Goal: Transaction & Acquisition: Purchase product/service

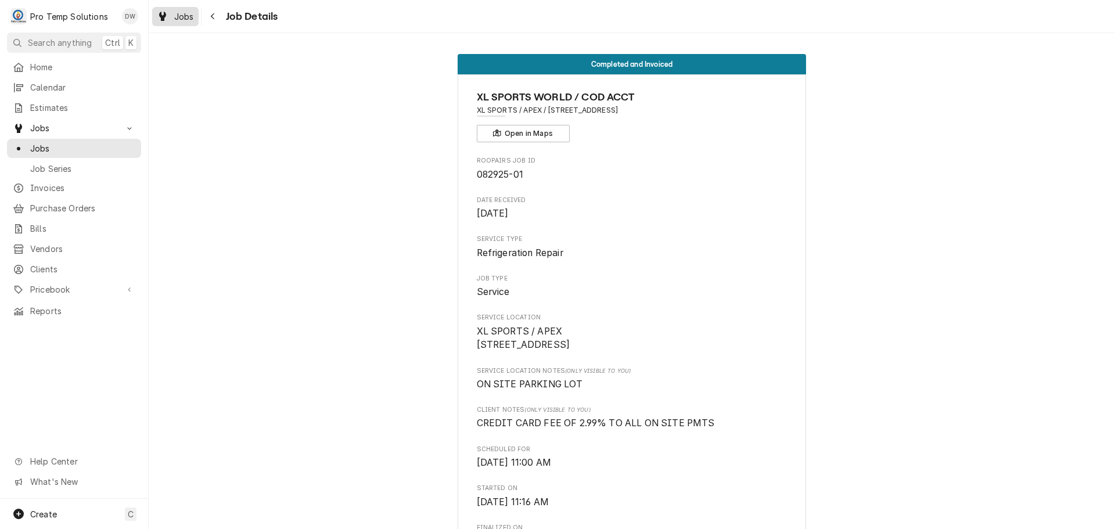
click at [179, 10] on span "Jobs" at bounding box center [184, 16] width 20 height 12
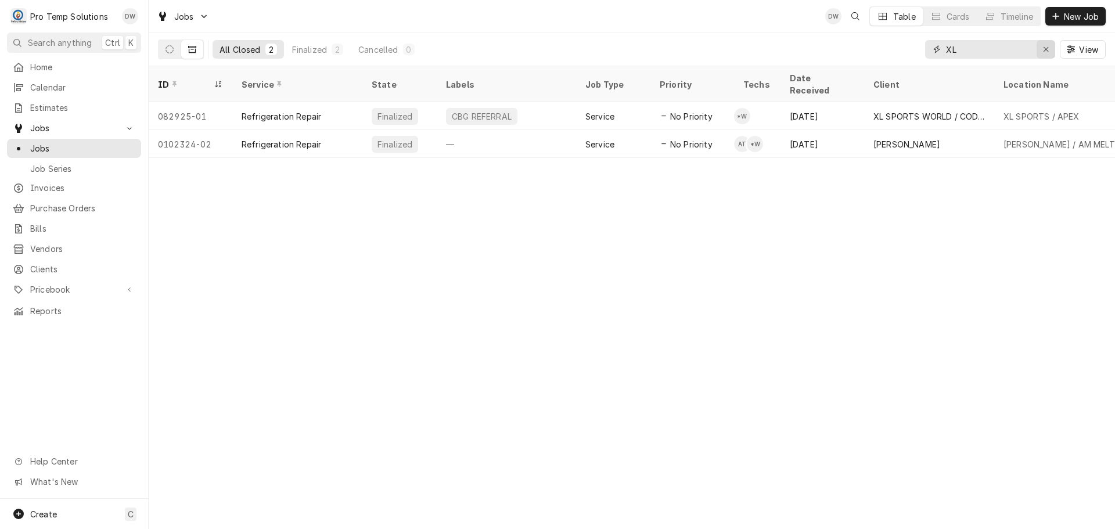
click at [1049, 50] on div "Erase input" at bounding box center [1046, 50] width 12 height 12
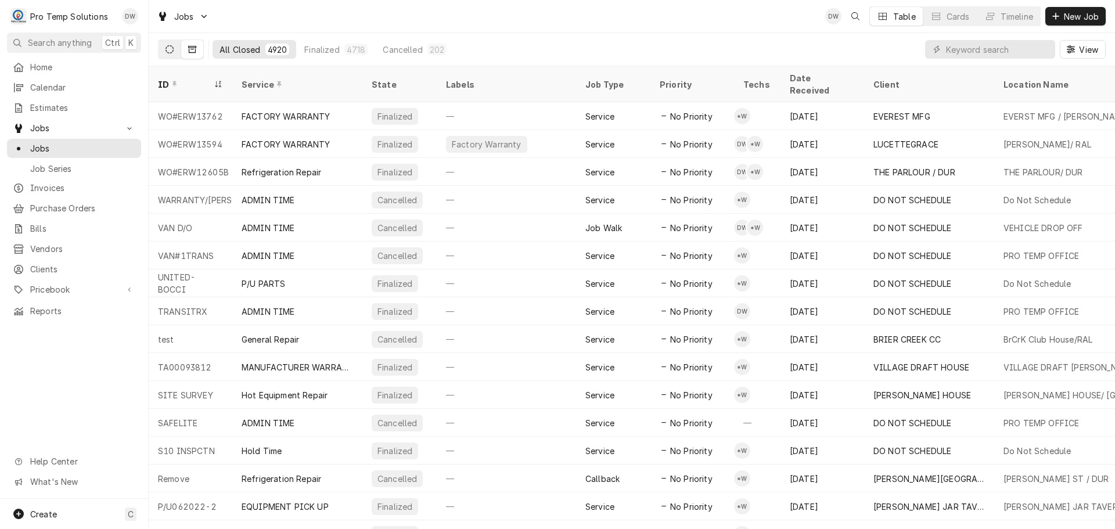
click at [170, 49] on icon "Dynamic Content Wrapper" at bounding box center [170, 49] width 8 height 8
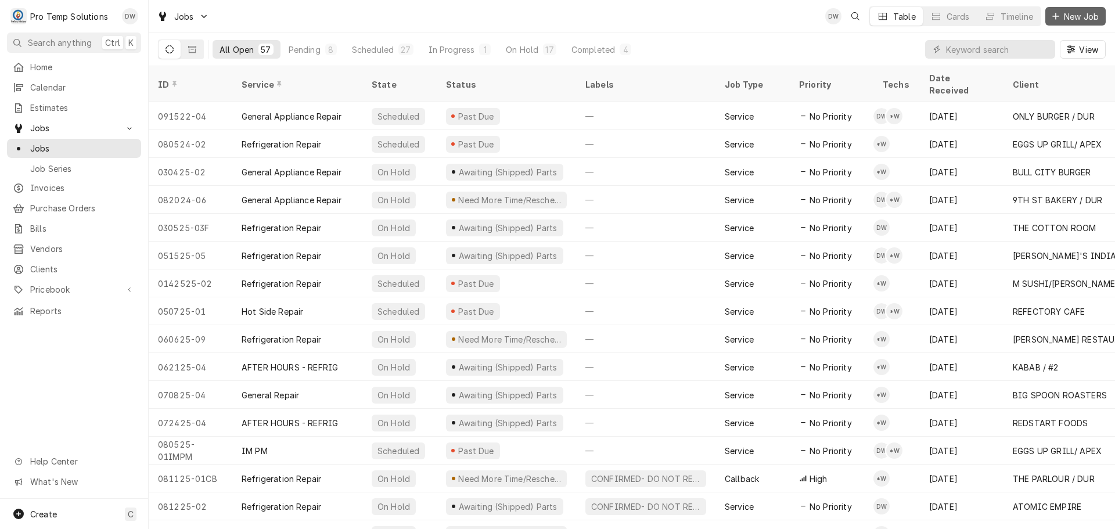
click at [1087, 16] on span "New Job" at bounding box center [1081, 16] width 39 height 12
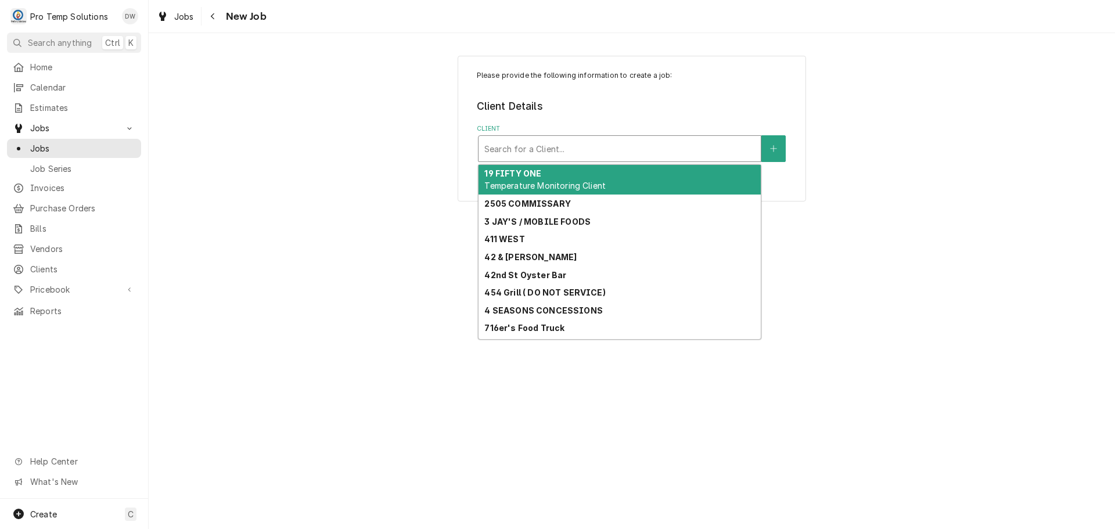
click at [636, 143] on div "Client" at bounding box center [619, 148] width 271 height 21
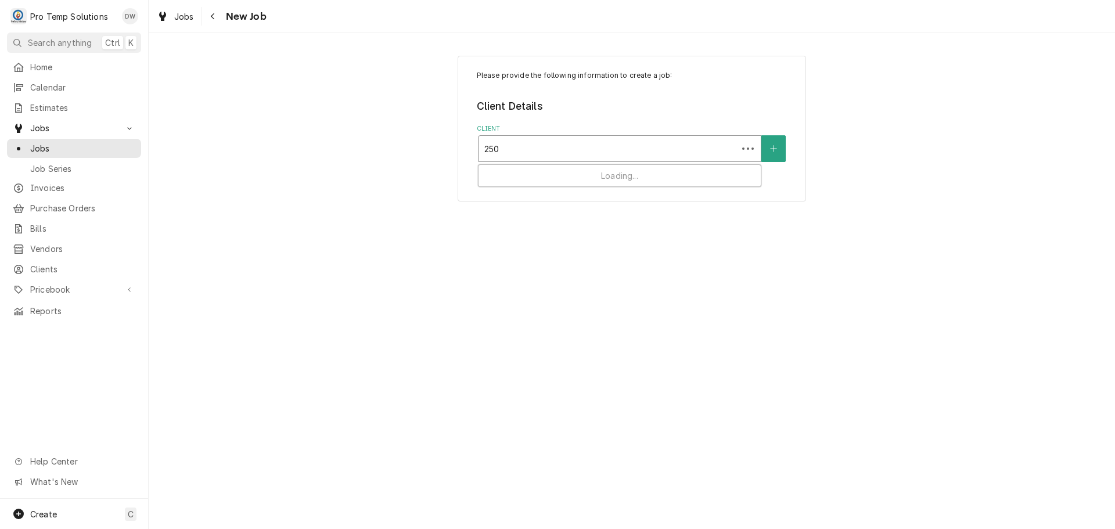
type input "2505"
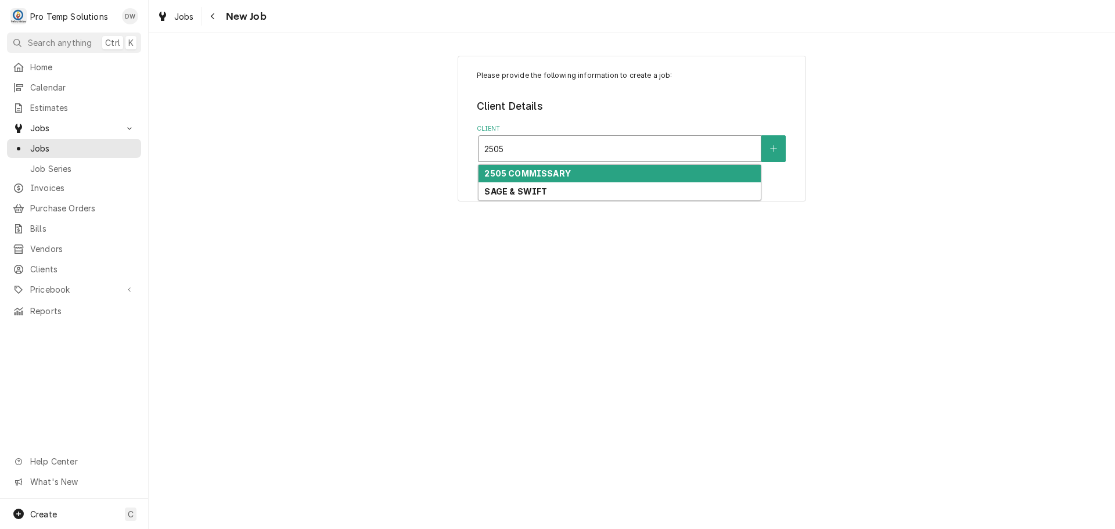
click at [592, 174] on div "2505 COMMISSARY" at bounding box center [620, 174] width 282 height 18
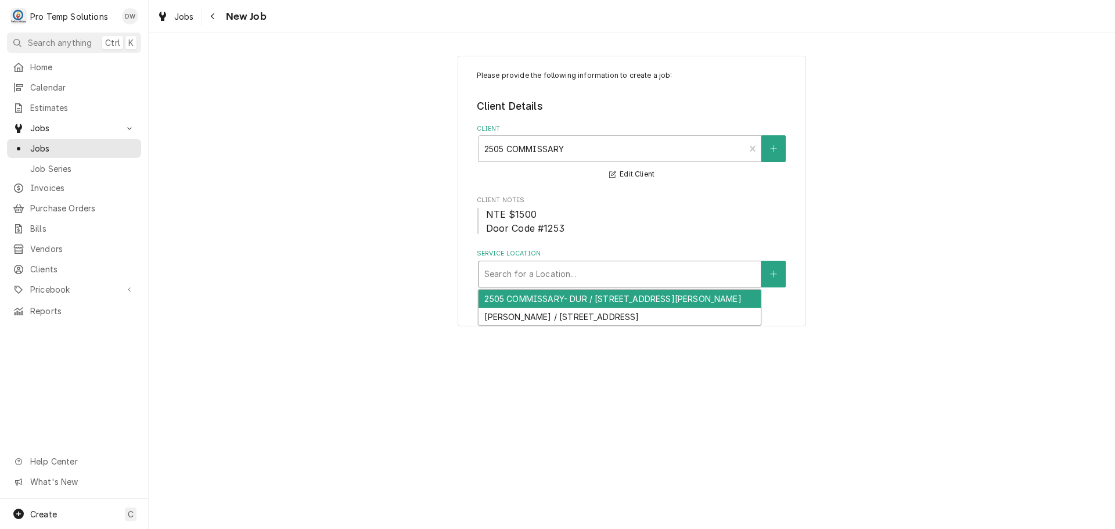
click at [576, 274] on div "Service Location" at bounding box center [619, 274] width 271 height 21
click at [548, 300] on div "2505 COMMISSARY- DUR / 2505 Whilden Dr, Durham, NC 27713" at bounding box center [620, 299] width 282 height 18
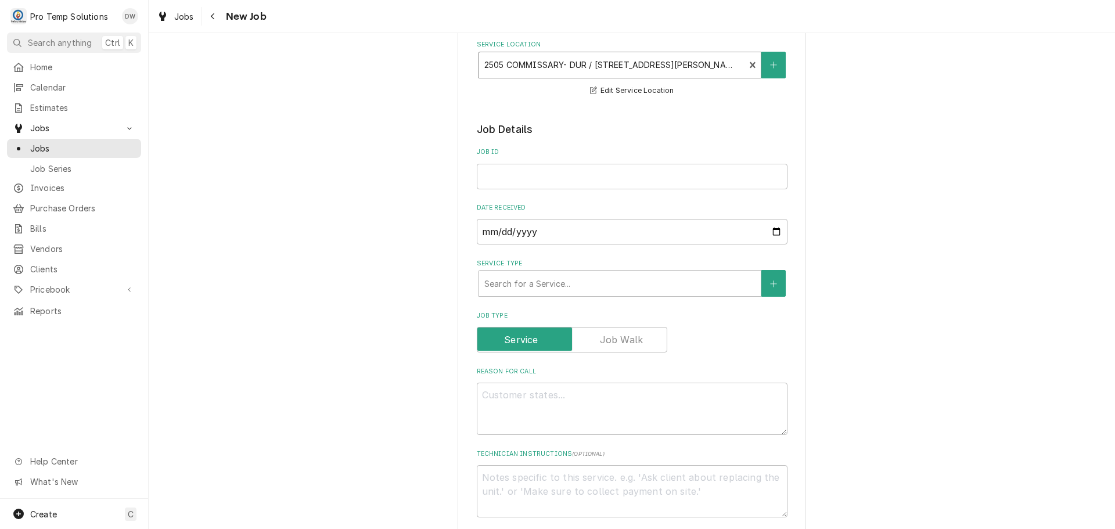
scroll to position [232, 0]
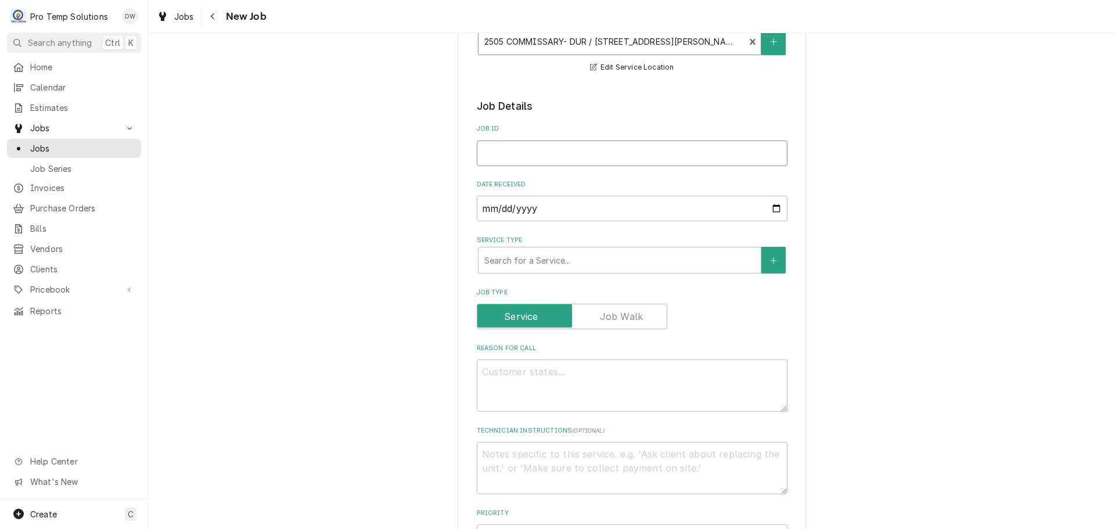
click at [522, 143] on input "Job ID" at bounding box center [632, 154] width 311 height 26
type textarea "x"
type input "0"
type textarea "x"
type input "08"
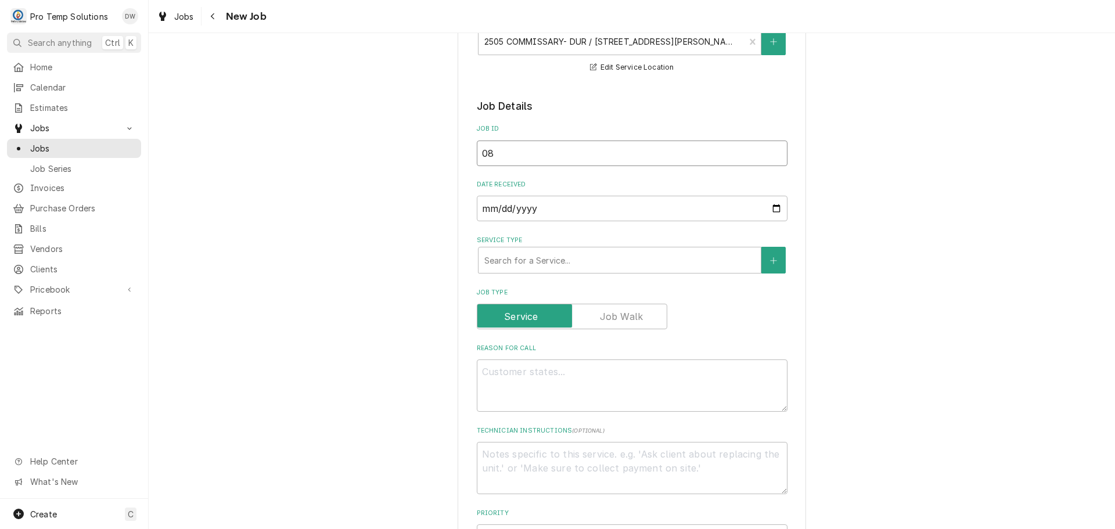
type textarea "x"
type input "082"
type textarea "x"
type input "0829"
type textarea "x"
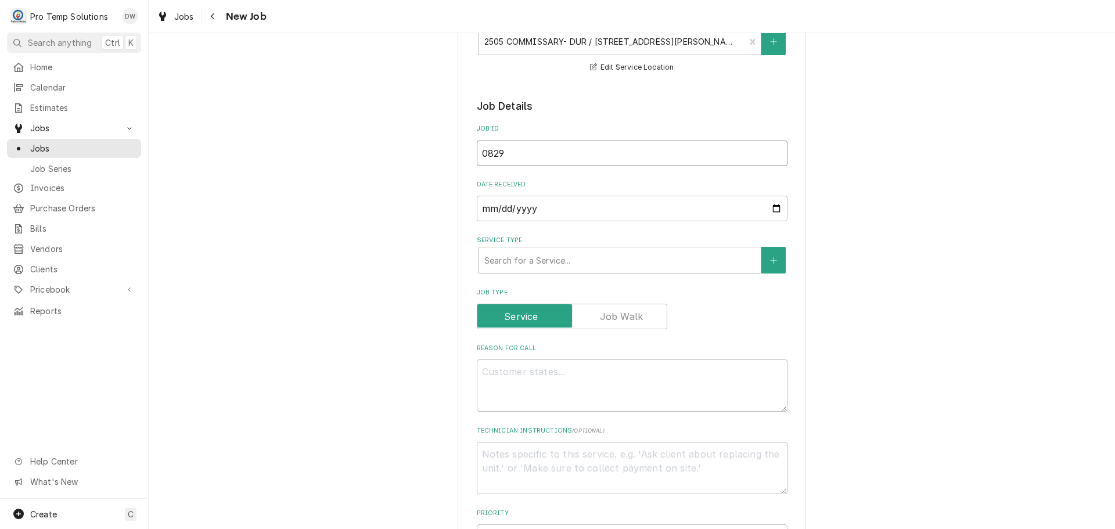
type input "08292"
type textarea "x"
type input "082925"
type textarea "x"
type input "082925-"
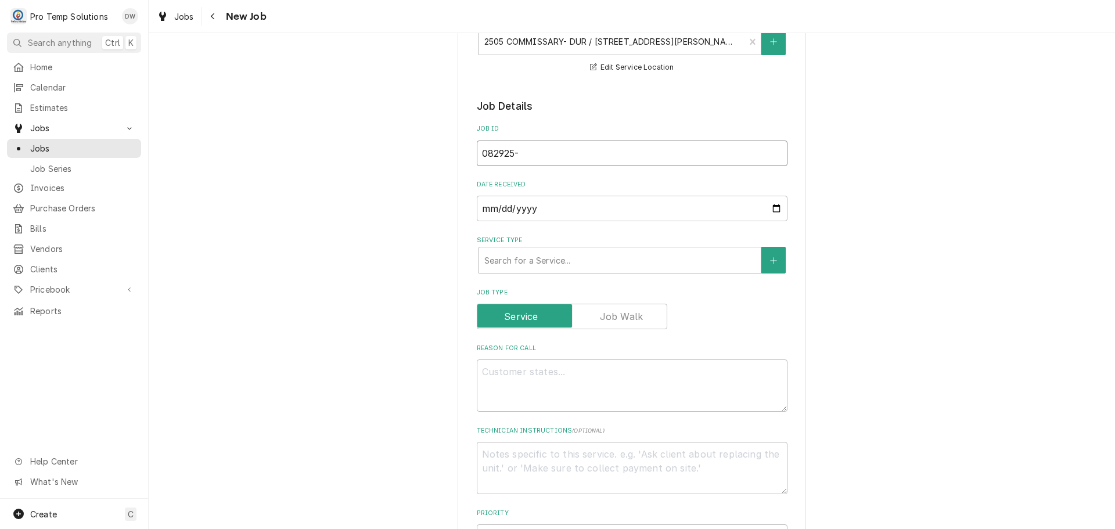
type textarea "x"
type input "082925-0"
type textarea "x"
type input "082925-02"
type textarea "x"
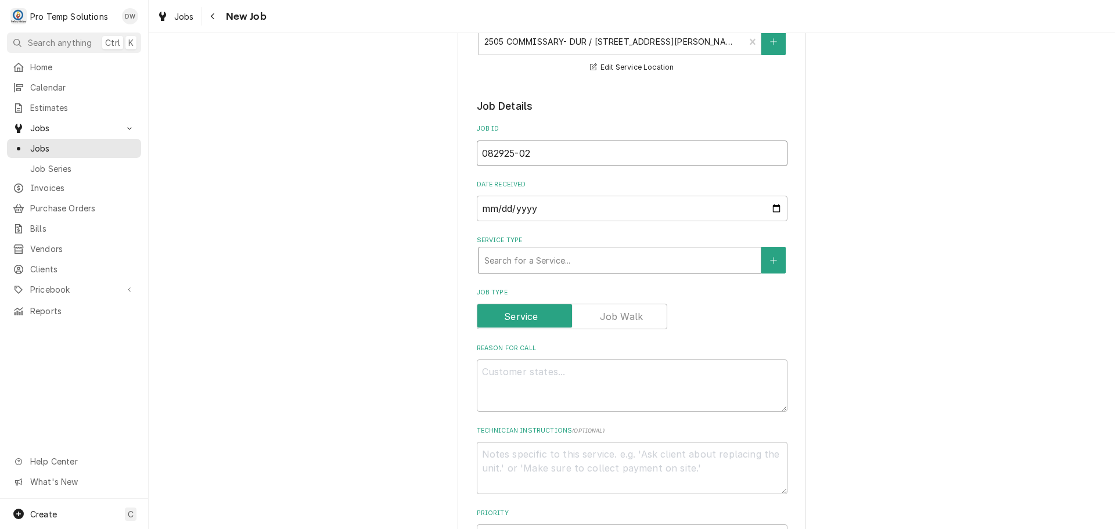
type input "082925-02"
click at [614, 257] on div "Service Type" at bounding box center [619, 260] width 271 height 21
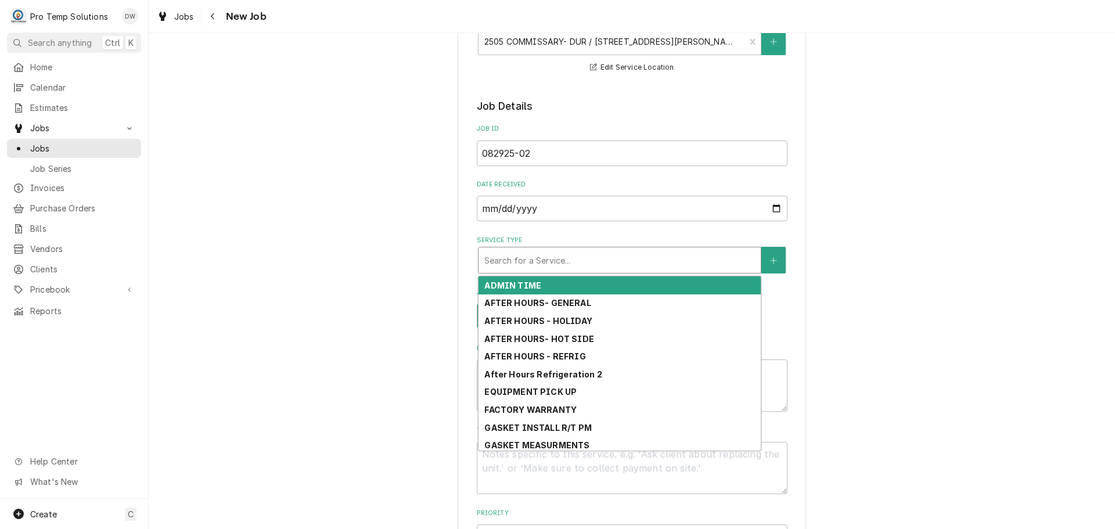
type textarea "x"
type input "R"
type textarea "x"
type input "RE"
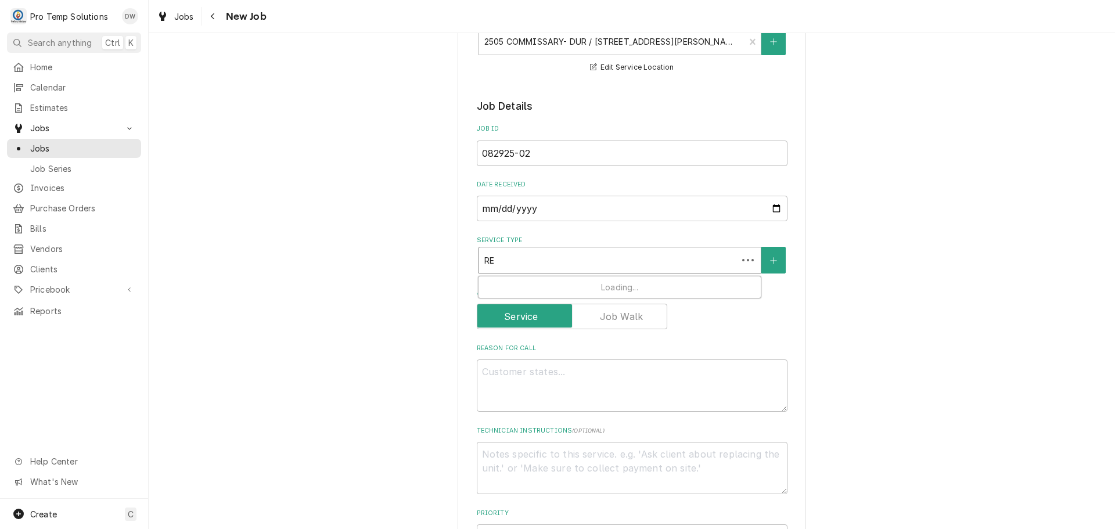
type textarea "x"
type input "REF"
type textarea "x"
type input "REFRI"
type textarea "x"
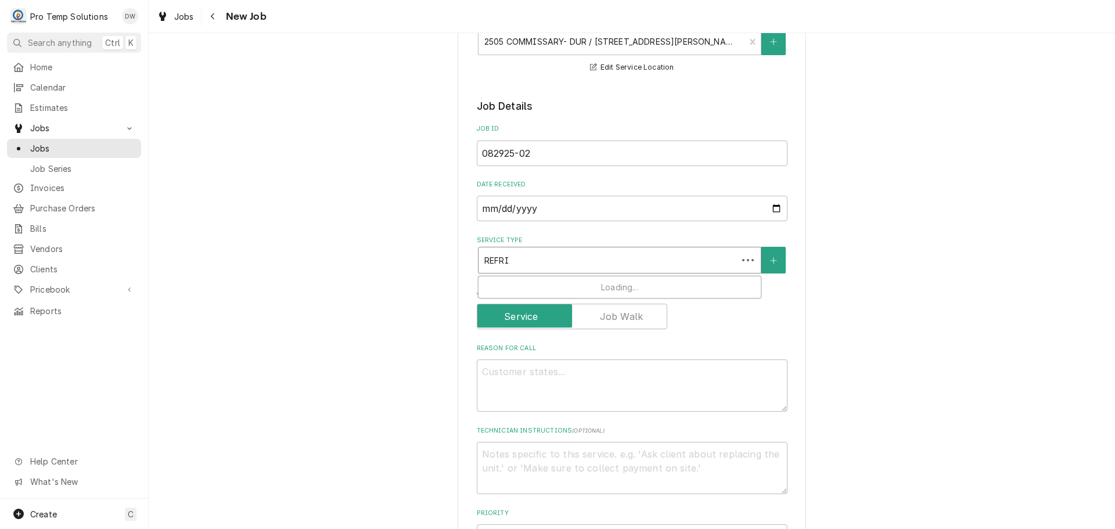
type input "REFRIG"
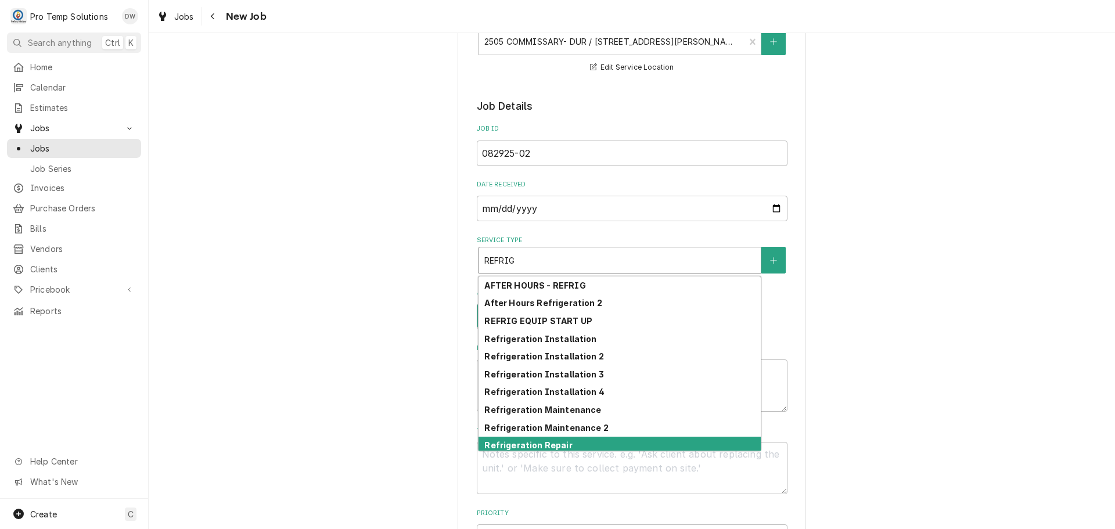
click at [573, 444] on div "Refrigeration Repair" at bounding box center [620, 446] width 282 height 18
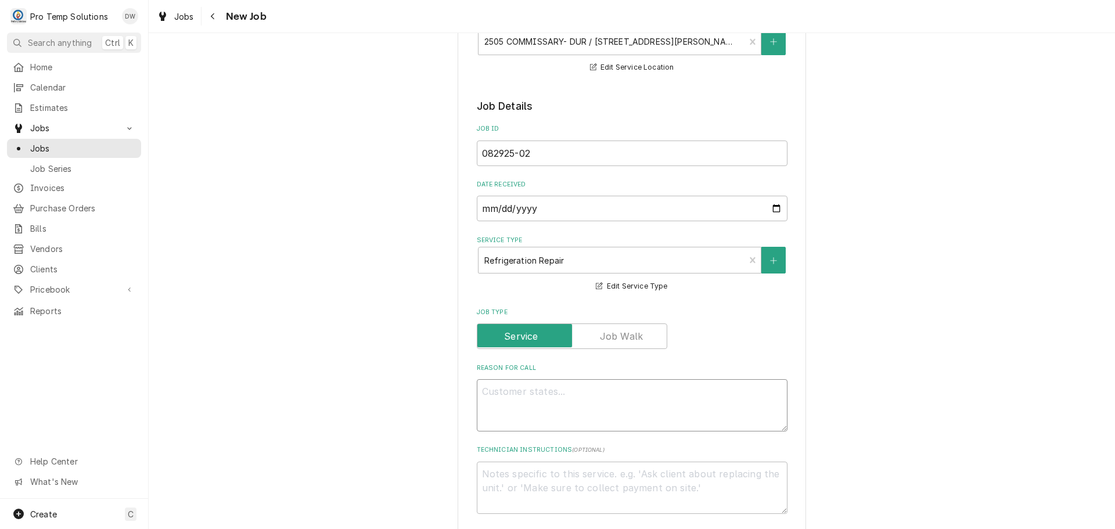
click at [525, 395] on textarea "Reason For Call" at bounding box center [632, 405] width 311 height 52
type textarea "x"
type textarea "W"
type textarea "x"
type textarea "WI"
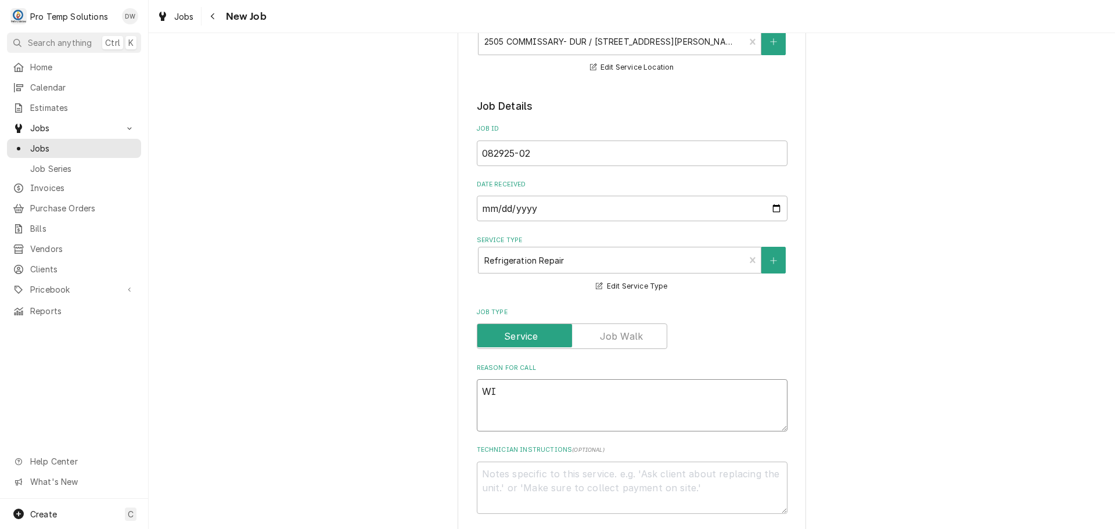
type textarea "x"
type textarea "WIF"
type textarea "x"
type textarea "WIF"
type textarea "x"
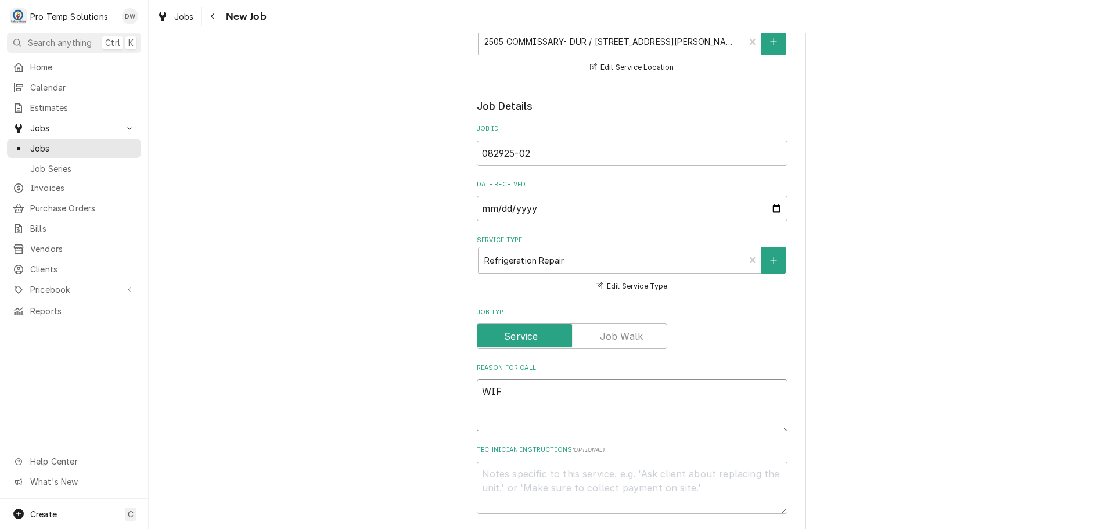
type textarea "WIF E"
type textarea "x"
type textarea "WIF EV"
type textarea "x"
type textarea "WIF EVA"
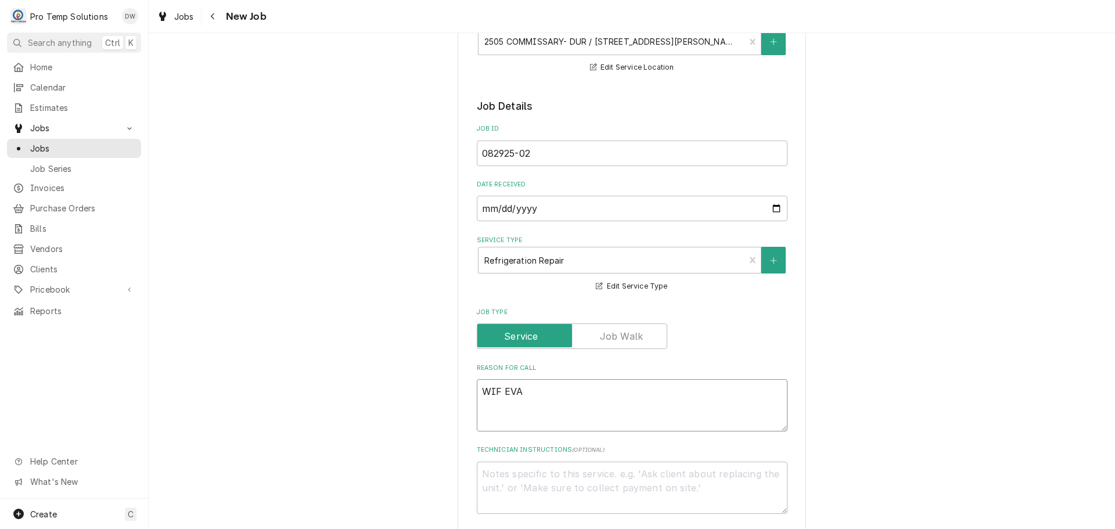
type textarea "x"
type textarea "WIF EVAP"
type textarea "x"
type textarea "WIF EVAP"
type textarea "x"
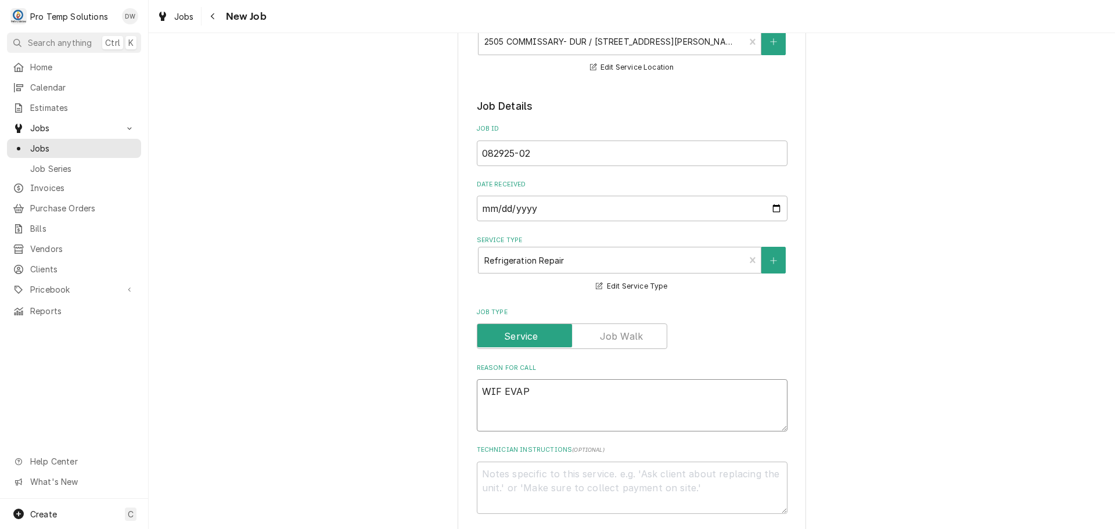
type textarea "WIF EVAP F"
type textarea "x"
type textarea "WIF EVAP FR"
type textarea "x"
type textarea "WIF EVAP FRO"
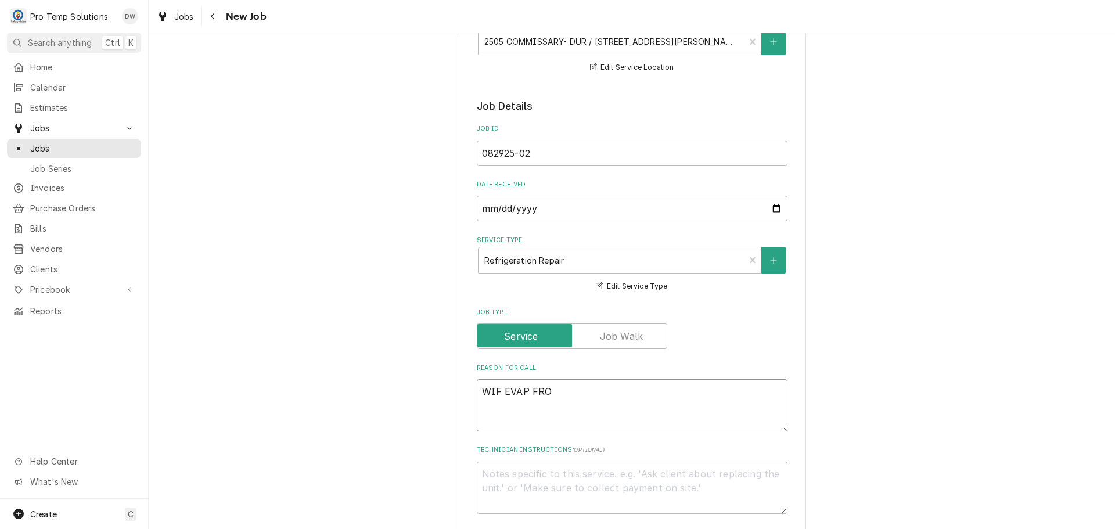
type textarea "x"
type textarea "WIF EVAP FROZ"
type textarea "x"
type textarea "WIF EVAP FROZE"
type textarea "x"
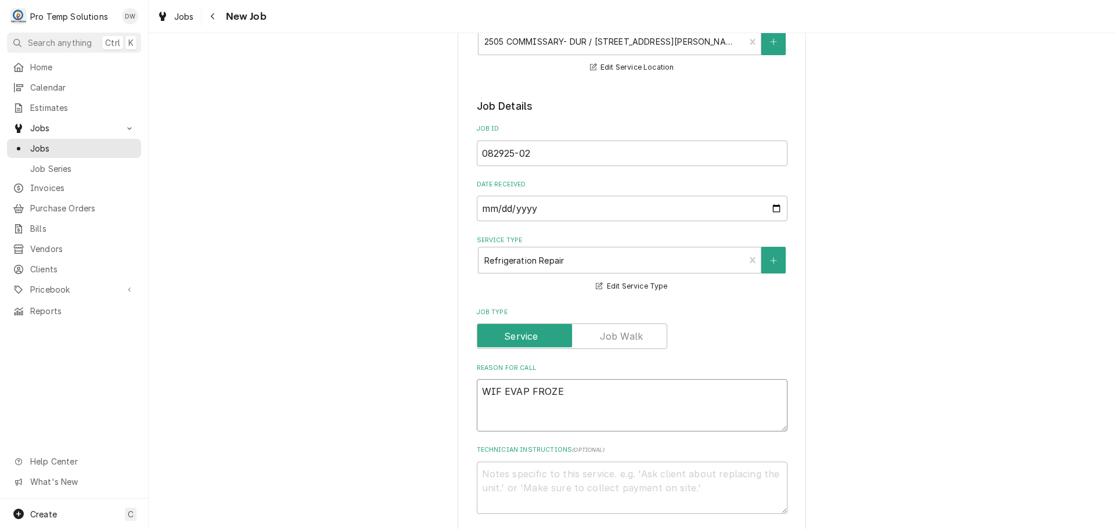
type textarea "WIF EVAP FROZEN"
type textarea "x"
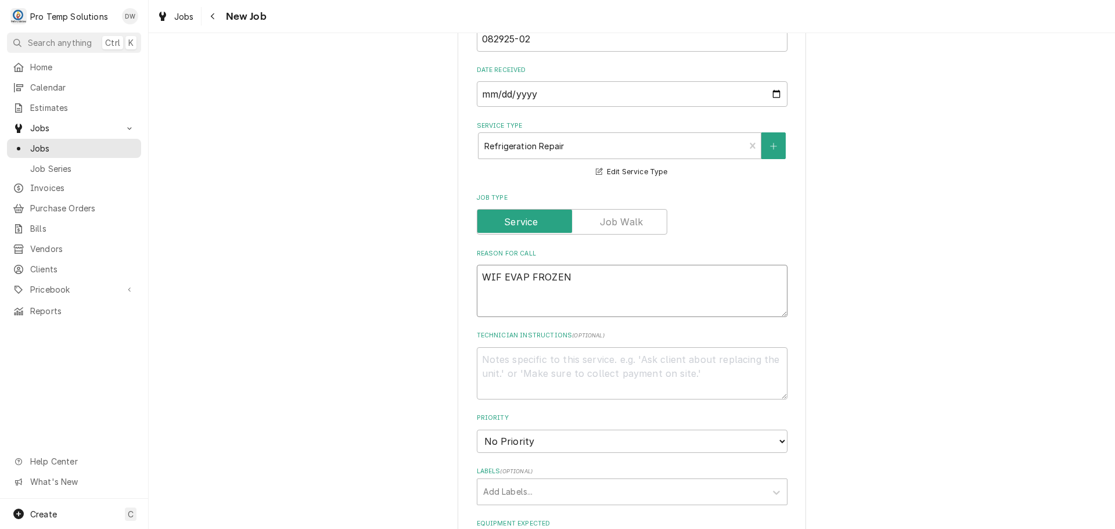
scroll to position [581, 0]
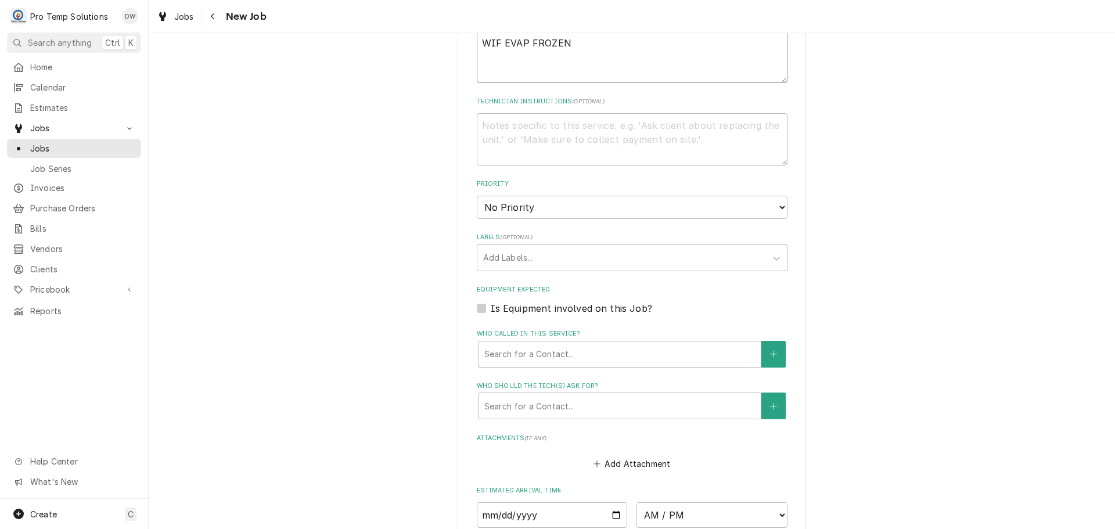
type textarea "WIF EVAP FROZEN"
click at [491, 308] on label "Is Equipment involved on this Job?" at bounding box center [571, 308] width 161 height 14
click at [491, 308] on input "Equipment Expected" at bounding box center [646, 314] width 311 height 26
checkbox input "true"
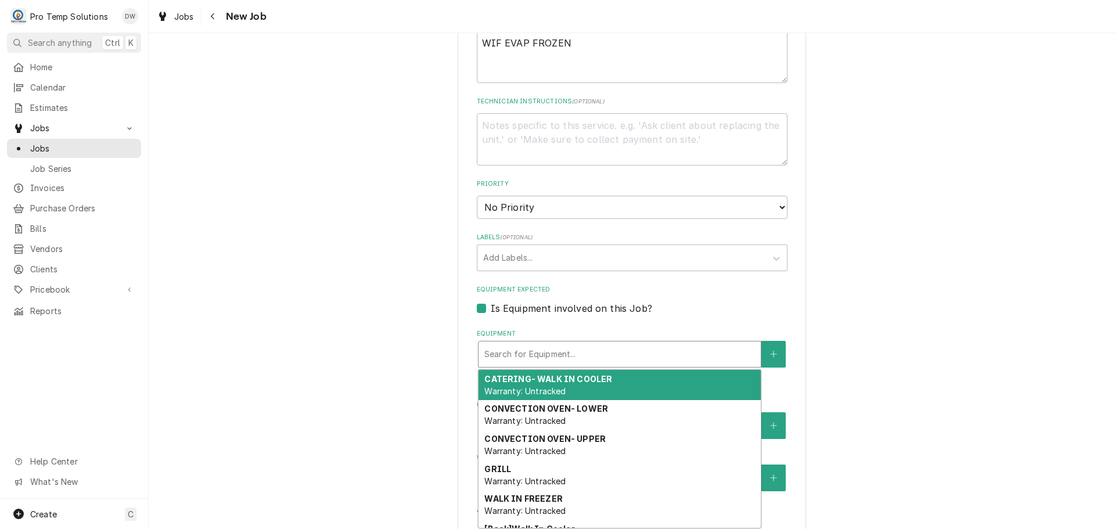
click at [537, 346] on div "Equipment" at bounding box center [619, 354] width 271 height 21
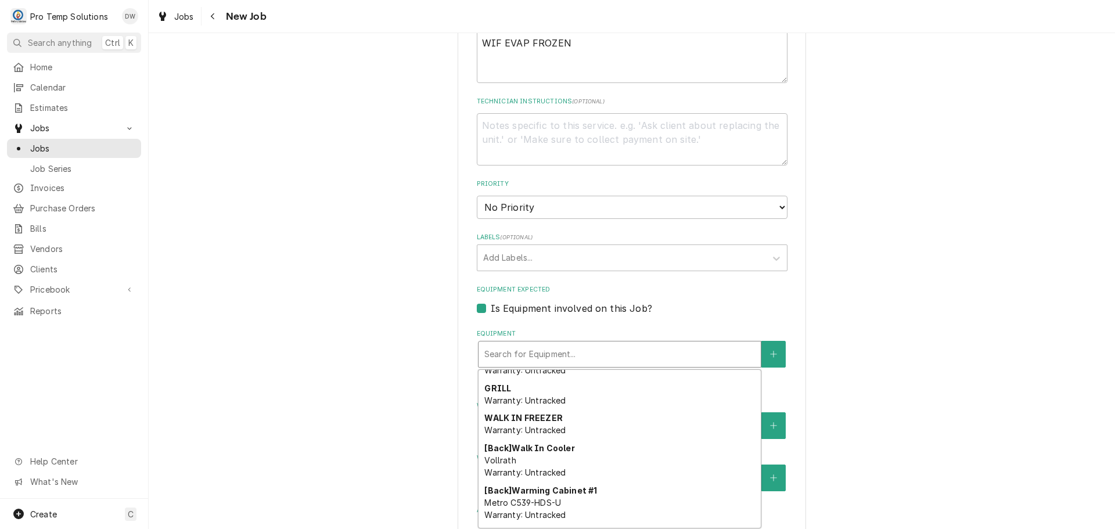
scroll to position [116, 0]
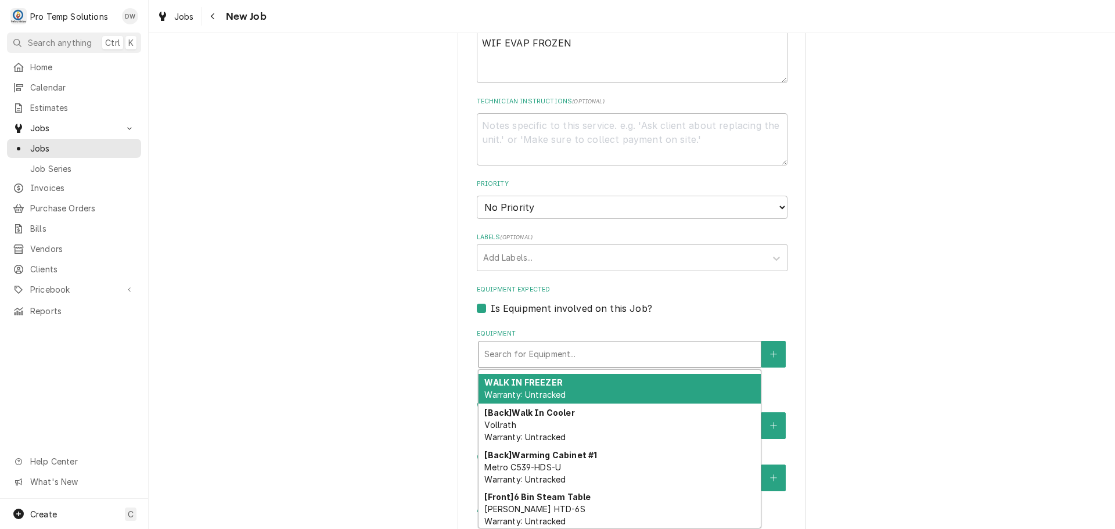
click at [623, 386] on div "WALK IN FREEZER Warranty: Untracked" at bounding box center [620, 389] width 282 height 30
type textarea "x"
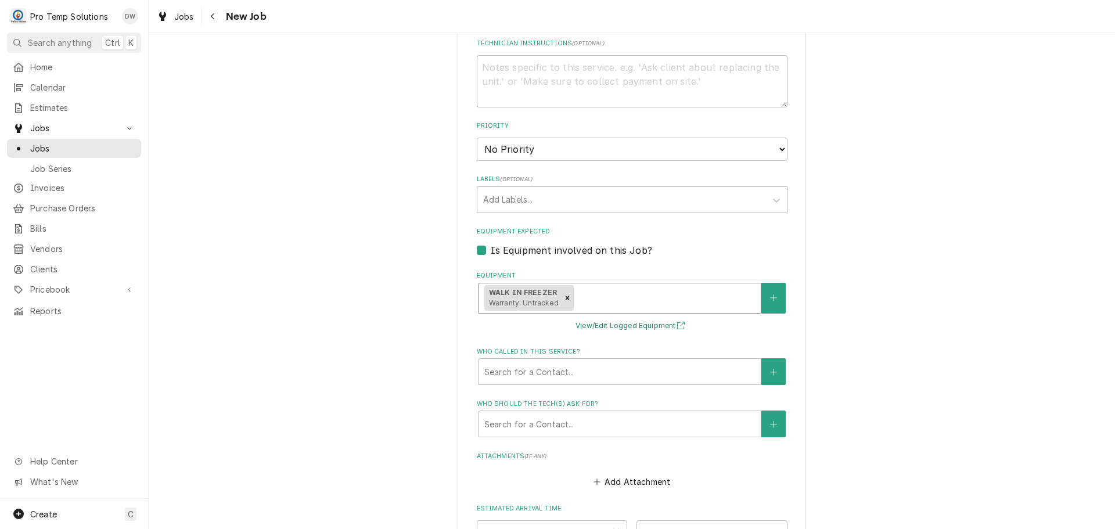
scroll to position [813, 0]
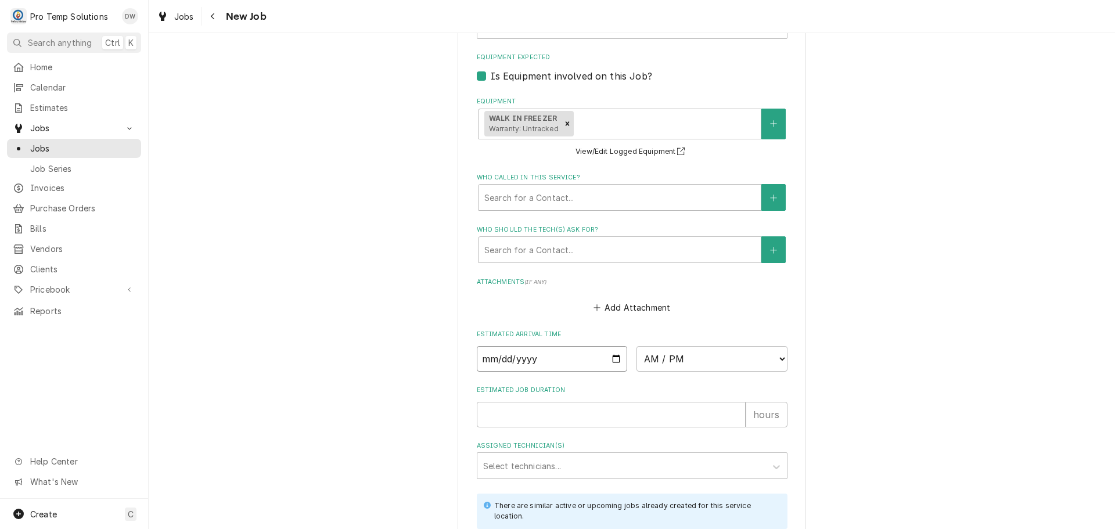
click at [613, 358] on input "Date" at bounding box center [552, 359] width 151 height 26
type input "[DATE]"
type textarea "x"
click at [773, 357] on select "AM / PM 6:00 AM 6:15 AM 6:30 AM 6:45 AM 7:00 AM 7:15 AM 7:30 AM 7:45 AM 8:00 AM…" at bounding box center [712, 359] width 151 height 26
select select "13:00:00"
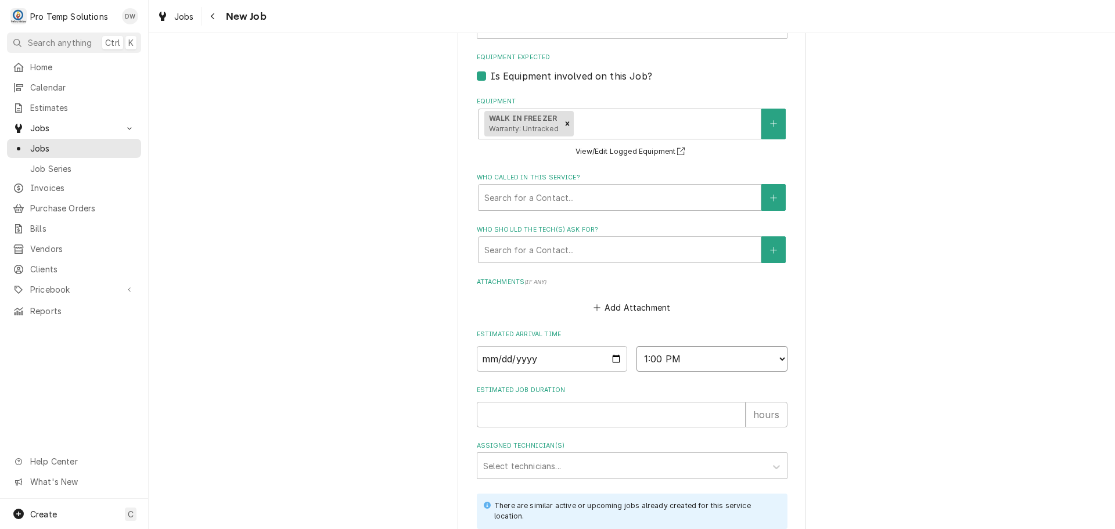
click at [637, 346] on select "AM / PM 6:00 AM 6:15 AM 6:30 AM 6:45 AM 7:00 AM 7:15 AM 7:30 AM 7:45 AM 8:00 AM…" at bounding box center [712, 359] width 151 height 26
click at [675, 409] on input "Estimated Job Duration" at bounding box center [611, 415] width 269 height 26
type textarea "x"
type input "1"
type textarea "x"
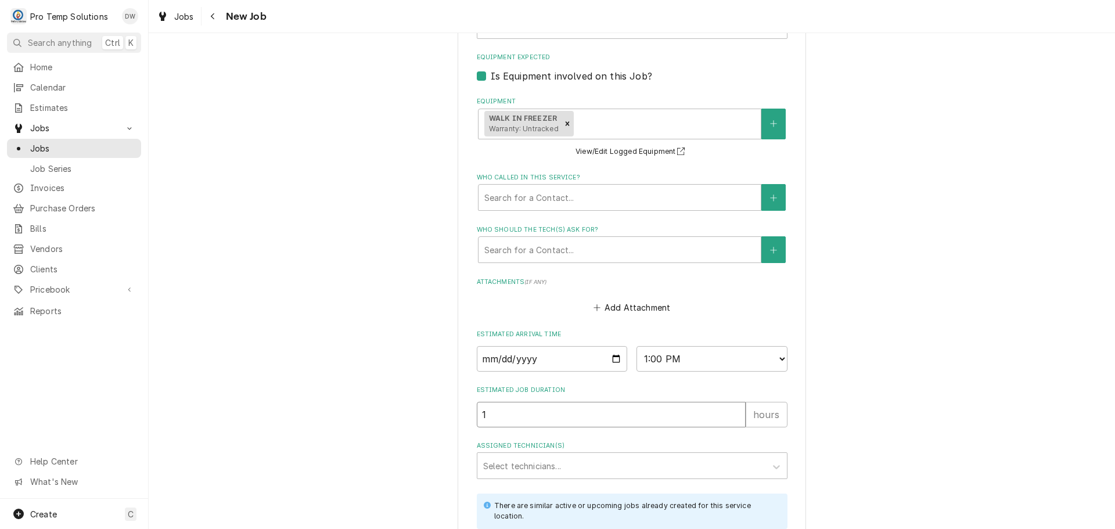
type input "1.5"
type textarea "x"
type input "1.5"
click at [527, 462] on div "Assigned Technician(s)" at bounding box center [621, 465] width 277 height 21
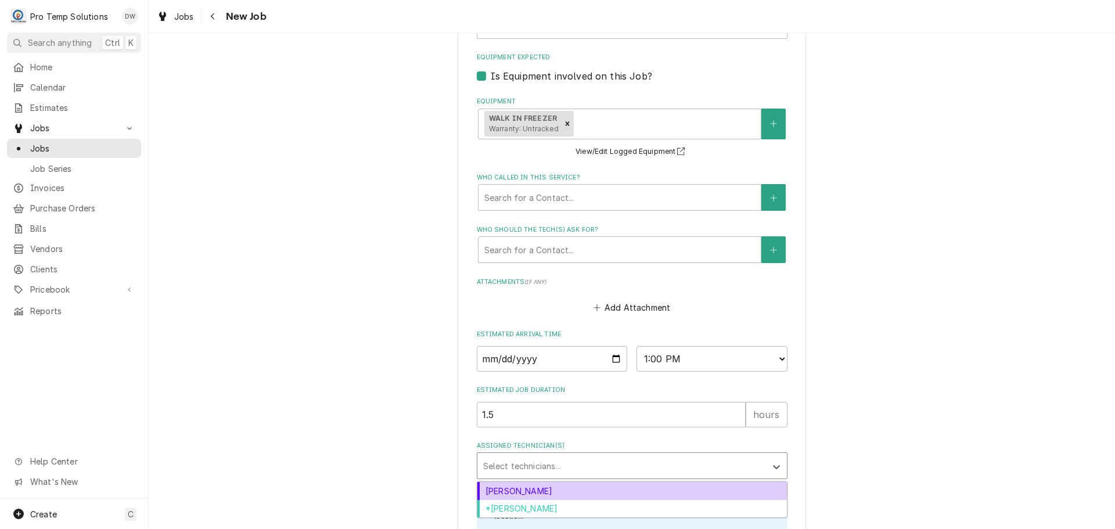
click at [527, 487] on div "Dakota Williams" at bounding box center [632, 491] width 310 height 18
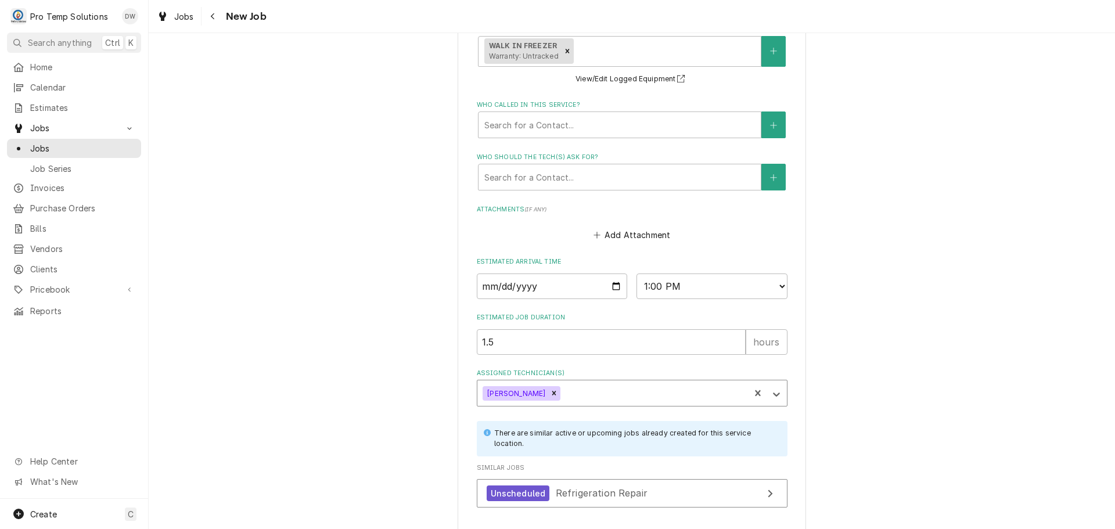
scroll to position [970, 0]
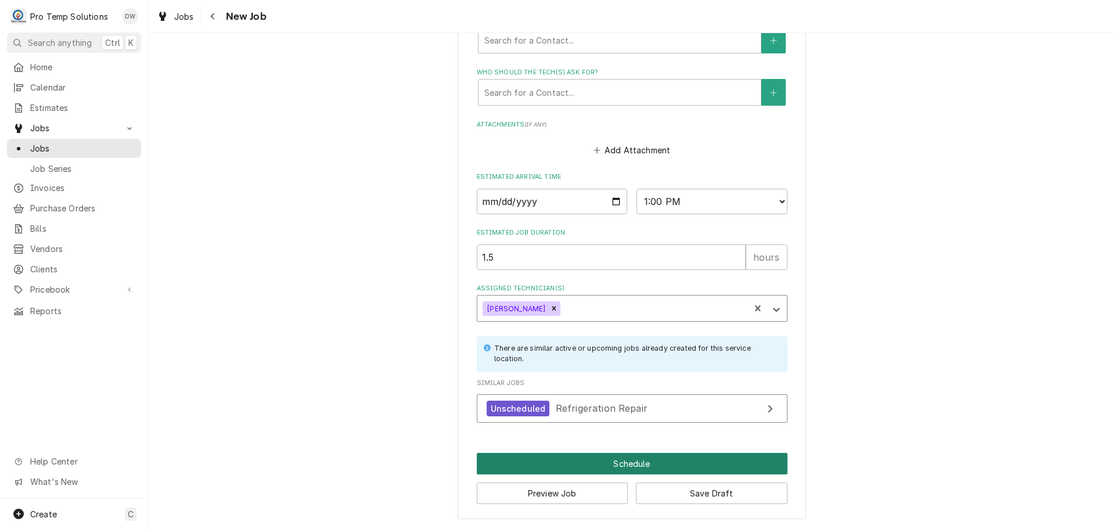
click at [621, 464] on button "Schedule" at bounding box center [632, 463] width 311 height 21
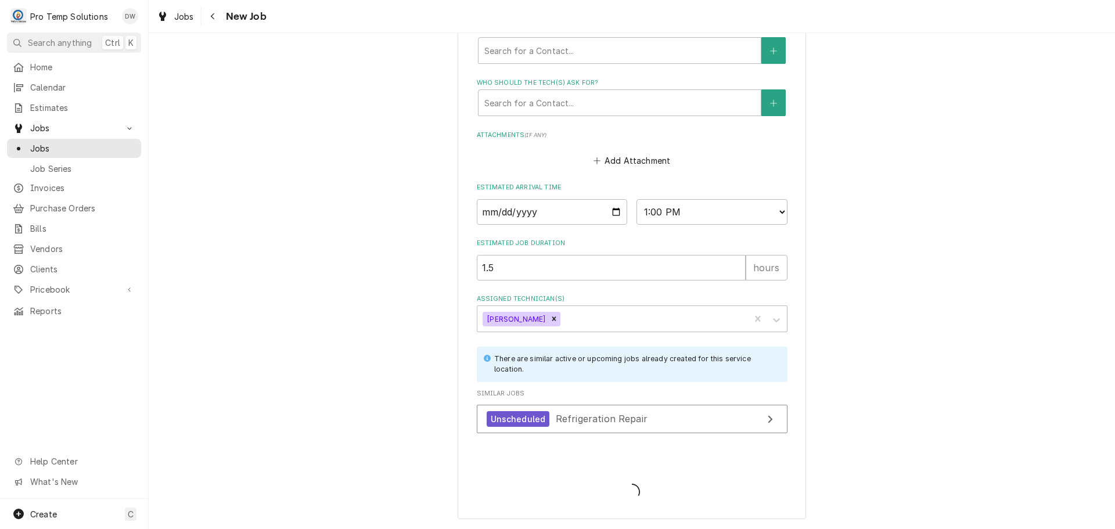
scroll to position [960, 0]
type textarea "x"
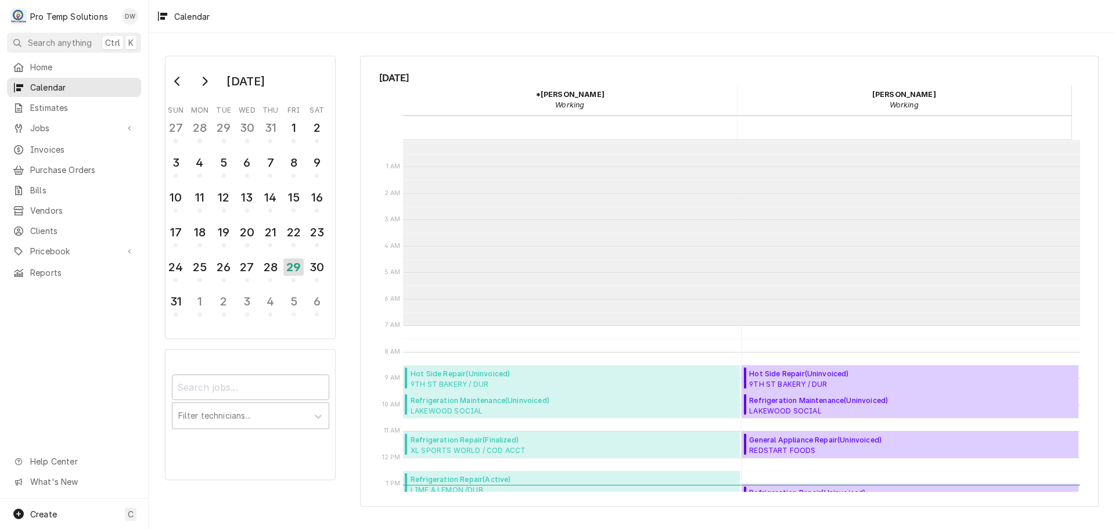
scroll to position [185, 0]
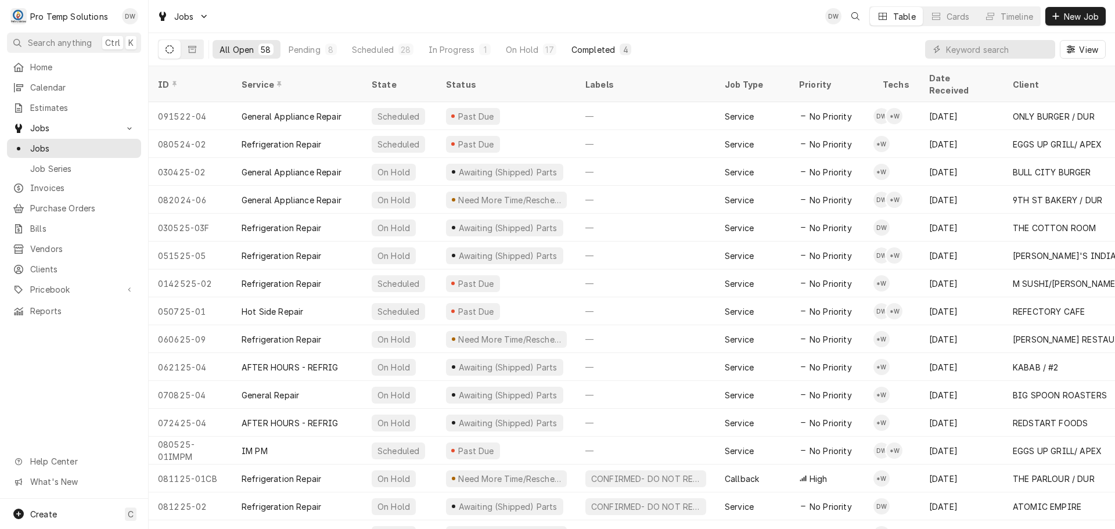
click at [583, 44] on div "Completed" at bounding box center [593, 50] width 44 height 12
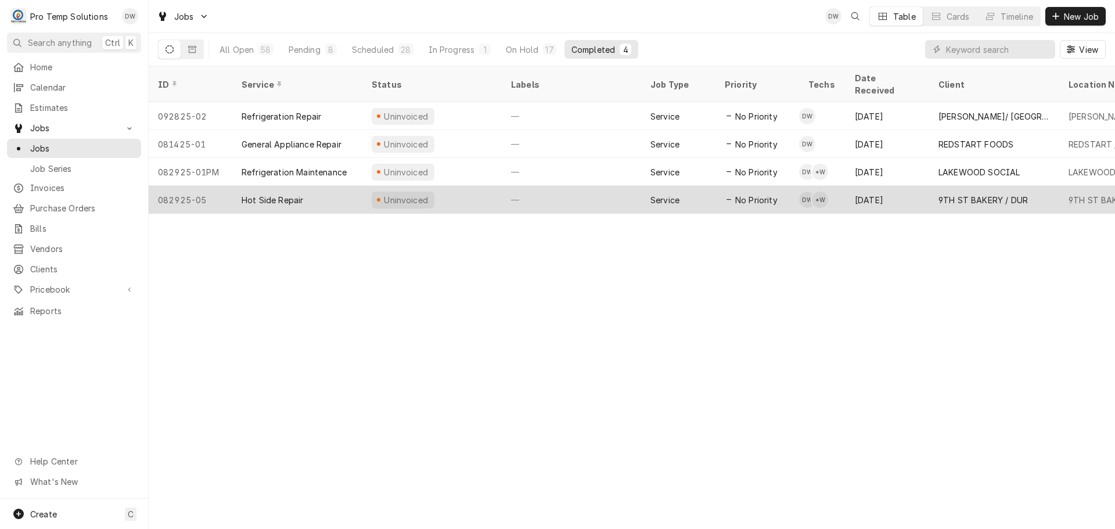
click at [583, 186] on div "—" at bounding box center [571, 200] width 139 height 28
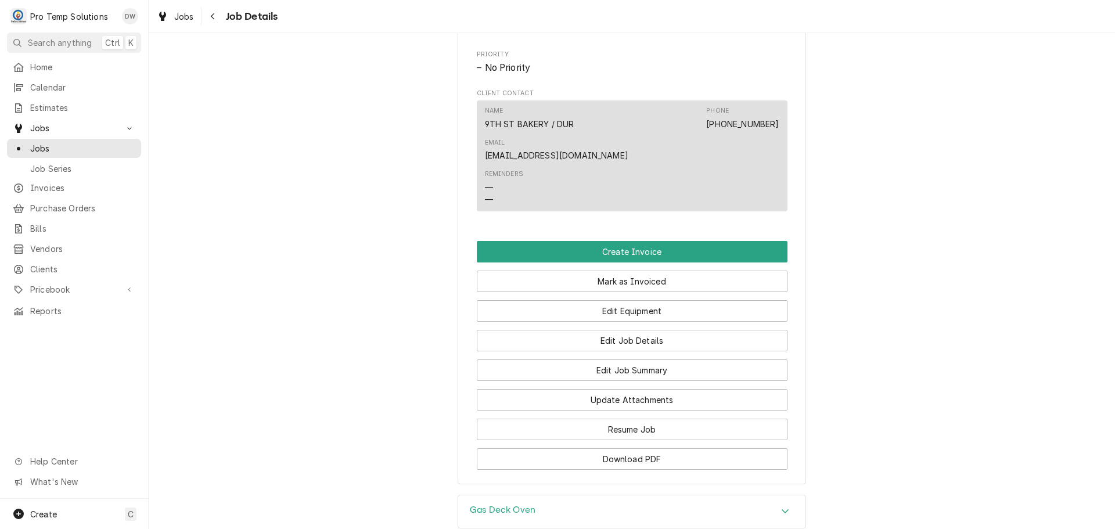
scroll to position [639, 0]
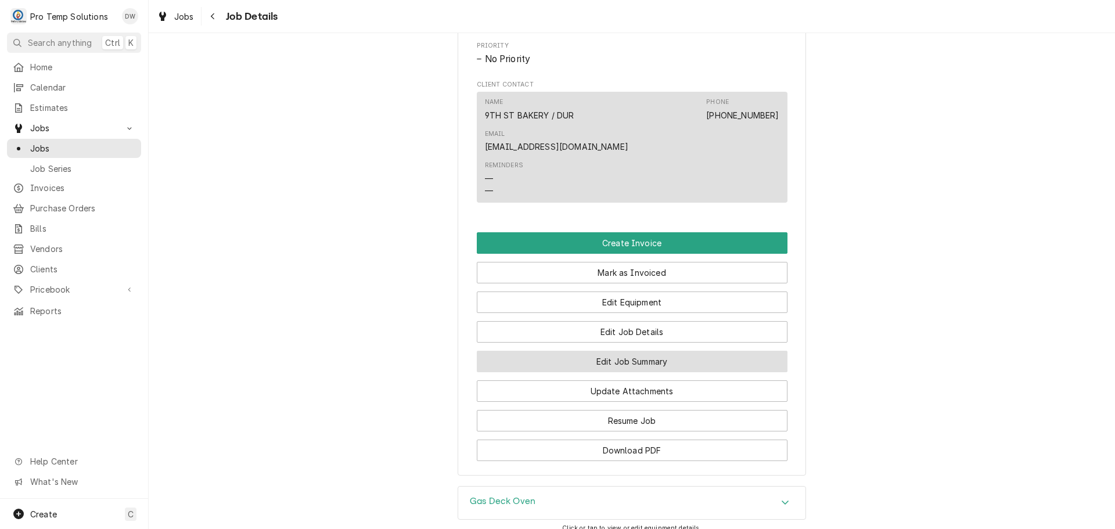
click at [624, 355] on button "Edit Job Summary" at bounding box center [632, 361] width 311 height 21
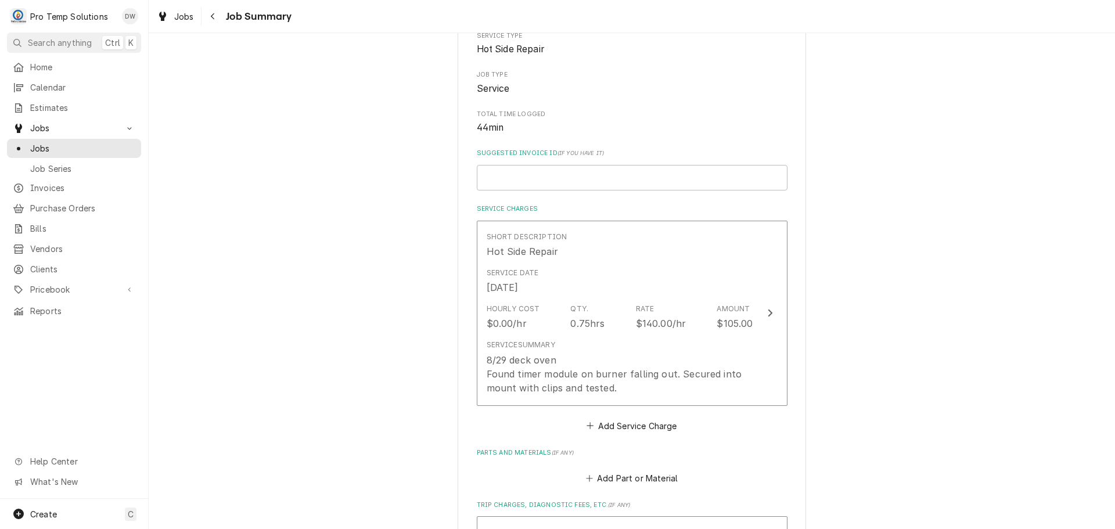
scroll to position [174, 0]
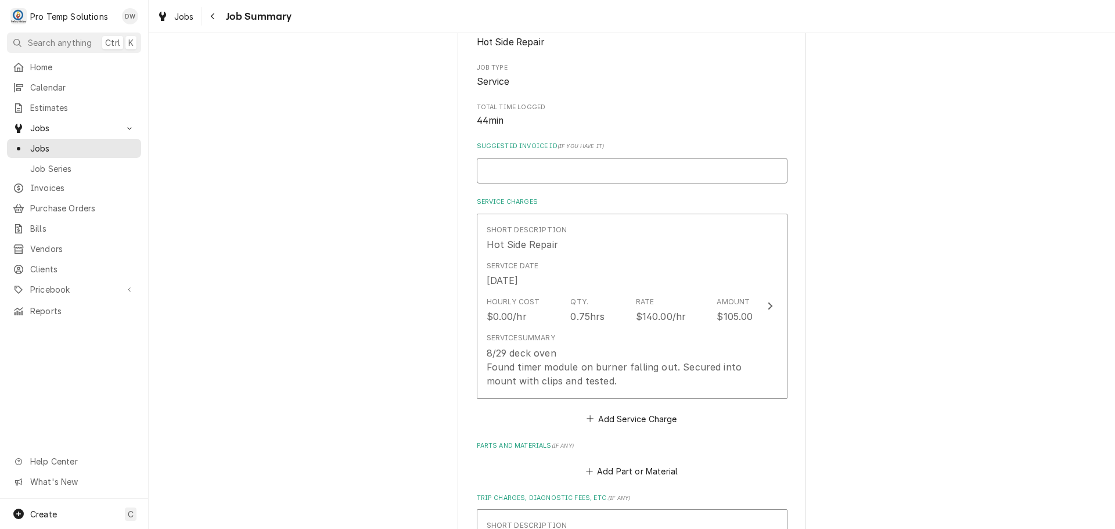
click at [538, 168] on input "Suggested Invoice ID ( if you have it )" at bounding box center [632, 171] width 311 height 26
type textarea "x"
type input "#"
type textarea "x"
type input "#0"
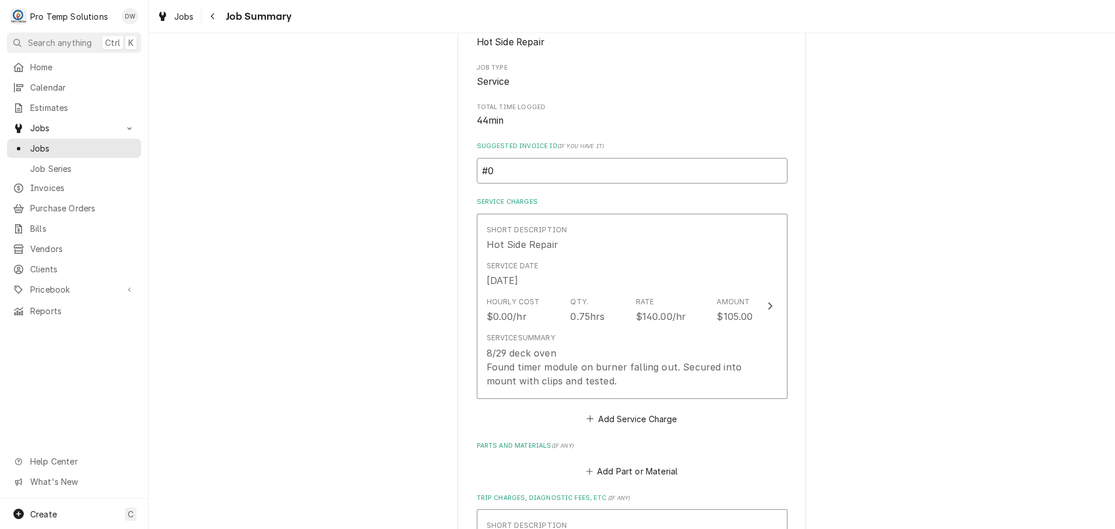
type textarea "x"
type input "#08"
type textarea "x"
type input "#082"
type textarea "x"
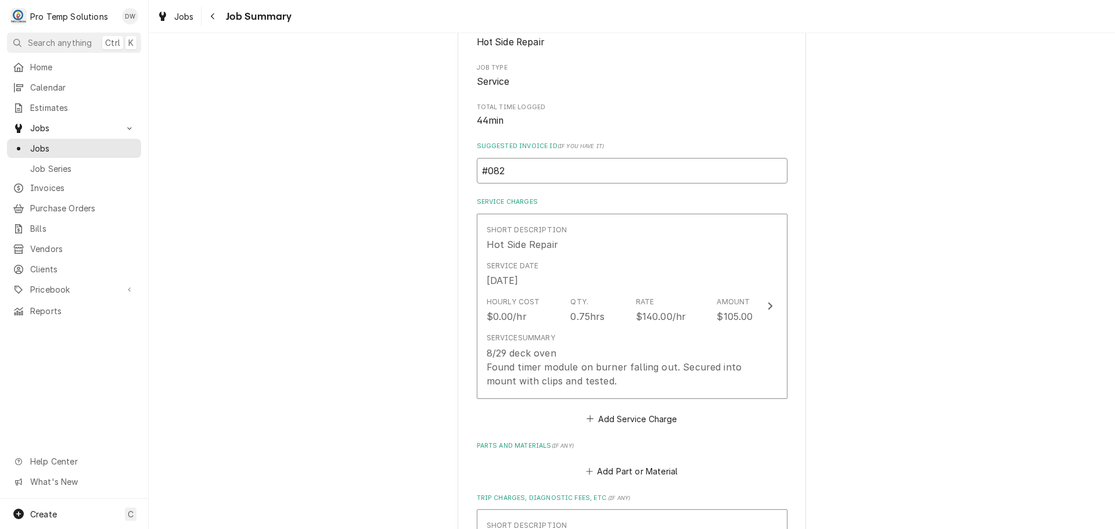
type input "#0829"
type textarea "x"
type input "#08292"
type textarea "x"
type input "#082925"
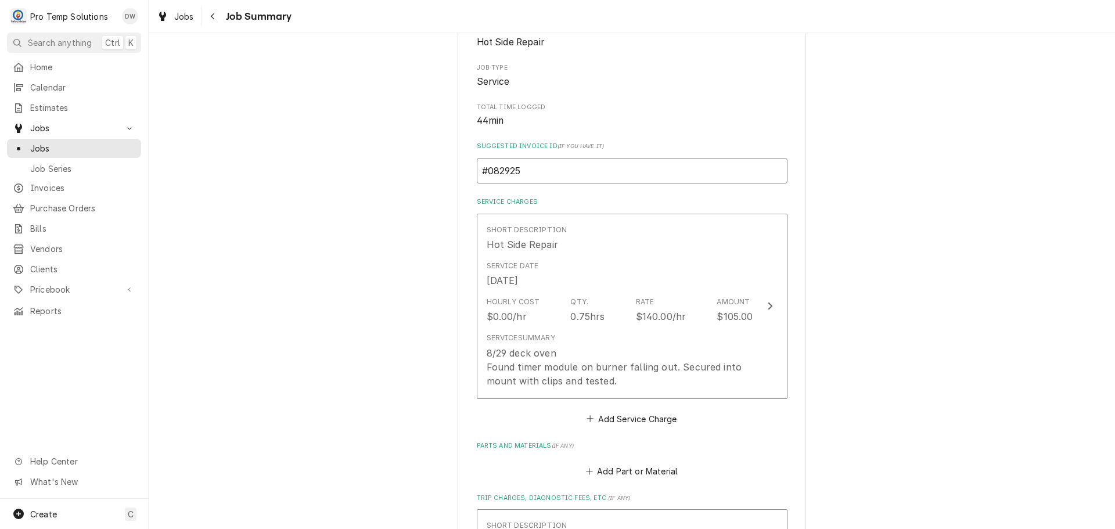
type textarea "x"
type input "#0829250"
type textarea "x"
type input "#08292500"
type textarea "x"
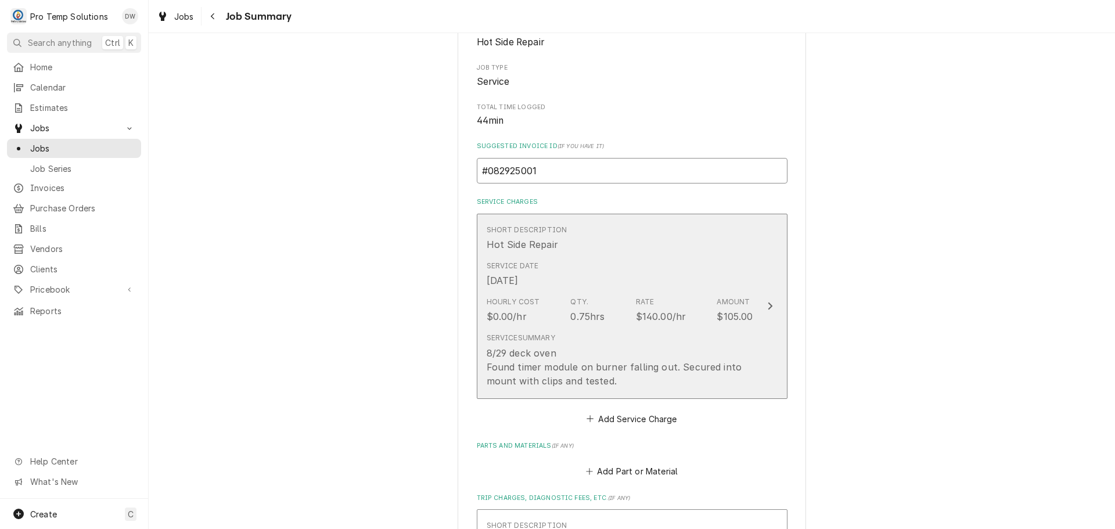
type input "#082925001"
click at [767, 302] on icon "Update Line Item" at bounding box center [770, 305] width 6 height 9
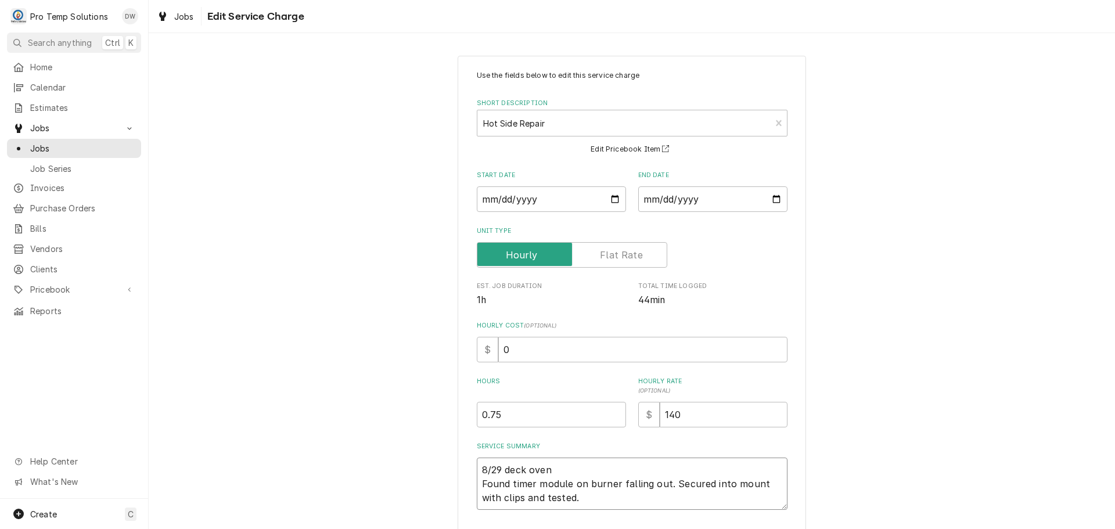
click at [580, 464] on textarea "8/29 deck oven Found timer module on burner falling out. Secured into mount wit…" at bounding box center [632, 484] width 311 height 52
type textarea "x"
type textarea "8/29 deck oven Found timer module on burner falling out. Secured into mount wit…"
type textarea "x"
type textarea "8/29 deck oven 8 Found timer module on burner falling out. Secured into mount w…"
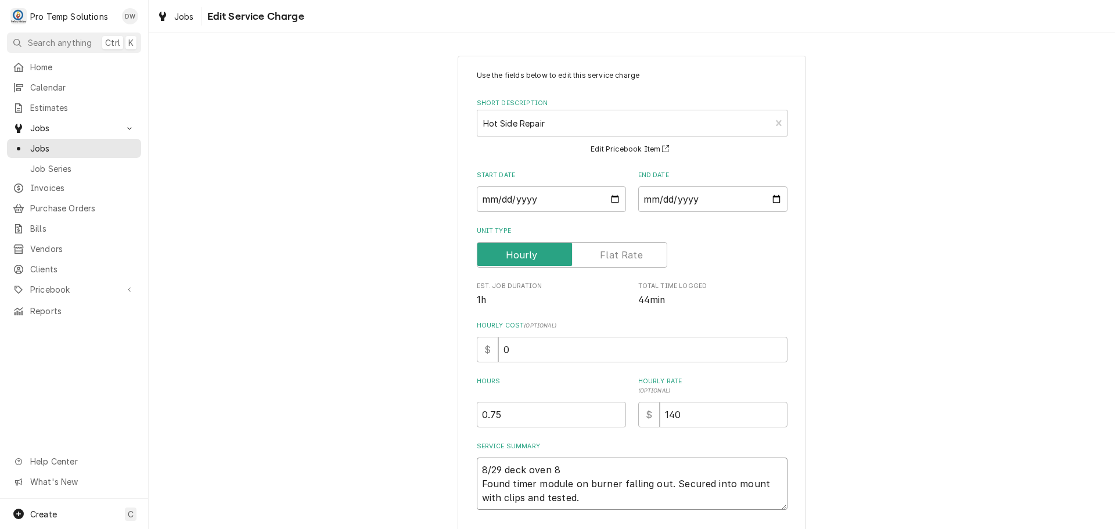
type textarea "x"
type textarea "8/29 deck oven 83 Found timer module on burner falling out. Secured into mount …"
type textarea "x"
type textarea "8/29 deck oven 830 Found timer module on burner falling out. Secured into mount…"
type textarea "x"
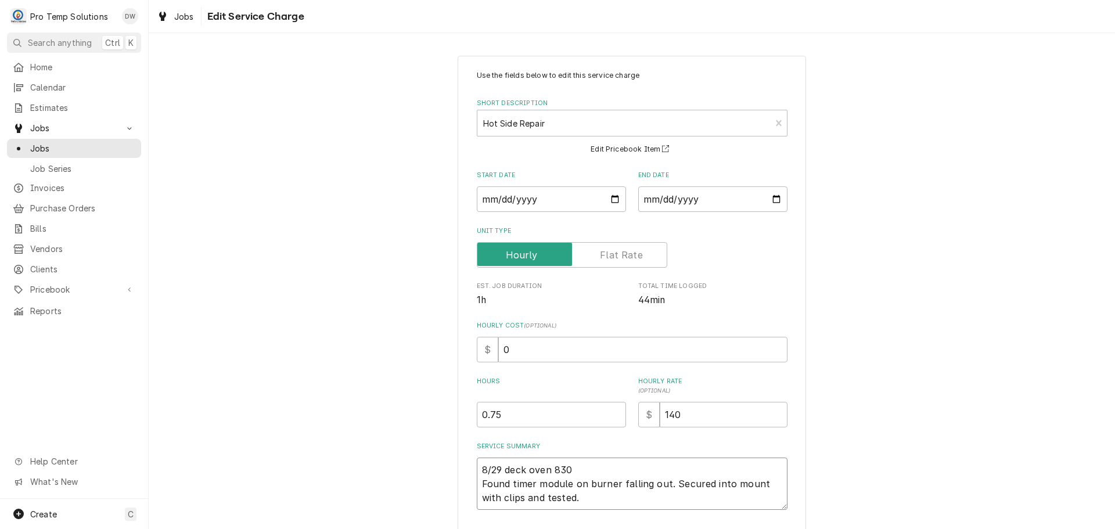
type textarea "8/29 deck oven 830- Found timer module on burner falling out. Secured into moun…"
type textarea "x"
type textarea "8/29 deck oven 830-9 Found timer module on burner falling out. Secured into mou…"
type textarea "x"
type textarea "8/29 deck oven 830-91 Found timer module on burner falling out. Secured into mo…"
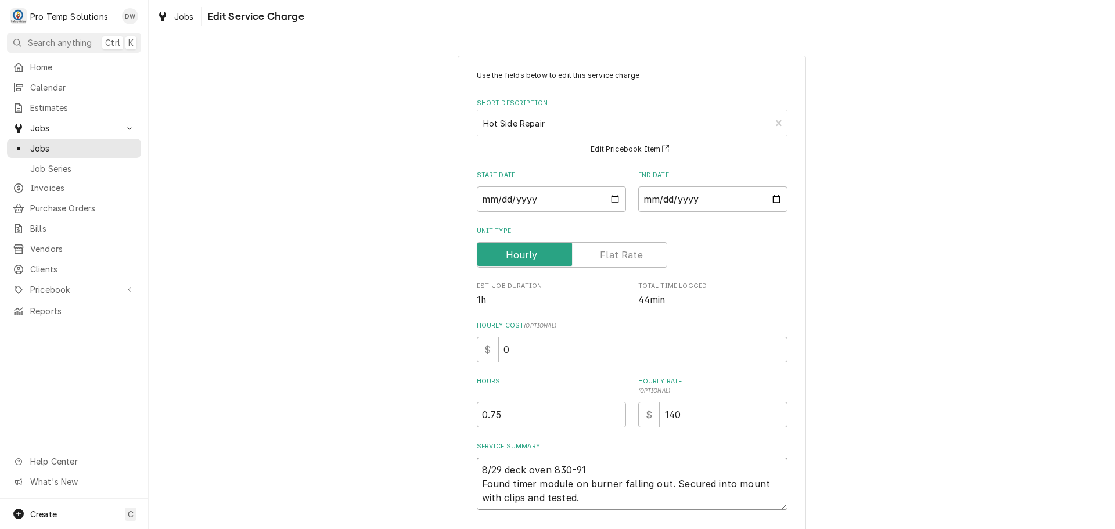
type textarea "x"
type textarea "8/29 deck oven 830-910 Found timer module on burner falling out. Secured into m…"
type textarea "x"
type textarea "8/29 deck oven 830-910 Found timer module on burner falling out. Secured into m…"
type textarea "x"
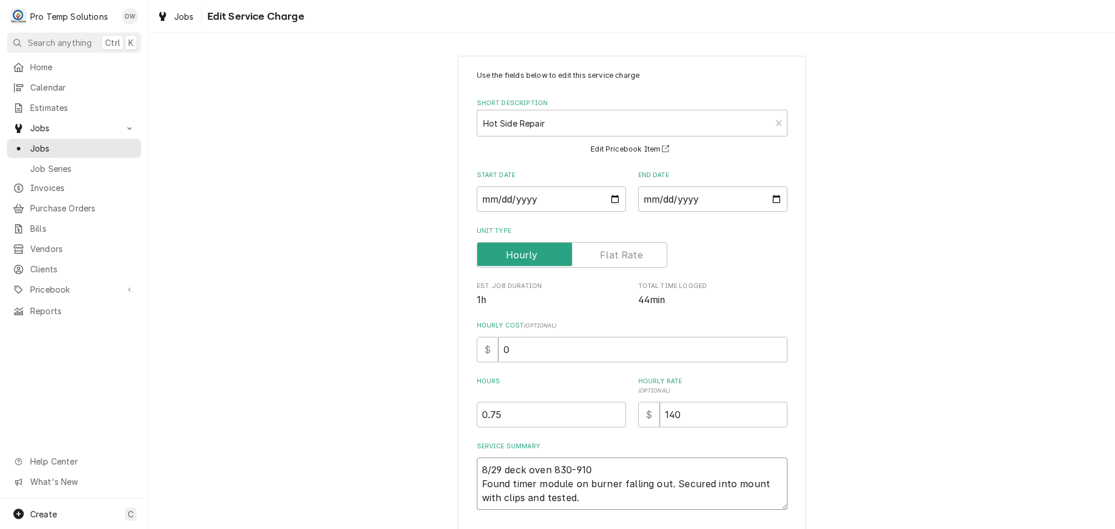
type textarea "8/29 deck oven 830-910 K Found timer module on burner falling out. Secured into…"
type textarea "x"
type textarea "8/29 deck oven 830-910 KE Found timer module on burner falling out. Secured int…"
type textarea "x"
type textarea "8/29 deck oven 830-910 KEV Found timer module on burner falling out. Secured in…"
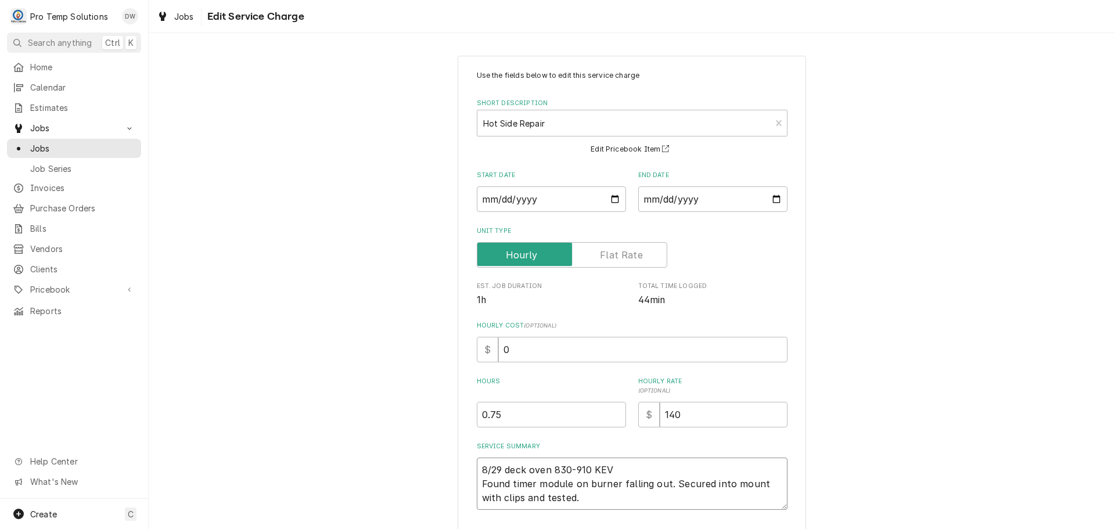
type textarea "x"
type textarea "8/29 deck oven 830-910 KEVI Found timer module on burner falling out. Secured i…"
type textarea "x"
type textarea "8/29 deck oven 830-910 KEVIN Found timer module on burner falling out. Secured …"
type textarea "x"
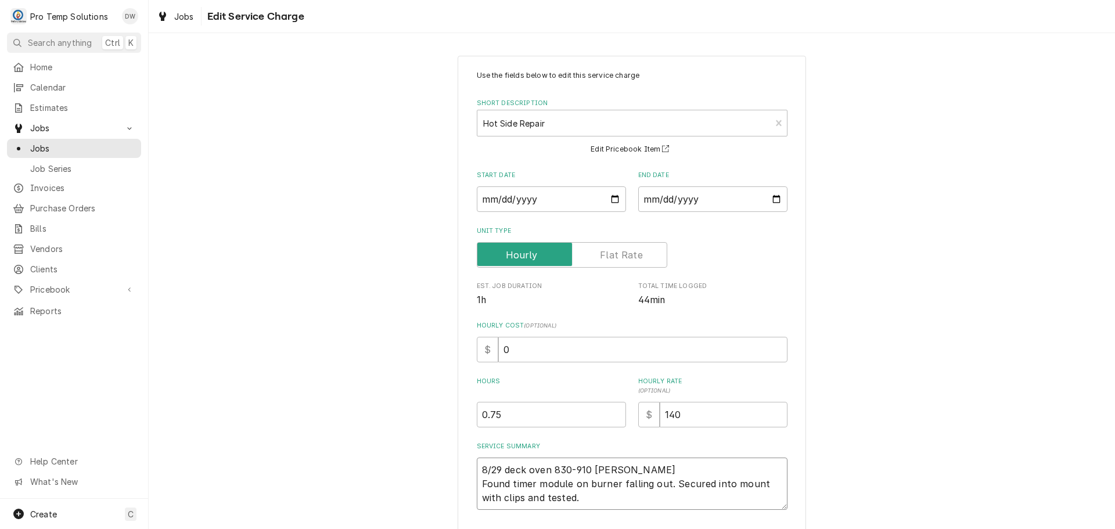
type textarea "8/29 deck oven 830-910 KEVIN Found timer module on burner falling out. Secured …"
type textarea "x"
type textarea "8/29 deck oven 830-910 KEVIN 8 Found timer module on burner falling out. Secure…"
type textarea "x"
type textarea "8/29 deck oven 830-910 KEVIN 84 Found timer module on burner falling out. Secur…"
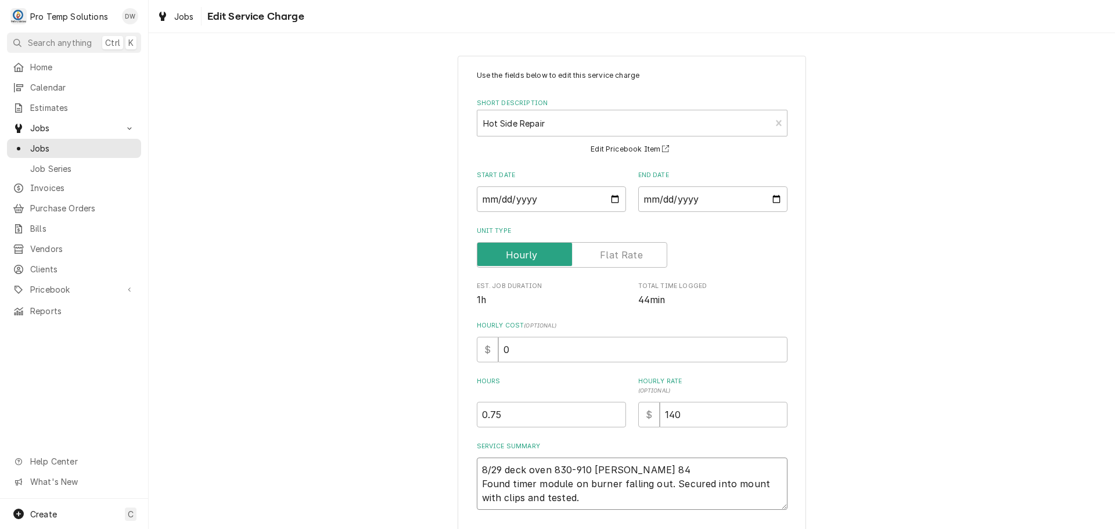
type textarea "x"
type textarea "8/29 deck oven 830-910 KEVIN 845 Found timer module on burner falling out. Secu…"
type textarea "x"
type textarea "8/29 deck oven 830-910 KEVIN 845- Found timer module on burner falling out. Sec…"
type textarea "x"
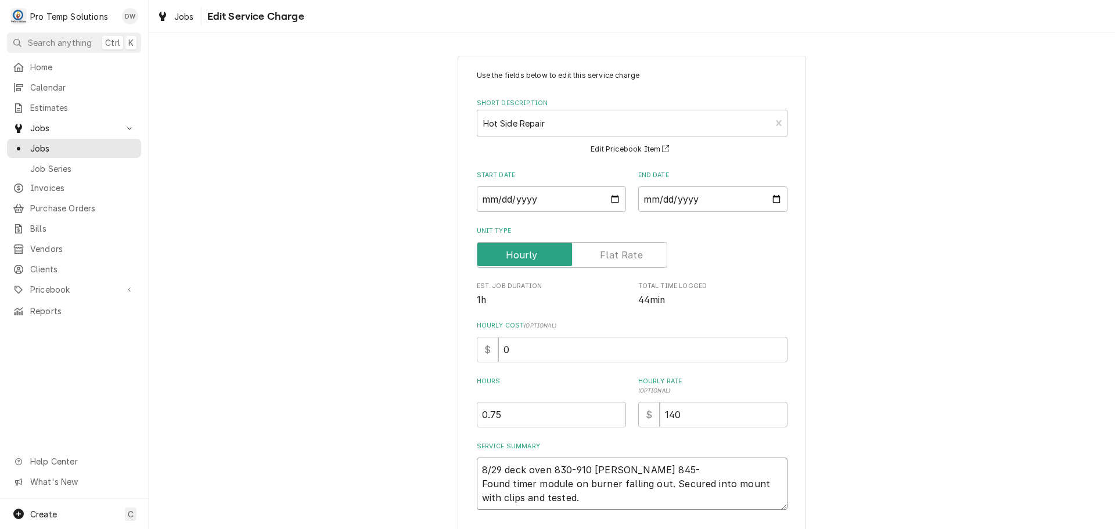
type textarea "8/29 deck oven 830-910 KEVIN 845-9 Found timer module on burner falling out. Se…"
type textarea "x"
type textarea "8/29 deck oven 830-910 KEVIN 845-91 Found timer module on burner falling out. S…"
type textarea "x"
type textarea "8/29 deck oven 830-910 KEVIN 845-910 Found timer module on burner falling out. …"
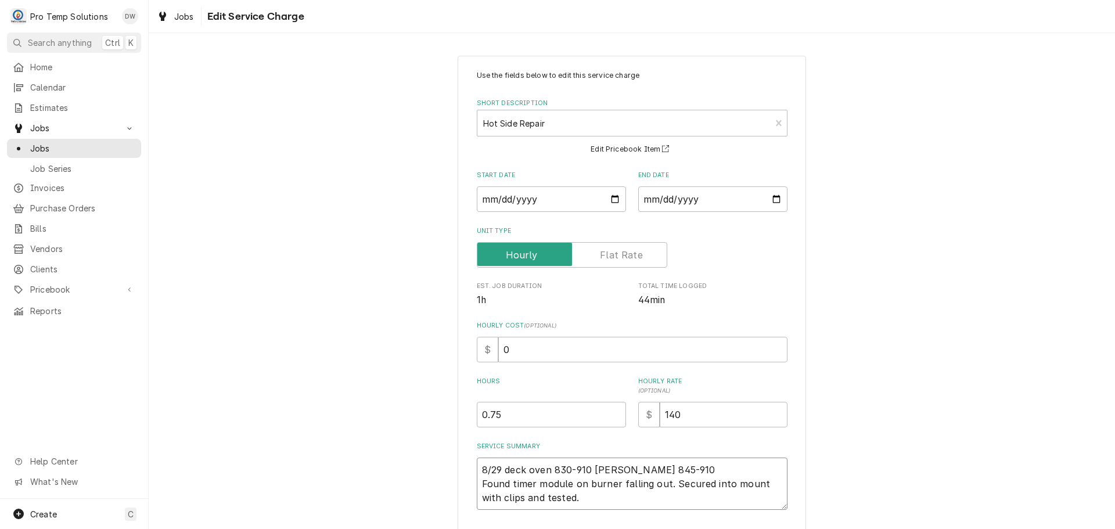
type textarea "x"
type textarea "8/29 deck oven 830-910 KEVIN 845-910 Found timer module on burner falling out. …"
type textarea "x"
type textarea "8/29 deck oven 830-910 KEVIN 845-910 K Found timer module on burner falling out…"
type textarea "x"
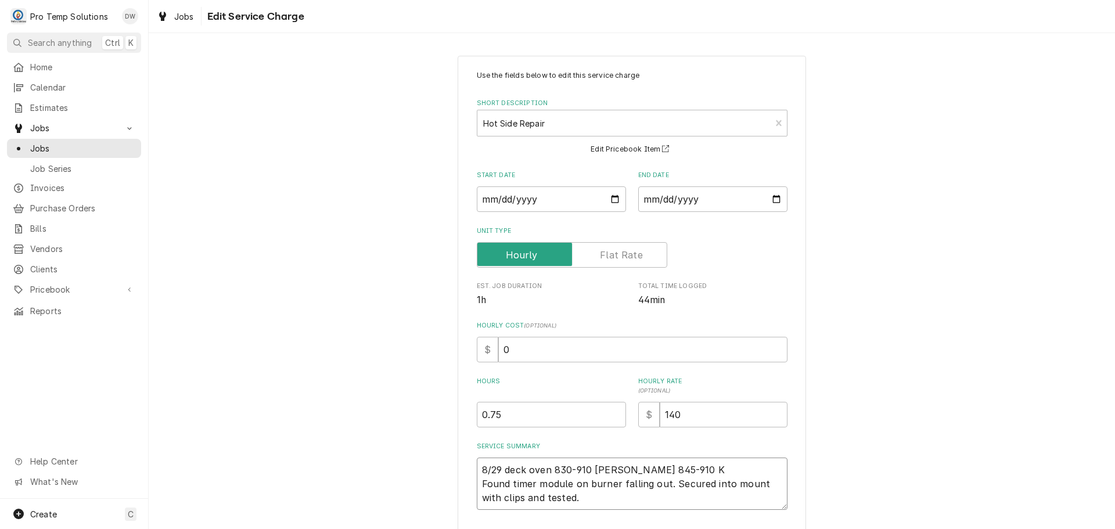
type textarea "8/29 deck oven 830-910 KEVIN 845-910 KO Found timer module on burner falling ou…"
type textarea "x"
type textarea "8/29 deck oven 830-910 KEVIN 845-910 KOT Found timer module on burner falling o…"
type textarea "x"
type textarea "8/29 deck oven 830-910 KEVIN 845-910 KOTY Found timer module on burner falling …"
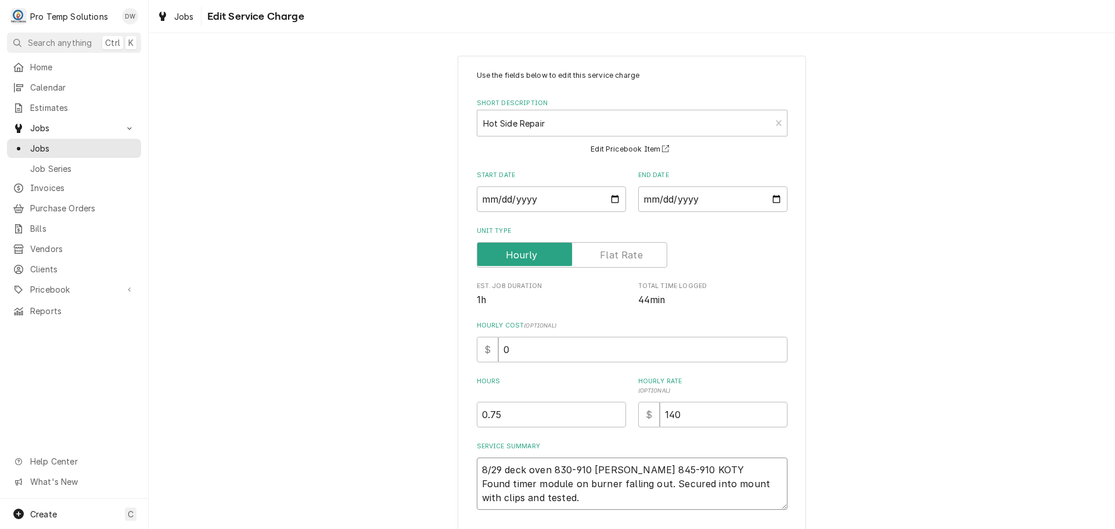
type textarea "x"
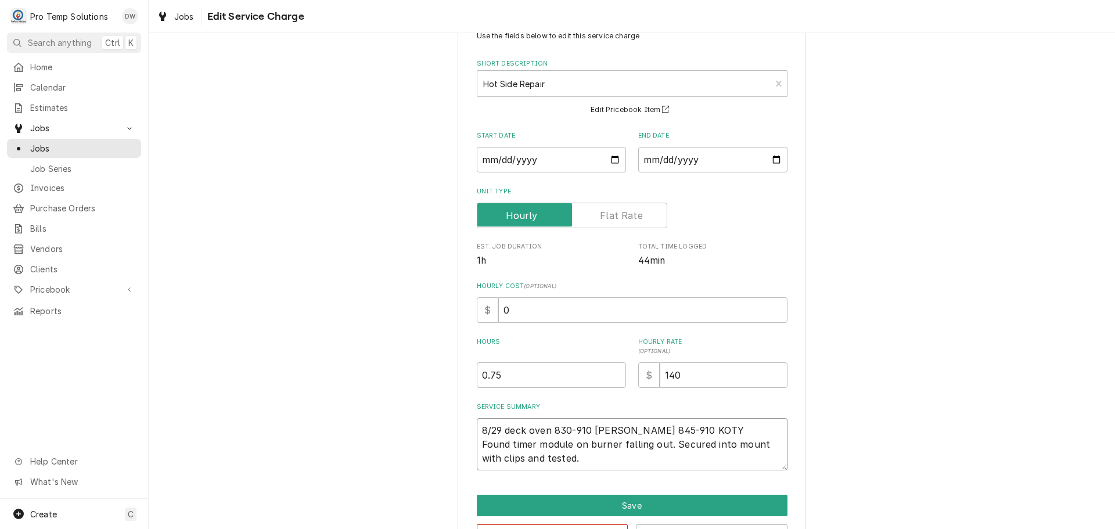
scroll to position [81, 0]
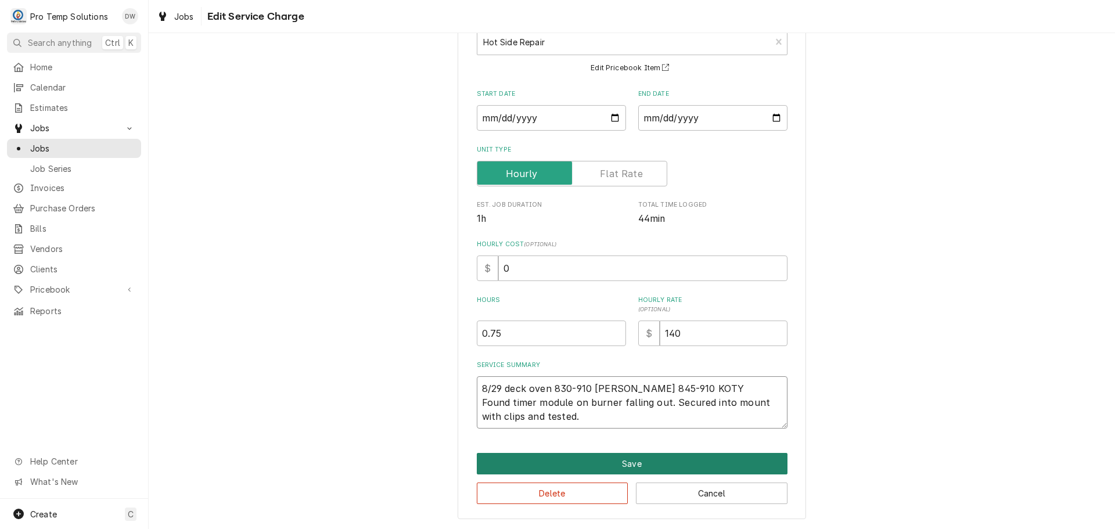
type textarea "8/29 deck oven 830-910 [PERSON_NAME] 845-910 KOTY Found timer module on burner …"
click at [637, 465] on button "Save" at bounding box center [632, 463] width 311 height 21
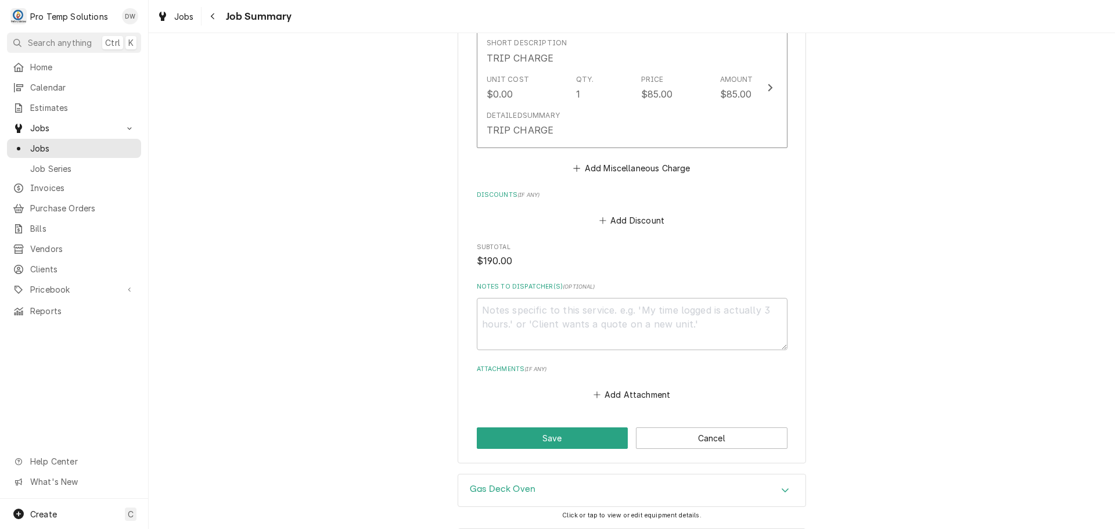
scroll to position [697, 0]
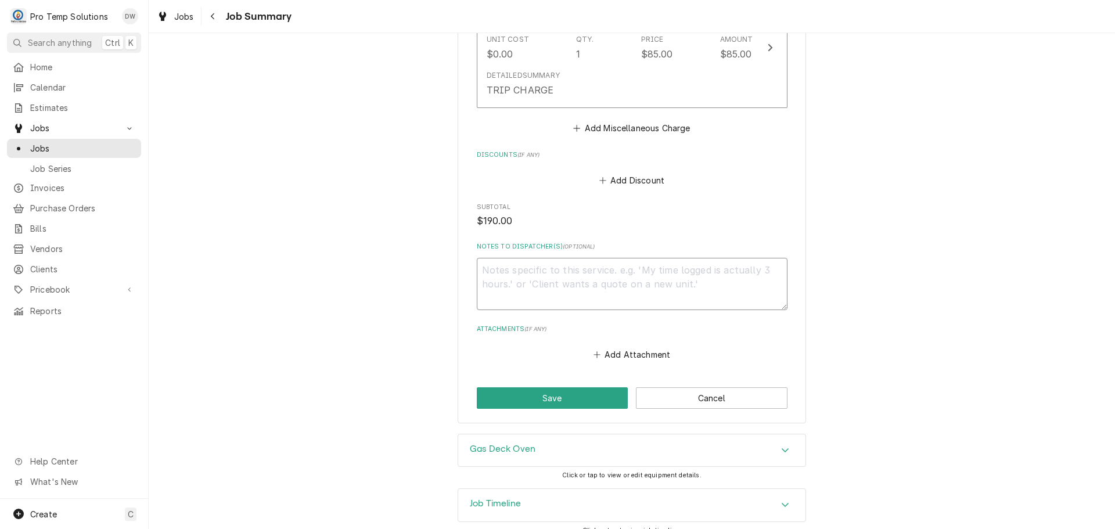
click at [536, 265] on textarea "Notes to Dispatcher(s) ( optional )" at bounding box center [632, 284] width 311 height 52
type textarea "x"
type textarea "#"
type textarea "x"
type textarea "#0"
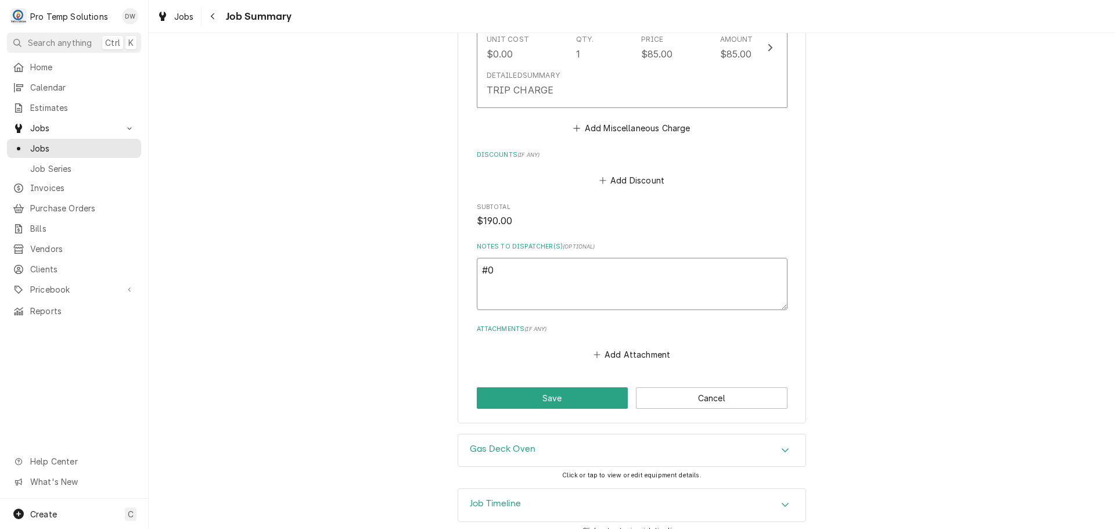
type textarea "x"
type textarea "#08"
type textarea "x"
type textarea "#082"
type textarea "x"
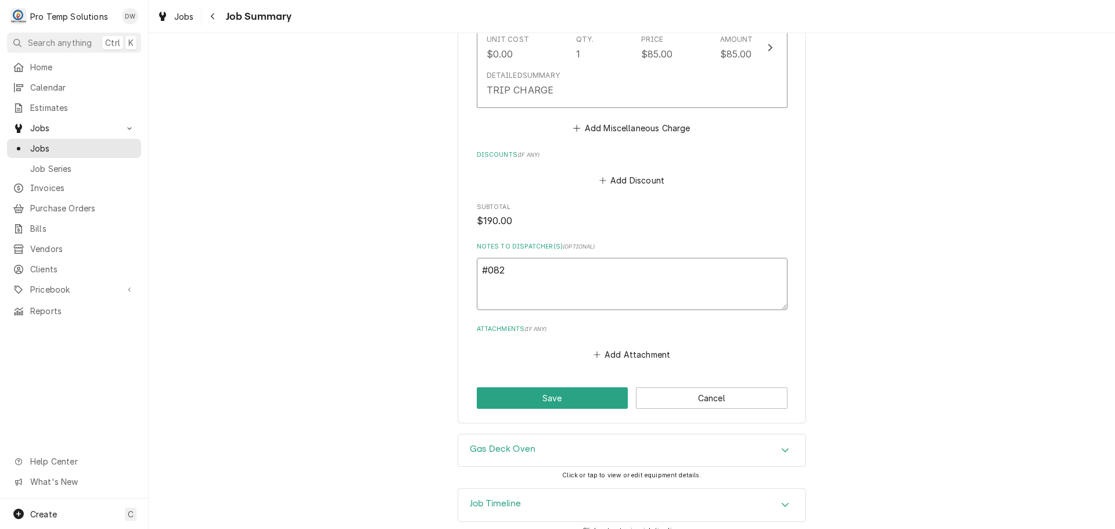
type textarea "#0829"
type textarea "x"
type textarea "#08292"
type textarea "x"
type textarea "#082925"
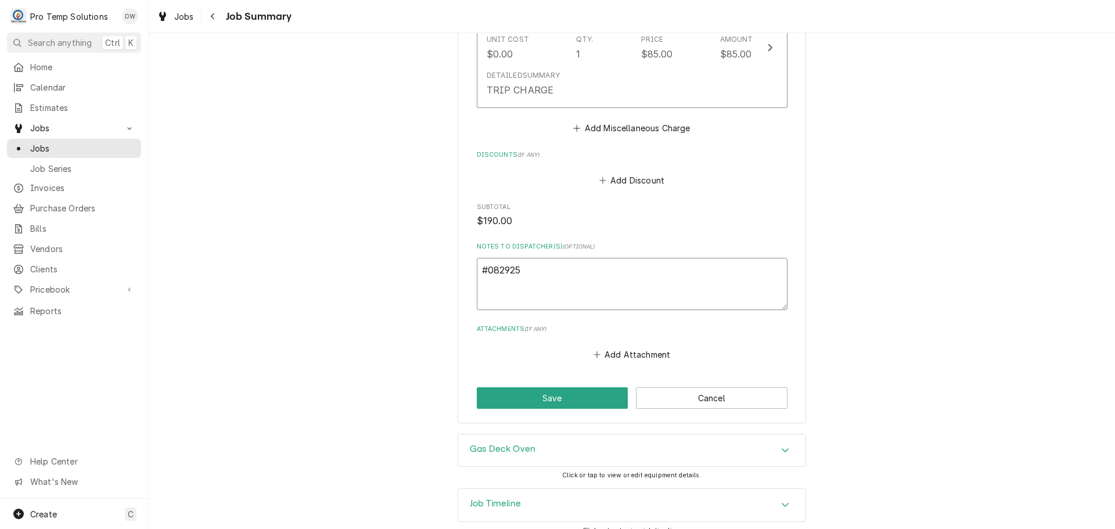
type textarea "x"
type textarea "#0829250"
type textarea "x"
type textarea "#08292500"
type textarea "x"
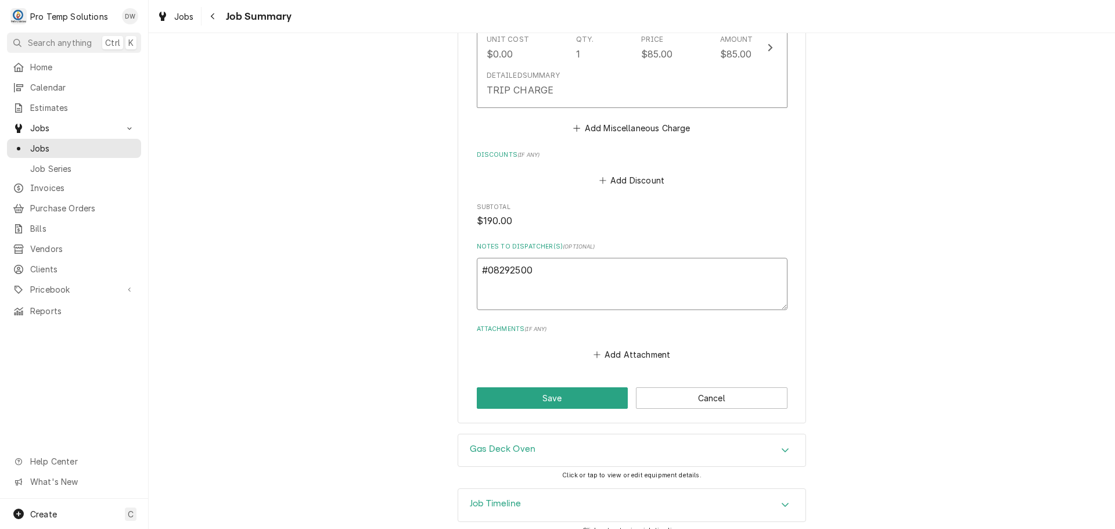
type textarea "#082925001"
type textarea "x"
type textarea "#082925001"
type textarea "x"
type textarea "#082925001 9"
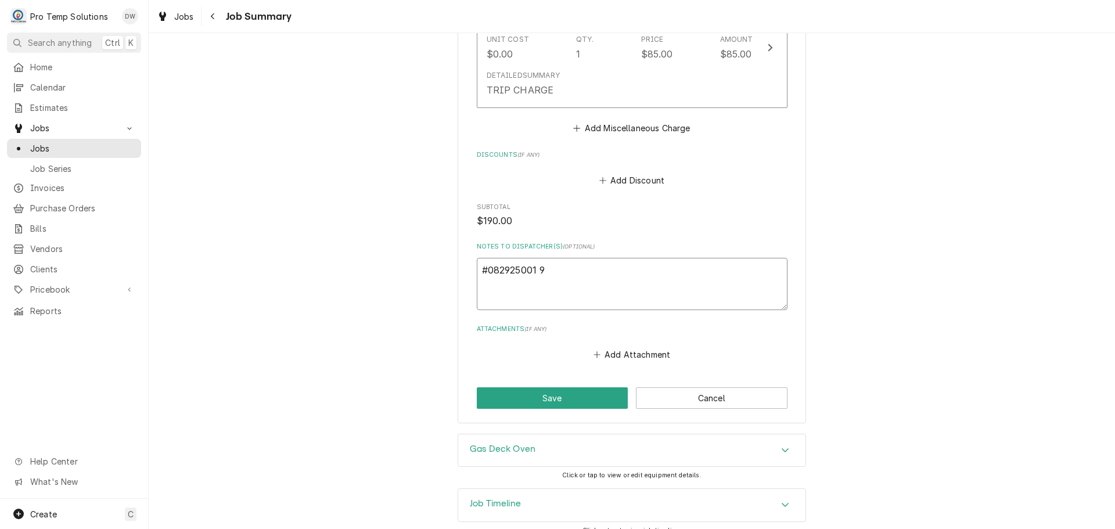
type textarea "x"
type textarea "#082925001 9T"
type textarea "x"
type textarea "#082925001 9TH"
type textarea "x"
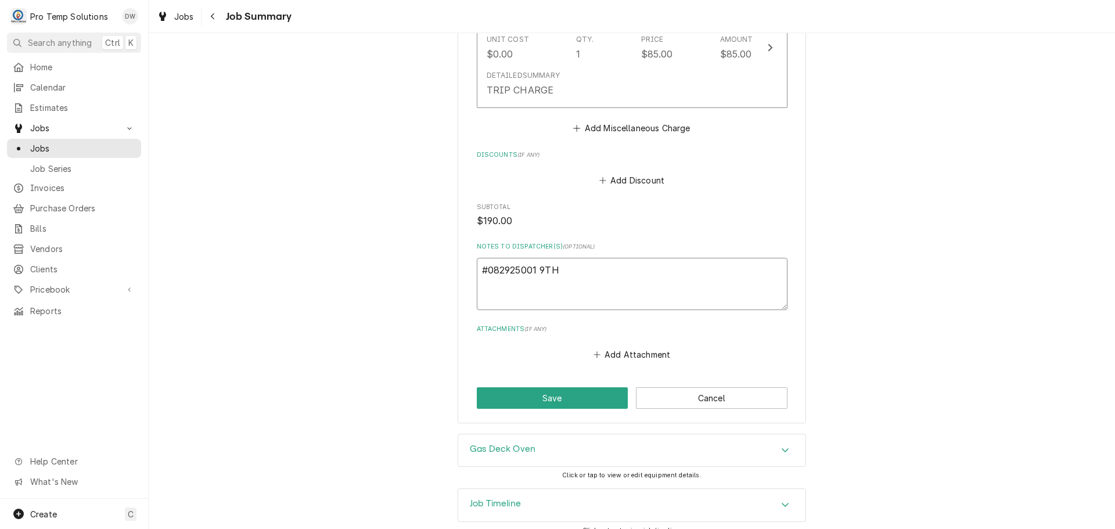
type textarea "#082925001 9TH"
type textarea "x"
type textarea "#082925001 9TH S"
type textarea "x"
type textarea "#082925001 9TH ST"
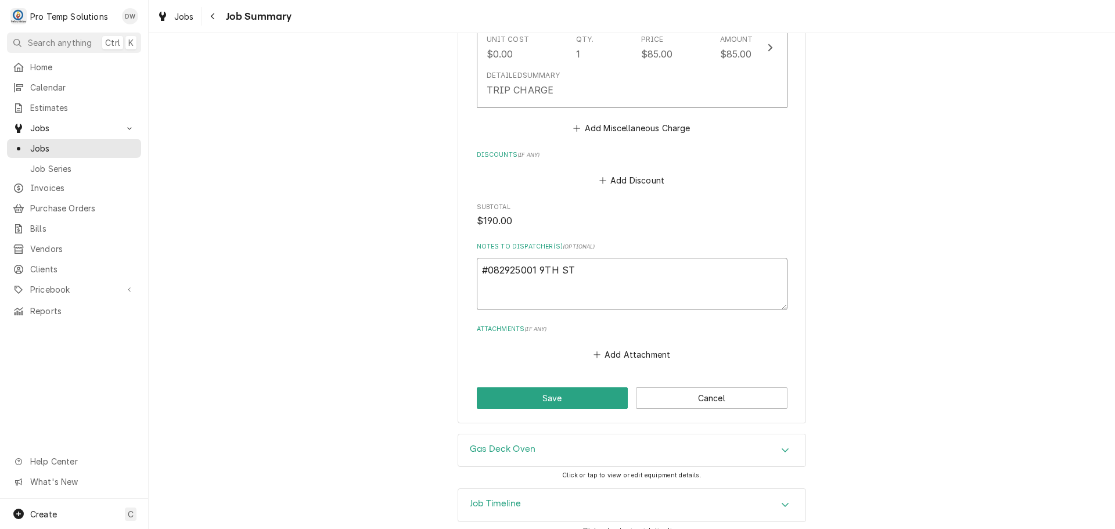
type textarea "x"
type textarea "#082925001 9TH ST-"
type textarea "x"
type textarea "#082925001 9TH ST-"
type textarea "x"
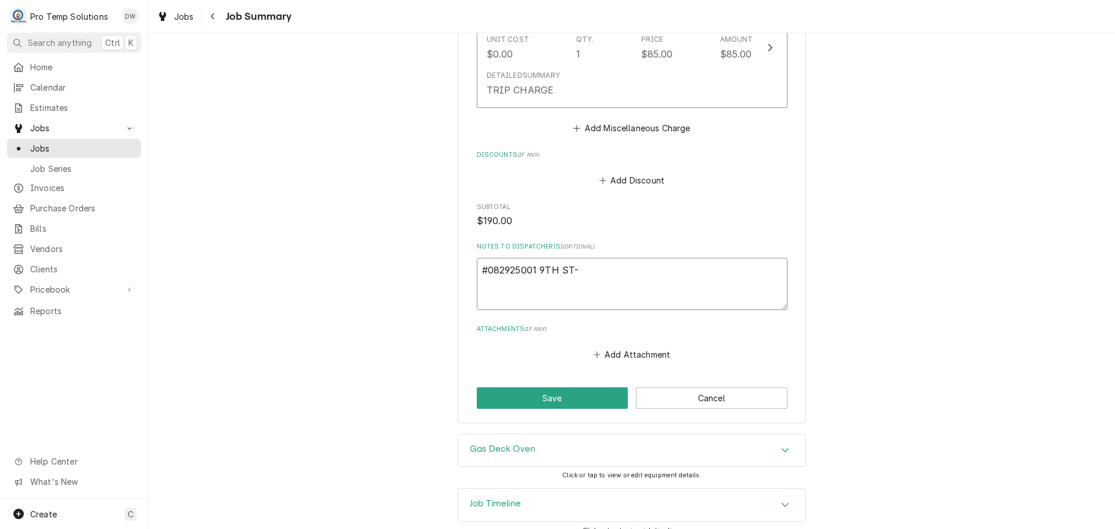
type textarea "#082925001 9TH ST- D"
type textarea "x"
type textarea "#082925001 9TH ST- DE"
type textarea "x"
type textarea "#082925001 9TH ST- DEC"
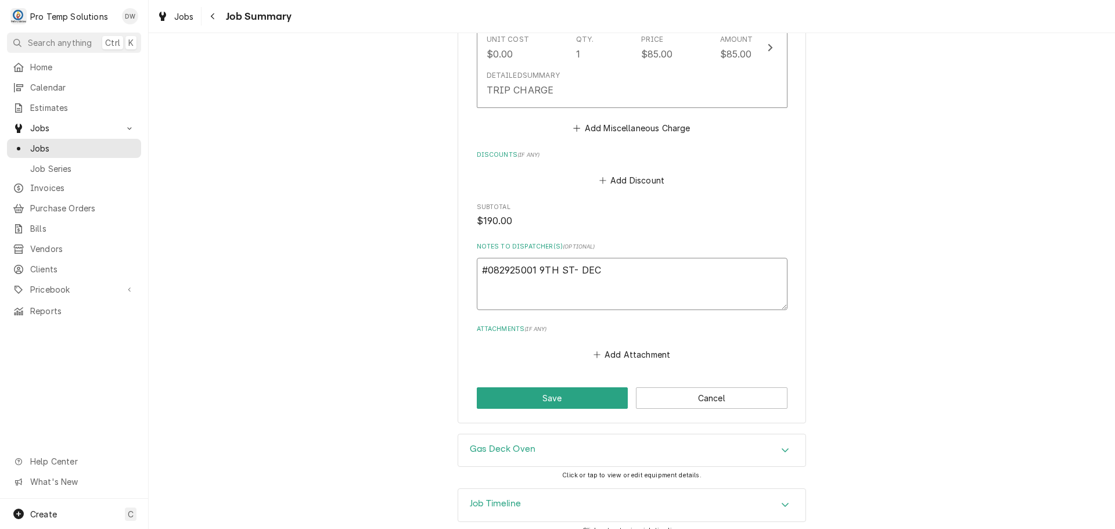
type textarea "x"
type textarea "#082925001 9TH ST- DECK"
type textarea "x"
type textarea "#082925001 9TH ST- DECK"
type textarea "x"
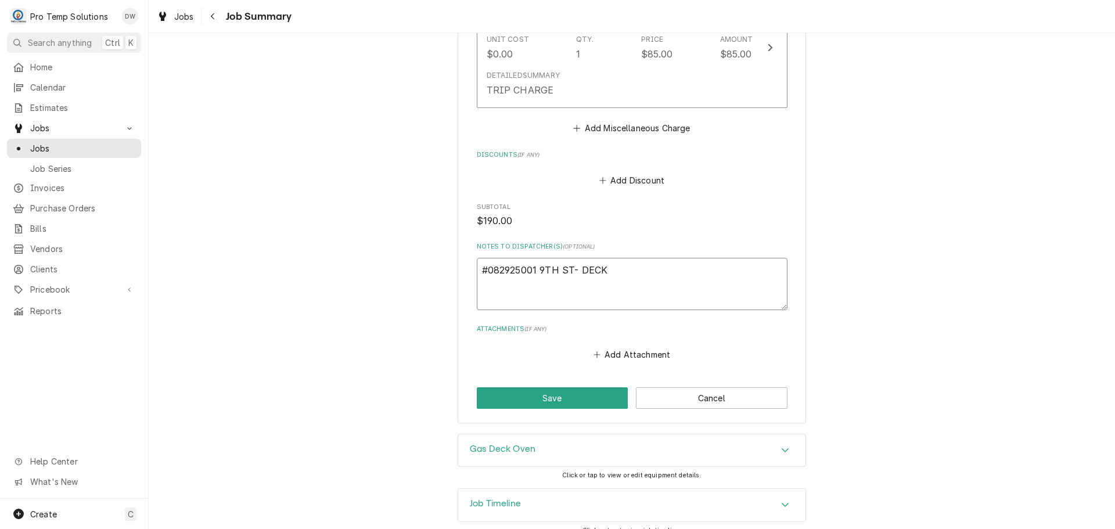
type textarea "#082925001 9TH ST- DECK O"
type textarea "x"
type textarea "#082925001 9TH ST- DECK OV"
type textarea "x"
type textarea "#082925001 9TH ST- DECK OVE"
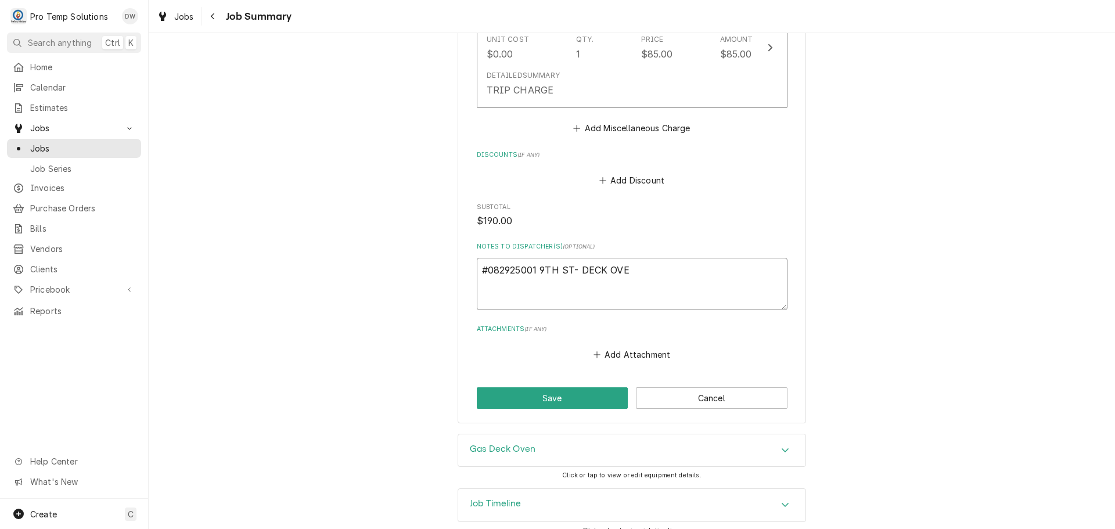
type textarea "x"
type textarea "#082925001 9TH ST- DECK OVEN"
type textarea "x"
type textarea "#082925001 9TH ST- DECK OVENB"
type textarea "x"
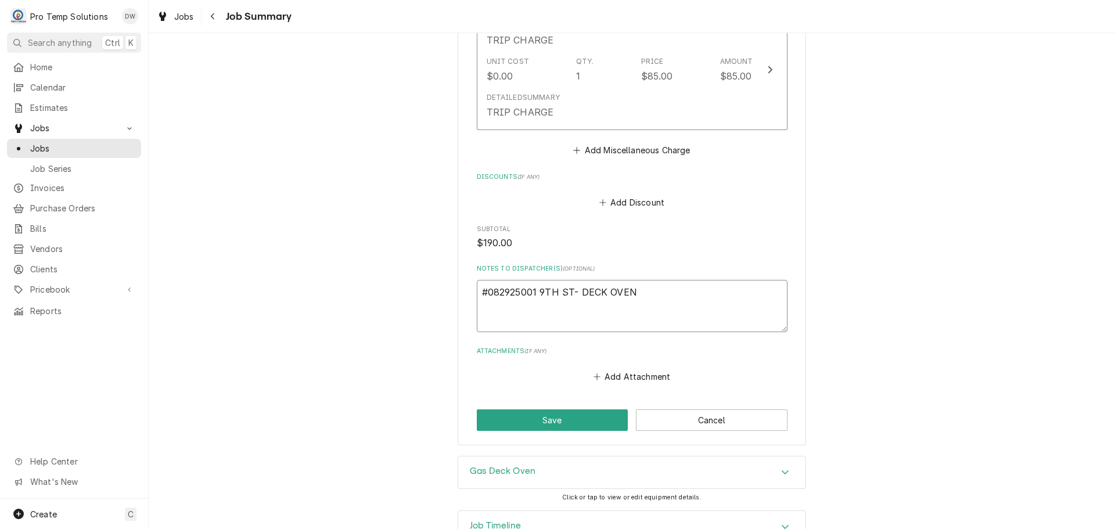
scroll to position [711, 0]
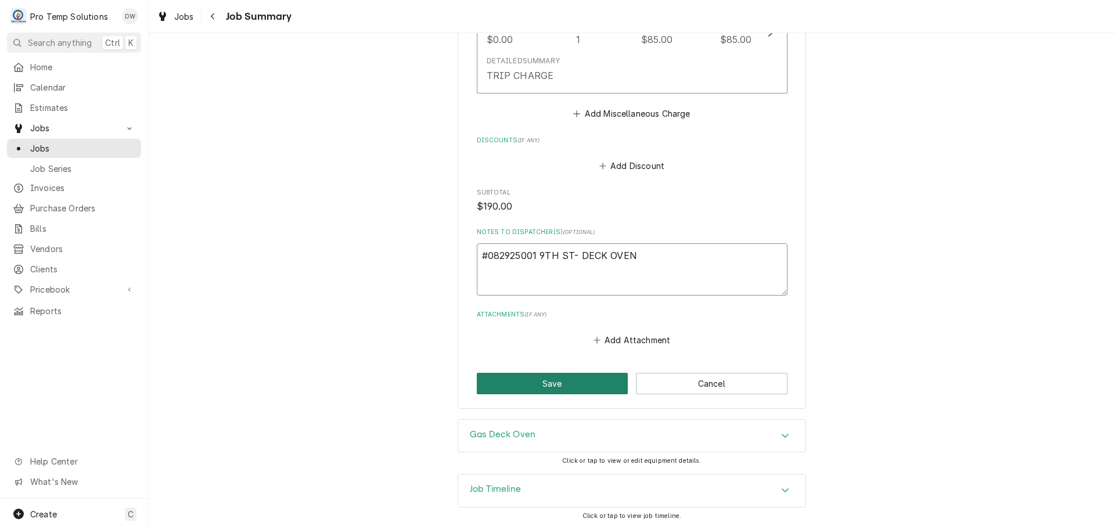
type textarea "#082925001 9TH ST- DECK OVEN"
click at [549, 381] on button "Save" at bounding box center [553, 383] width 152 height 21
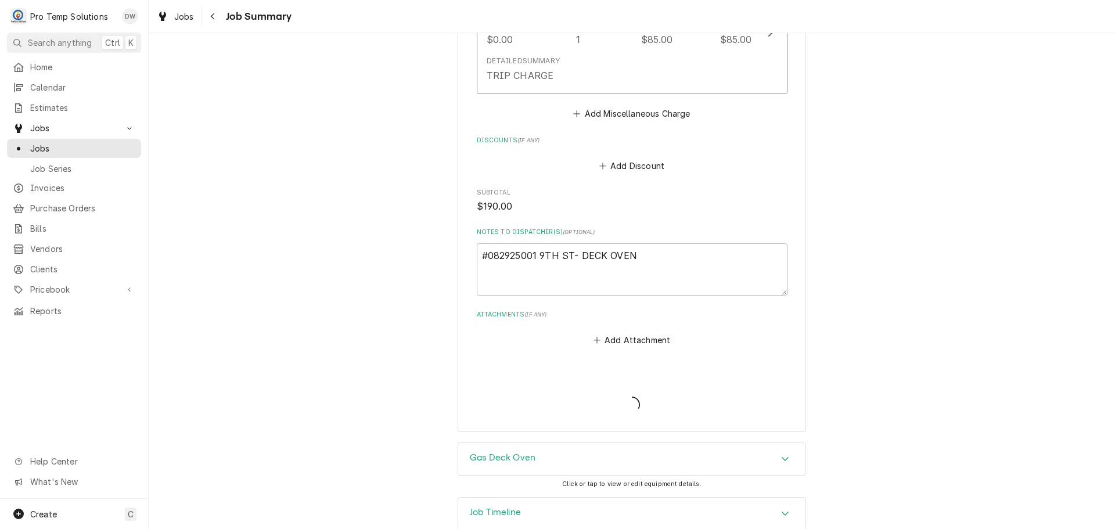
type textarea "x"
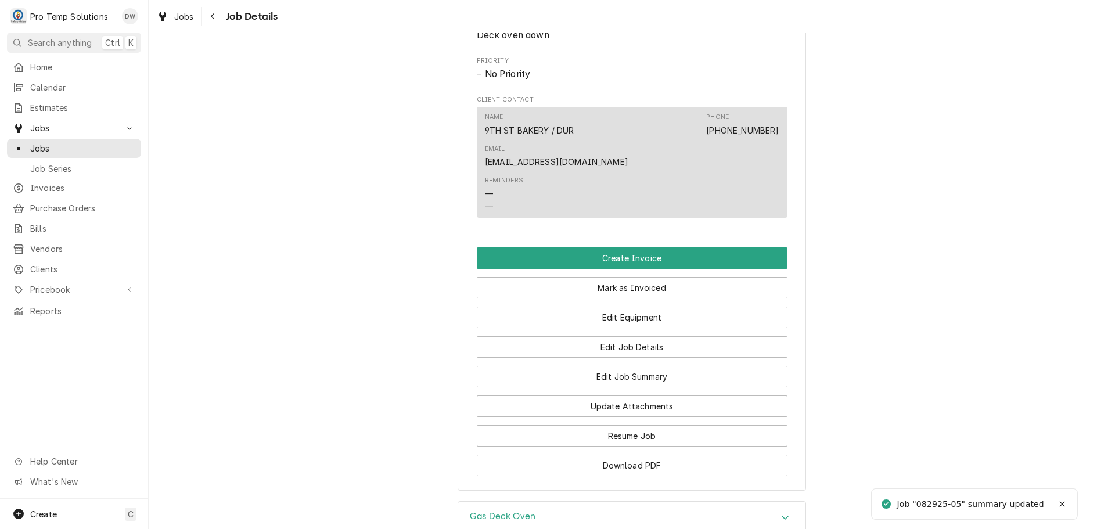
scroll to position [755, 0]
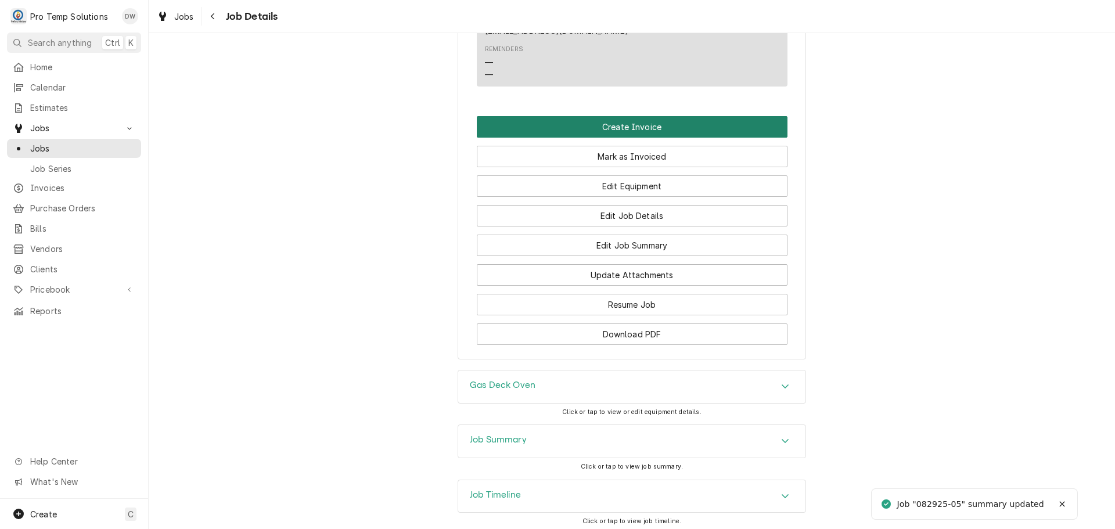
click at [620, 120] on button "Create Invoice" at bounding box center [632, 126] width 311 height 21
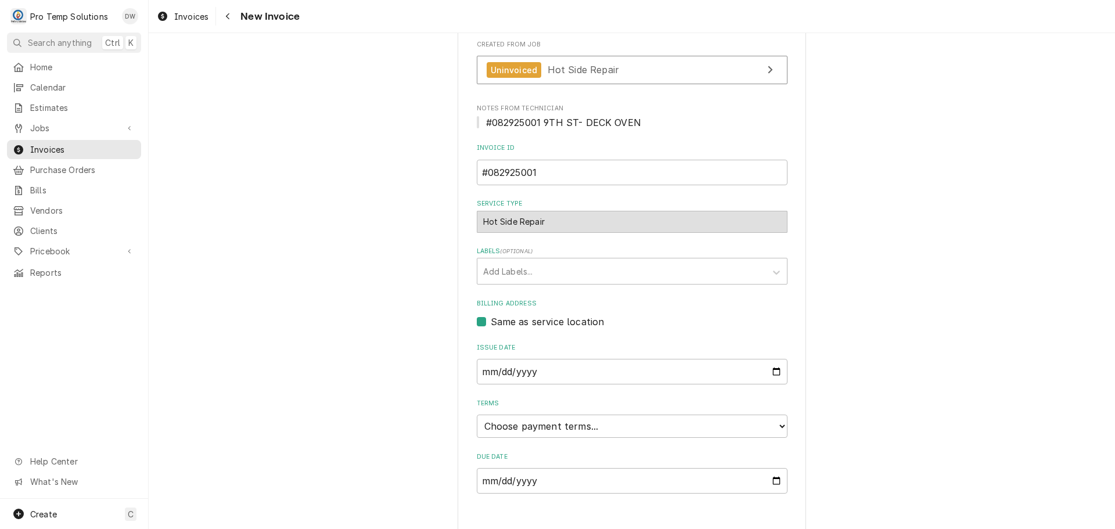
scroll to position [268, 0]
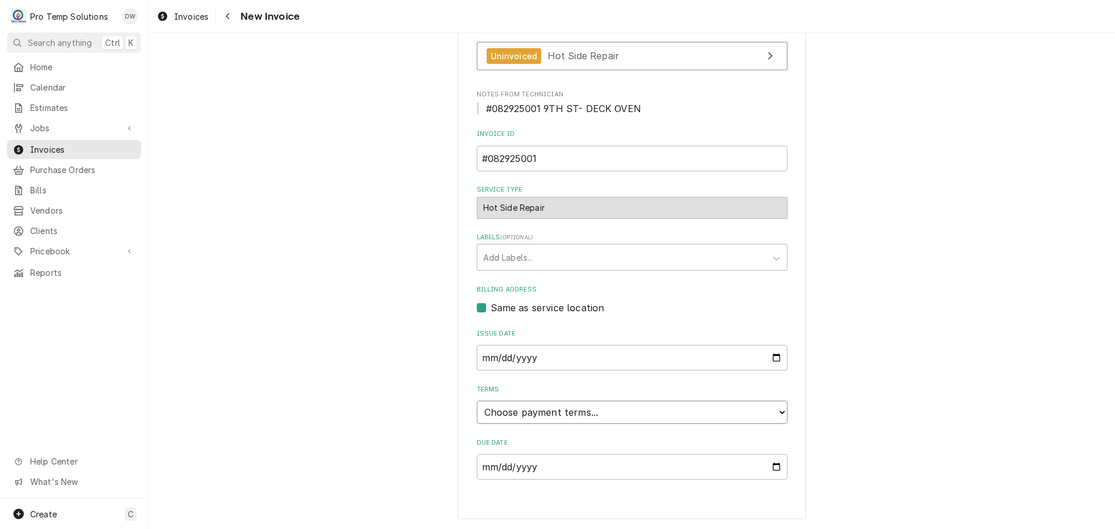
click at [522, 410] on select "Choose payment terms... Same Day Net 7 Net 14 Net 21 Net 30 Net 45 Net 60 Net 90" at bounding box center [632, 412] width 311 height 23
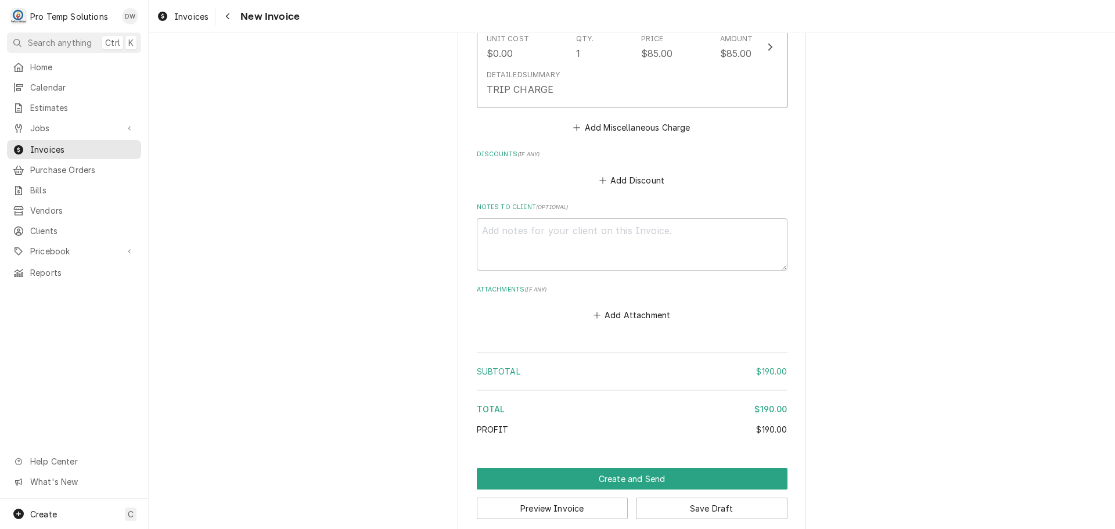
scroll to position [1138, 0]
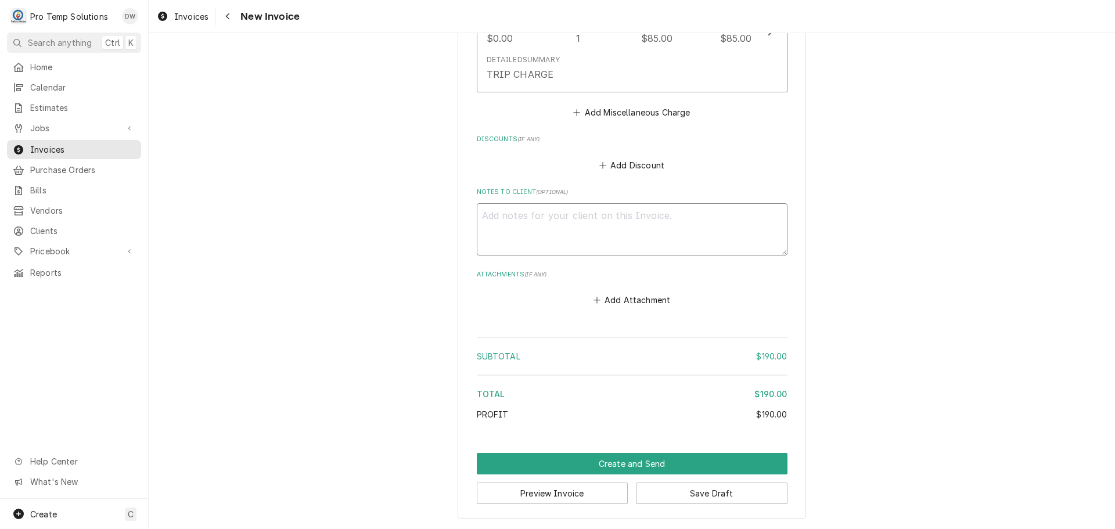
drag, startPoint x: 518, startPoint y: 230, endPoint x: 525, endPoint y: 241, distance: 13.1
click at [525, 241] on textarea "Notes to Client ( optional )" at bounding box center [632, 229] width 311 height 52
type textarea "x"
type textarea "#"
type textarea "x"
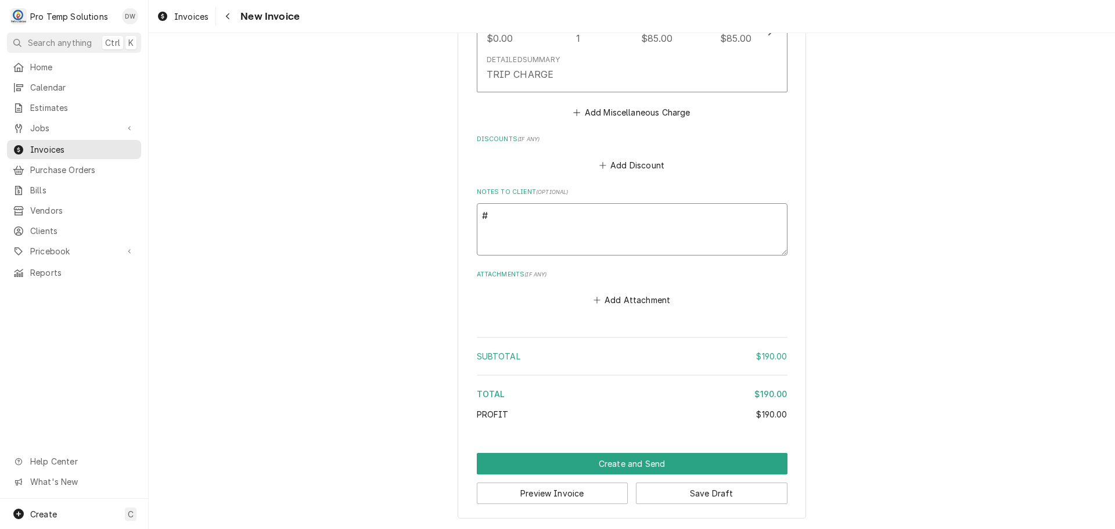
type textarea "#0"
type textarea "x"
type textarea "#08"
type textarea "x"
type textarea "#082"
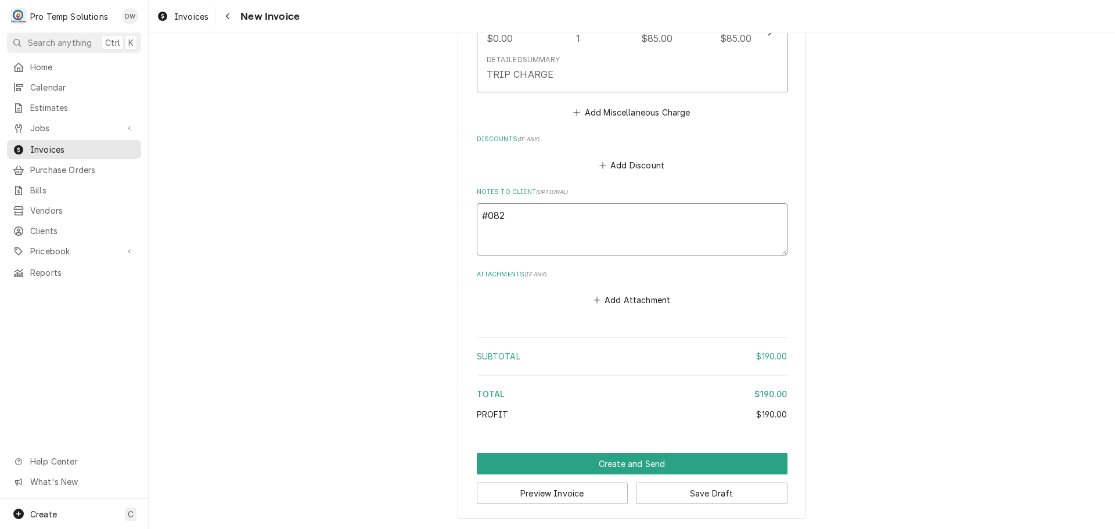
type textarea "x"
type textarea "#0829"
type textarea "x"
type textarea "#08292"
type textarea "x"
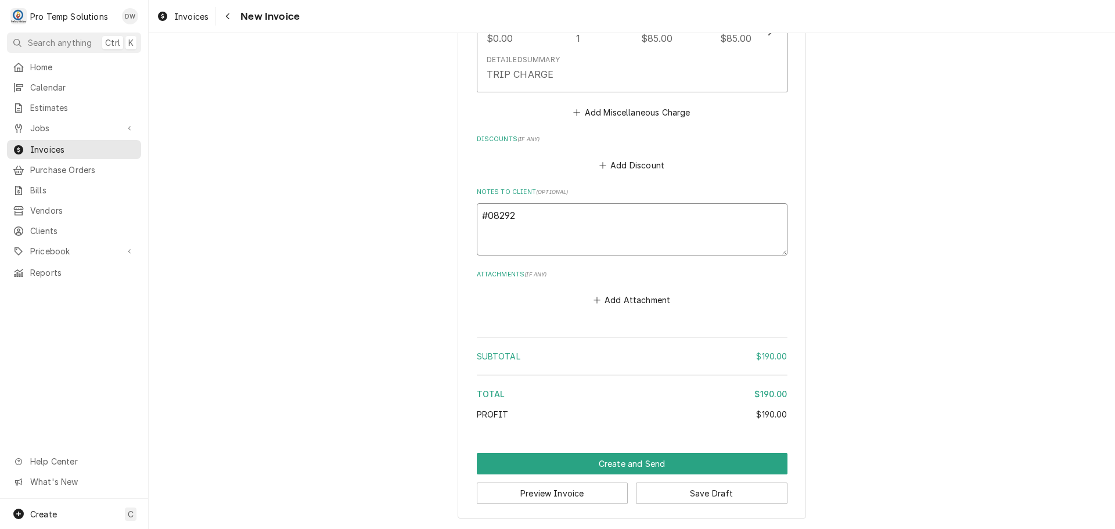
type textarea "#082925"
type textarea "x"
type textarea "#0829250"
type textarea "x"
type textarea "#08292500"
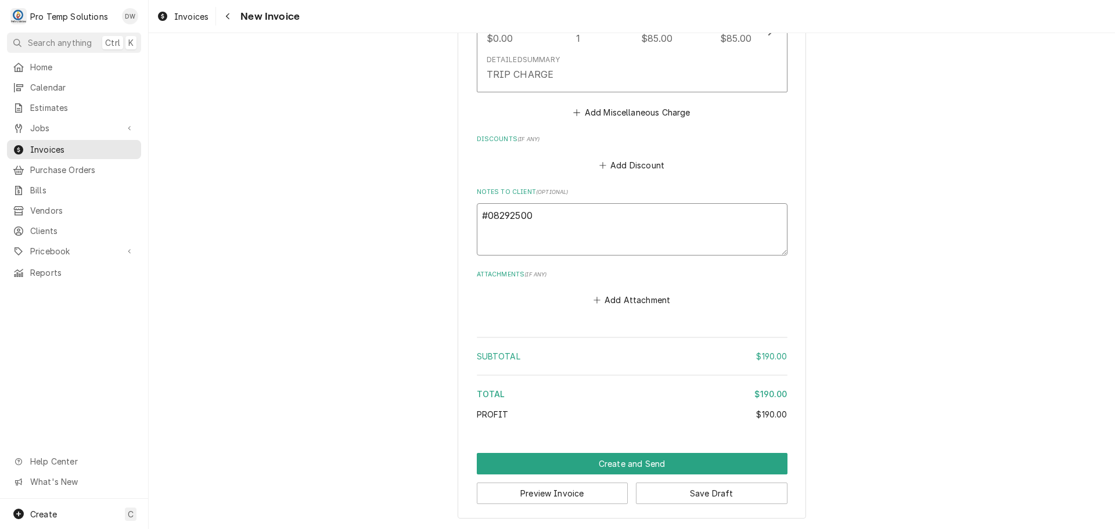
type textarea "x"
type textarea "#082925001"
type textarea "x"
type textarea "#082925001"
type textarea "x"
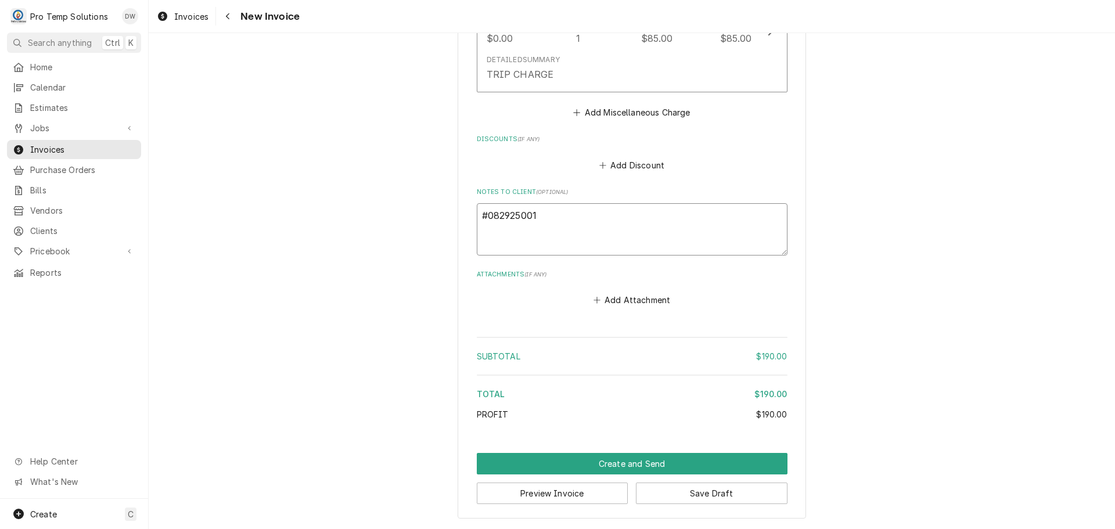
type textarea "#082925001 9"
type textarea "x"
type textarea "#082925001 9T"
type textarea "x"
type textarea "#082925001 9TH"
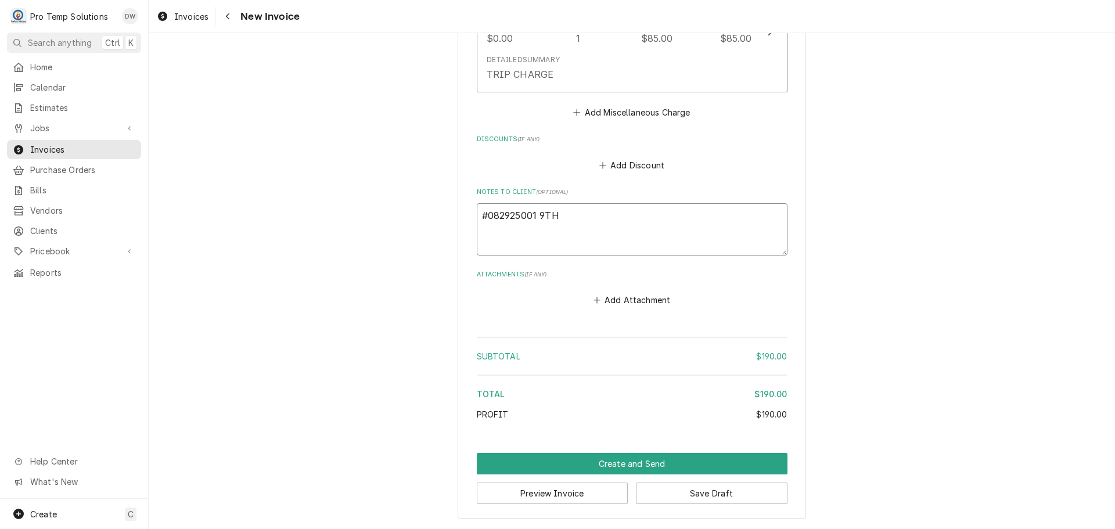
type textarea "x"
type textarea "#082925001 9TH"
type textarea "x"
type textarea "#082925001 9TH S"
type textarea "x"
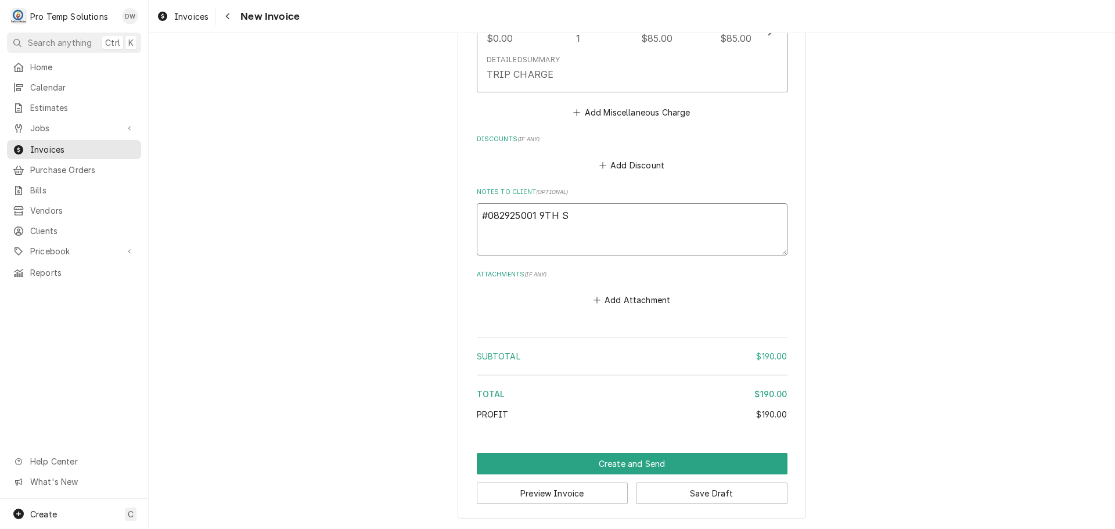
type textarea "#082925001 9TH ST"
type textarea "x"
type textarea "#082925001 9TH ST-"
type textarea "x"
type textarea "#082925001 9TH ST-"
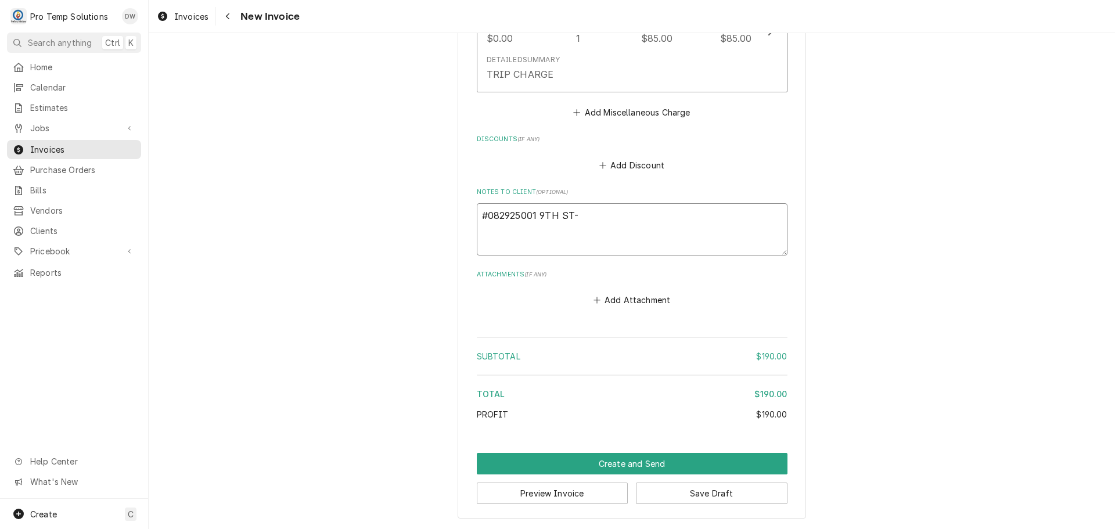
type textarea "x"
type textarea "#082925001 9TH ST- D"
type textarea "x"
type textarea "#082925001 9TH ST- DE"
type textarea "x"
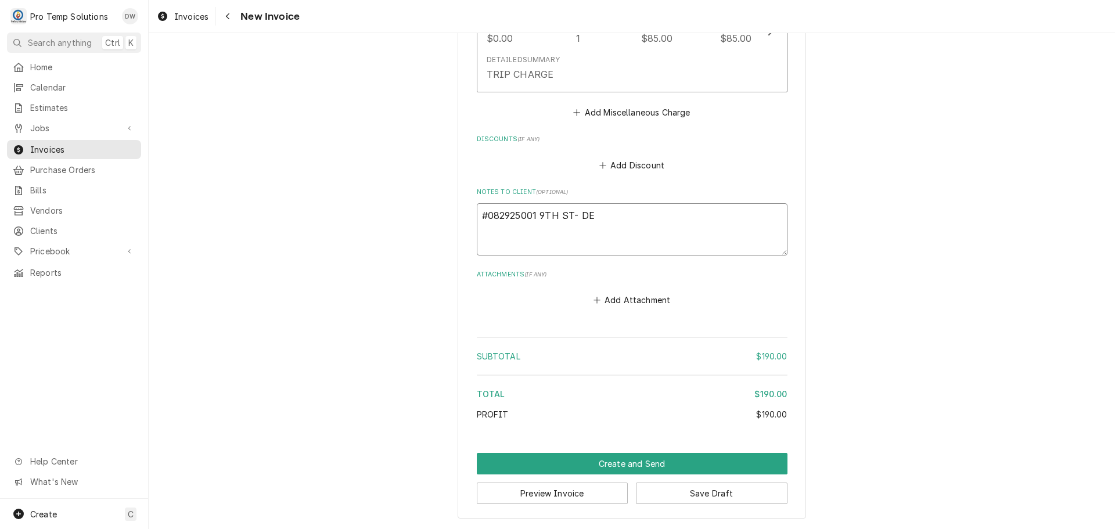
type textarea "#082925001 9TH ST- DEC"
type textarea "x"
type textarea "#082925001 9TH ST- DECK"
type textarea "x"
type textarea "#082925001 9TH ST- DECK"
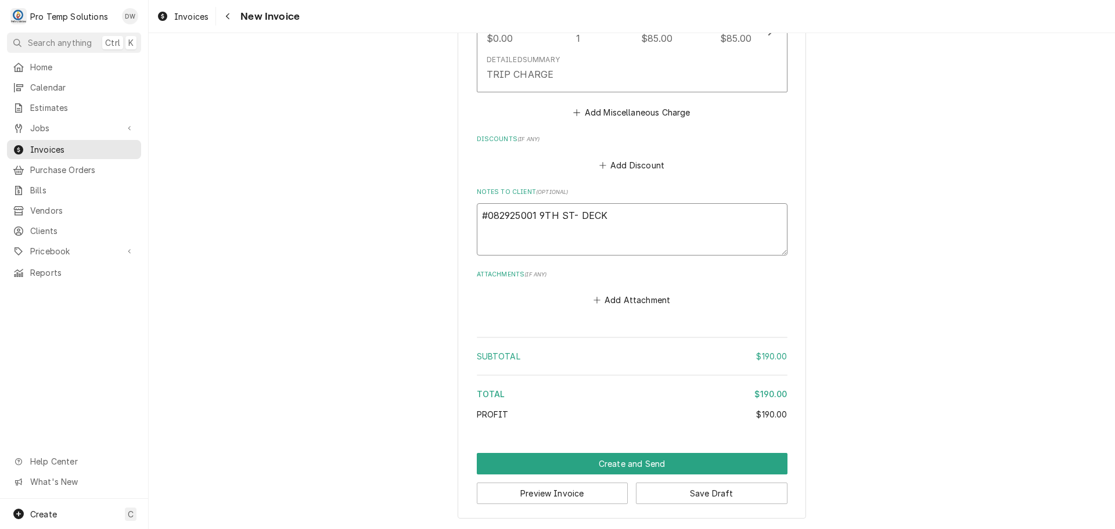
type textarea "x"
type textarea "#082925001 9TH ST- DECK O"
type textarea "x"
type textarea "#082925001 9TH ST- DECK OV"
type textarea "x"
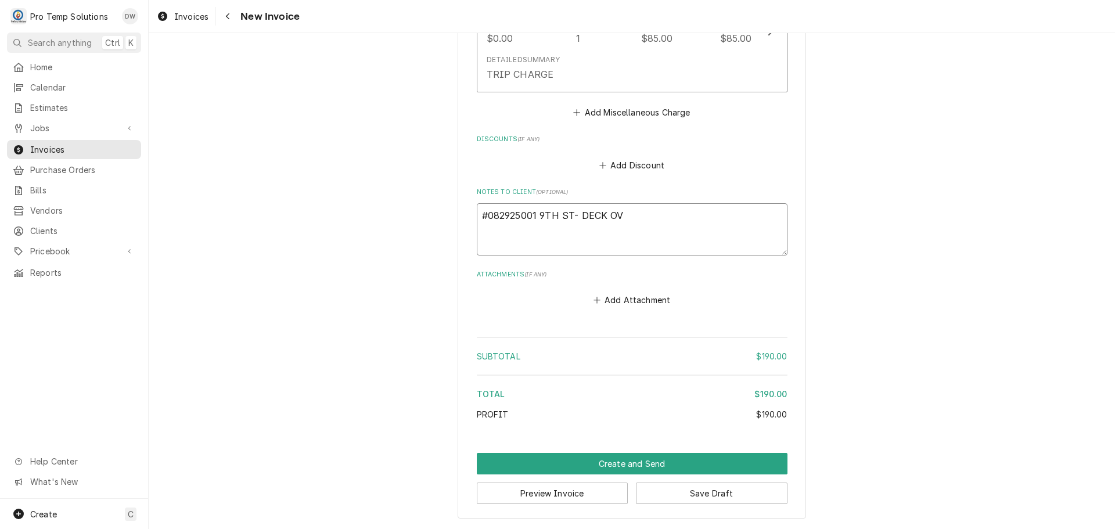
type textarea "#082925001 9TH ST- DECK OVE"
type textarea "x"
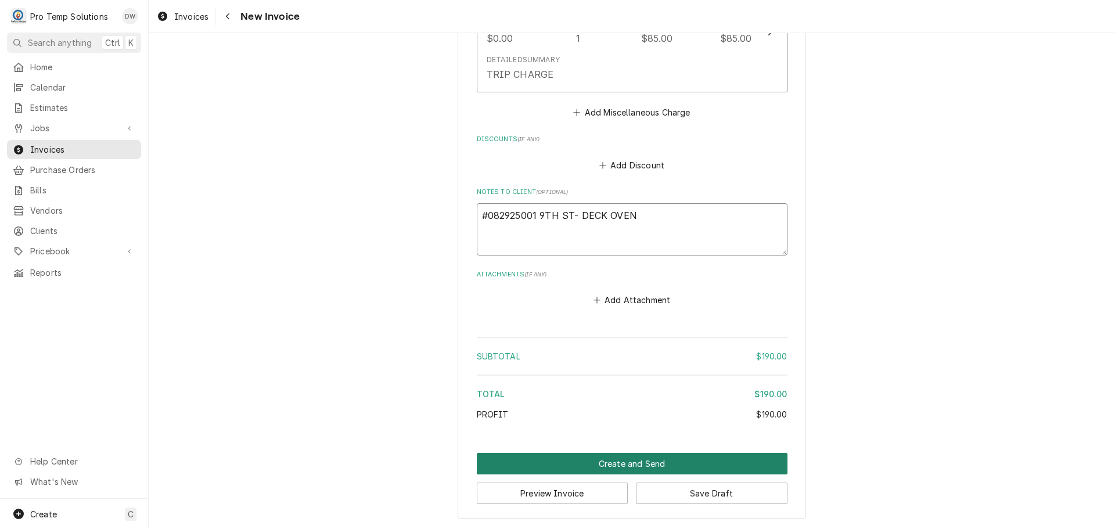
type textarea "#082925001 9TH ST- DECK OVEN"
click at [628, 465] on button "Create and Send" at bounding box center [632, 463] width 311 height 21
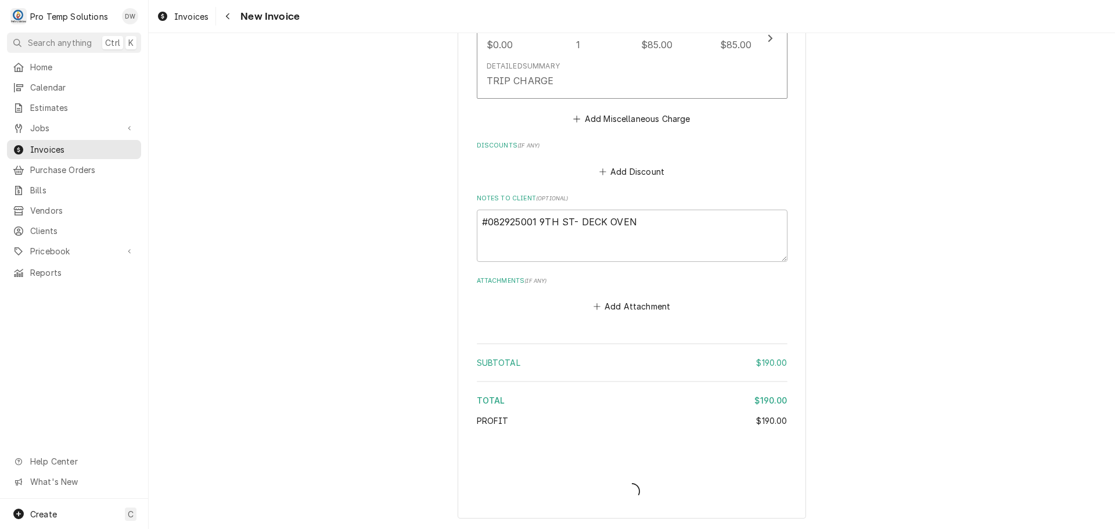
scroll to position [1132, 0]
type textarea "x"
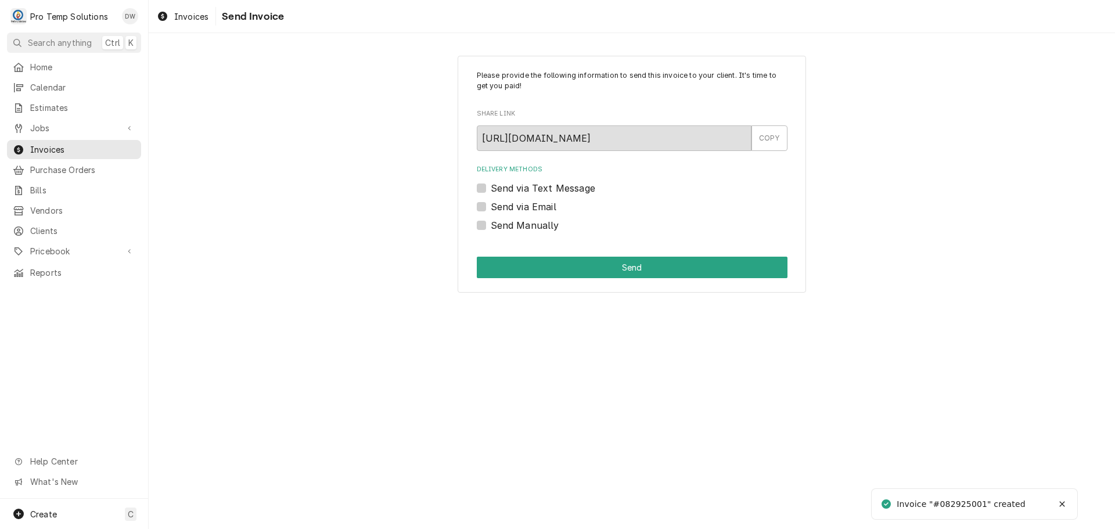
click at [491, 206] on label "Send via Email" at bounding box center [524, 207] width 66 height 14
click at [491, 206] on input "Send via Email" at bounding box center [646, 213] width 311 height 26
checkbox input "true"
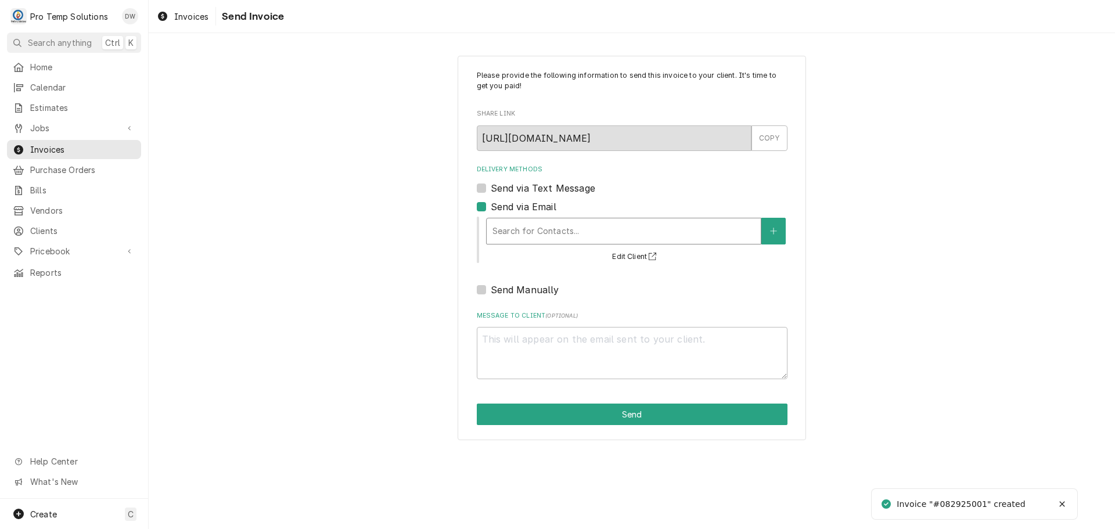
click at [573, 233] on div "Delivery Methods" at bounding box center [623, 231] width 262 height 21
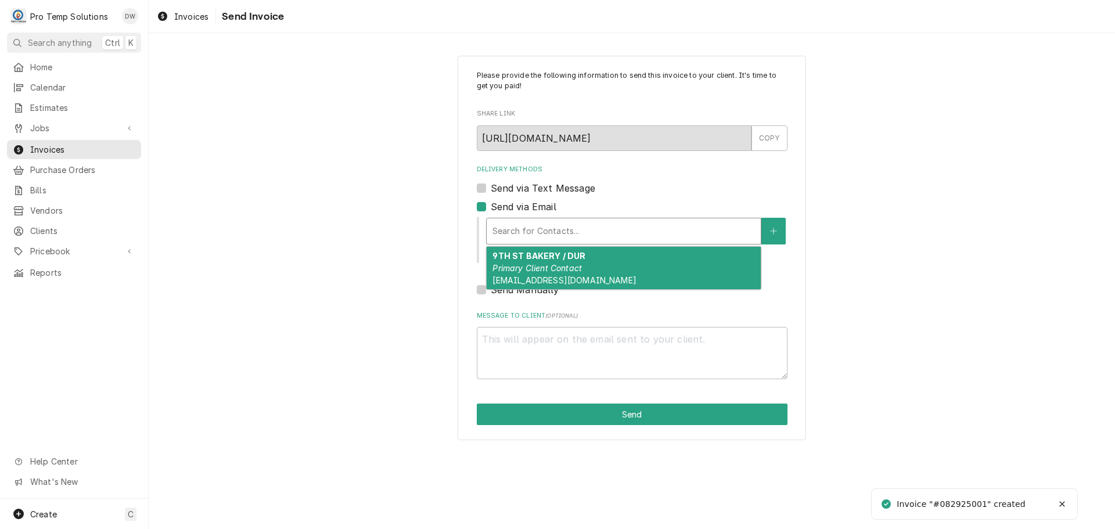
click at [573, 271] on em "Primary Client Contact" at bounding box center [536, 268] width 89 height 10
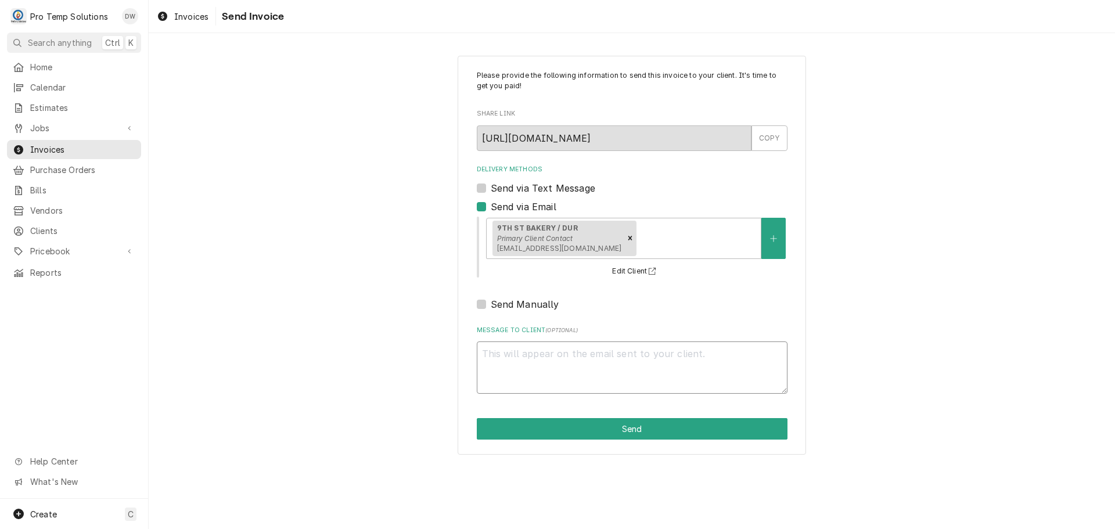
click at [530, 350] on textarea "Message to Client ( optional )" at bounding box center [632, 367] width 311 height 52
type textarea "x"
type textarea "#"
type textarea "x"
type textarea "#0"
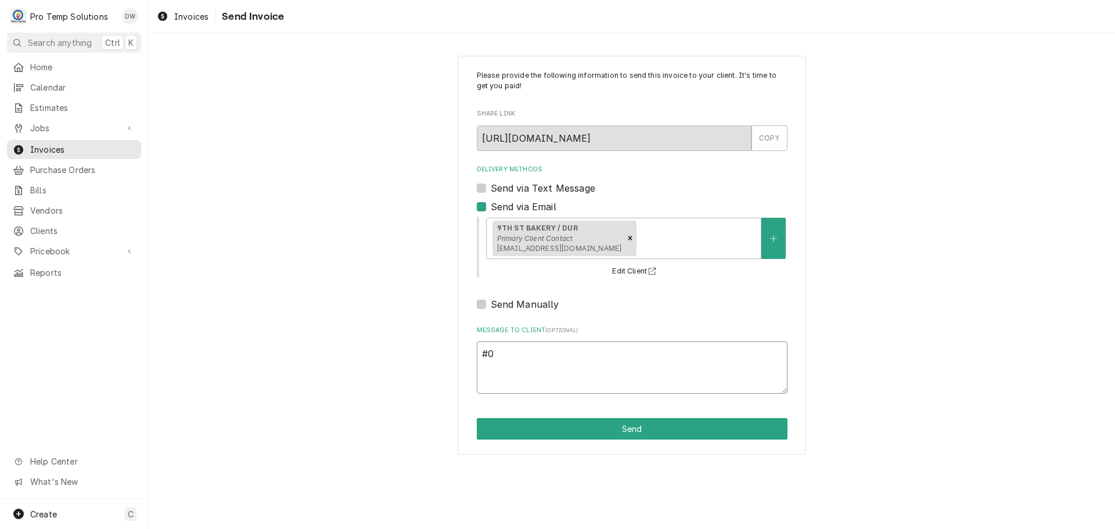
type textarea "x"
type textarea "#08"
type textarea "x"
type textarea "#082"
type textarea "x"
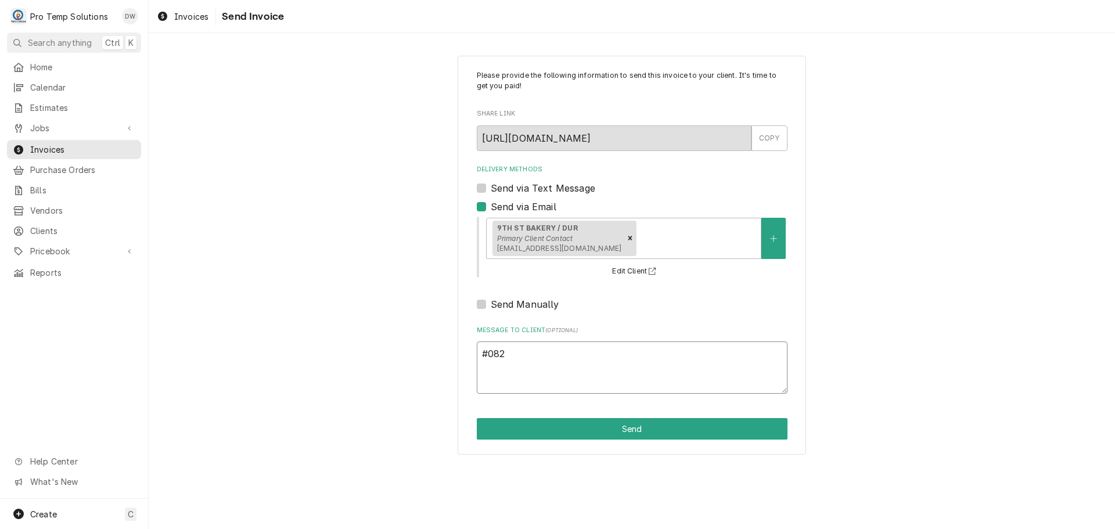
type textarea "#0829"
type textarea "x"
type textarea "#08292"
type textarea "x"
type textarea "#082925"
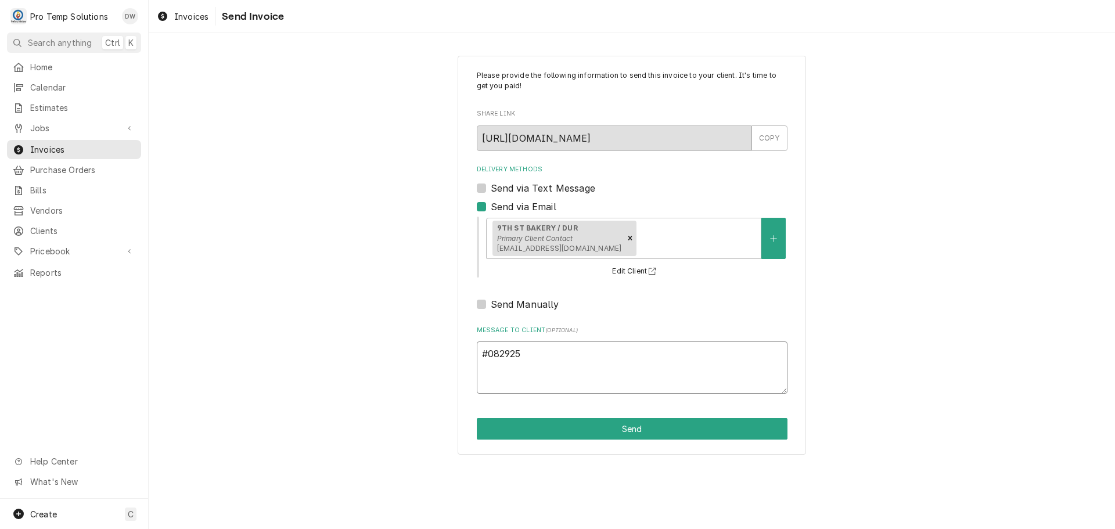
type textarea "x"
type textarea "#0829250"
type textarea "x"
type textarea "#08292500"
type textarea "x"
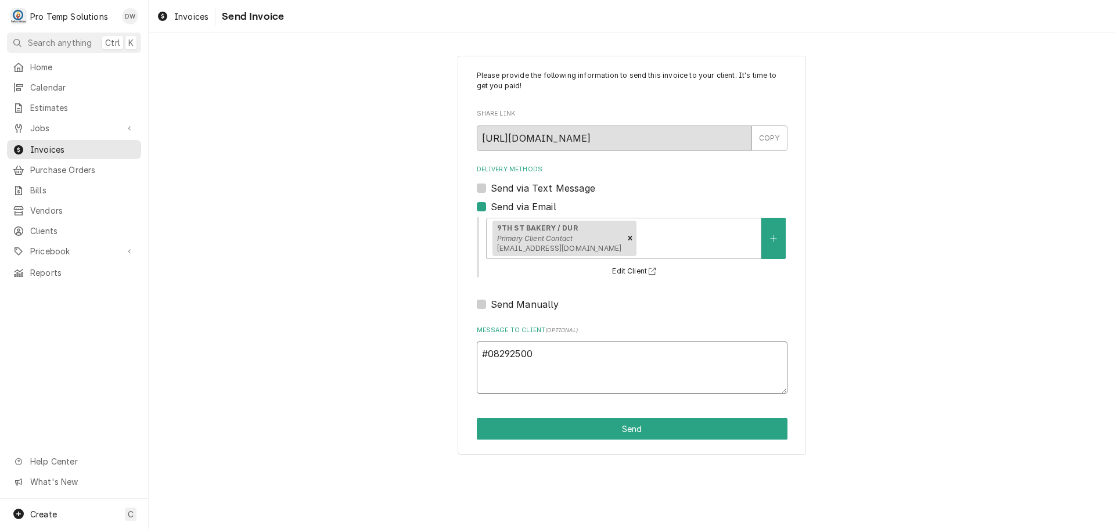
type textarea "#082925001"
type textarea "x"
type textarea "#082925001"
type textarea "x"
type textarea "#082925001 9"
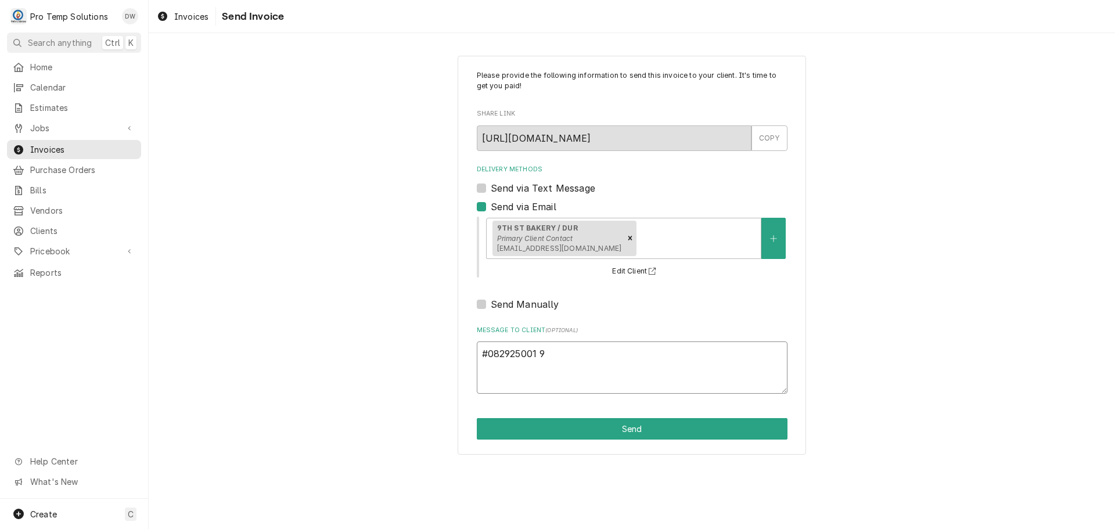
type textarea "x"
type textarea "#082925001 9T"
type textarea "x"
type textarea "#082925001 9TH"
type textarea "x"
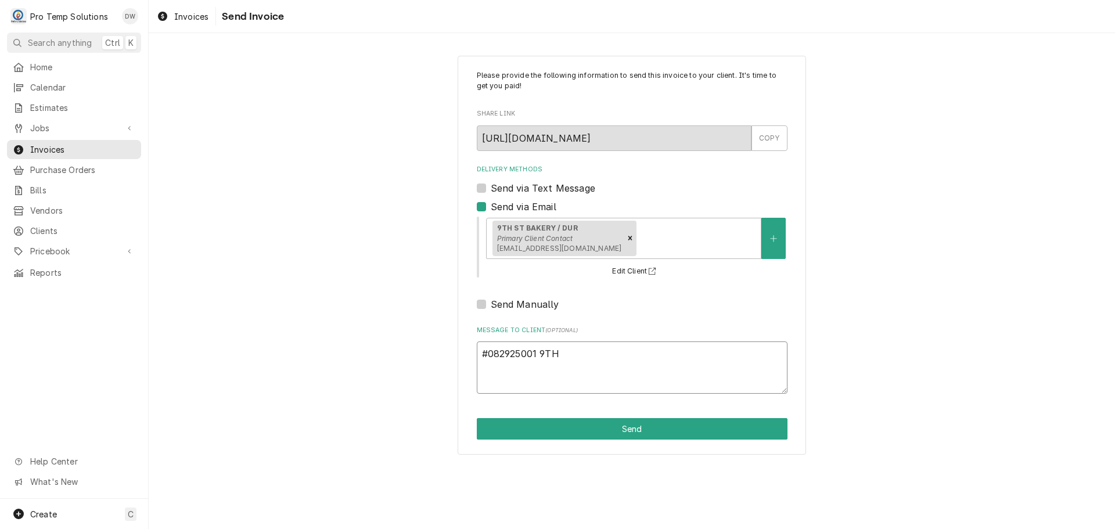
type textarea "#082925001 9TH"
type textarea "x"
type textarea "#082925001 9TH S"
type textarea "x"
type textarea "#082925001 9TH ST"
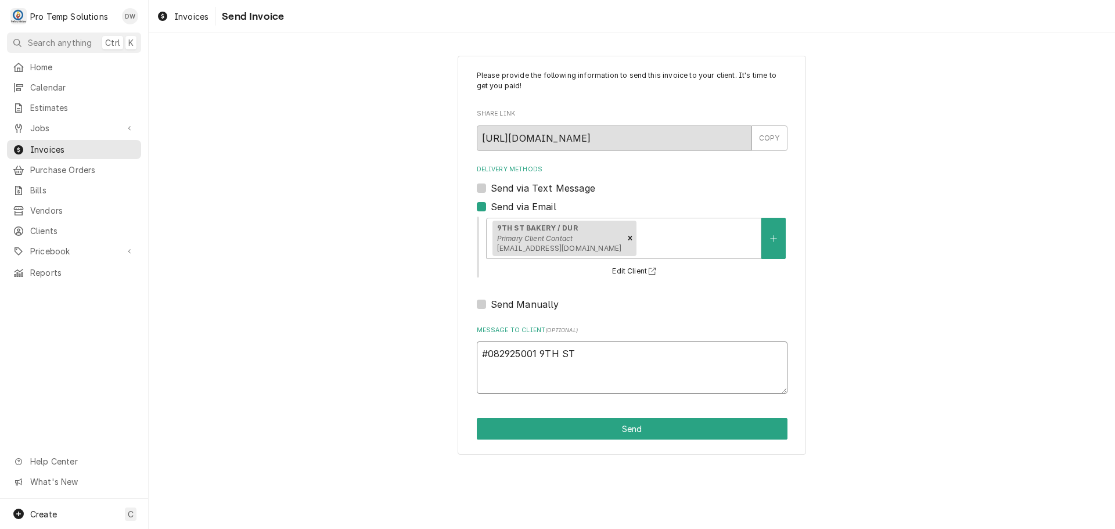
type textarea "x"
type textarea "#082925001 9TH ST-"
type textarea "x"
type textarea "#082925001 9TH ST-"
type textarea "x"
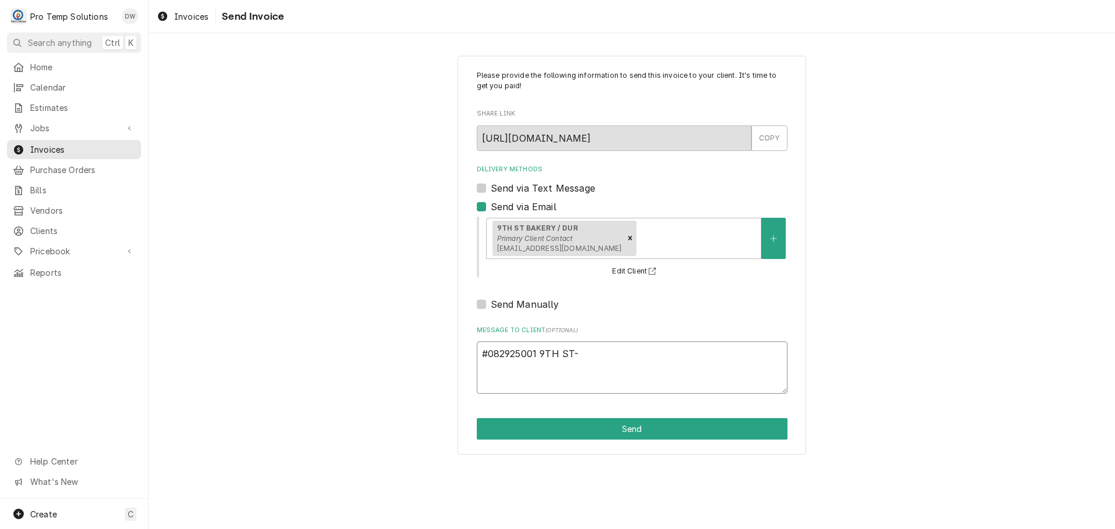
type textarea "#082925001 9TH ST- D"
type textarea "x"
type textarea "#082925001 9TH ST- DE"
type textarea "x"
type textarea "#082925001 9TH ST- DEC"
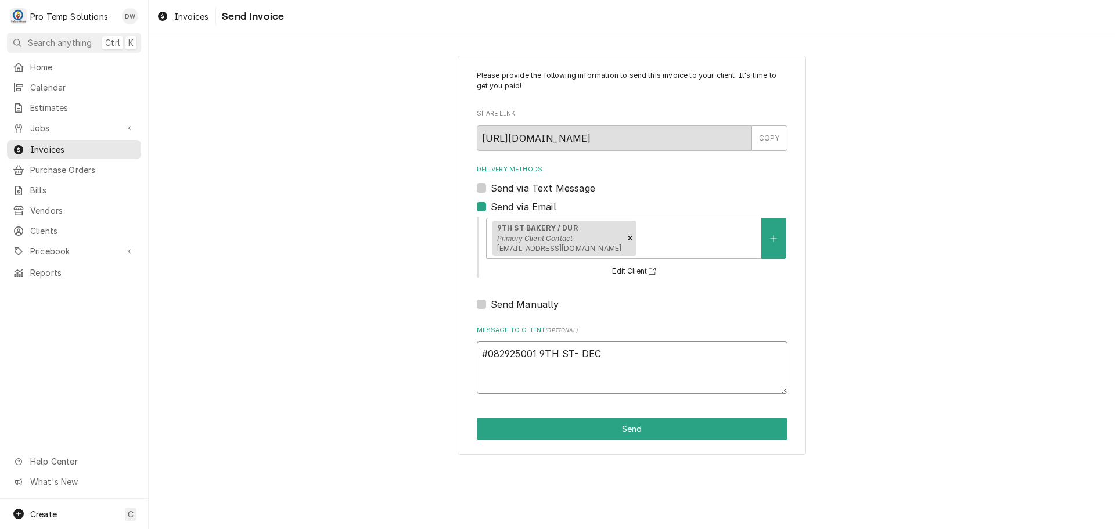
type textarea "x"
type textarea "#082925001 9TH ST- DECK"
type textarea "x"
type textarea "#082925001 9TH ST- DECK"
type textarea "x"
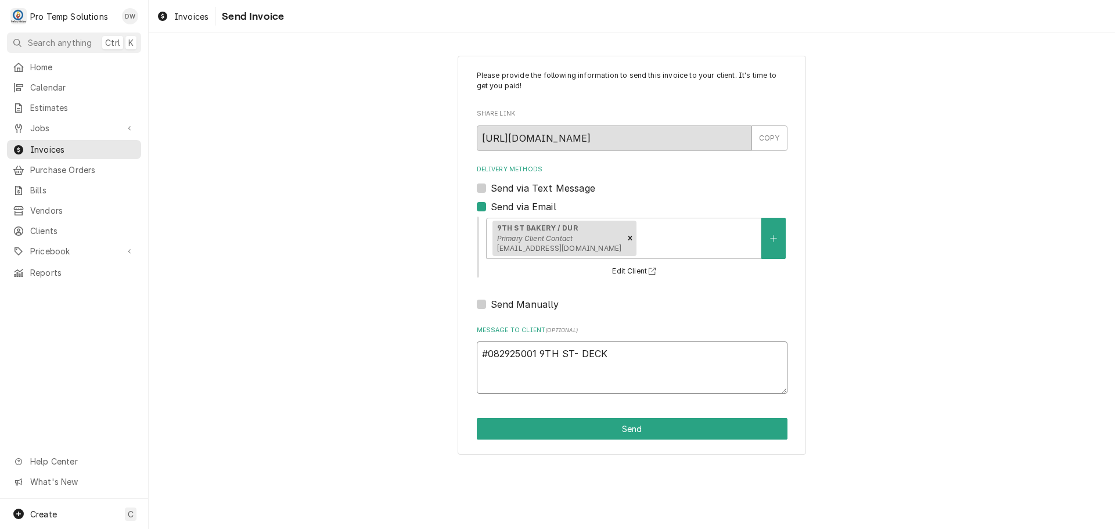
type textarea "#082925001 9TH ST- DECK O"
type textarea "x"
type textarea "#082925001 9TH ST- DECK OV"
type textarea "x"
type textarea "#082925001 9TH ST- DECK OVE"
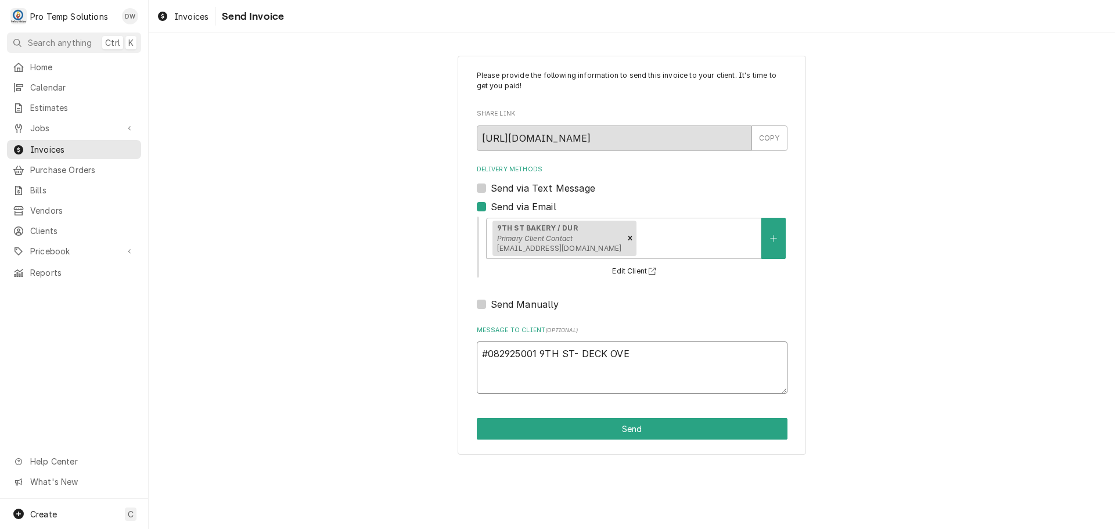
type textarea "x"
type textarea "#082925001 9TH ST- DECK OVEN"
click at [602, 423] on button "Send" at bounding box center [632, 428] width 311 height 21
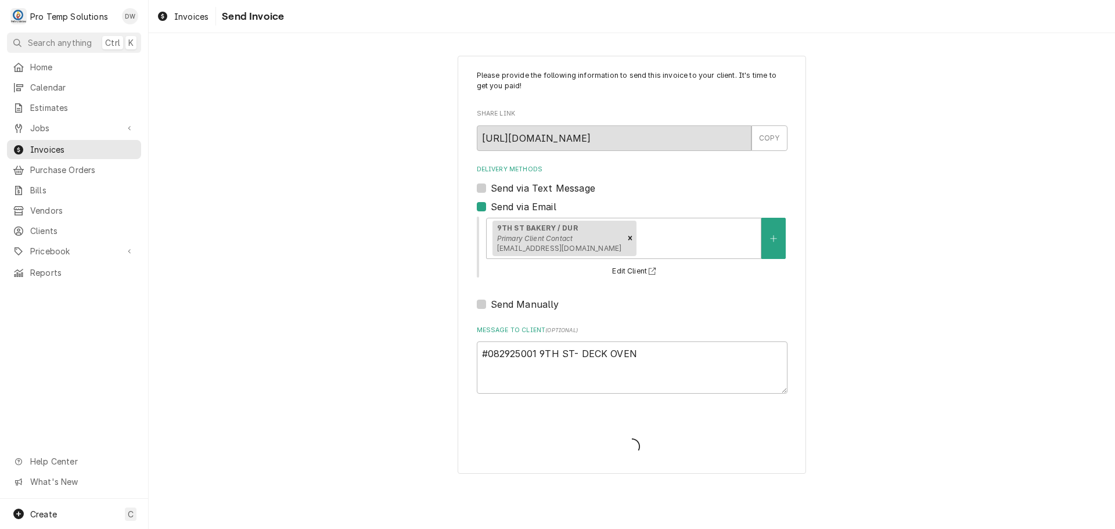
type textarea "x"
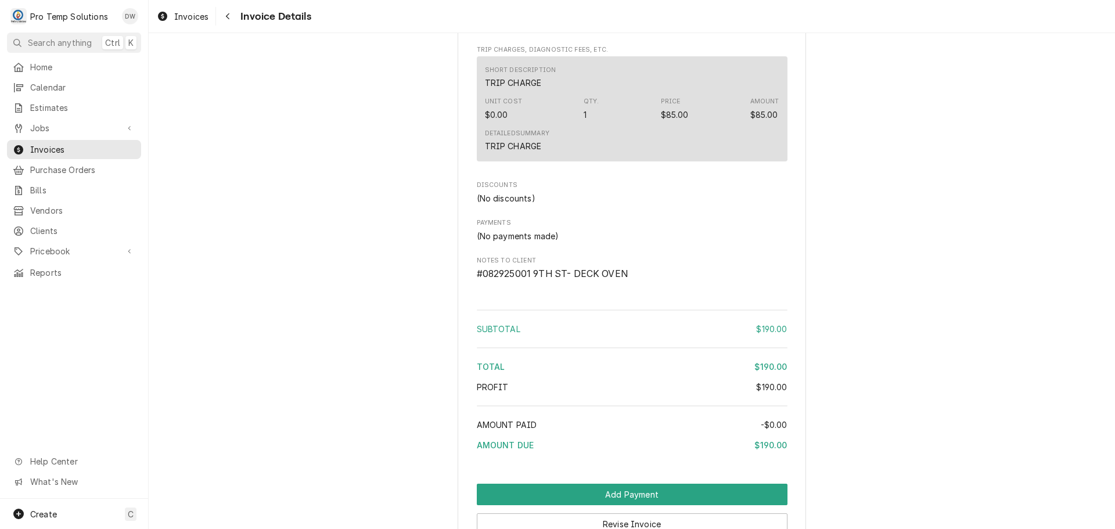
scroll to position [1068, 0]
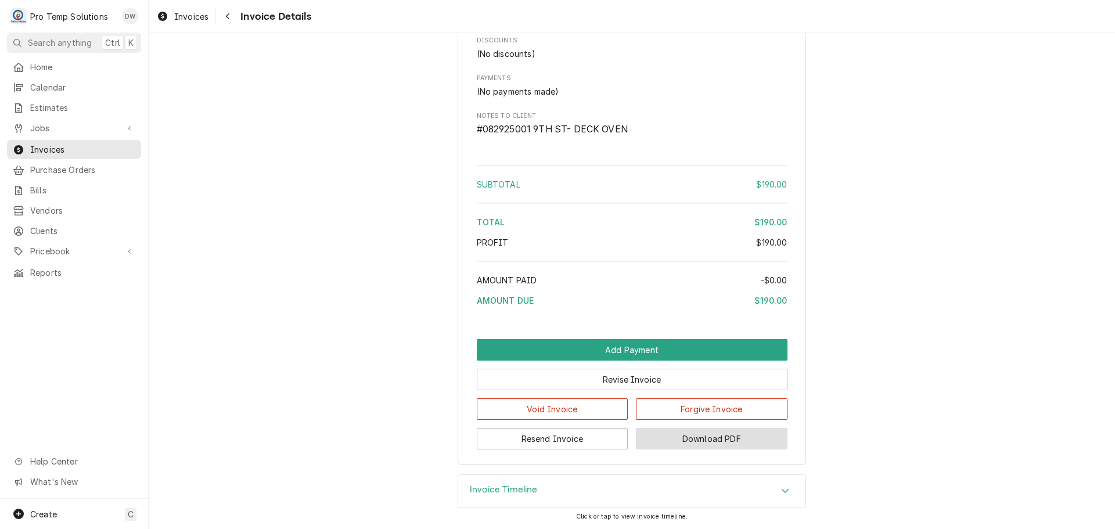
click at [710, 440] on button "Download PDF" at bounding box center [712, 438] width 152 height 21
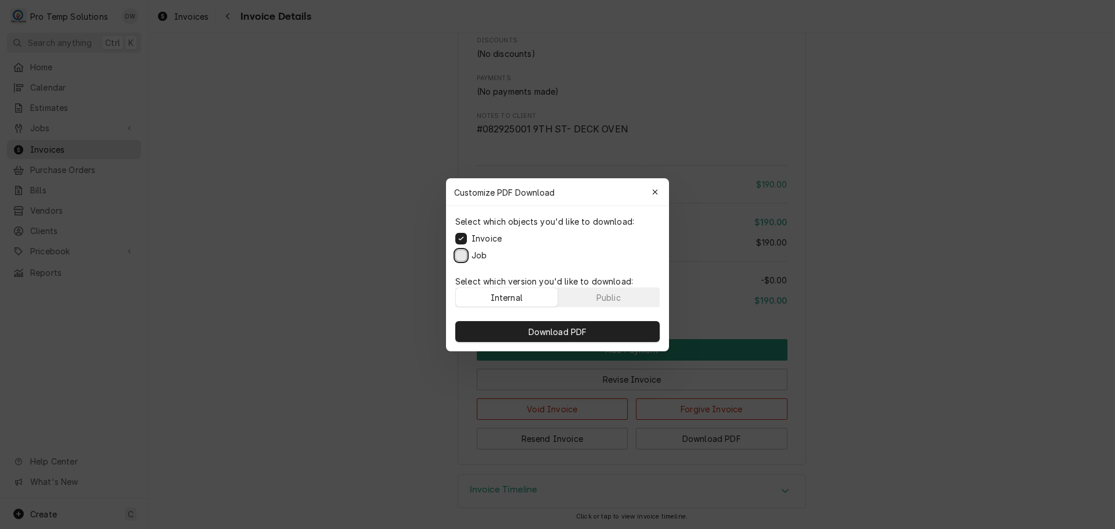
click at [458, 256] on button "Job" at bounding box center [461, 255] width 12 height 12
click at [548, 332] on span "Download PDF" at bounding box center [557, 331] width 63 height 12
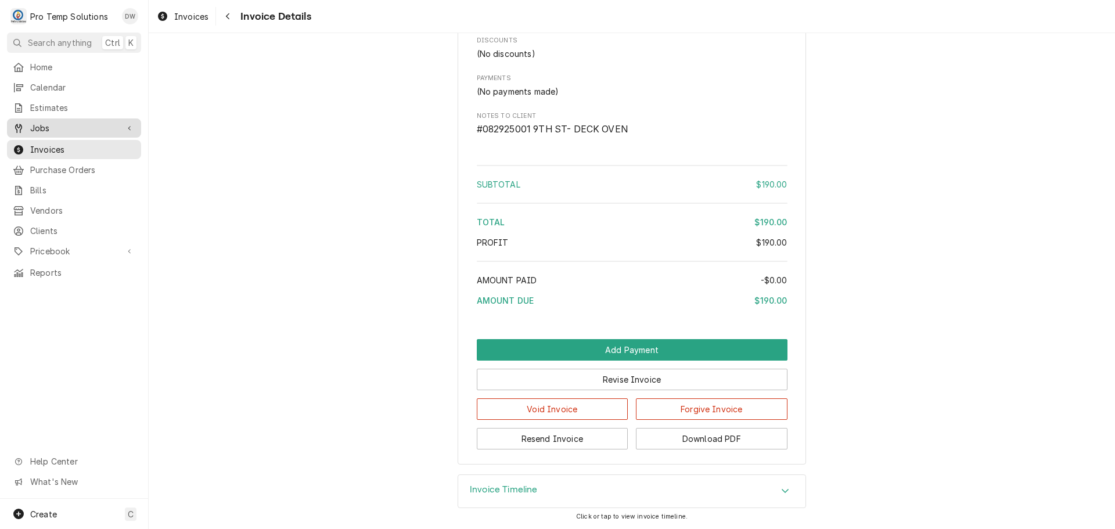
click at [46, 122] on span "Jobs" at bounding box center [74, 128] width 88 height 12
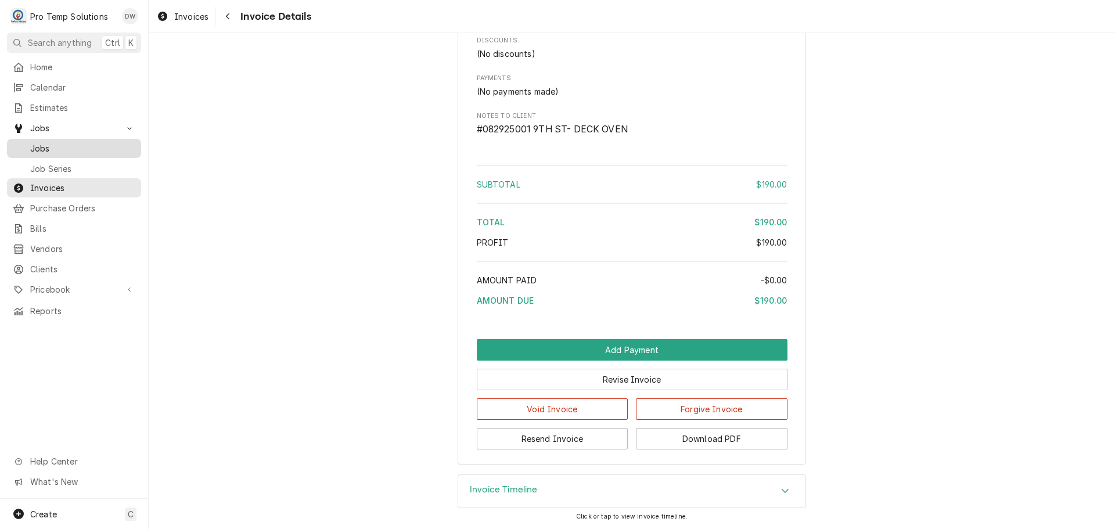
click at [41, 146] on span "Jobs" at bounding box center [82, 148] width 105 height 12
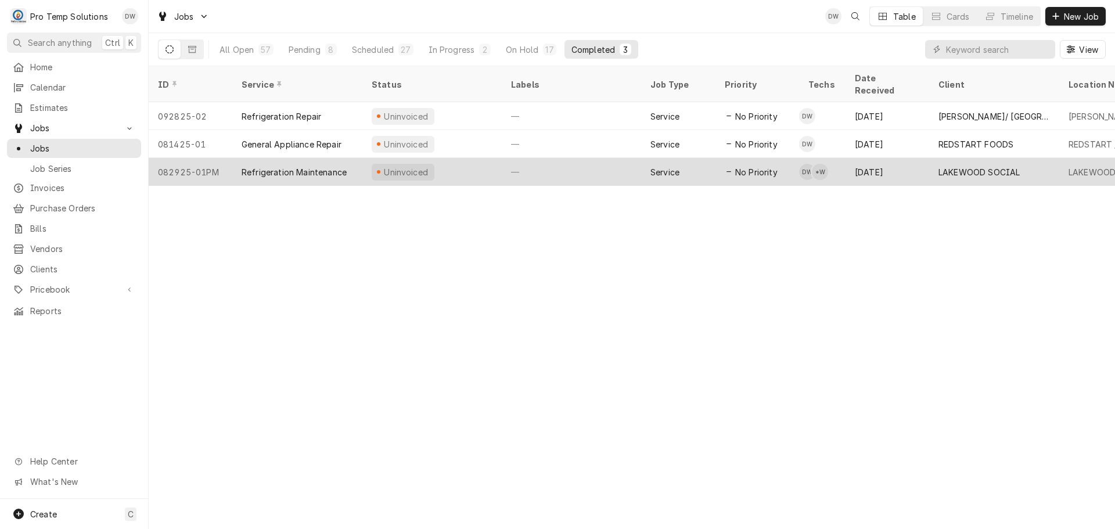
click at [600, 163] on div "—" at bounding box center [571, 172] width 139 height 28
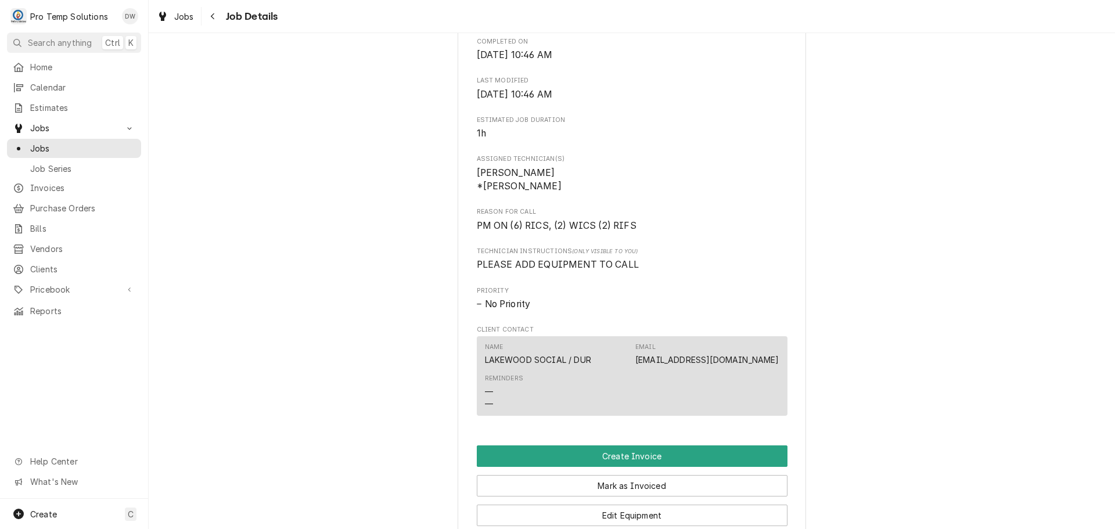
scroll to position [581, 0]
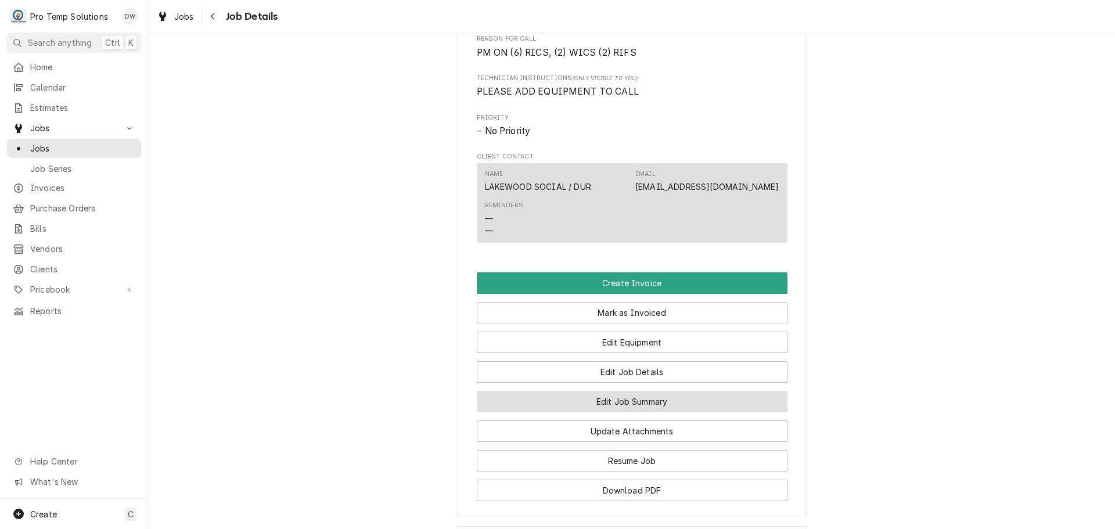
click at [627, 411] on button "Edit Job Summary" at bounding box center [632, 401] width 311 height 21
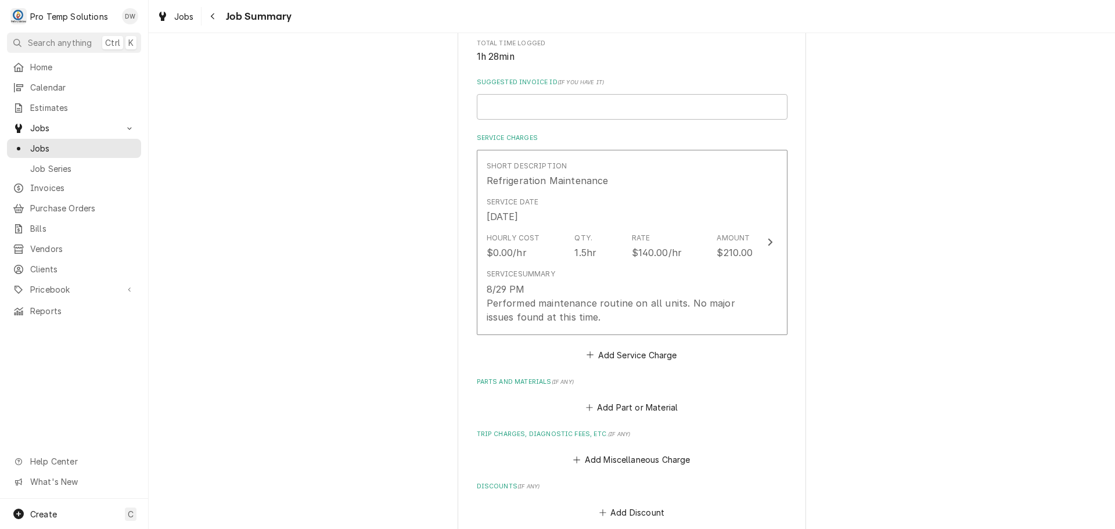
scroll to position [290, 0]
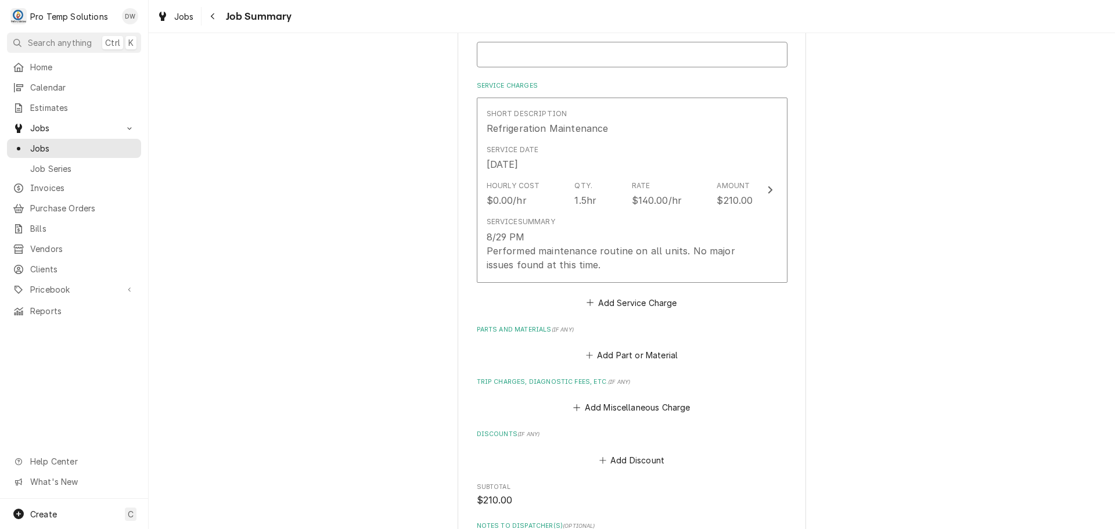
click at [488, 45] on input "Suggested Invoice ID ( if you have it )" at bounding box center [632, 55] width 311 height 26
type textarea "x"
type input "#"
type textarea "x"
type input "#0"
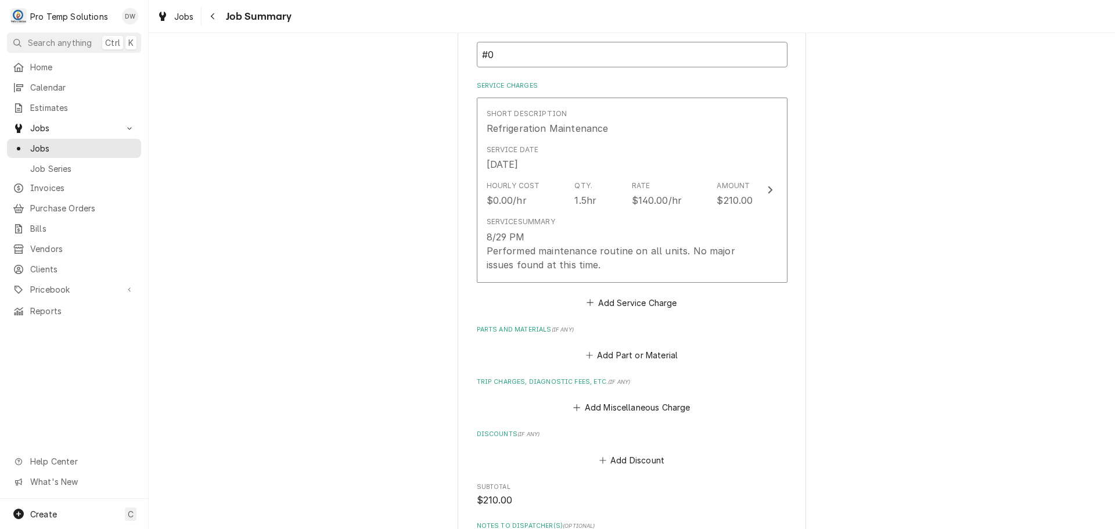
type textarea "x"
type input "#08"
type textarea "x"
type input "#082"
type textarea "x"
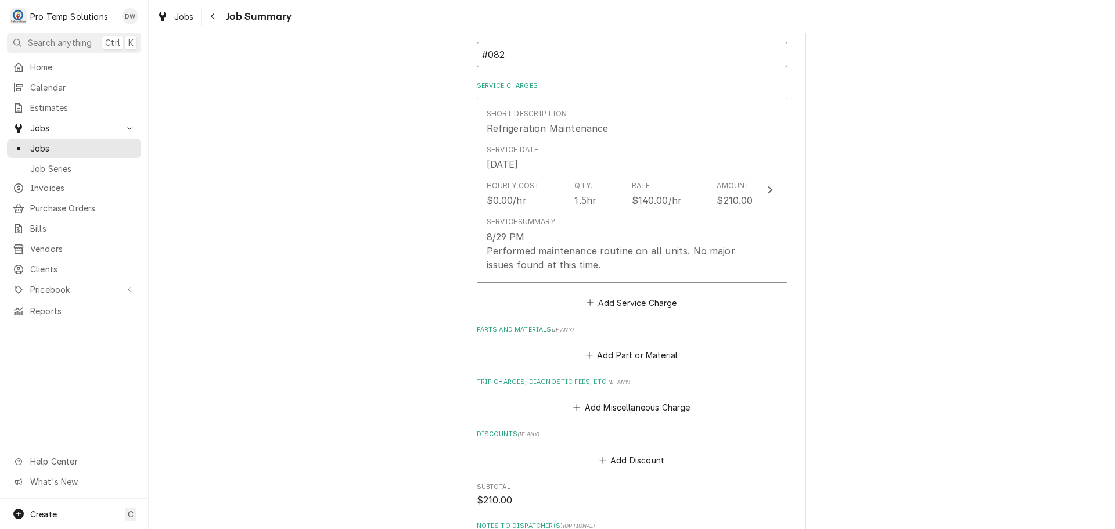
type input "#0829"
type textarea "x"
type input "#08292"
type textarea "x"
type input "#082925"
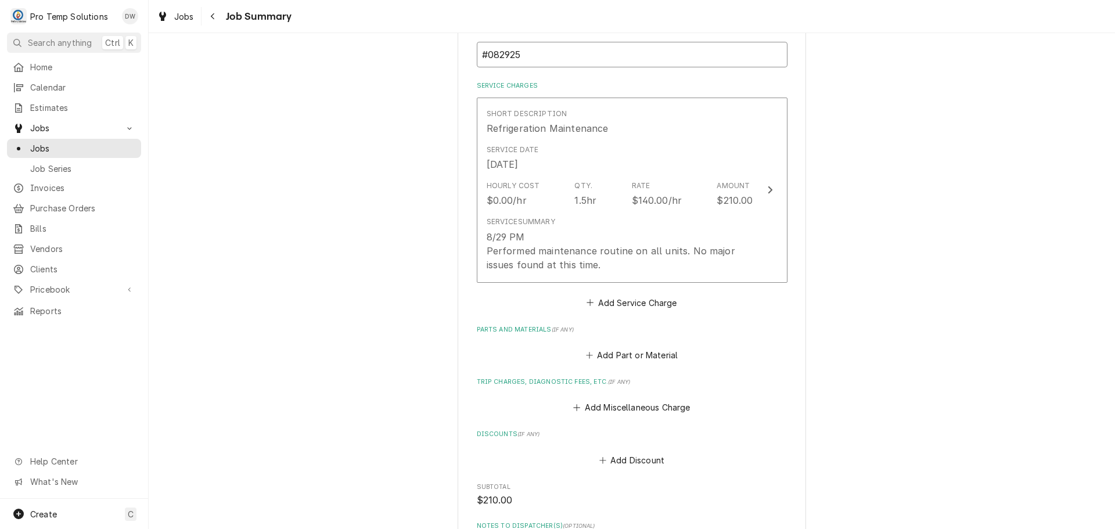
type textarea "x"
type input "#0829250"
type textarea "x"
type input "#08292500"
type textarea "x"
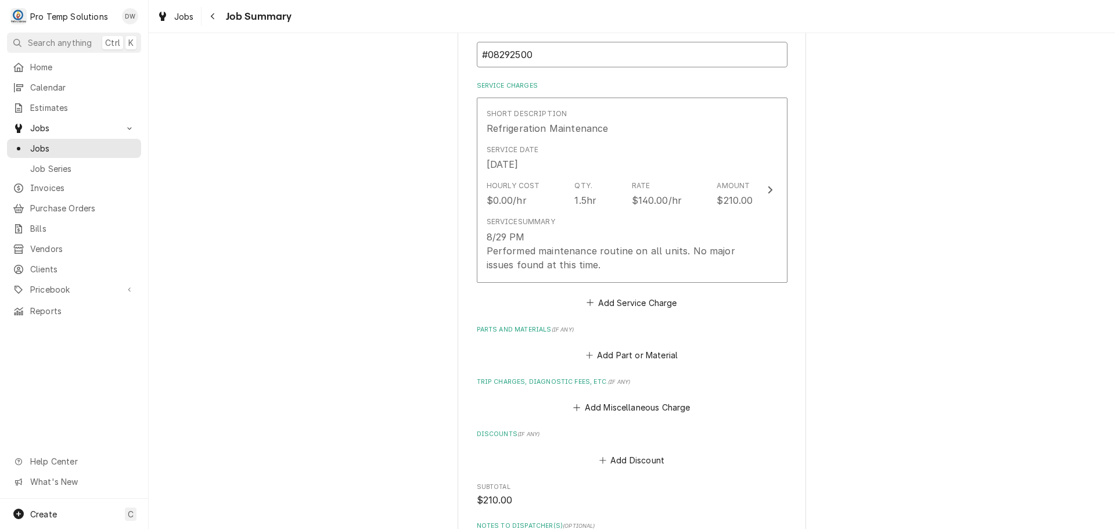
type input "#082925002"
type textarea "x"
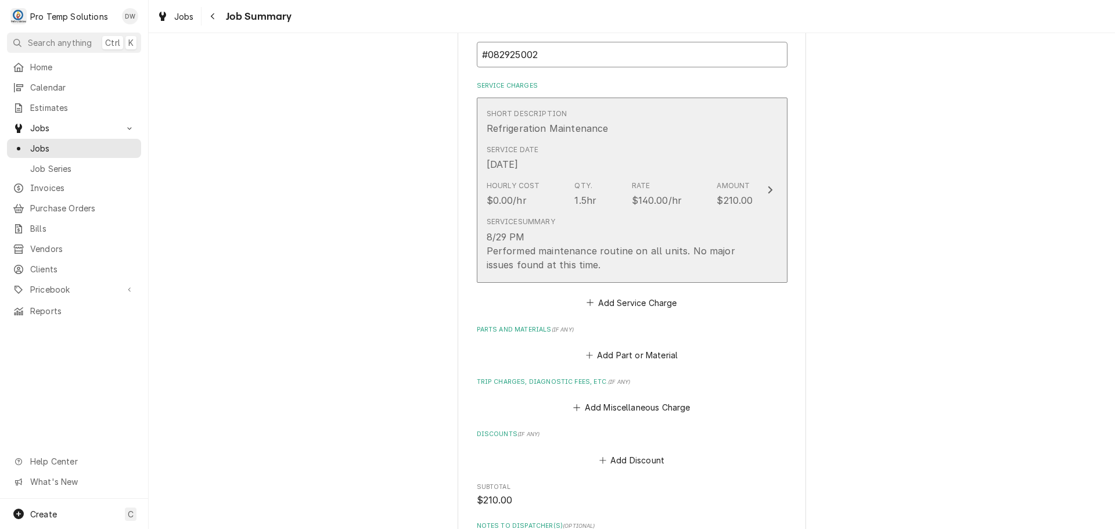
type input "#082925002"
click at [767, 189] on icon "Update Line Item" at bounding box center [770, 189] width 6 height 9
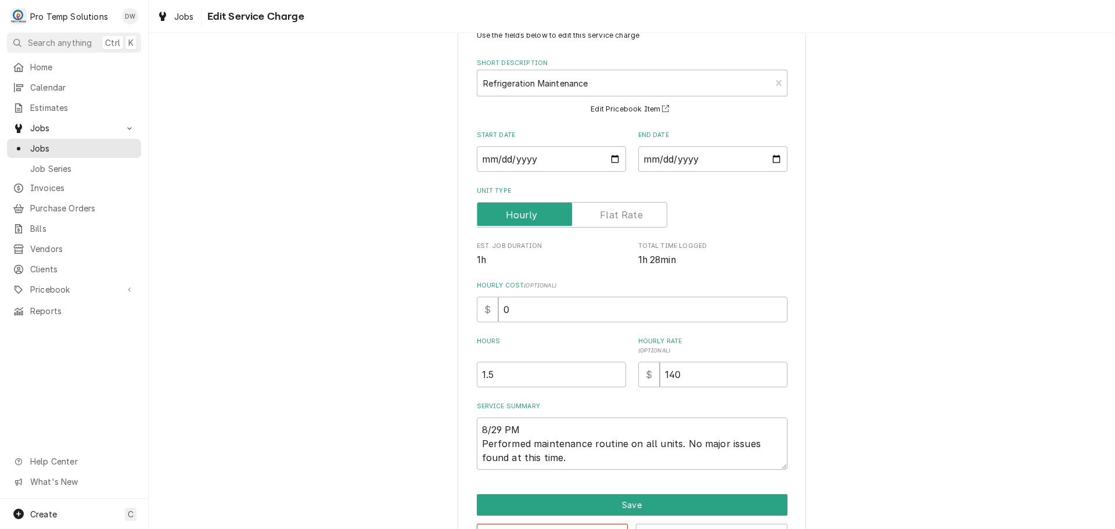
scroll to position [81, 0]
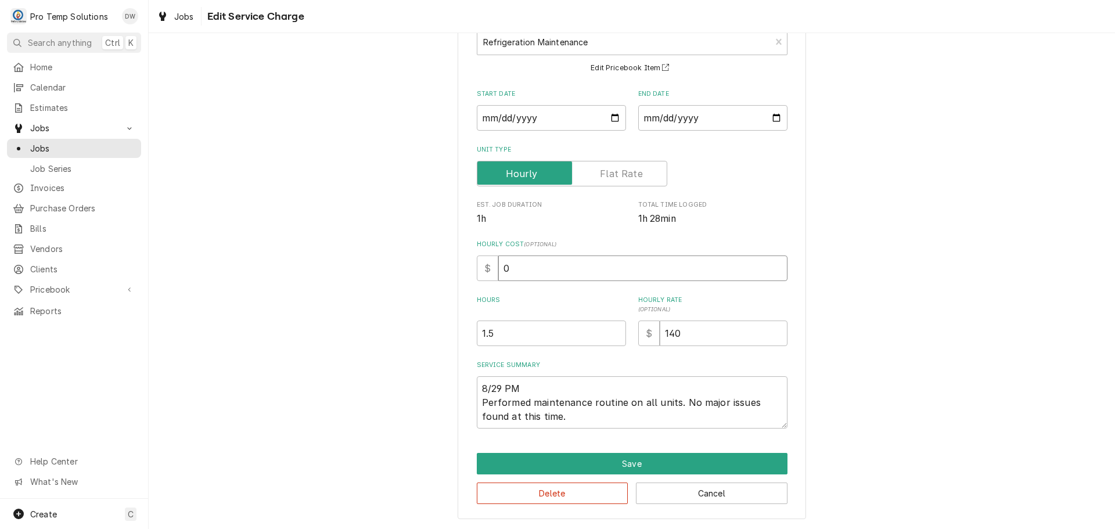
click at [508, 266] on input "0" at bounding box center [642, 269] width 289 height 26
type textarea "x"
type input "1"
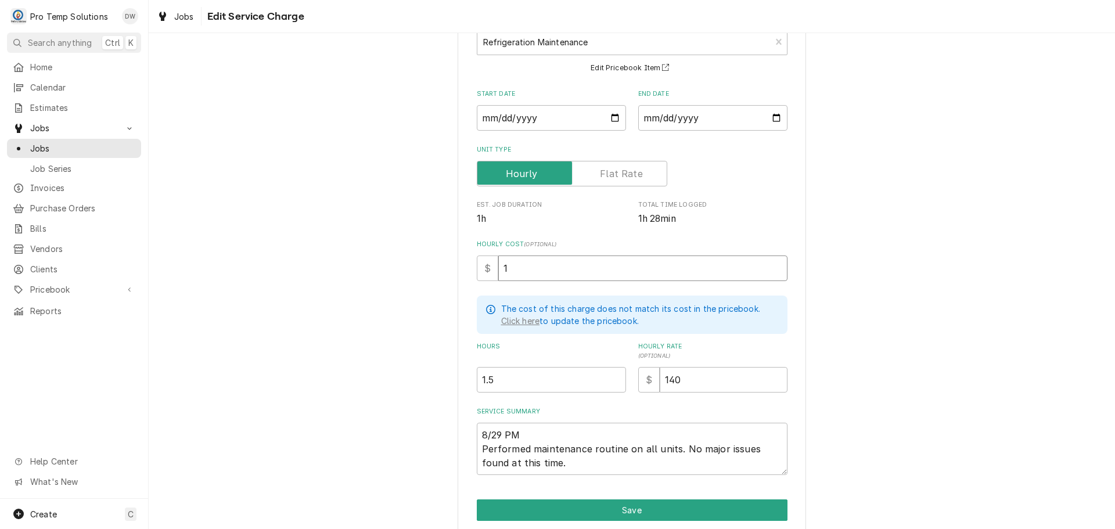
type textarea "x"
type input "18"
click at [546, 433] on textarea "8/29 PM Performed maintenance routine on all units. No major issues found at th…" at bounding box center [632, 449] width 311 height 52
type textarea "x"
type textarea "8/29 PM Performed maintenance routine on all units. No major issues found at th…"
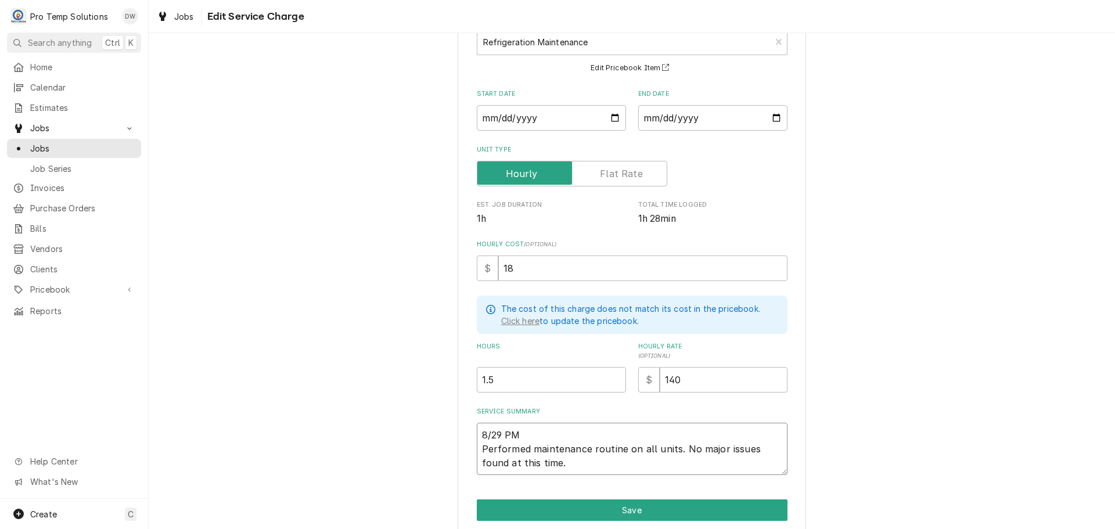
type textarea "x"
type textarea "8/29 PM 9 Performed maintenance routine on all units. No major issues found at …"
type textarea "x"
type textarea "8/29 PM 91 Performed maintenance routine on all units. No major issues found at…"
type textarea "x"
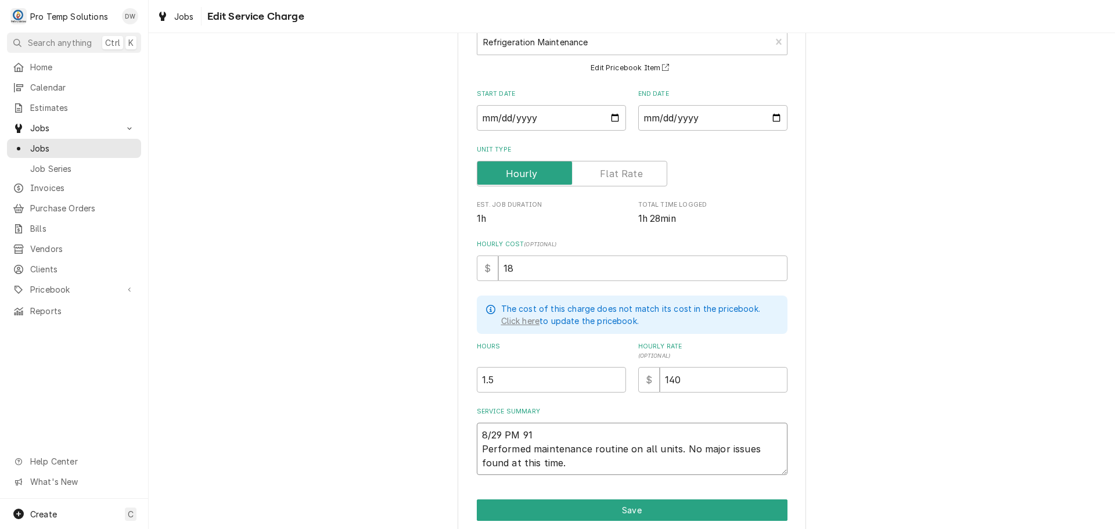
type textarea "8/29 PM 915 Performed maintenance routine on all units. No major issues found a…"
type textarea "x"
type textarea "8/29 PM 915- Performed maintenance routine on all units. No major issues found …"
type textarea "x"
type textarea "8/29 PM 915-1 Performed maintenance routine on all units. No major issues found…"
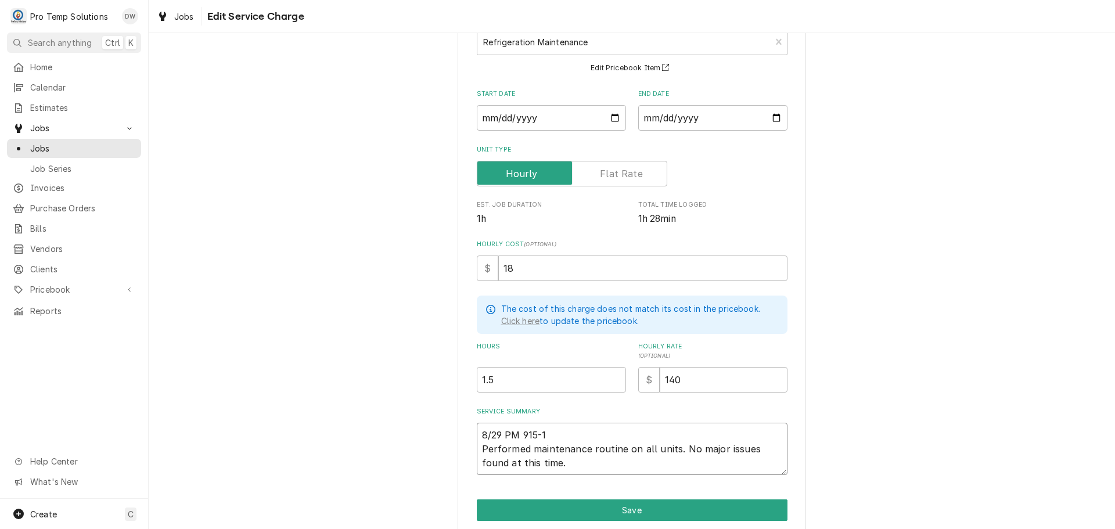
type textarea "x"
type textarea "8/29 PM 915-11 Performed maintenance routine on all units. No major issues foun…"
type textarea "x"
type textarea "8/29 PM 915-110 Performed maintenance routine on all units. No major issues fou…"
type textarea "x"
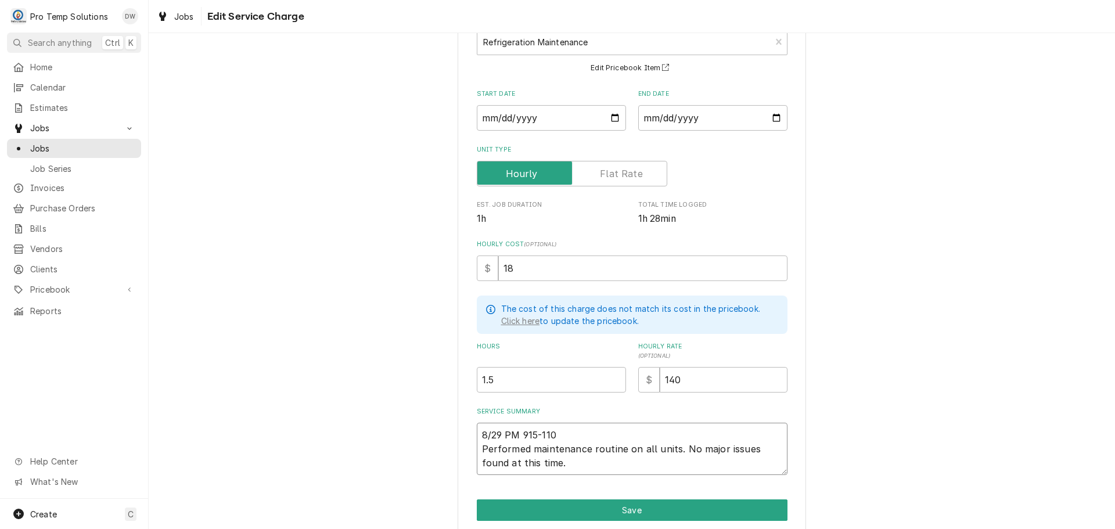
type textarea "8/29 PM 915-1100 Performed maintenance routine on all units. No major issues fo…"
type textarea "x"
type textarea "8/29 PM 915-1100 Performed maintenance routine on all units. No major issues fo…"
type textarea "x"
type textarea "8/29 PM 915-1100 L Performed maintenance routine on all units. No major issues …"
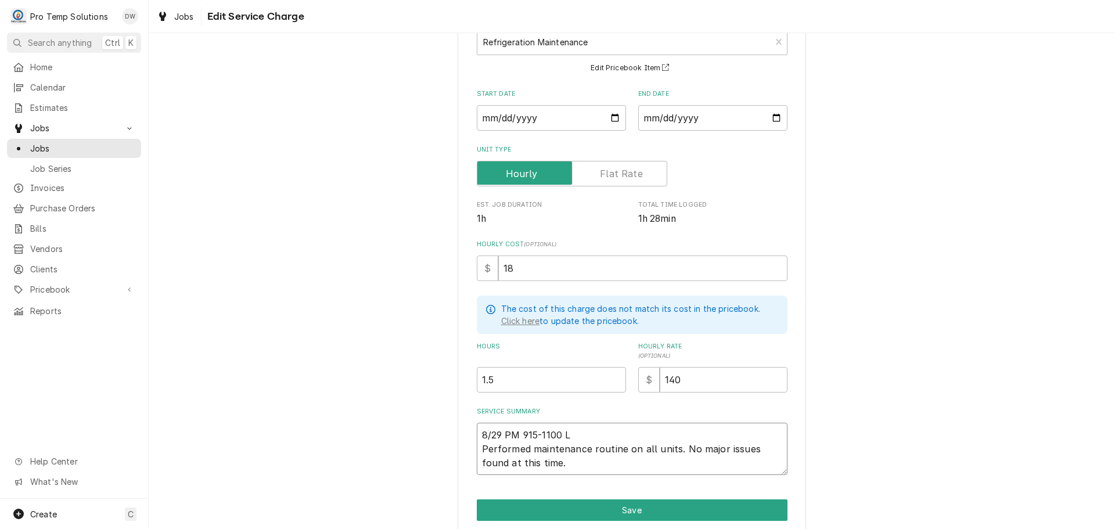
type textarea "x"
type textarea "8/29 PM 915-1100 Performed maintenance routine on all units. No major issues fo…"
type textarea "x"
type textarea "8/29 PM 915-1100 K Performed maintenance routine on all units. No major issues …"
type textarea "x"
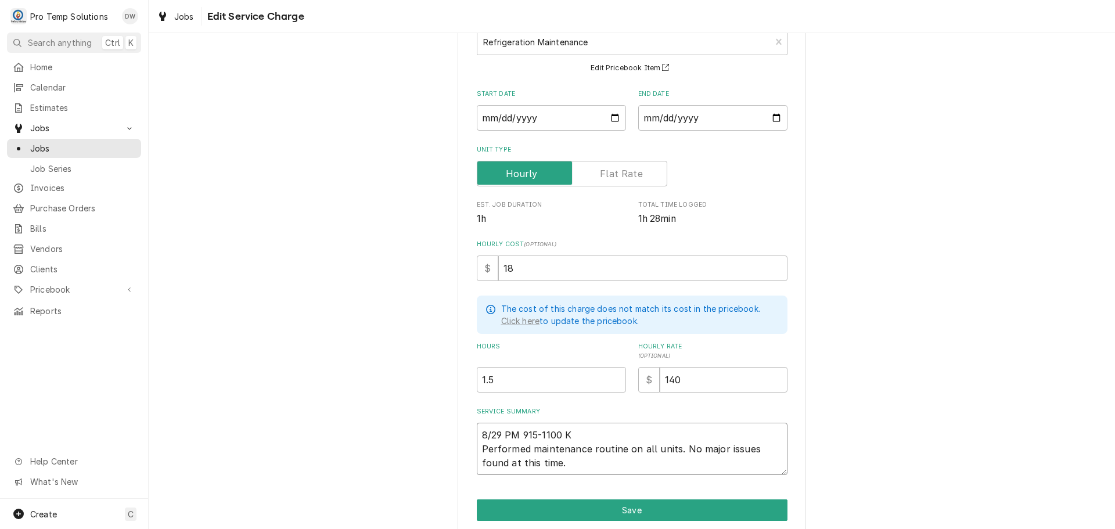
type textarea "8/29 PM 915-1100 KO Performed maintenance routine on all units. No major issues…"
type textarea "x"
type textarea "8/29 PM 915-1100 KOT Performed maintenance routine on all units. No major issue…"
type textarea "x"
type textarea "8/29 PM 915-1100 KOTY Performed maintenance routine on all units. No major issu…"
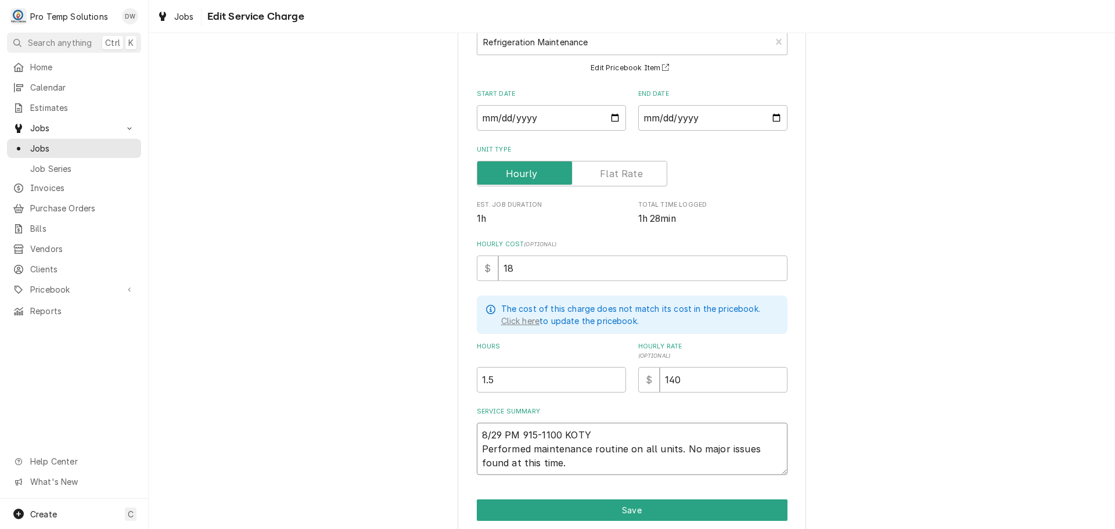
type textarea "x"
type textarea "8/29 PM 915-1100 KOTY Performed maintenance routine on all units. No major issu…"
type textarea "x"
type textarea "8/29 PM 915-1100 KOTY 9 Performed maintenance routine on all units. No major is…"
type textarea "x"
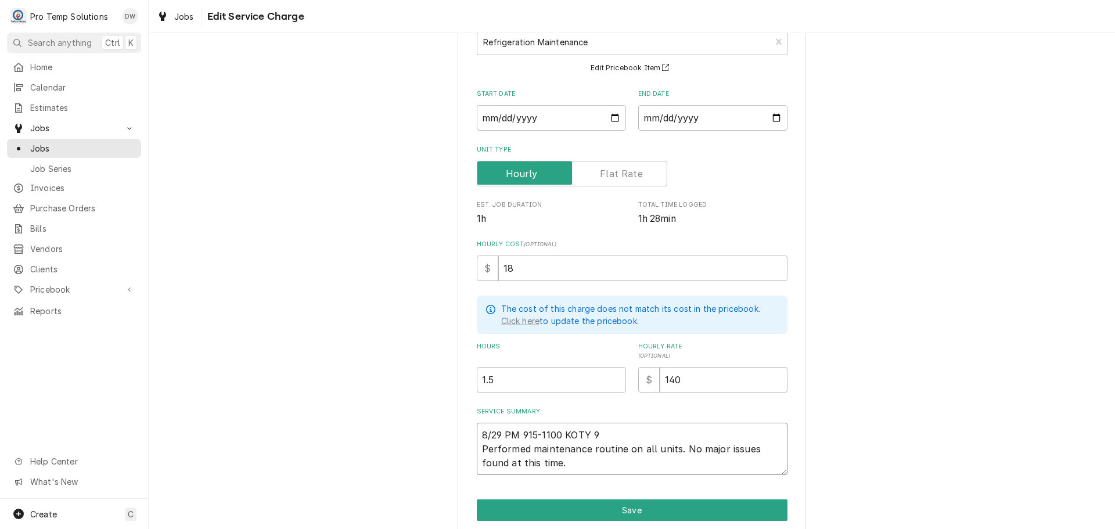
type textarea "8/29 PM 915-1100 KOTY 91 Performed maintenance routine on all units. No major i…"
type textarea "x"
type textarea "8/29 PM 915-1100 KOTY 915 Performed maintenance routine on all units. No major …"
type textarea "x"
type textarea "8/29 PM 915-1100 KOTY 915- Performed maintenance routine on all units. No major…"
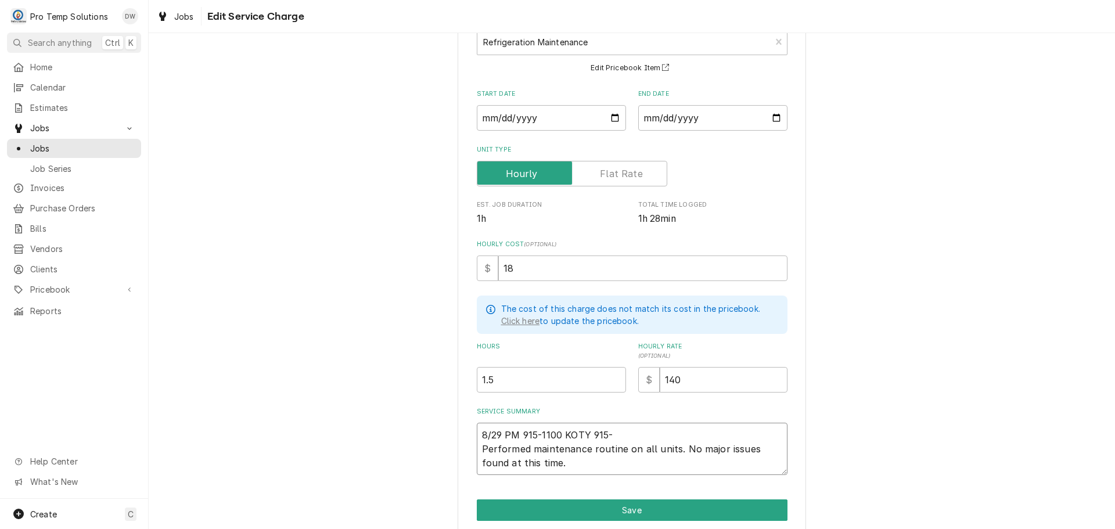
type textarea "x"
type textarea "8/29 PM 915-1100 KOTY 915-1 Performed maintenance routine on all units. No majo…"
type textarea "x"
type textarea "8/29 PM 915-1100 KOTY 915-10 Performed maintenance routine on all units. No maj…"
type textarea "x"
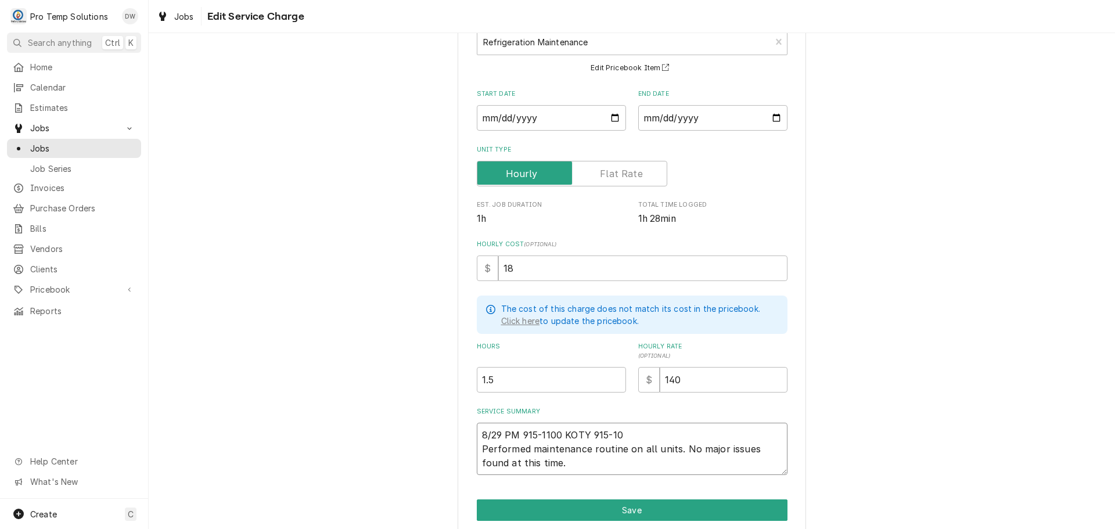
type textarea "8/29 PM 915-1100 KOTY 915-104 Performed maintenance routine on all units. No ma…"
type textarea "x"
type textarea "8/29 PM 915-1100 KOTY 915-1045 Performed maintenance routine on all units. No m…"
type textarea "x"
type textarea "8/29 PM 915-1100 KOTY 915-1045 Performed maintenance routine on all units. No m…"
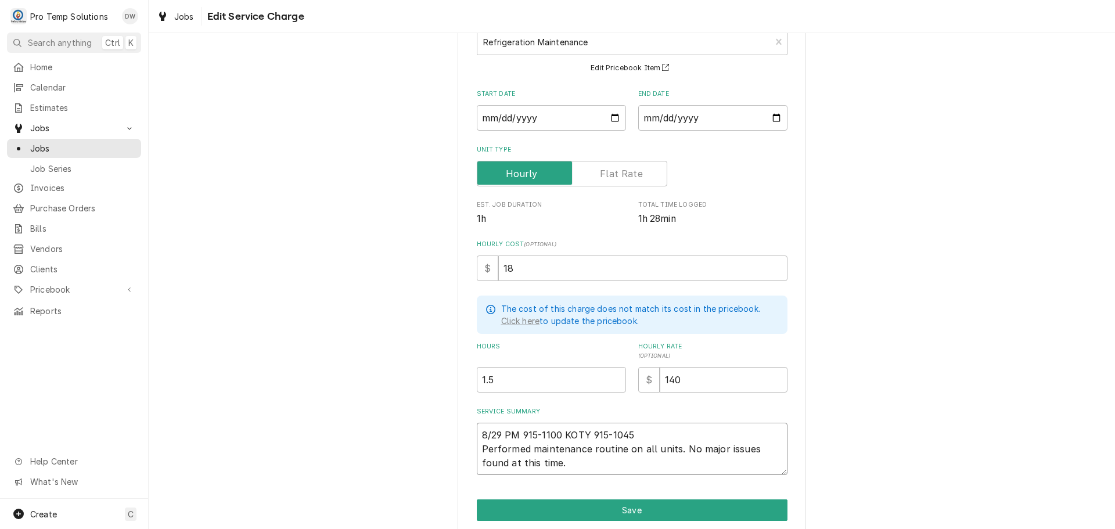
type textarea "x"
type textarea "8/29 PM 915-1100 KOTY 915-1045 K Performed maintenance routine on all units. No…"
type textarea "x"
type textarea "8/29 PM 915-1100 KOTY 915-1045 KE Performed maintenance routine on all units. N…"
type textarea "x"
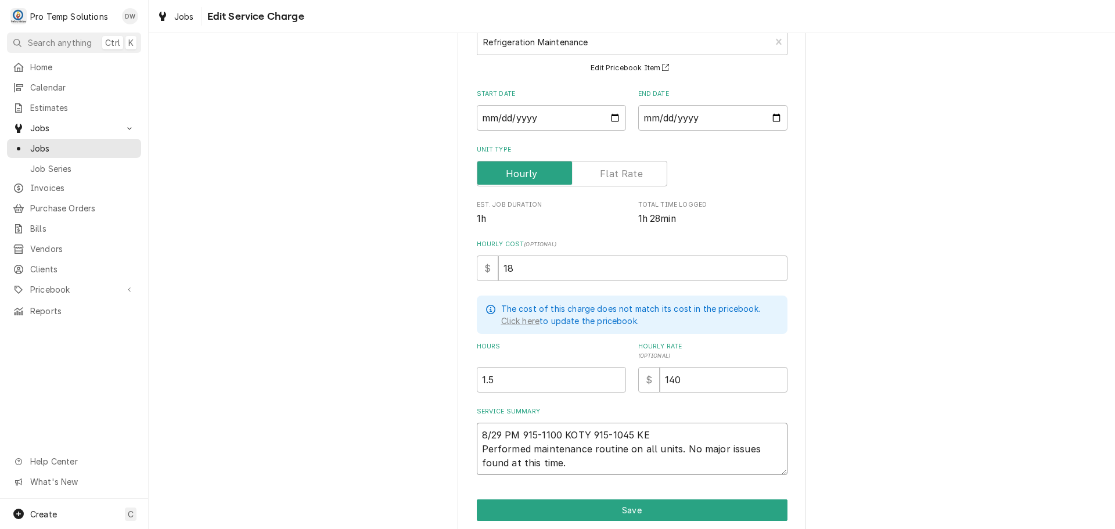
type textarea "8/29 PM 915-1100 KOTY 915-1045 KEV Performed maintenance routine on all units. …"
type textarea "x"
type textarea "8/29 PM 915-1100 KOTY 915-1045 KEVI Performed maintenance routine on all units.…"
type textarea "x"
type textarea "8/29 PM 915-1100 KOTY 915-1045 KEVIN Performed maintenance routine on all units…"
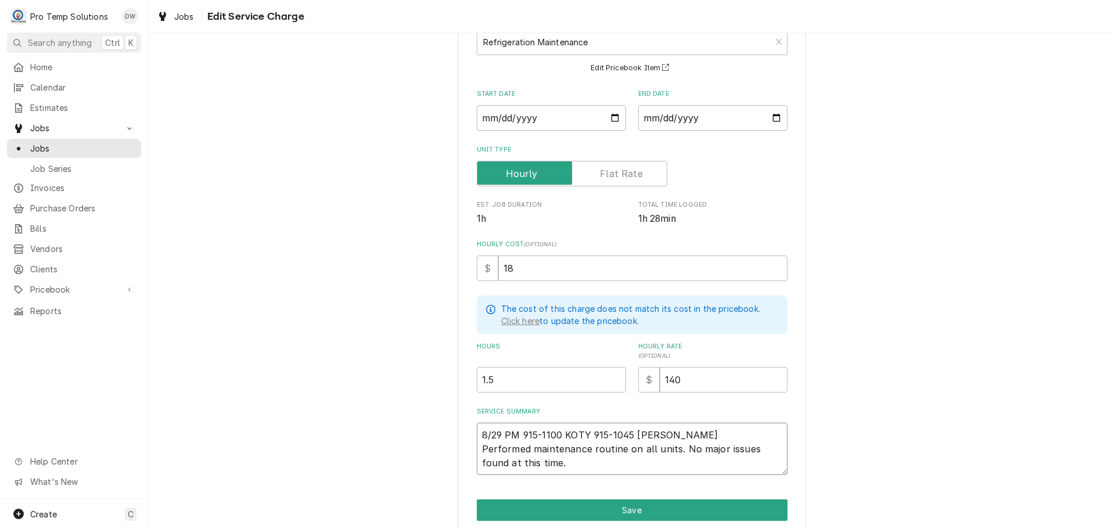
type textarea "x"
type textarea "8/29 PM 915-1100 KOTY 915-1045 KEVIN Performed maintenance routine on all units…"
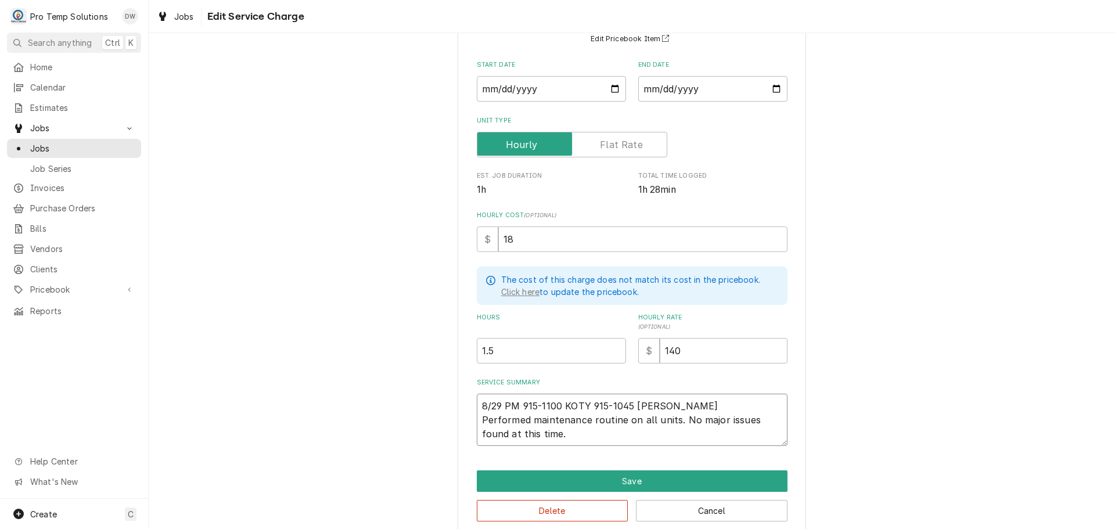
scroll to position [127, 0]
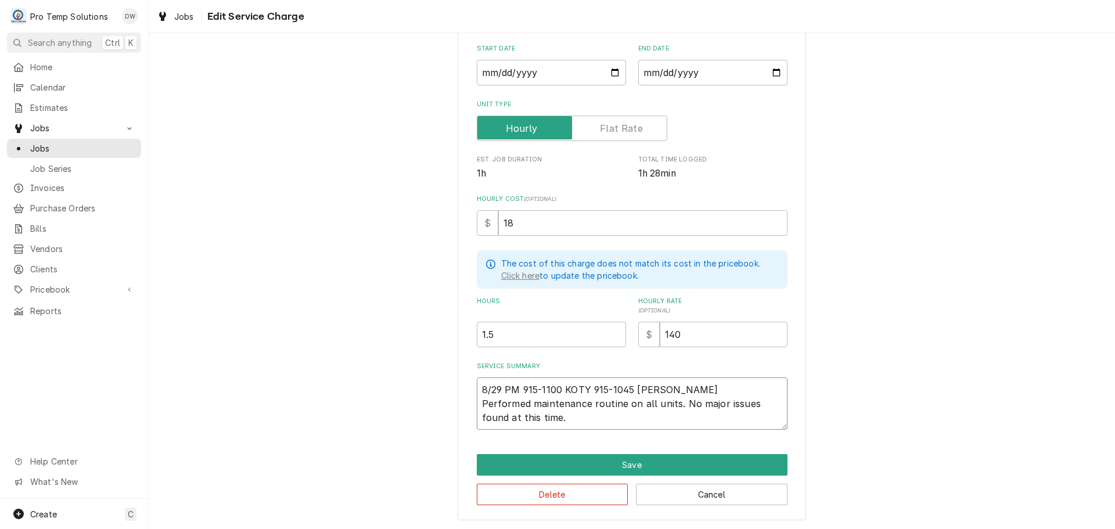
click at [610, 416] on textarea "8/29 PM 915-1100 KOTY 915-1045 KEVIN Performed maintenance routine on all units…" at bounding box center [632, 403] width 311 height 52
type textarea "x"
type textarea "8/29 PM 915-1100 KOTY 915-1045 KEVIN Performed maintenance routine on all units…"
type textarea "x"
type textarea "8/29 PM 915-1100 KOTY 915-1045 KEVIN Performed maintenance routine on all units…"
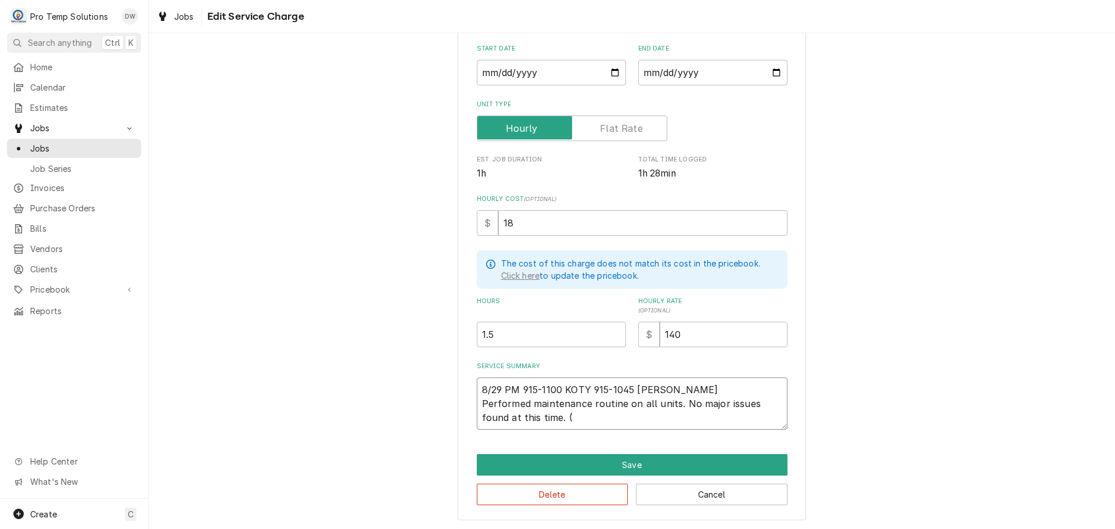
type textarea "x"
type textarea "8/29 PM 915-1100 KOTY 915-1045 KEVIN Performed maintenance routine on all units…"
type textarea "x"
type textarea "8/29 PM 915-1100 KOTY 915-1045 KEVIN Performed maintenance routine on all units…"
type textarea "x"
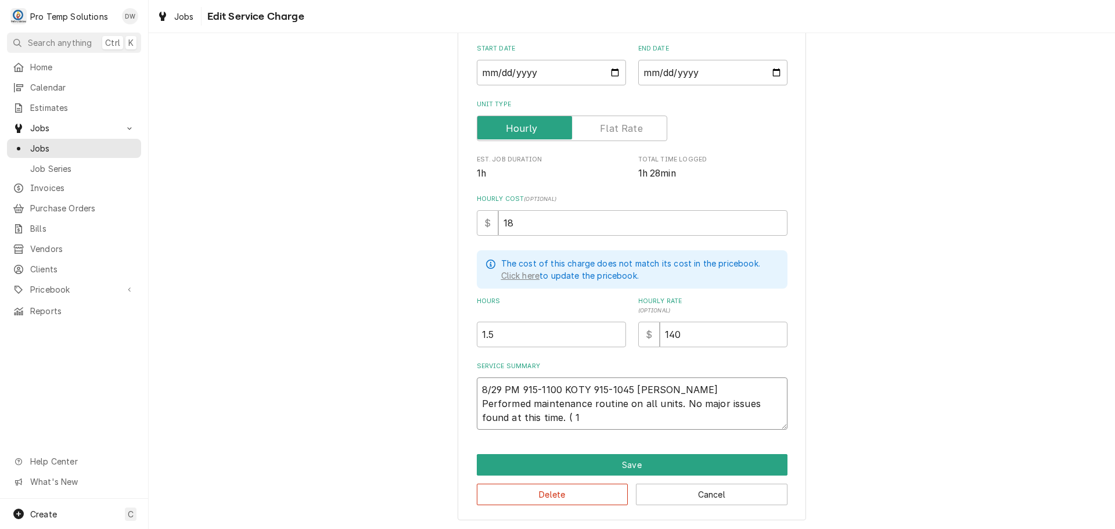
type textarea "8/29 PM 915-1100 KOTY 915-1045 KEVIN Performed maintenance routine on all units…"
type textarea "x"
type textarea "8/29 PM 915-1100 KOTY 915-1045 KEVIN Performed maintenance routine on all units…"
type textarea "x"
type textarea "8/29 PM 915-1100 KOTY 915-1045 KEVIN Performed maintenance routine on all units…"
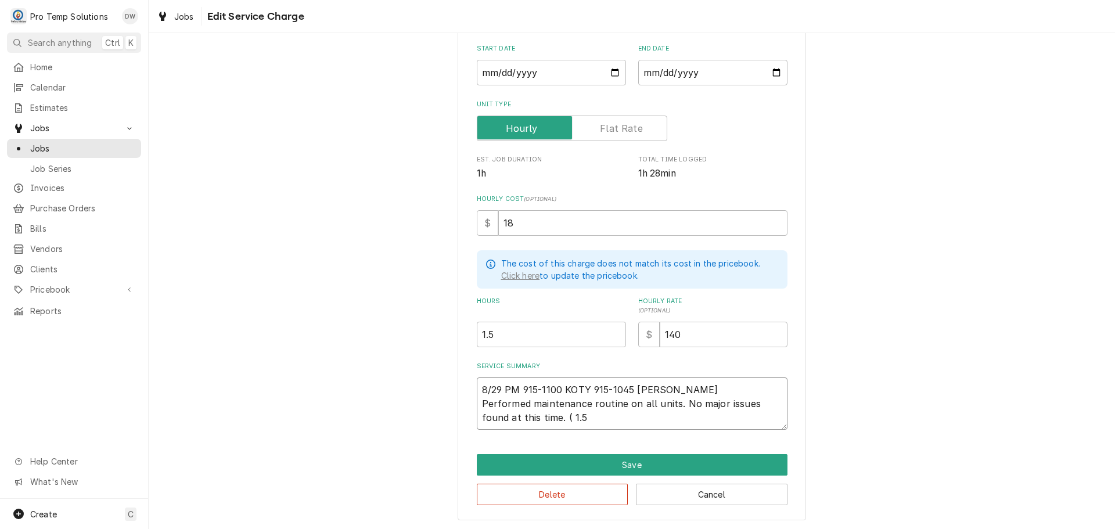
type textarea "x"
type textarea "8/29 PM 915-1100 KOTY 915-1045 KEVIN Performed maintenance routine on all units…"
type textarea "x"
type textarea "8/29 PM 915-1100 KOTY 915-1045 KEVIN Performed maintenance routine on all units…"
type textarea "x"
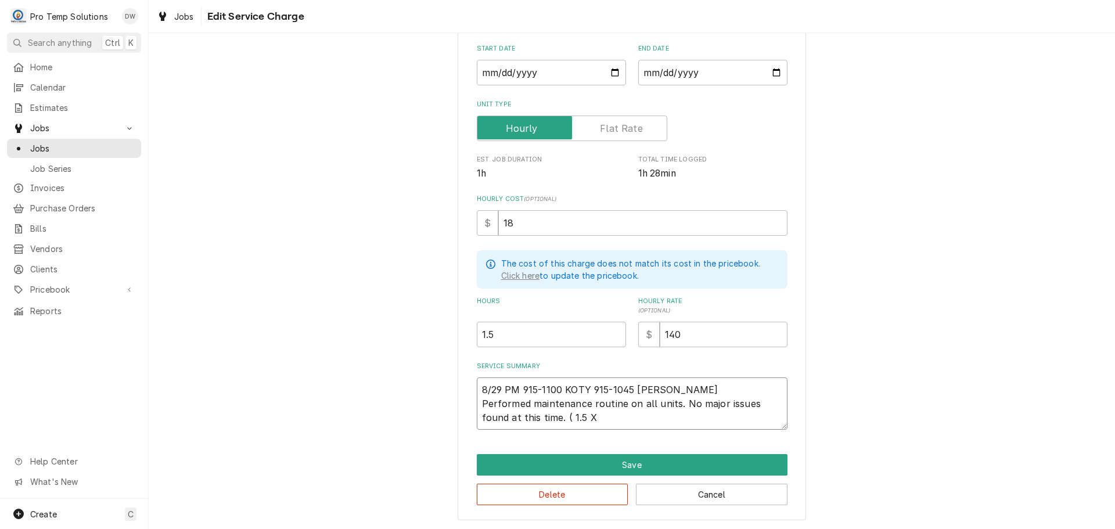
type textarea "8/29 PM 915-1100 KOTY 915-1045 KEVIN Performed maintenance routine on all units…"
type textarea "x"
type textarea "8/29 PM 915-1100 KOTY 915-1045 KEVIN Performed maintenance routine on all units…"
type textarea "x"
type textarea "8/29 PM 915-1100 KOTY 915-1045 KEVIN Performed maintenance routine on all units…"
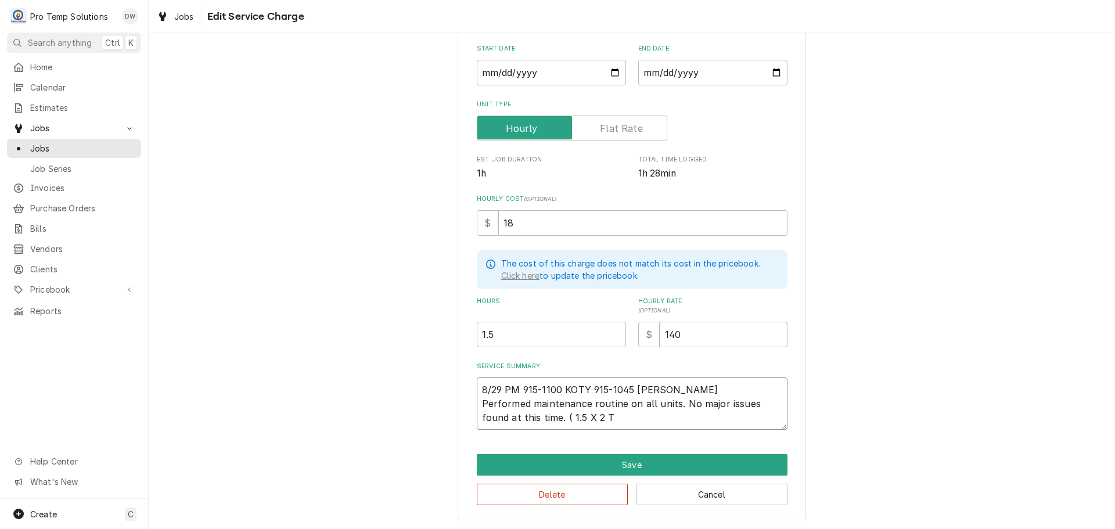
type textarea "x"
type textarea "8/29 PM 915-1100 KOTY 915-1045 KEVIN Performed maintenance routine on all units…"
type textarea "x"
type textarea "8/29 PM 915-1100 KOTY 915-1045 KEVIN Performed maintenance routine on all units…"
type textarea "x"
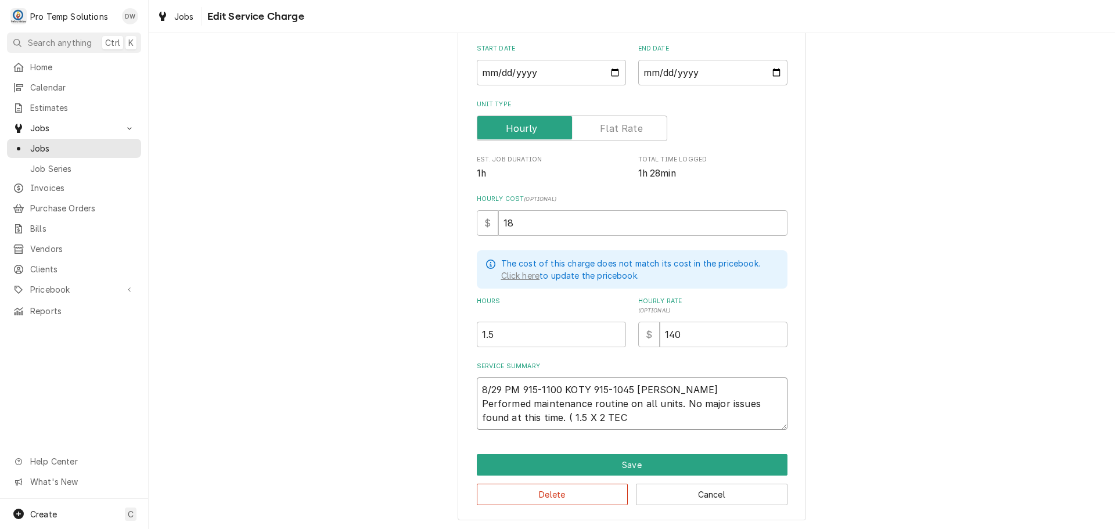
type textarea "8/29 PM 915-1100 KOTY 915-1045 KEVIN Performed maintenance routine on all units…"
type textarea "x"
type textarea "8/29 PM 915-1100 KOTY 915-1045 KEVIN Performed maintenance routine on all units…"
type textarea "x"
type textarea "8/29 PM 915-1100 KOTY 915-1045 KEVIN Performed maintenance routine on all units…"
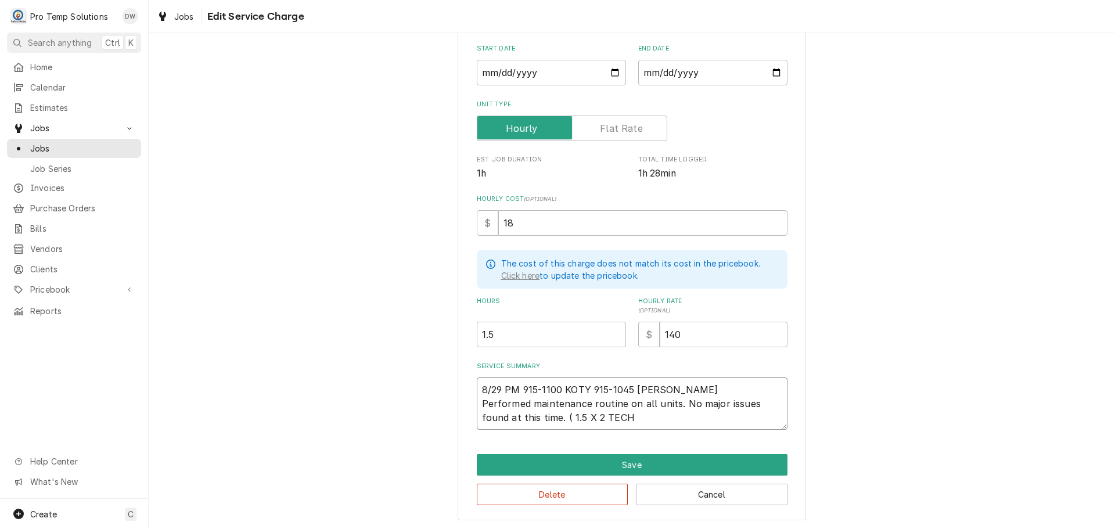
type textarea "x"
type textarea "8/29 PM 915-1100 KOTY 915-1045 KEVIN Performed maintenance routine on all units…"
type textarea "x"
type textarea "8/29 PM 915-1100 KOTY 915-1045 KEVIN Performed maintenance routine on all units…"
type textarea "x"
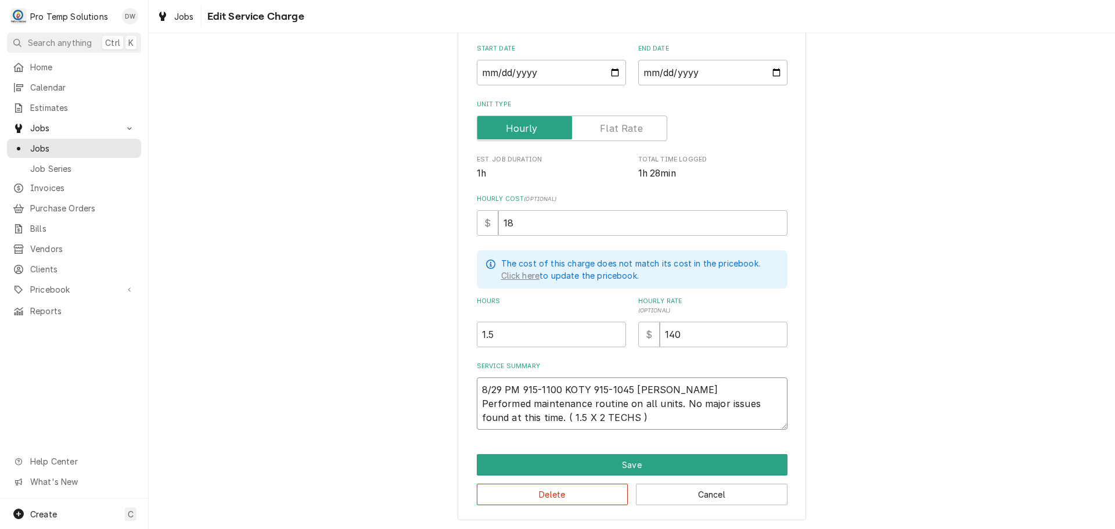
type textarea "8/29 PM 915-1100 KOTY 915-1045 KEVIN Performed maintenance routine on all units…"
type textarea "x"
type input "2"
click at [612, 329] on input "2" at bounding box center [551, 335] width 149 height 26
type textarea "x"
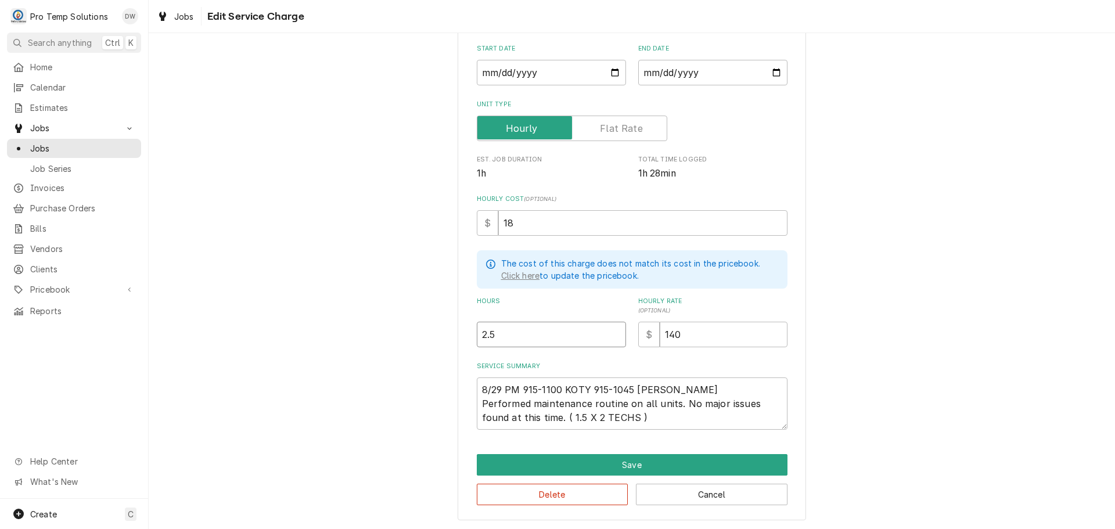
type input "2.5"
click at [612, 329] on input "2.5" at bounding box center [551, 335] width 149 height 26
type textarea "x"
type input "3"
click at [613, 330] on input "3" at bounding box center [551, 335] width 149 height 26
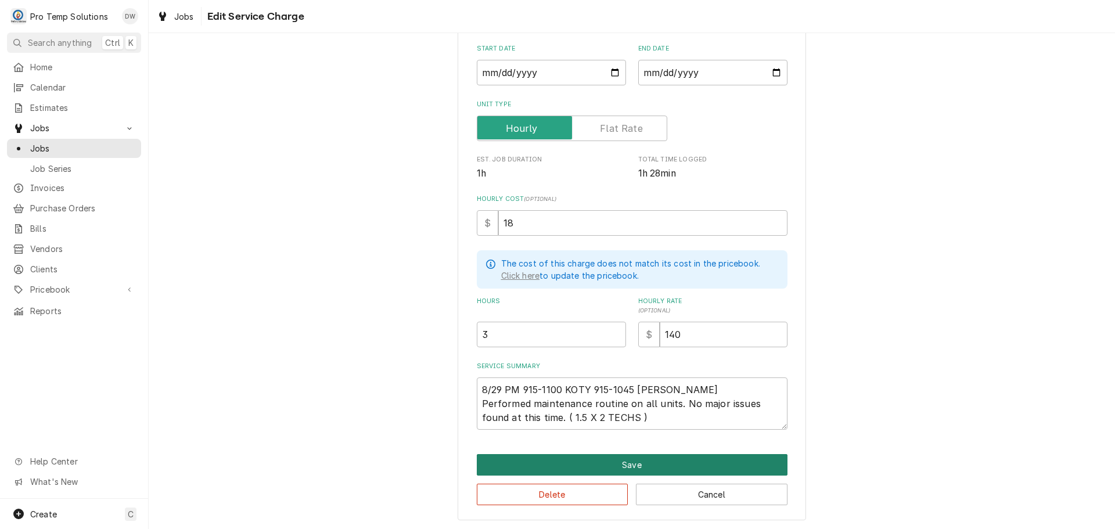
click at [628, 462] on button "Save" at bounding box center [632, 464] width 311 height 21
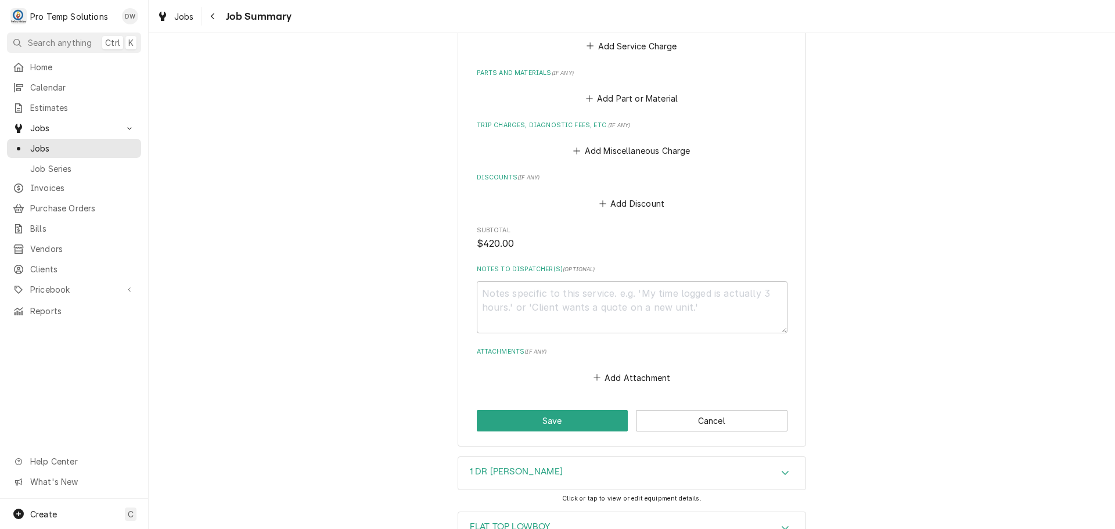
scroll to position [581, 0]
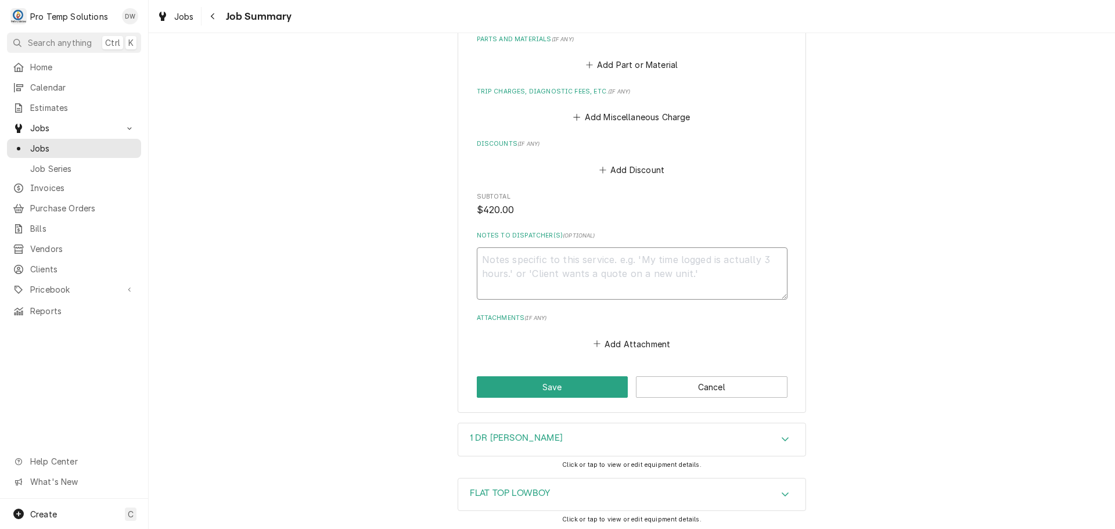
click at [511, 256] on textarea "Notes to Dispatcher(s) ( optional )" at bounding box center [632, 273] width 311 height 52
type textarea "x"
type textarea "#"
type textarea "x"
type textarea "#0"
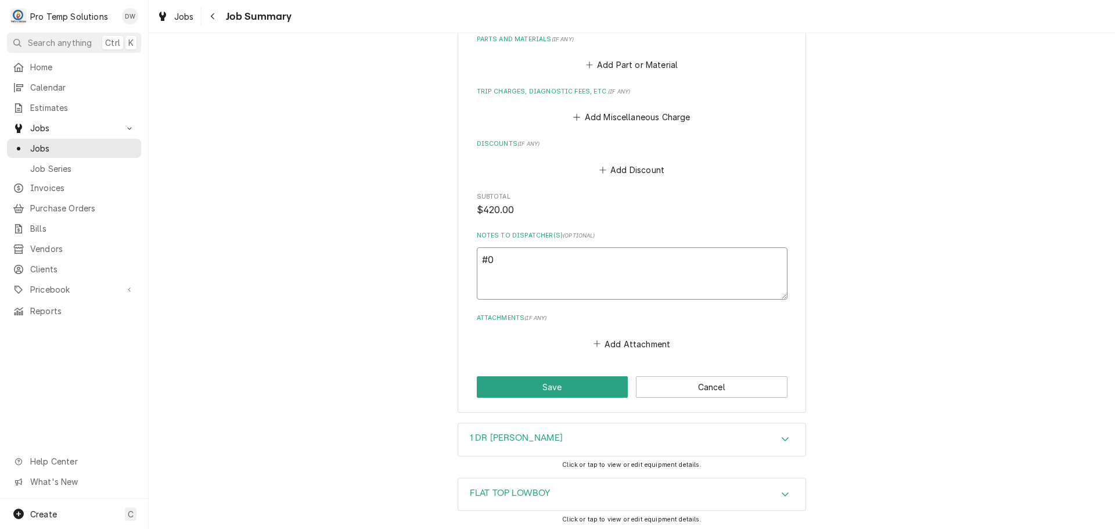
type textarea "x"
type textarea "#08"
type textarea "x"
type textarea "#082"
type textarea "x"
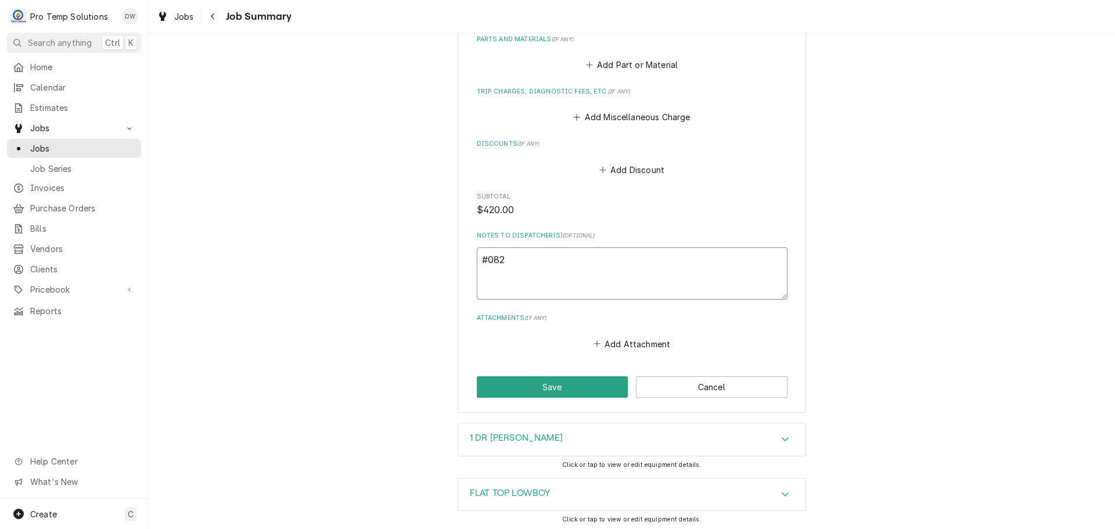
type textarea "#0829"
type textarea "x"
type textarea "#08292"
type textarea "x"
type textarea "#082925"
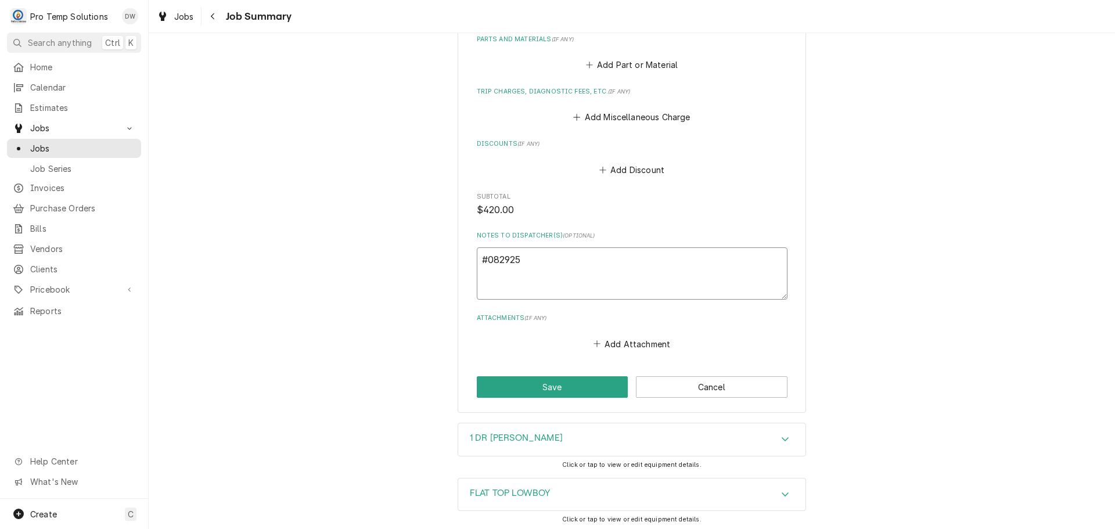
type textarea "x"
type textarea "#0829250"
type textarea "x"
type textarea "#08292500"
type textarea "x"
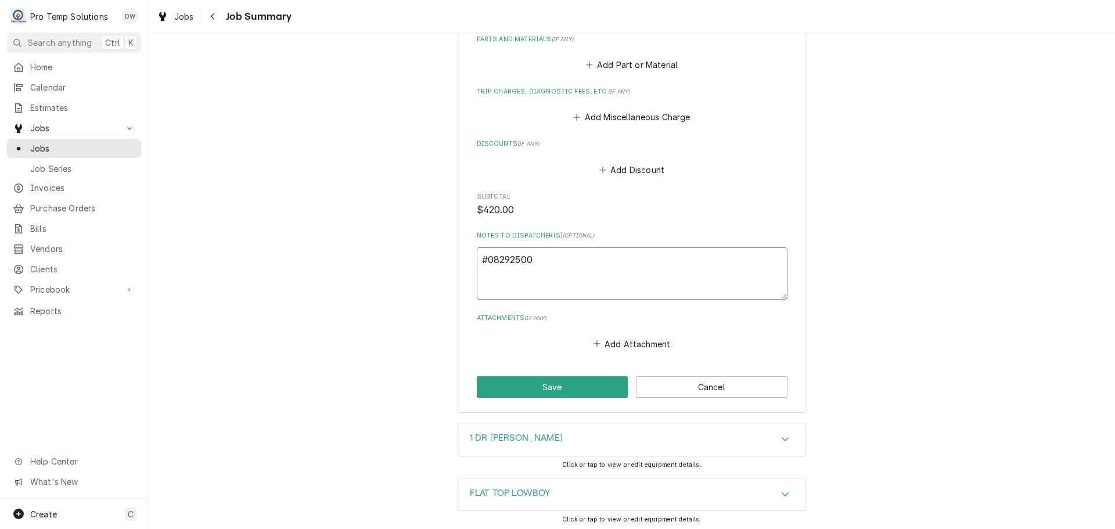
type textarea "#082925001"
type textarea "x"
type textarea "#08292500"
type textarea "x"
type textarea "#082925002"
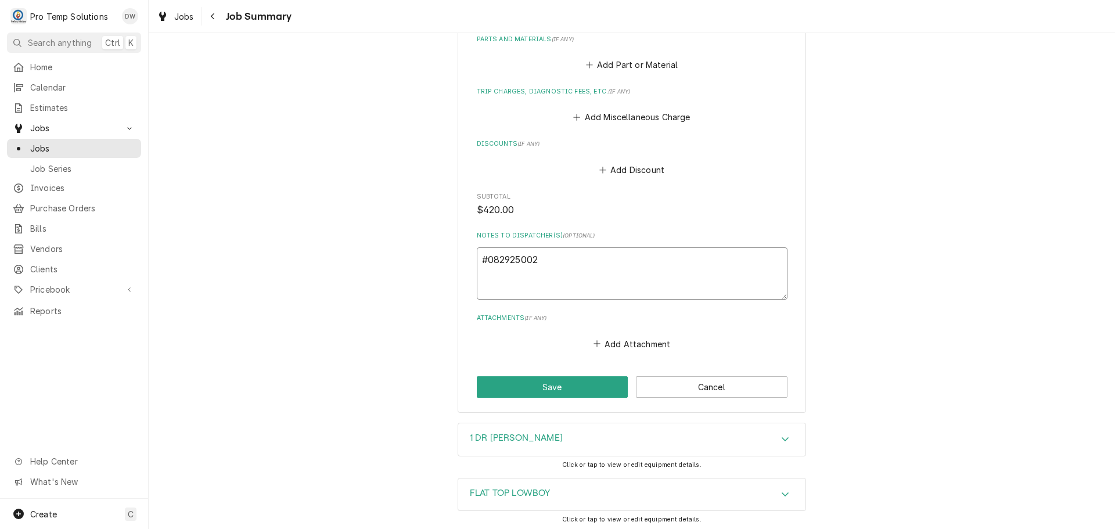
type textarea "x"
type textarea "#082925002-"
type textarea "x"
type textarea "#082925002-P"
type textarea "x"
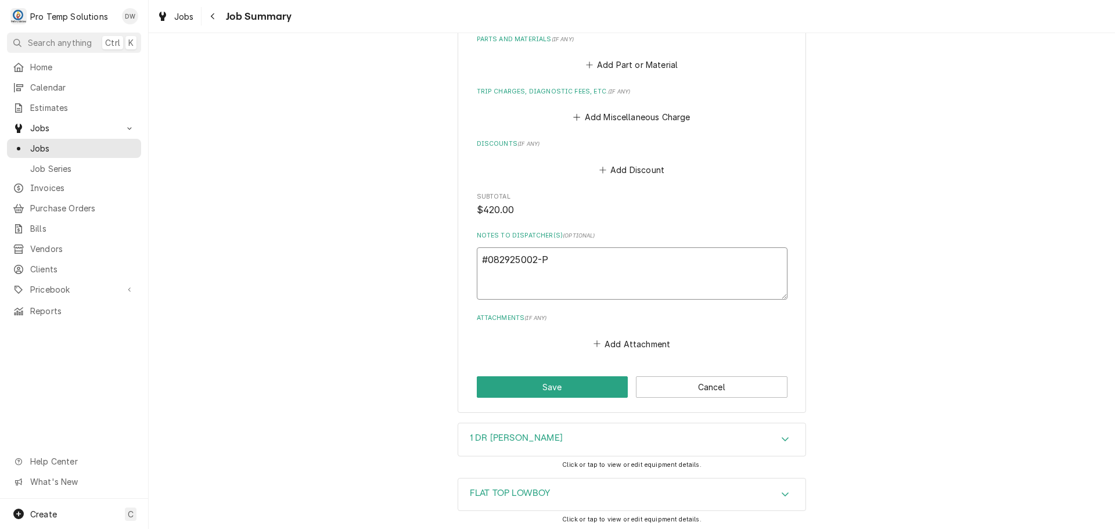
type textarea "#082925002-PM"
type textarea "x"
type textarea "#082925002-PM"
type textarea "x"
type textarea "#082925002-PM L"
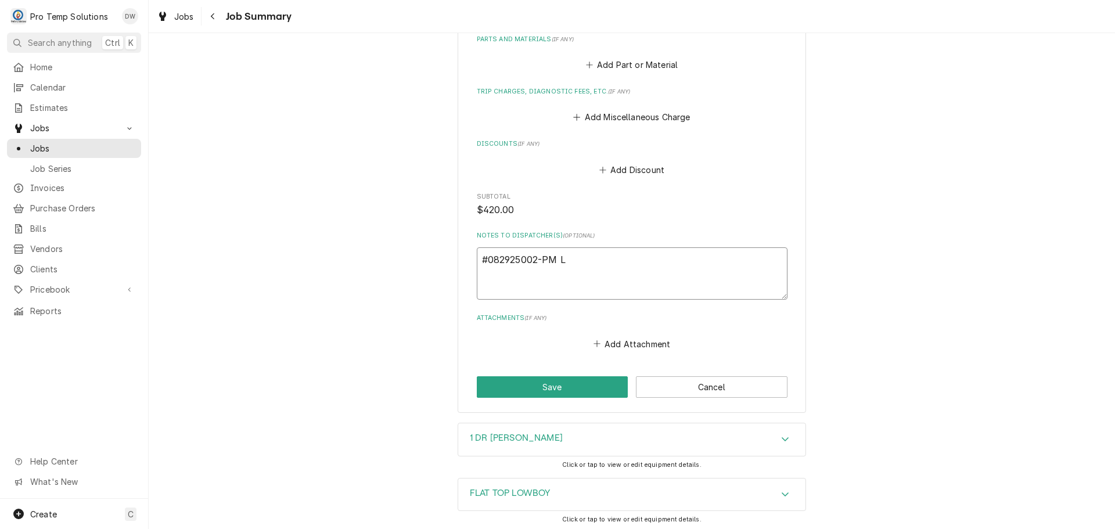
type textarea "x"
type textarea "#082925002-PM LA"
type textarea "x"
type textarea "#082925002-PM LAK"
type textarea "x"
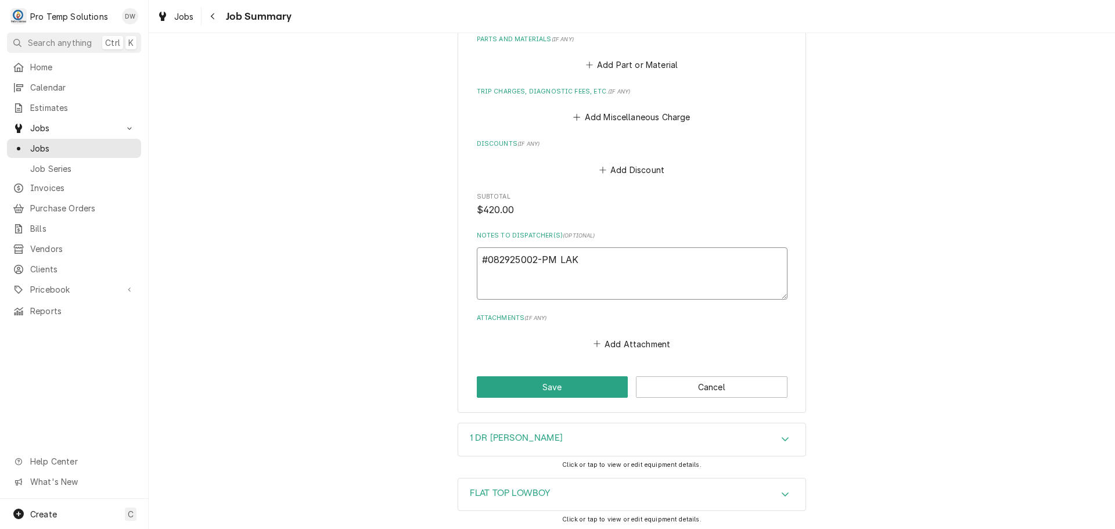
type textarea "#082925002-PM LAKE"
type textarea "x"
type textarea "#082925002-PM LAKEW"
type textarea "x"
type textarea "#082925002-PM LAKEWO"
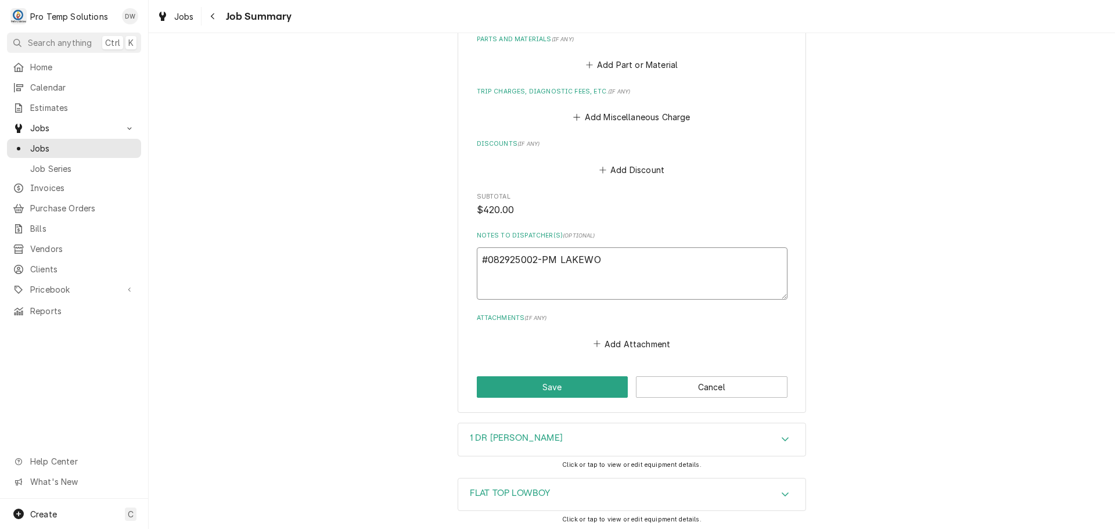
type textarea "x"
type textarea "#082925002-PM LAKEWOO"
type textarea "x"
type textarea "#082925002-PM LAKEWOOD"
type textarea "x"
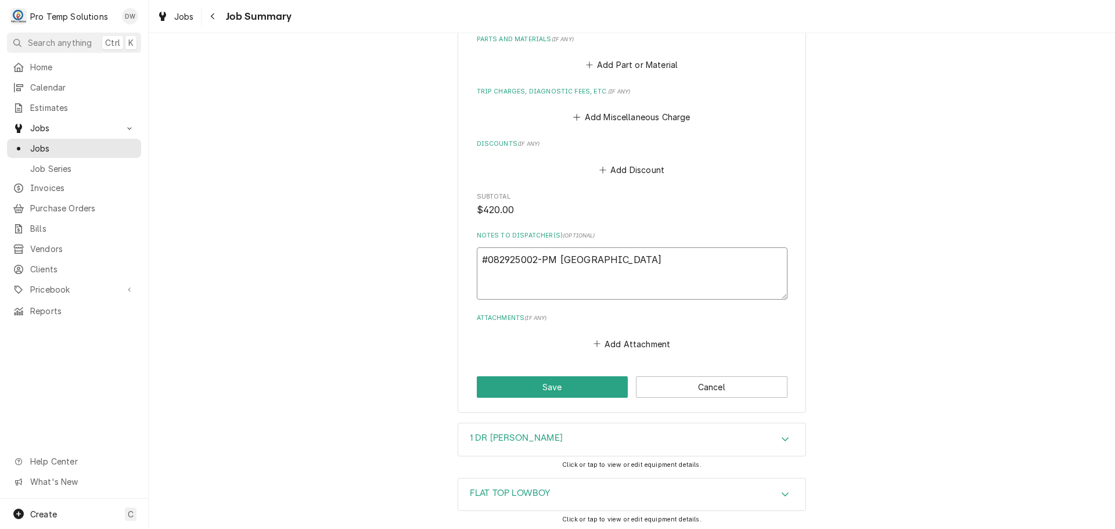
type textarea "#082925002-PM LAKEWOOD"
type textarea "x"
type textarea "#082925002-PM LAKEWOOD -"
type textarea "x"
type textarea "#082925002-PM LAKEWOOD -"
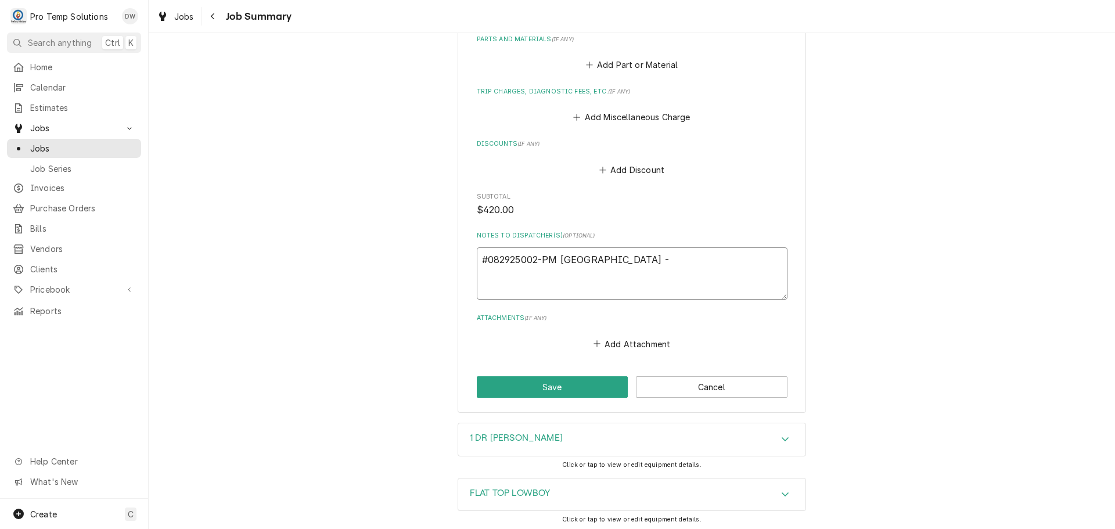
type textarea "x"
type textarea "#082925002-PM LAKEWOOD - R"
type textarea "x"
type textarea "#082925002-PM LAKEWOOD - RE"
type textarea "x"
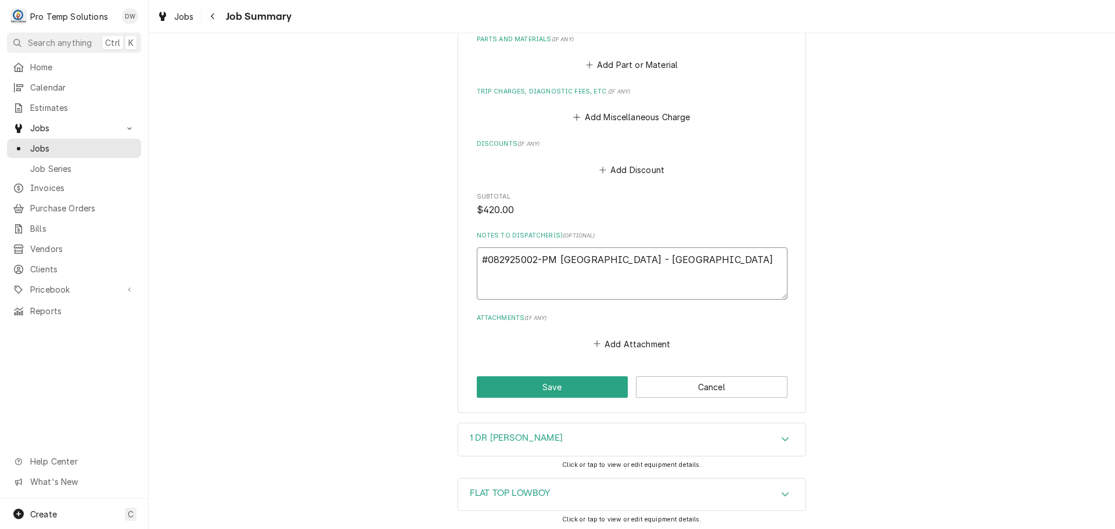
type textarea "#082925002-PM LAKEWOOD - REF"
type textarea "x"
type textarea "#082925002-PM LAKEWOOD - REFR"
click at [563, 381] on button "Save" at bounding box center [553, 386] width 152 height 21
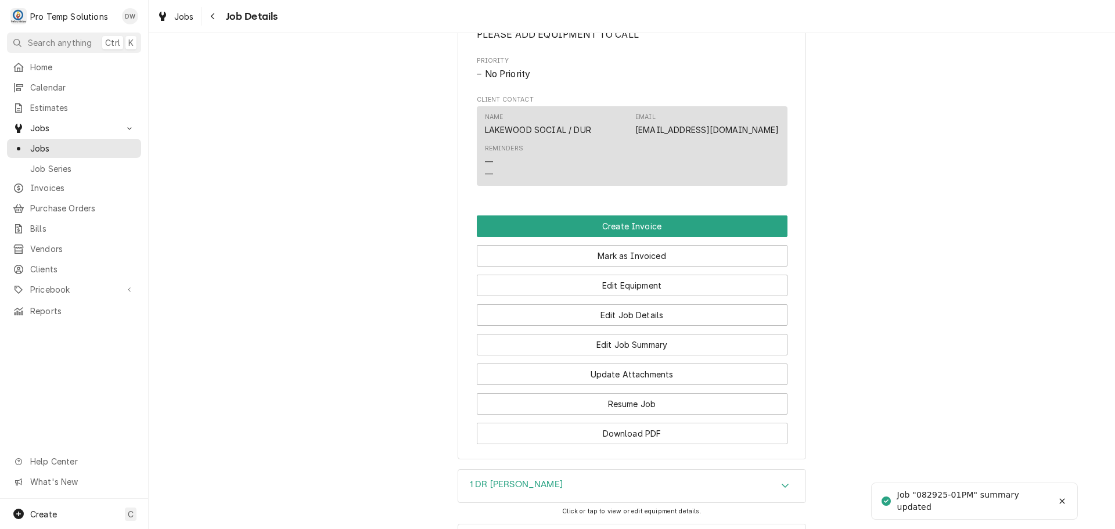
scroll to position [639, 0]
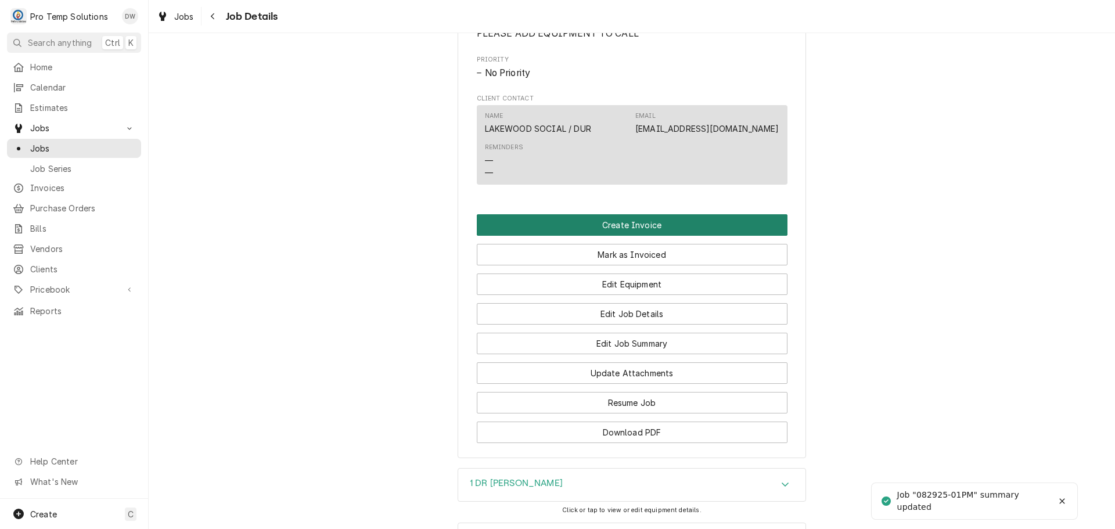
click at [604, 236] on button "Create Invoice" at bounding box center [632, 224] width 311 height 21
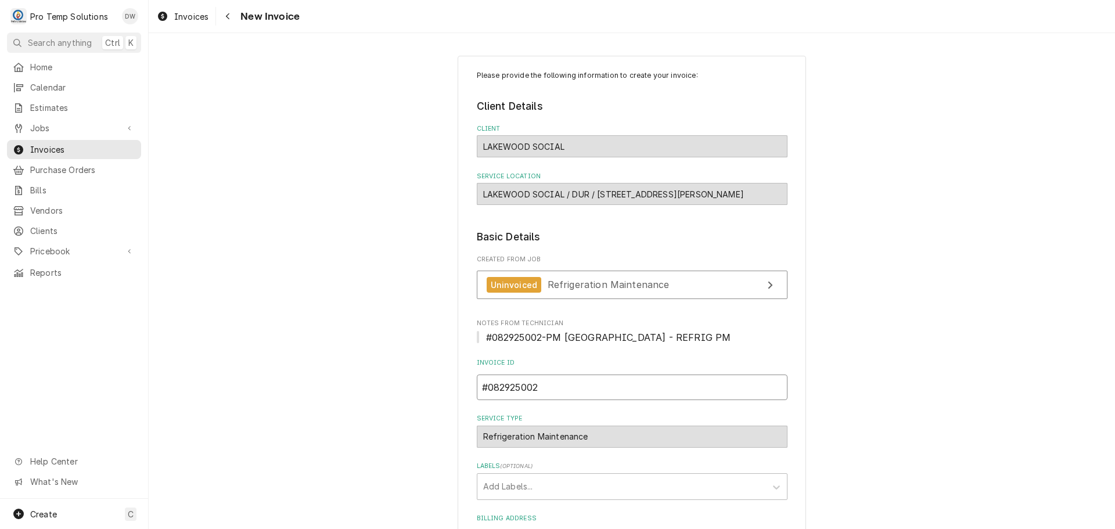
click at [542, 377] on input "#082925002" at bounding box center [632, 388] width 311 height 26
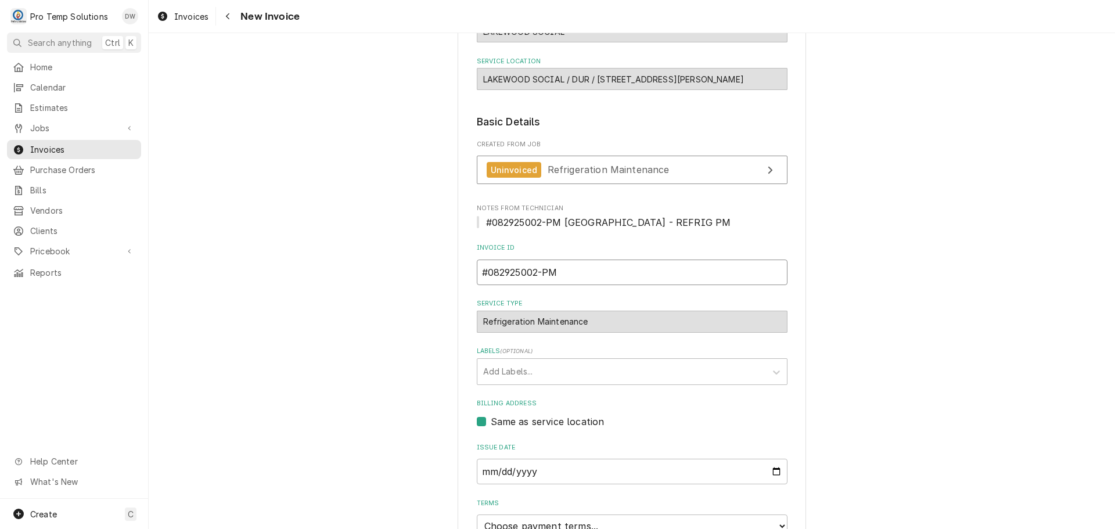
scroll to position [229, 0]
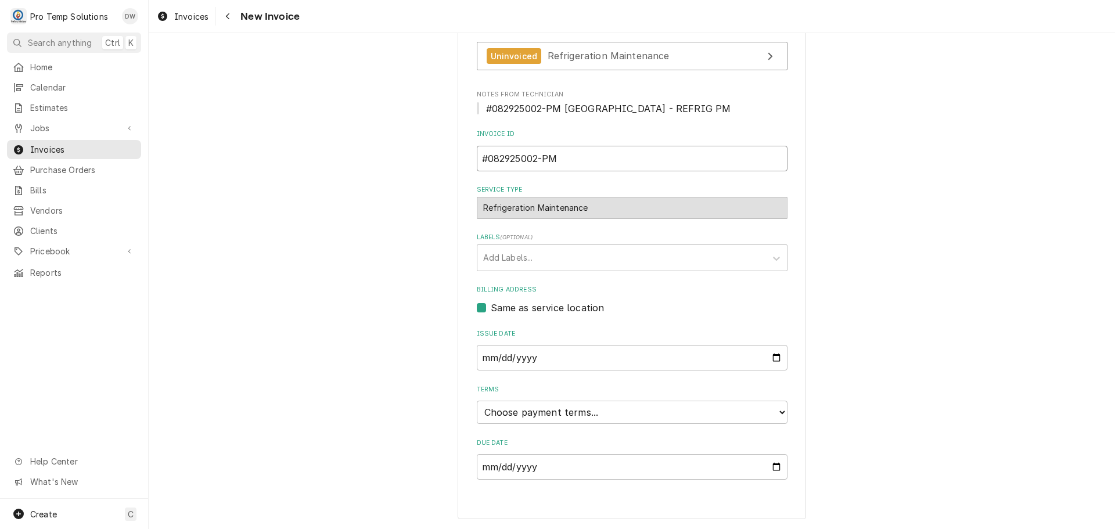
type input "#082925002-PM"
click at [525, 411] on select "Choose payment terms... Same Day Net 7 Net 14 Net 21 Net 30 Net 45 Net 60 Net 90" at bounding box center [632, 412] width 311 height 23
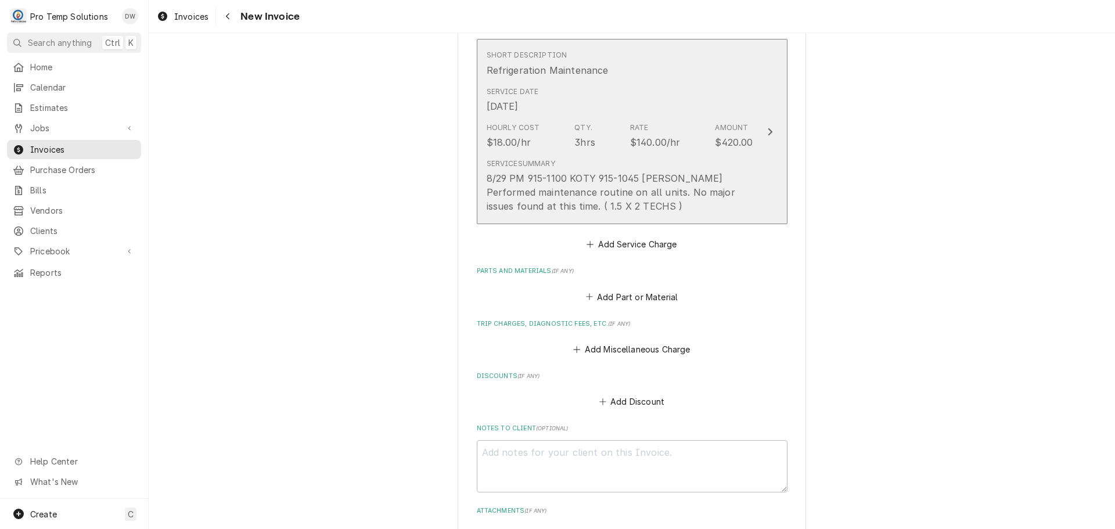
scroll to position [972, 0]
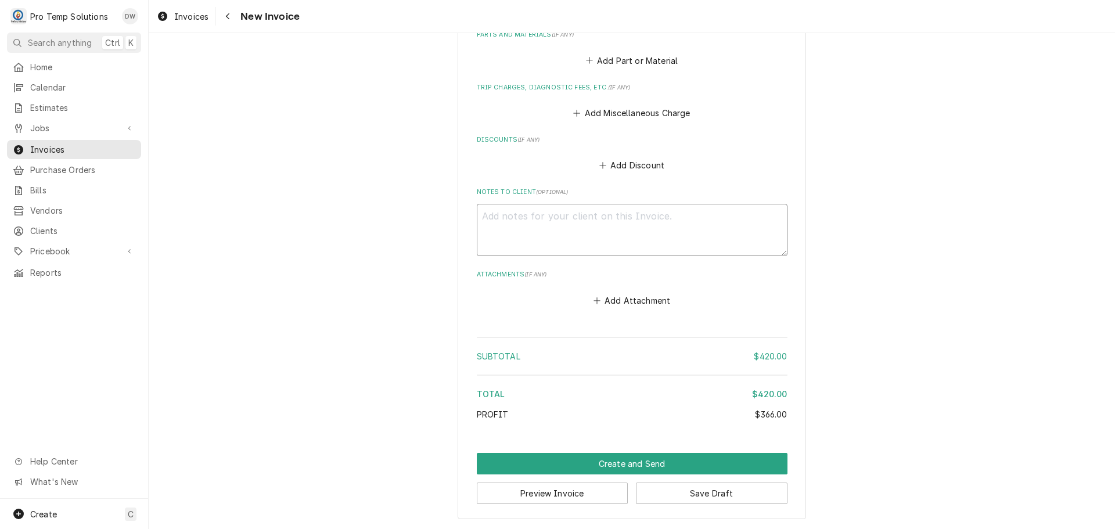
click at [506, 219] on textarea "Notes to Client ( optional )" at bounding box center [632, 230] width 311 height 52
type textarea "x"
type textarea "#"
type textarea "x"
type textarea "#0"
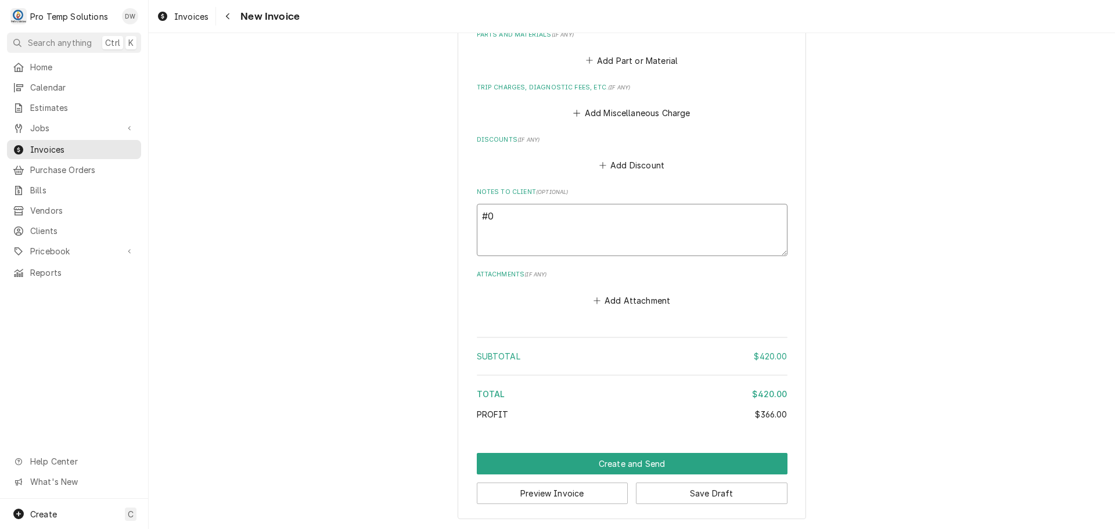
type textarea "x"
type textarea "#08"
type textarea "x"
type textarea "#082"
type textarea "x"
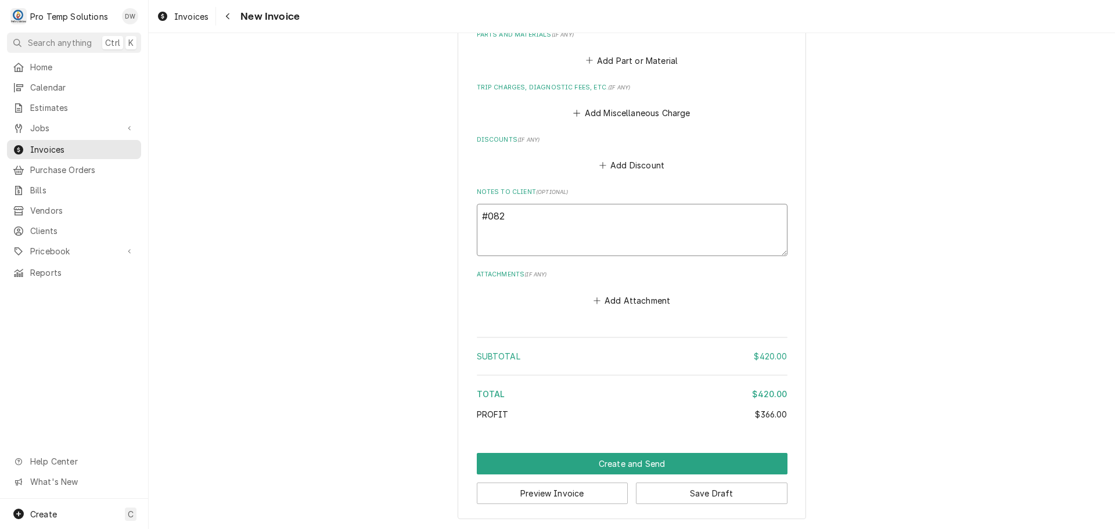
type textarea "#0829"
type textarea "x"
type textarea "#08292"
type textarea "x"
type textarea "#082925"
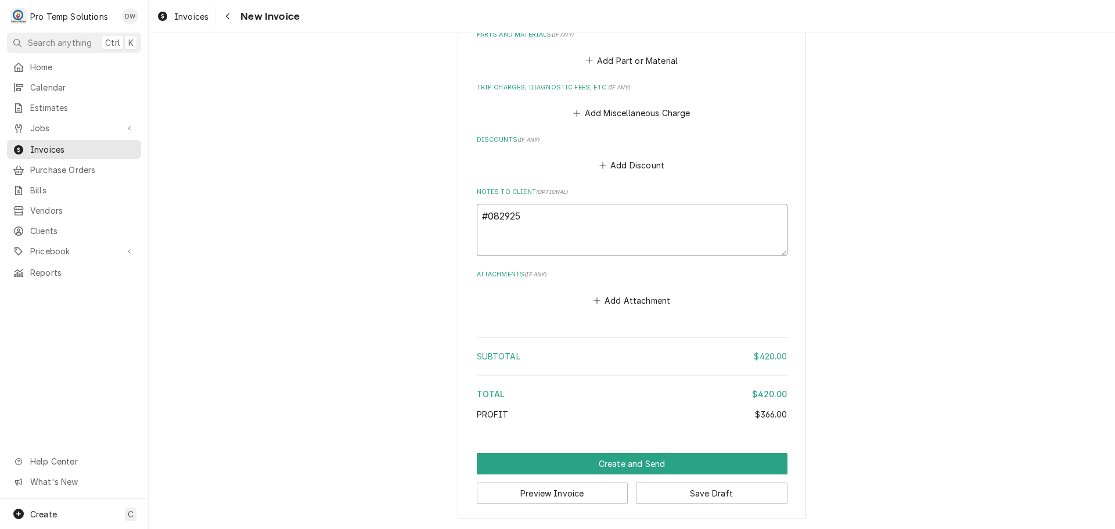
type textarea "x"
type textarea "#0829250"
type textarea "x"
type textarea "#08292500"
type textarea "x"
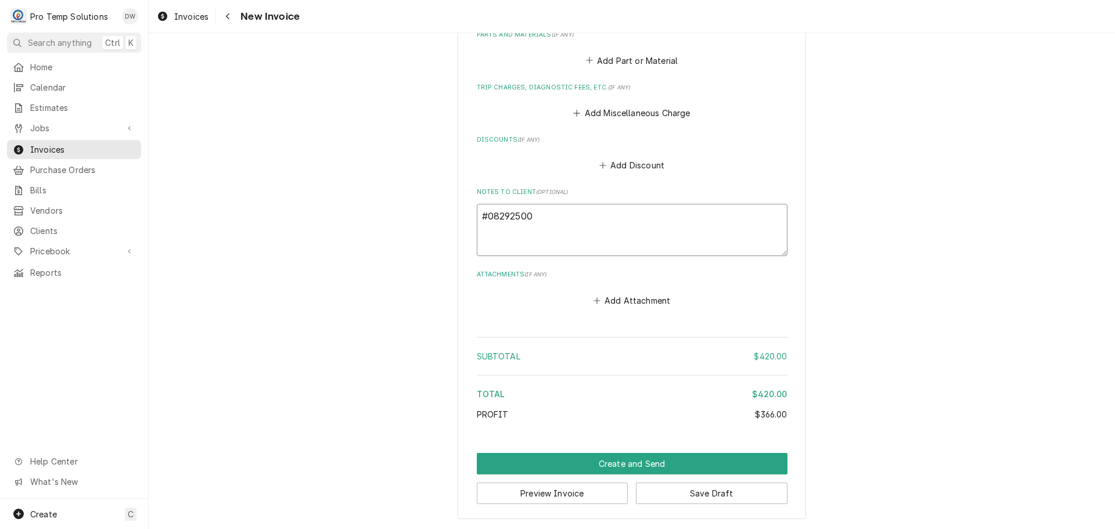
type textarea "#082925002"
type textarea "x"
type textarea "#082925002-"
type textarea "x"
type textarea "#082925002-P"
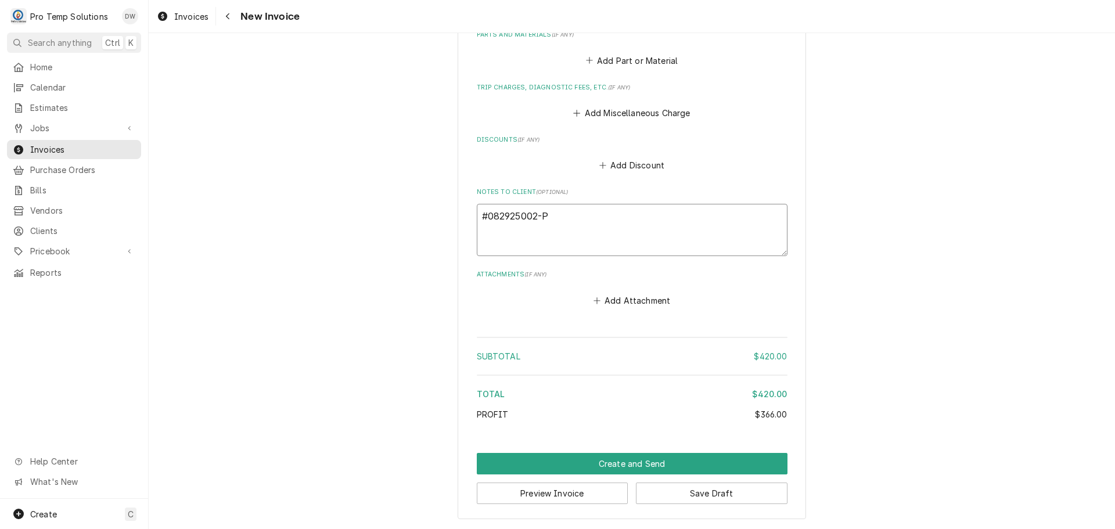
type textarea "x"
type textarea "#082925002-PM"
type textarea "x"
type textarea "#082925002-PM"
type textarea "x"
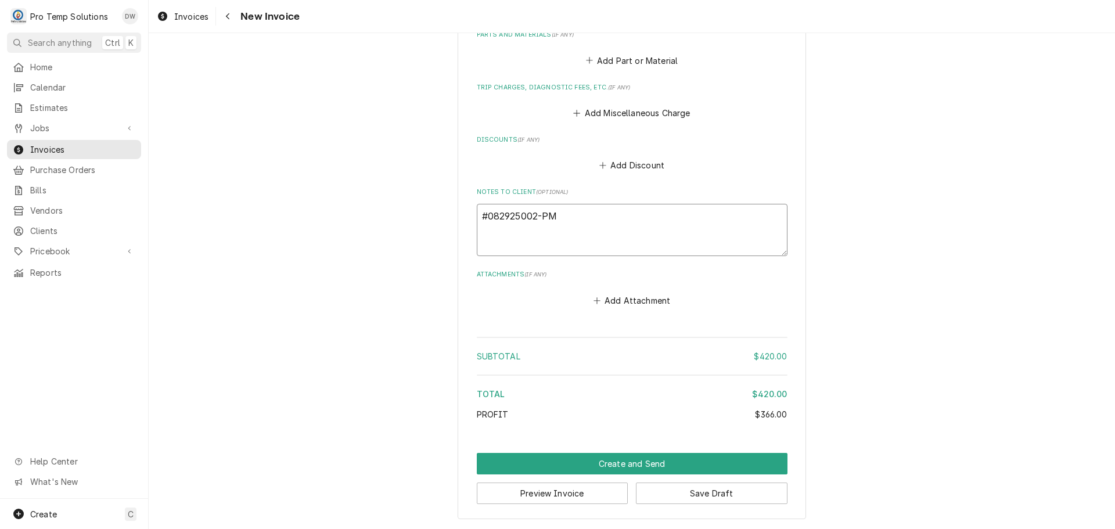
type textarea "#082925002-PM L"
type textarea "x"
type textarea "#082925002-PM LA"
type textarea "x"
type textarea "#082925002-PM LAK"
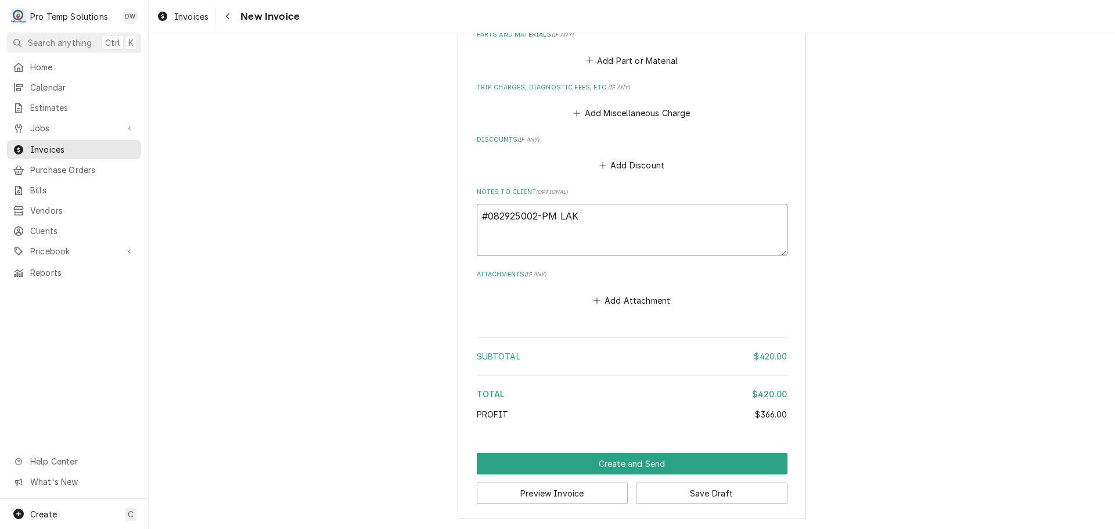
type textarea "x"
type textarea "#082925002-PM LAKE"
type textarea "x"
type textarea "#082925002-PM LAKEW"
type textarea "x"
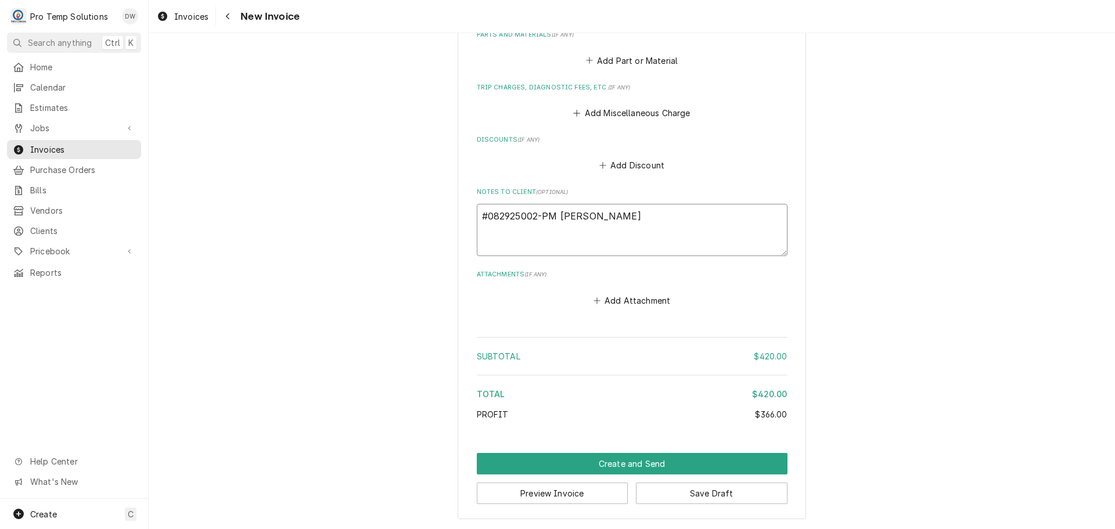
type textarea "#082925002-PM LAKEWO"
type textarea "x"
type textarea "#082925002-PM LAKEWOO"
type textarea "x"
type textarea "#082925002-PM LAKEWOOD"
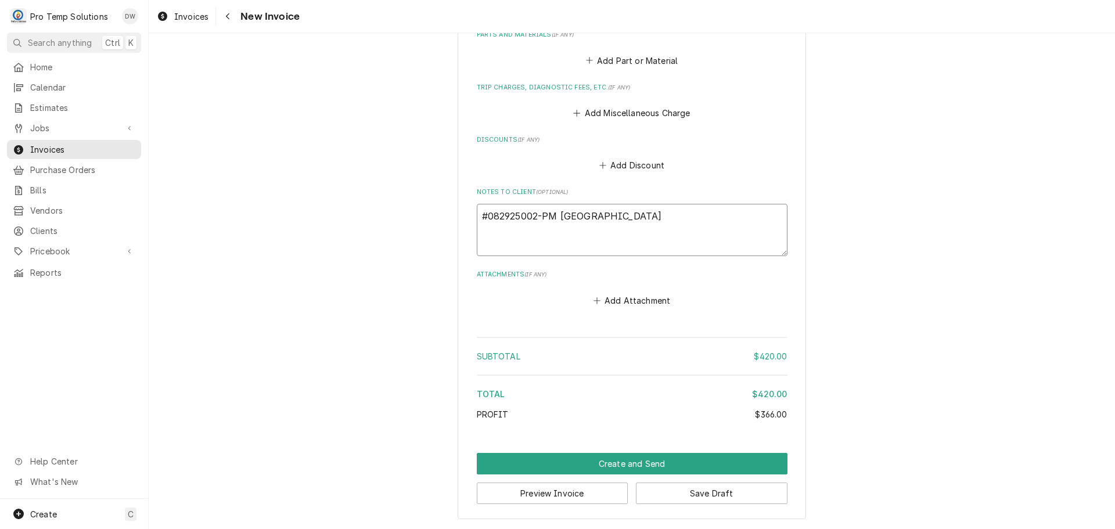
type textarea "x"
type textarea "#082925002-PM LAKEWOOD-"
type textarea "x"
type textarea "#082925002-PM LAKEWOOD-"
type textarea "x"
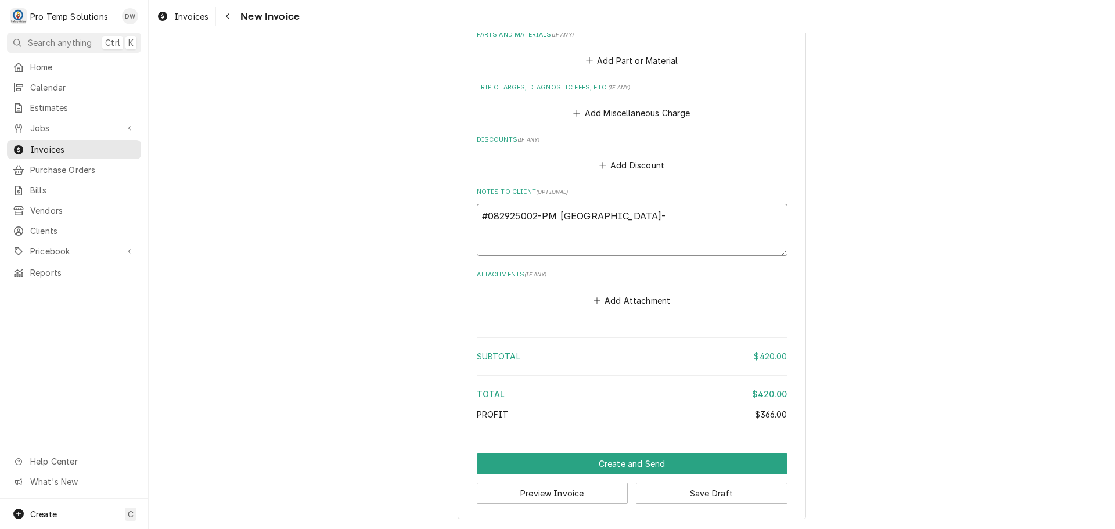
type textarea "#082925002-PM LAKEWOOD- R"
type textarea "x"
type textarea "#082925002-PM LAKEWOOD- RE"
type textarea "x"
type textarea "#082925002-PM LAKEWOOD- REF"
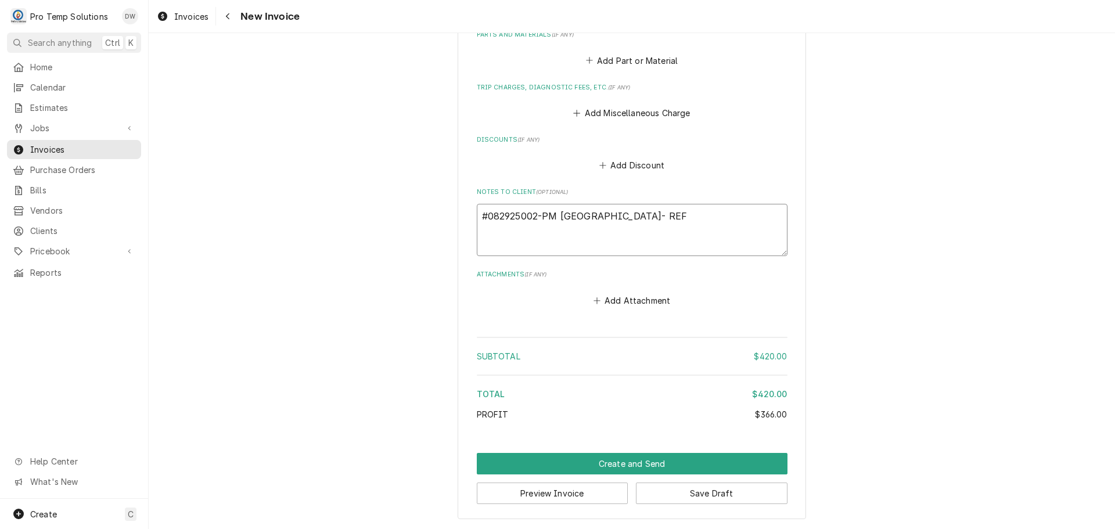
type textarea "x"
type textarea "#082925002-PM LAKEWOOD- REFR"
type textarea "x"
type textarea "#082925002-PM LAKEWOOD- REFRI"
type textarea "x"
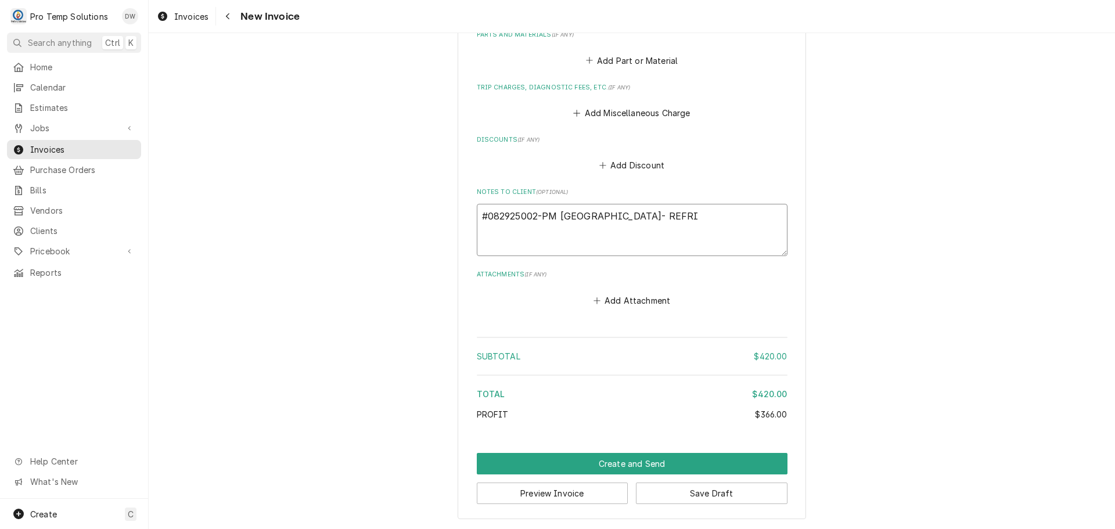
type textarea "#082925002-PM LAKEWOOD- REFRIG"
type textarea "x"
type textarea "#082925002-PM LAKEWOOD- REFRIG"
type textarea "x"
type textarea "#082925002-PM LAKEWOOD- REFRIG P"
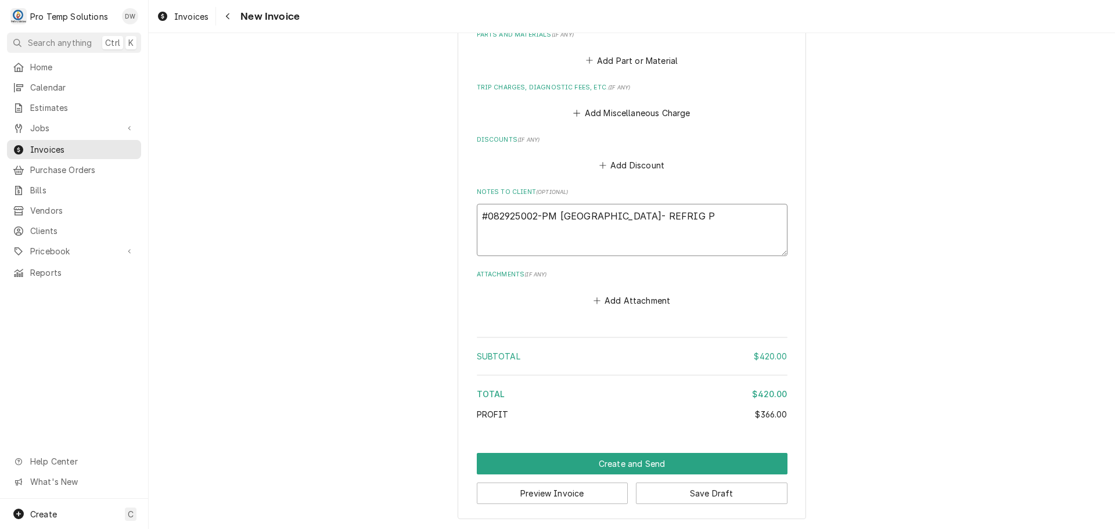
type textarea "x"
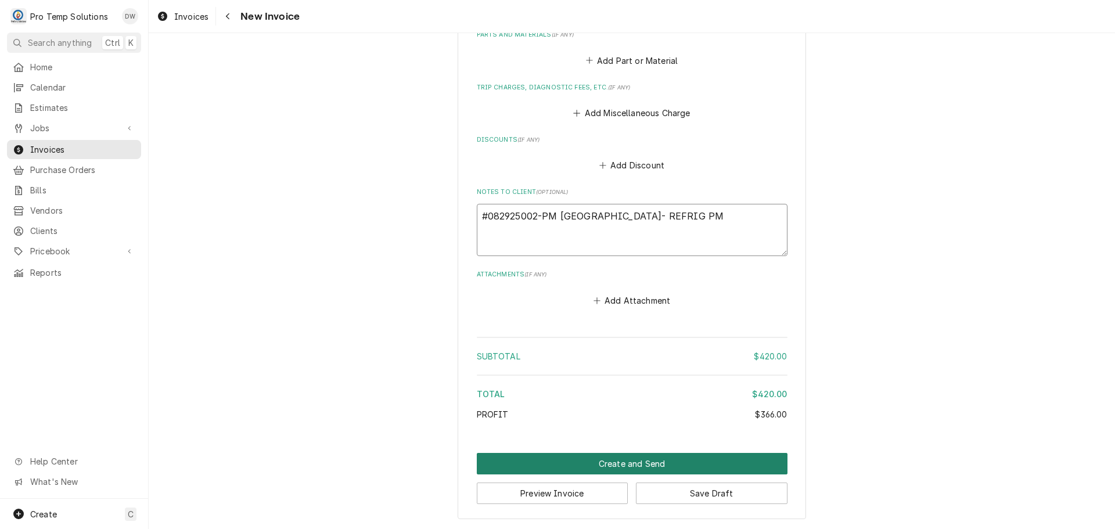
type textarea "#082925002-PM LAKEWOOD- REFRIG PM"
click at [623, 464] on button "Create and Send" at bounding box center [632, 463] width 311 height 21
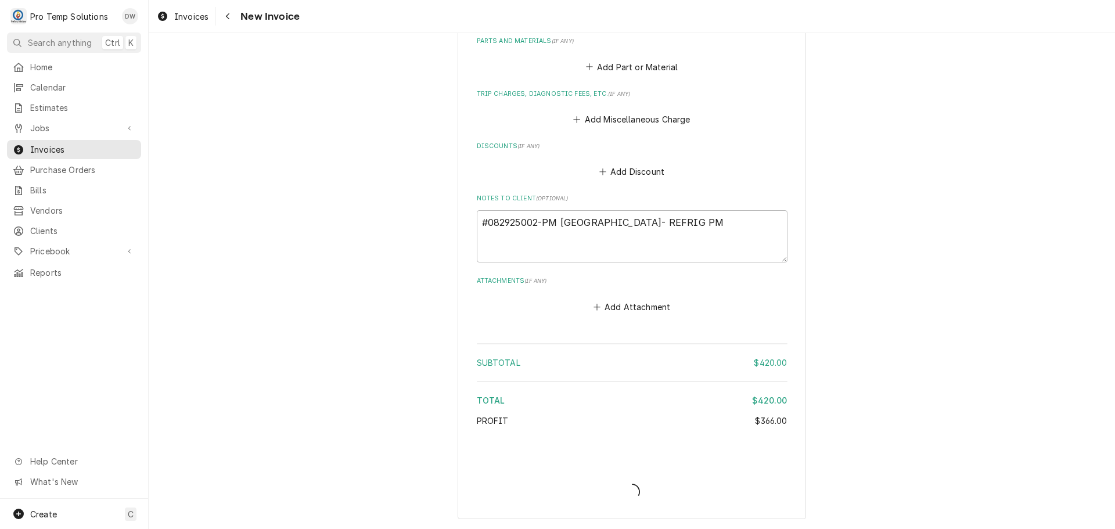
scroll to position [965, 0]
type textarea "x"
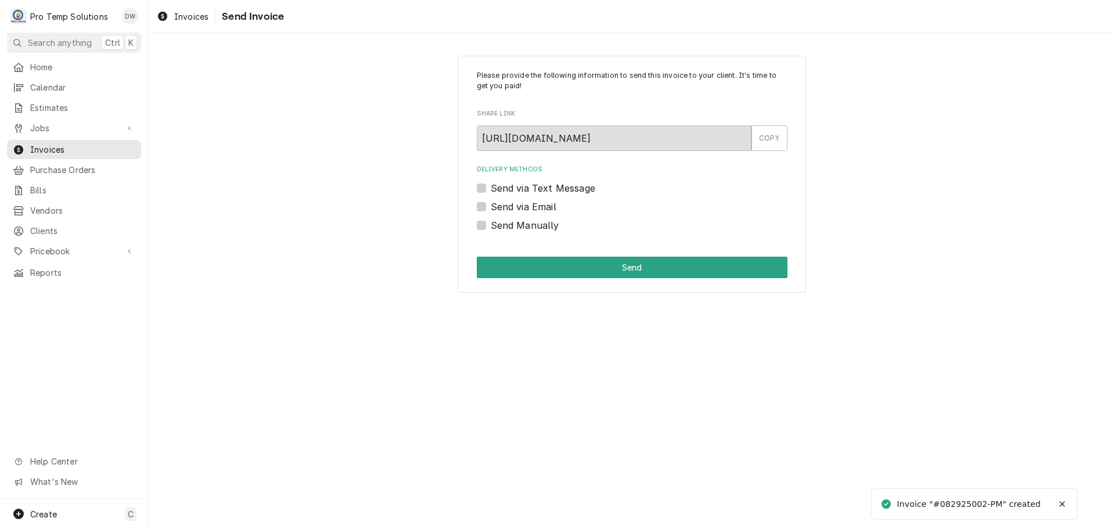
click at [491, 208] on label "Send via Email" at bounding box center [524, 207] width 66 height 14
click at [491, 208] on input "Send via Email" at bounding box center [646, 213] width 311 height 26
checkbox input "true"
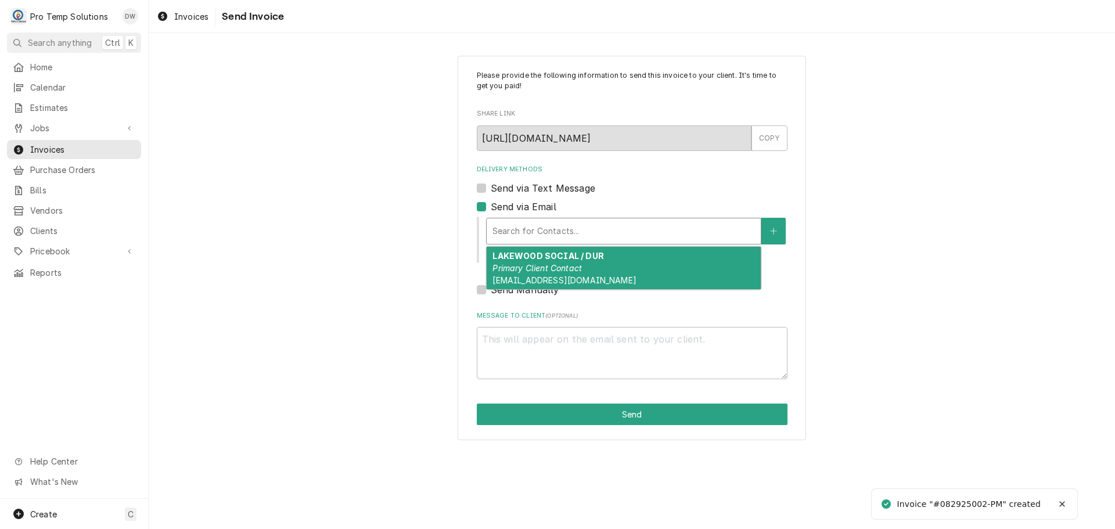
click at [566, 228] on div "Delivery Methods" at bounding box center [623, 231] width 262 height 21
click at [558, 260] on strong "LAKEWOOD SOCIAL / DUR" at bounding box center [547, 256] width 111 height 10
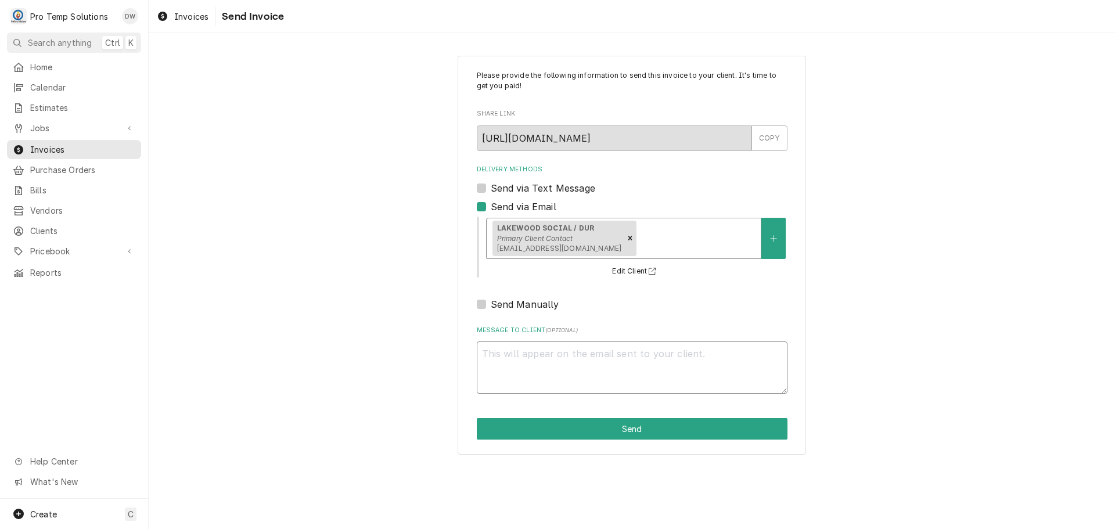
click at [503, 359] on textarea "Message to Client ( optional )" at bounding box center [632, 367] width 311 height 52
type textarea "x"
type textarea "#"
type textarea "x"
type textarea "#0"
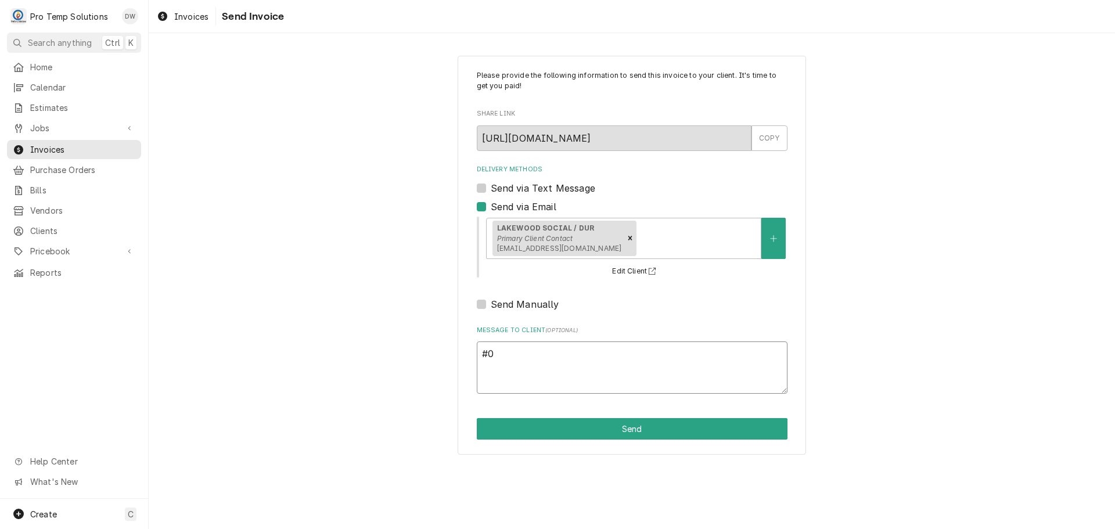
type textarea "x"
type textarea "#08"
type textarea "x"
type textarea "#082"
type textarea "x"
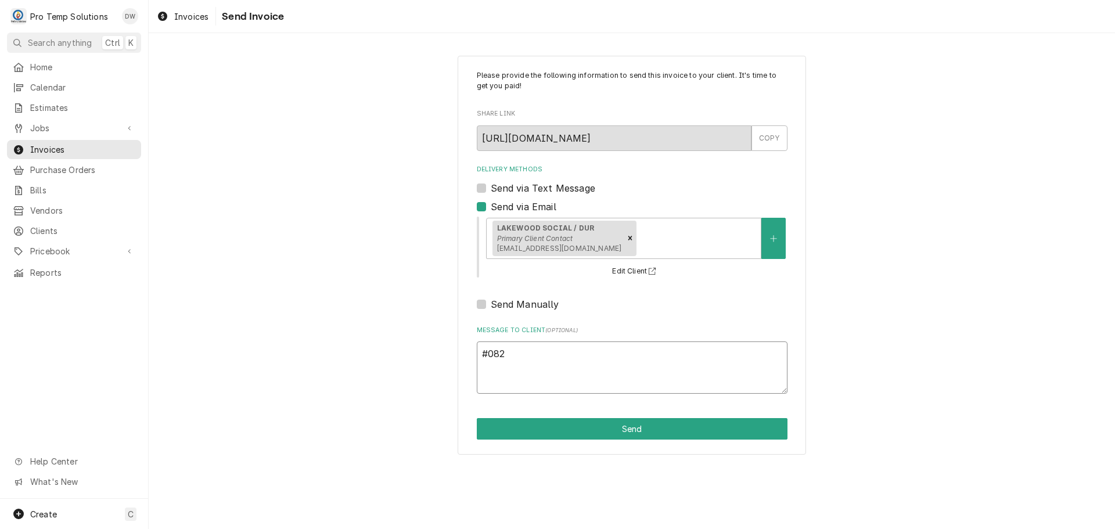
type textarea "#0829"
type textarea "x"
type textarea "#08292"
type textarea "x"
type textarea "#082925"
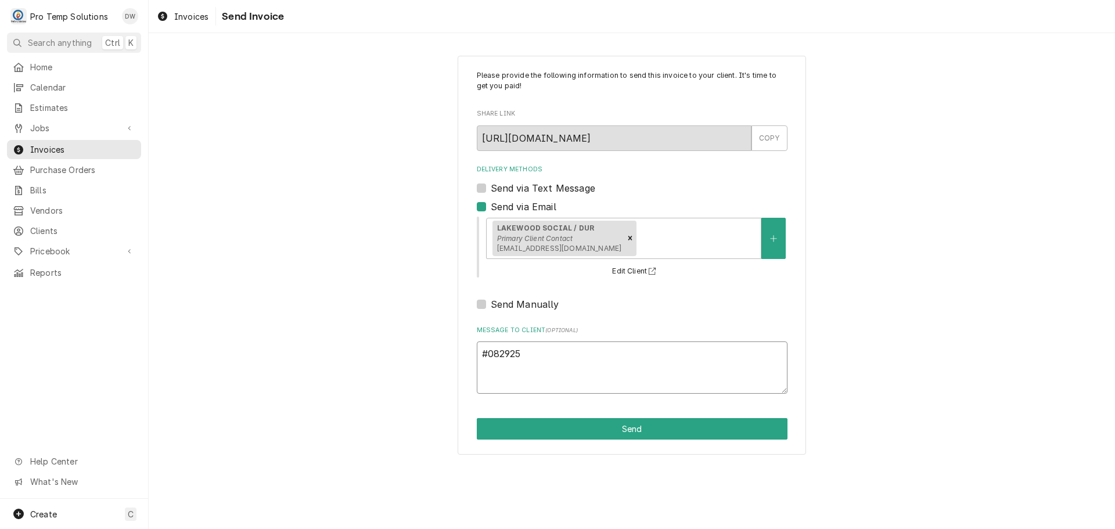
type textarea "x"
type textarea "#0829250"
type textarea "x"
type textarea "#08292500"
type textarea "x"
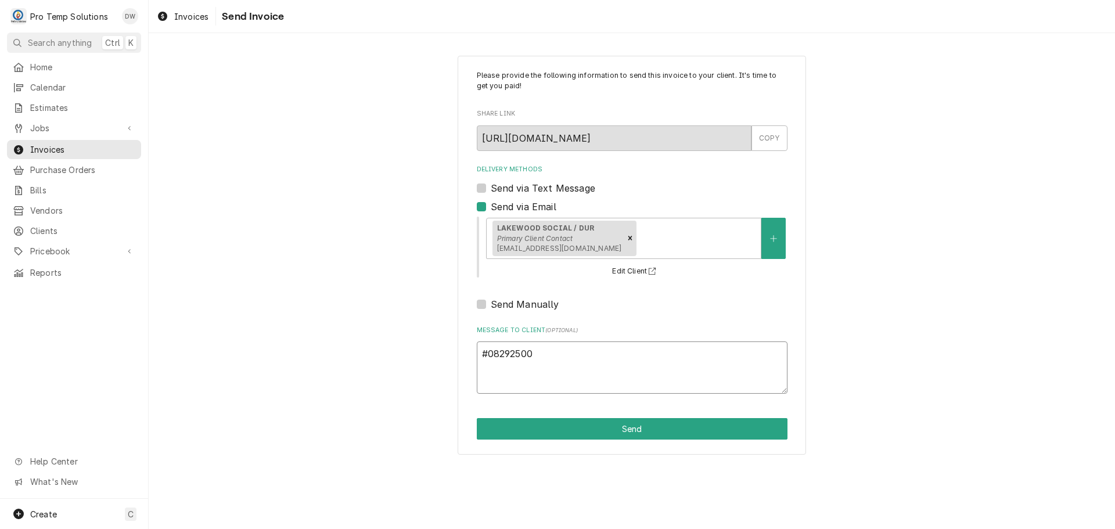
type textarea "#082925002"
type textarea "x"
type textarea "#082925002-"
type textarea "x"
type textarea "#082925002-P"
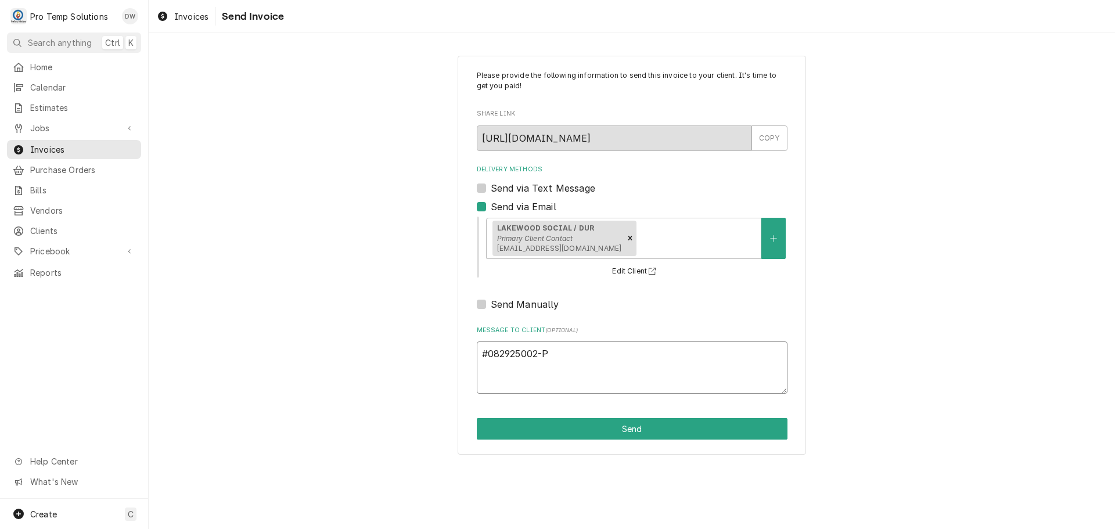
type textarea "x"
type textarea "#082925002-PM"
type textarea "x"
type textarea "#082925002-PM"
type textarea "x"
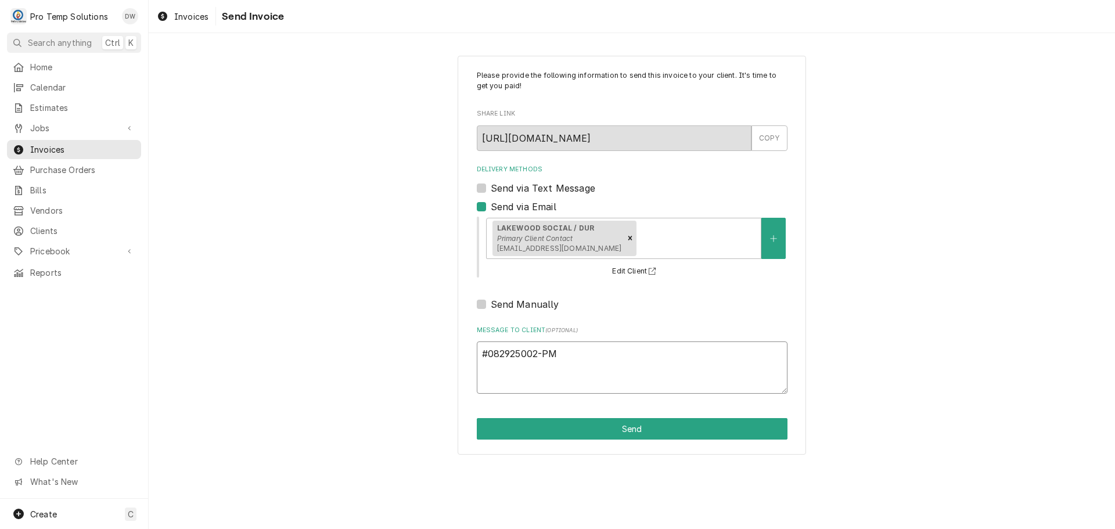
type textarea "#082925002-PM L"
type textarea "x"
type textarea "#082925002-PM LA"
type textarea "x"
type textarea "#082925002-PM LAK"
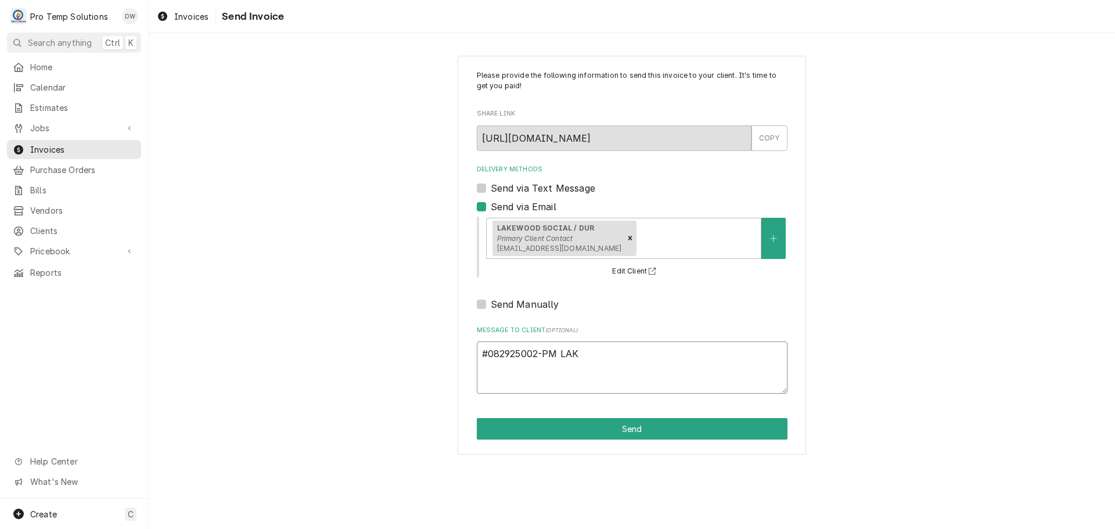
type textarea "x"
type textarea "#082925002-PM LAKE"
type textarea "x"
type textarea "#082925002-PM [PERSON_NAME]"
type textarea "x"
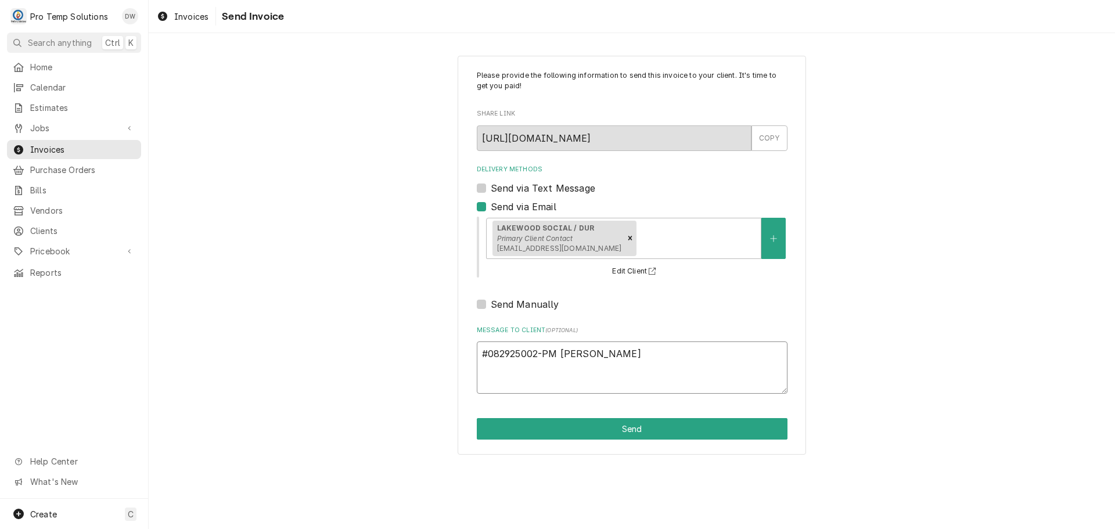
type textarea "#082925002-PM LAKEWO"
type textarea "x"
type textarea "#082925002-PM LAKEWOO"
type textarea "x"
type textarea "#082925002-PM [GEOGRAPHIC_DATA]"
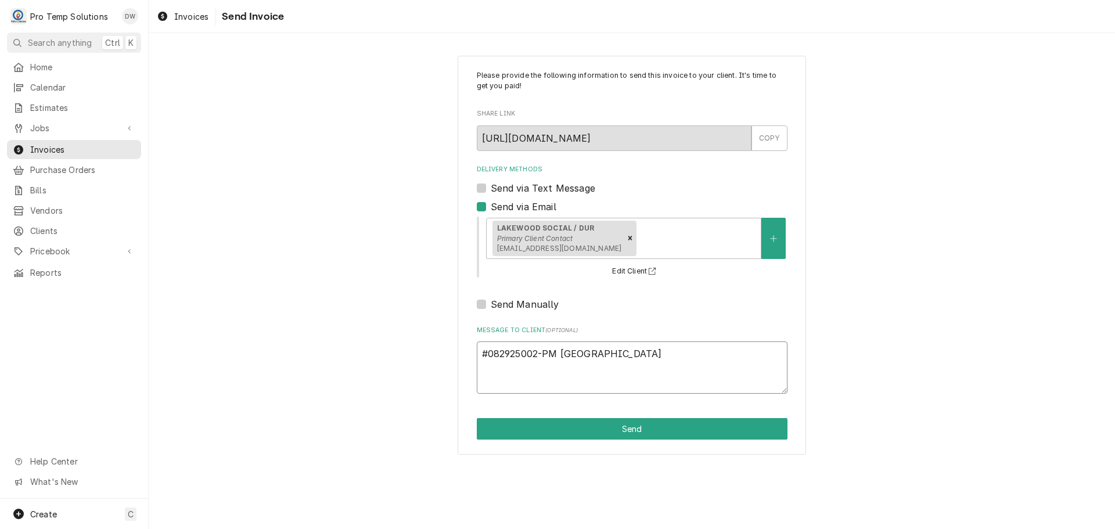
type textarea "x"
type textarea "#082925002-PM [GEOGRAPHIC_DATA]-"
type textarea "x"
type textarea "#082925002-PM [GEOGRAPHIC_DATA]-"
type textarea "x"
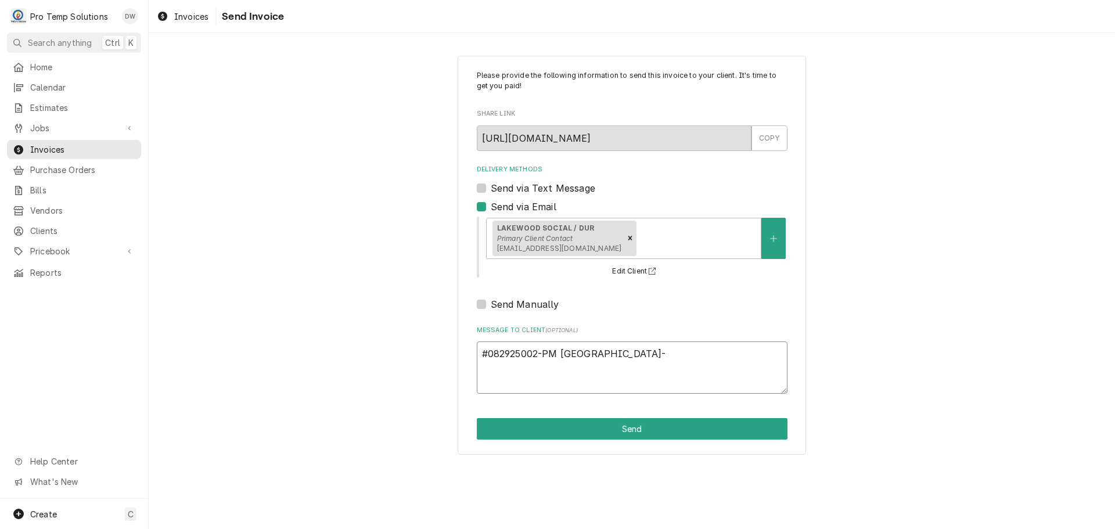
type textarea "#082925002-PM [GEOGRAPHIC_DATA]- R"
type textarea "x"
type textarea "#082925002-PM [GEOGRAPHIC_DATA]- [GEOGRAPHIC_DATA]"
type textarea "x"
type textarea "#082925002-PM [GEOGRAPHIC_DATA]- REF"
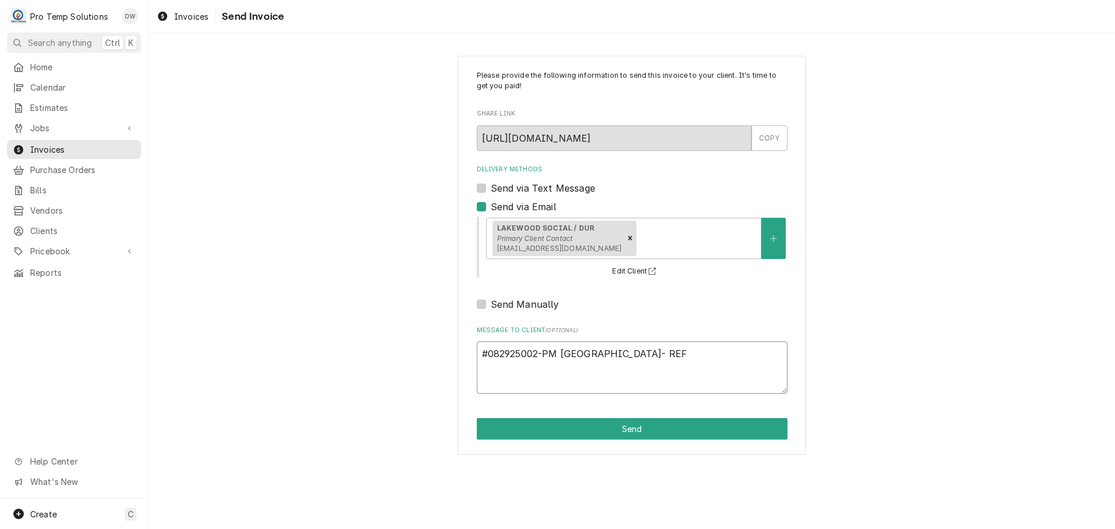
type textarea "x"
type textarea "#082925002-PM [GEOGRAPHIC_DATA]- REFR"
type textarea "x"
type textarea "#082925002-PM [GEOGRAPHIC_DATA]- REFRI"
type textarea "x"
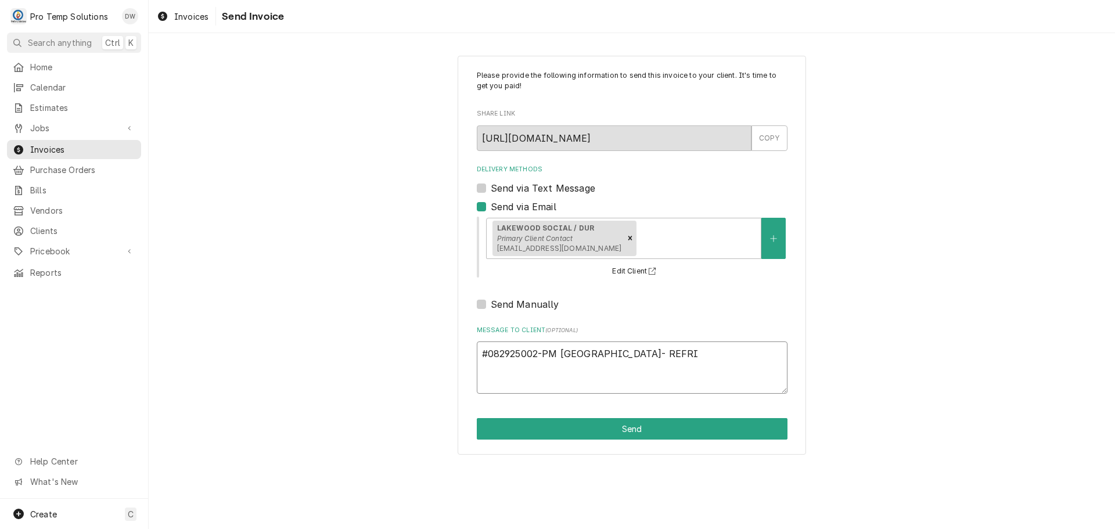
type textarea "#082925002-PM [GEOGRAPHIC_DATA]- REFRIG"
type textarea "x"
type textarea "#082925002-PM [GEOGRAPHIC_DATA]- REFRIG"
type textarea "x"
type textarea "#082925002-PM [GEOGRAPHIC_DATA]- REFRIG P"
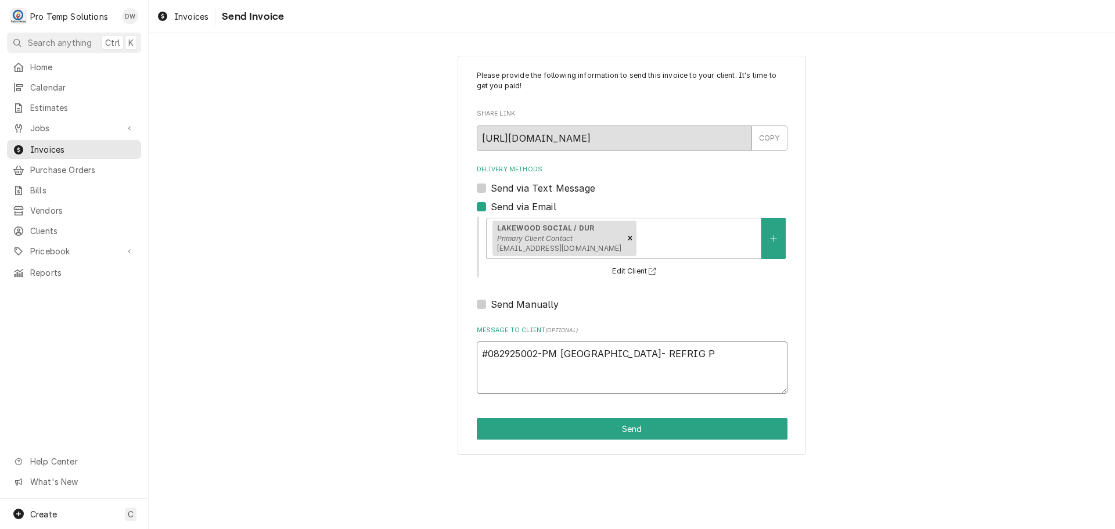
type textarea "x"
type textarea "#082925002-PM [GEOGRAPHIC_DATA]- REFRIG PM"
click at [634, 422] on button "Send" at bounding box center [632, 428] width 311 height 21
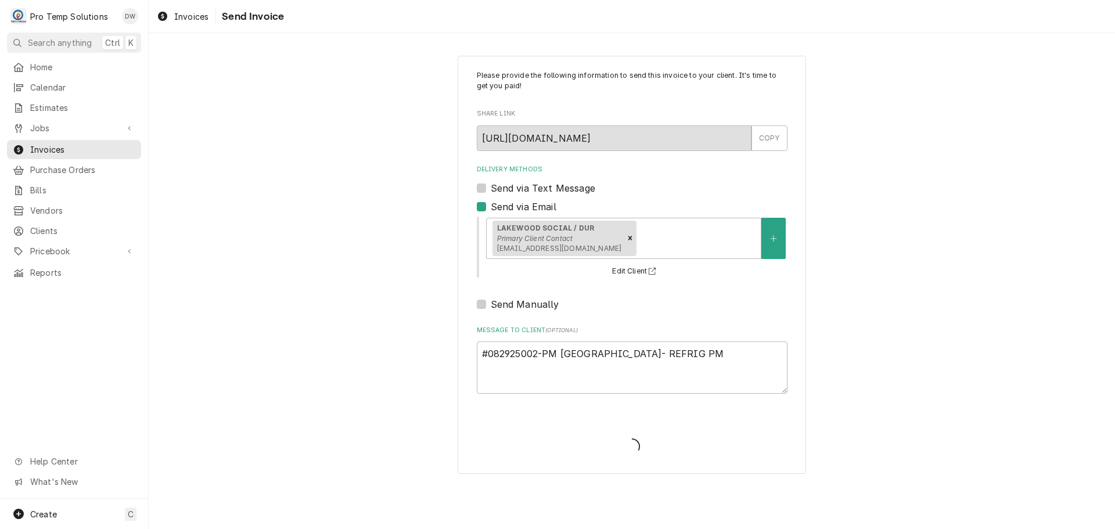
type textarea "x"
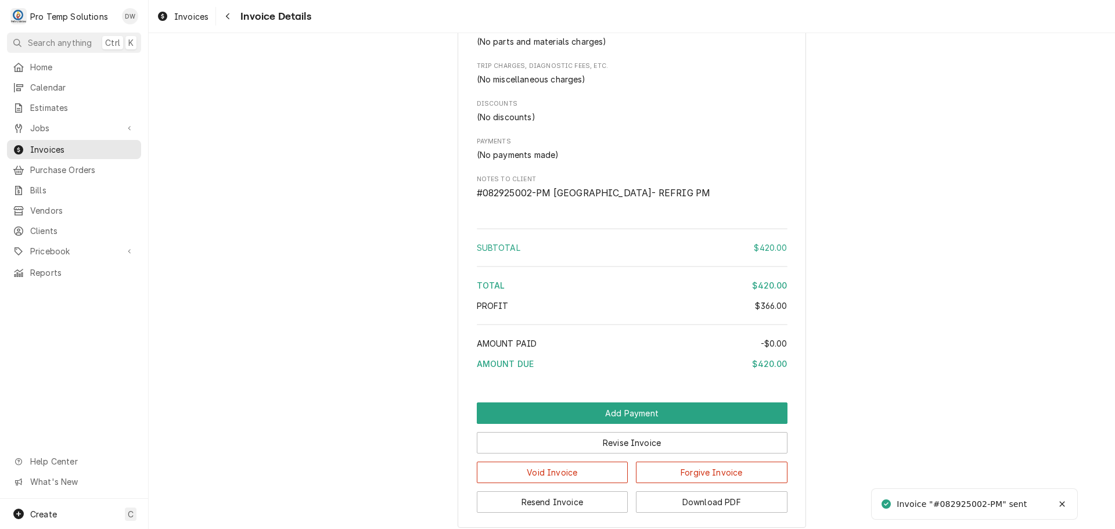
scroll to position [970, 0]
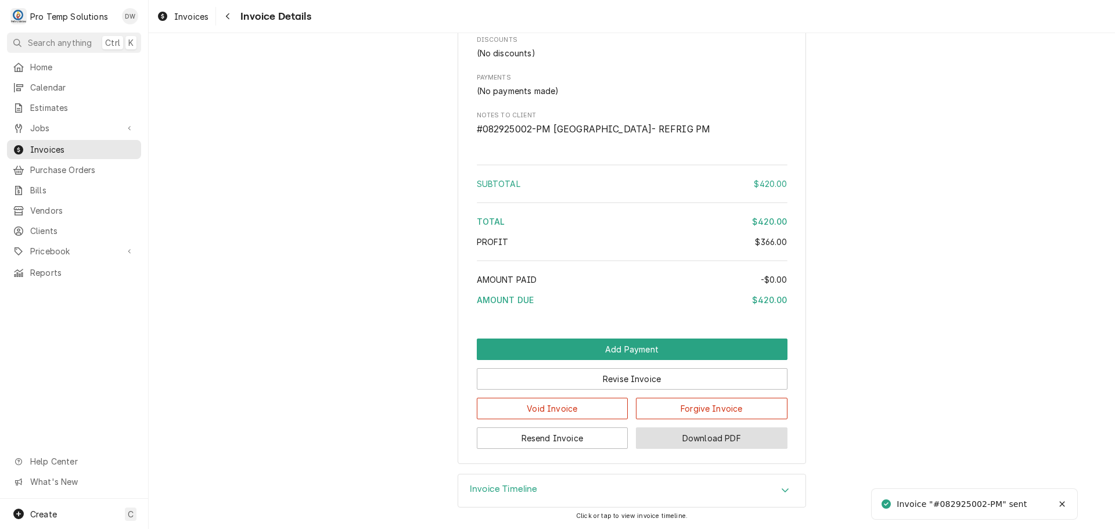
click at [696, 440] on button "Download PDF" at bounding box center [712, 437] width 152 height 21
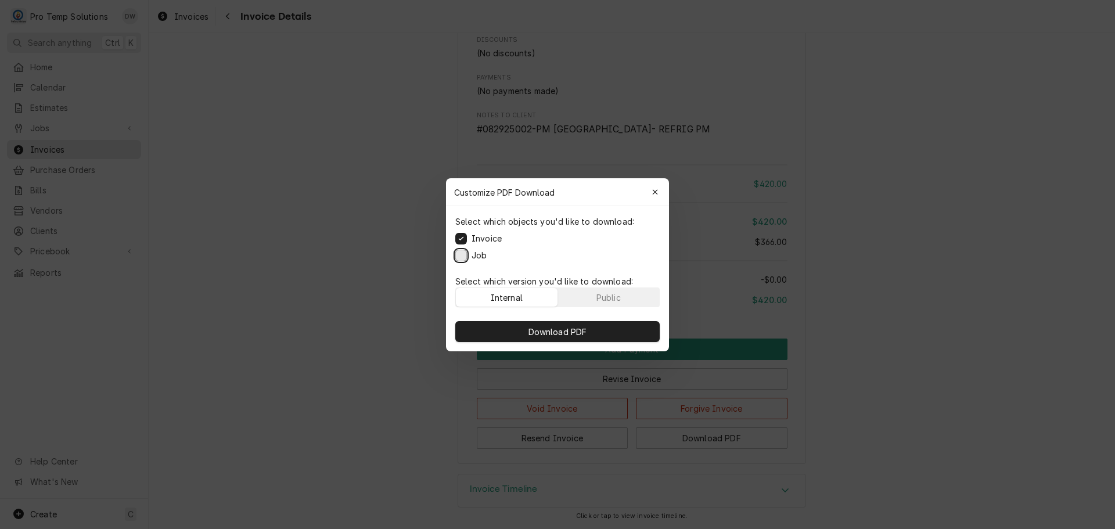
click at [458, 253] on button "Job" at bounding box center [461, 255] width 12 height 12
click at [557, 337] on button "Download PDF" at bounding box center [557, 331] width 204 height 21
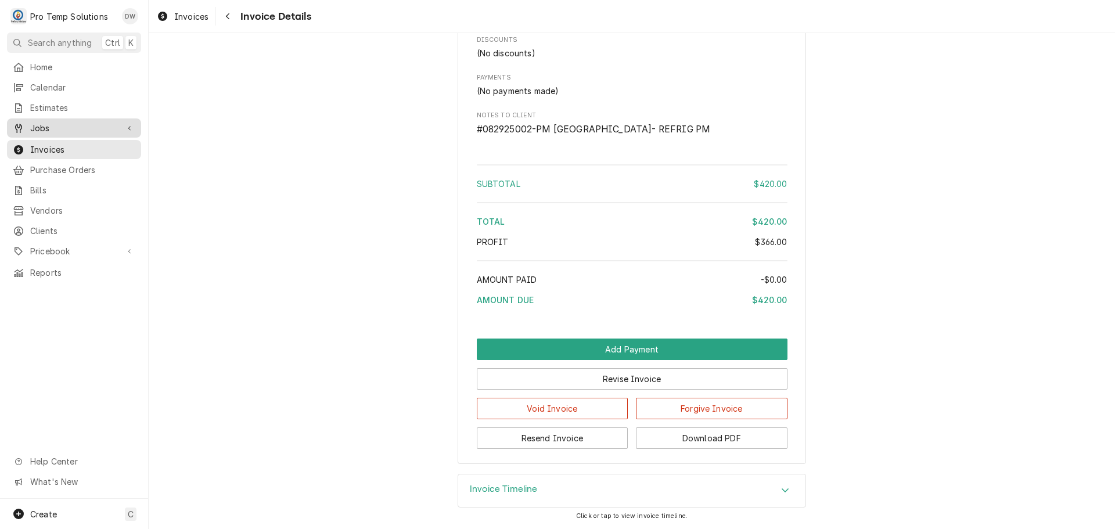
click at [52, 122] on span "Jobs" at bounding box center [74, 128] width 88 height 12
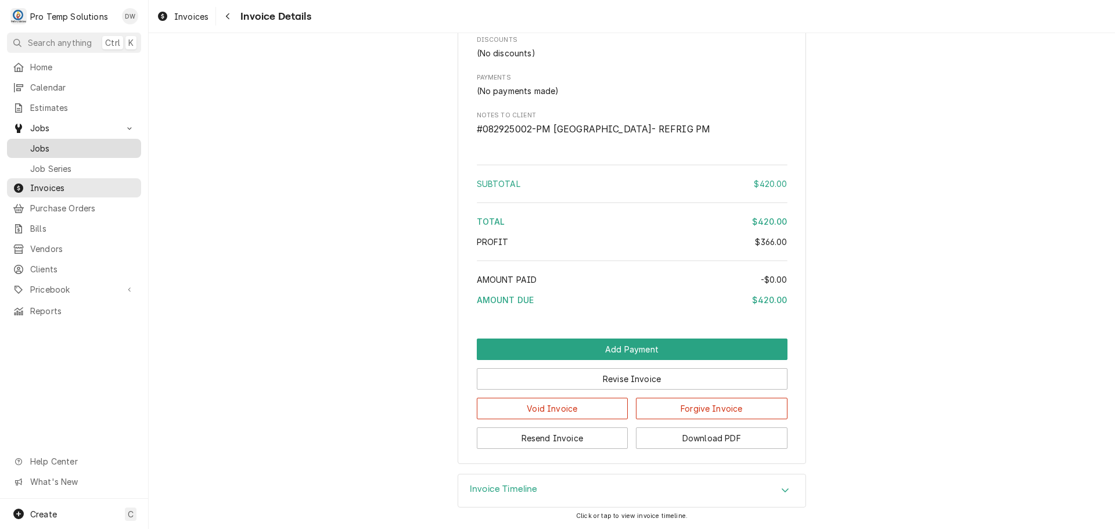
click at [40, 142] on span "Jobs" at bounding box center [82, 148] width 105 height 12
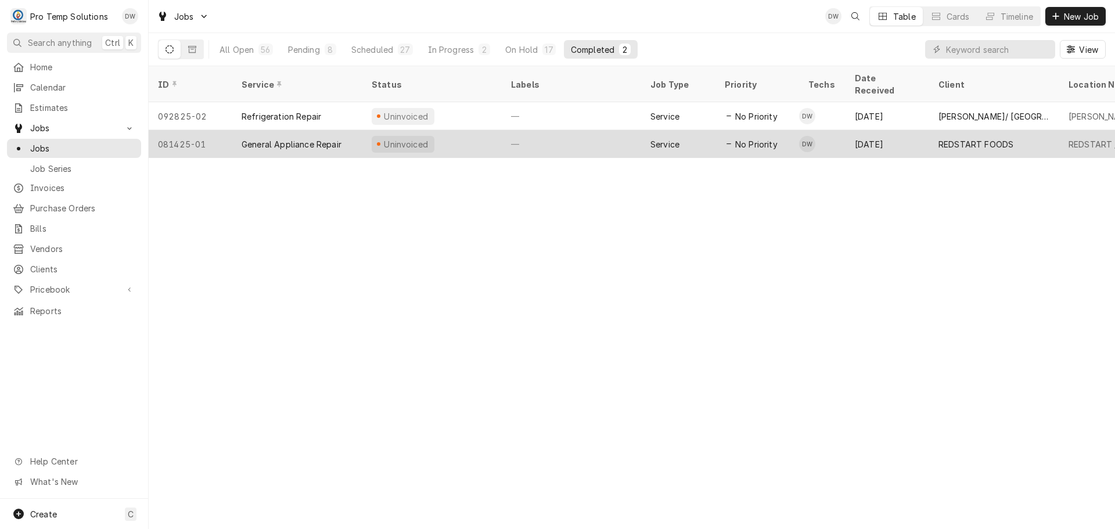
click at [600, 130] on div "—" at bounding box center [571, 144] width 139 height 28
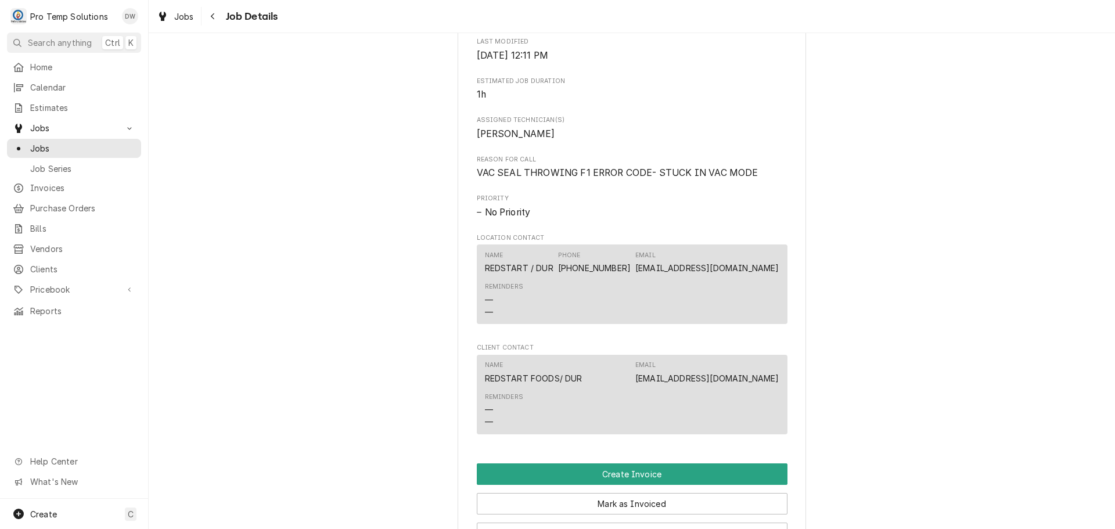
scroll to position [697, 0]
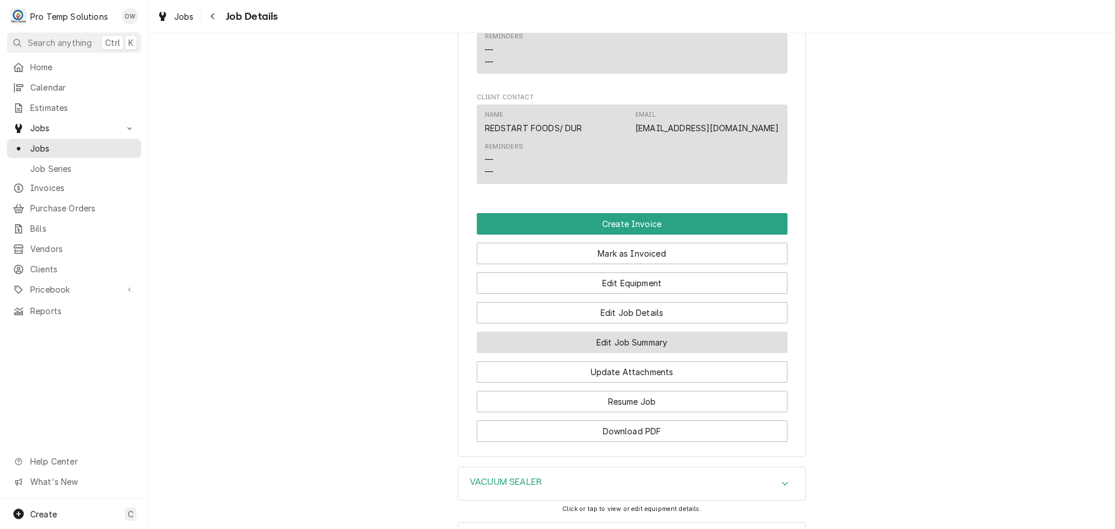
click at [625, 353] on button "Edit Job Summary" at bounding box center [632, 342] width 311 height 21
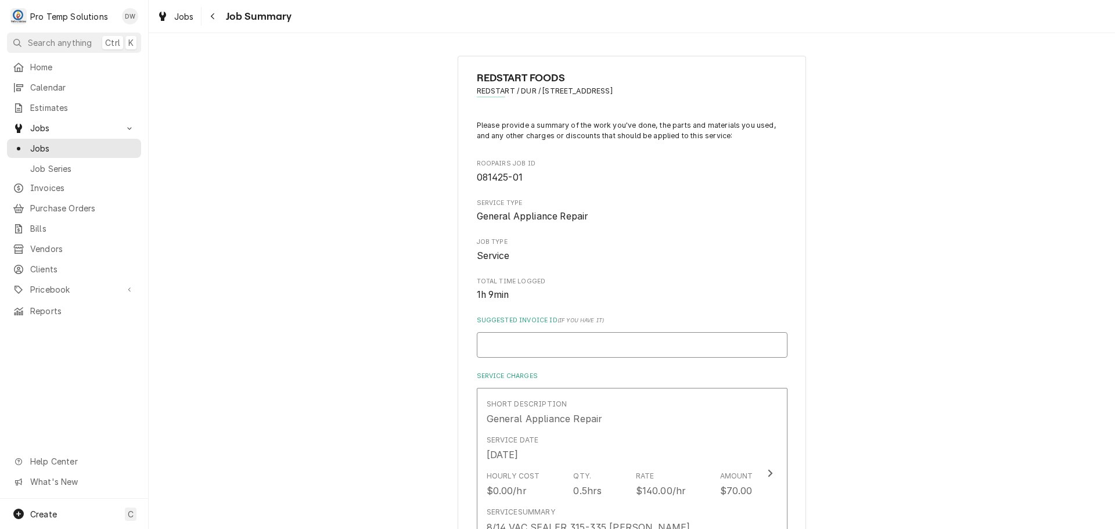
click at [616, 346] on input "Suggested Invoice ID ( if you have it )" at bounding box center [632, 345] width 311 height 26
type textarea "x"
type input "#"
type textarea "x"
type input "#0"
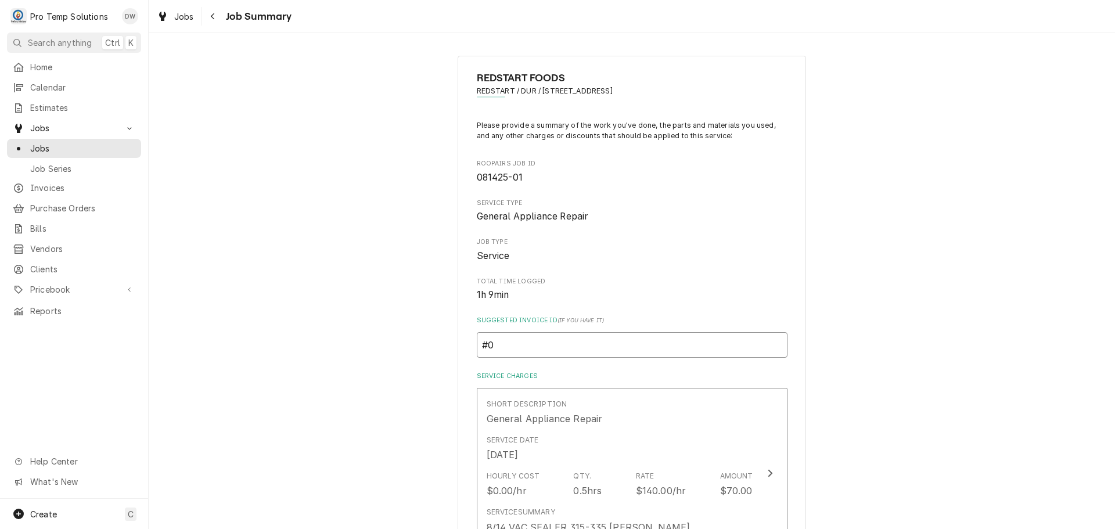
type textarea "x"
type input "#08292500"
type textarea "x"
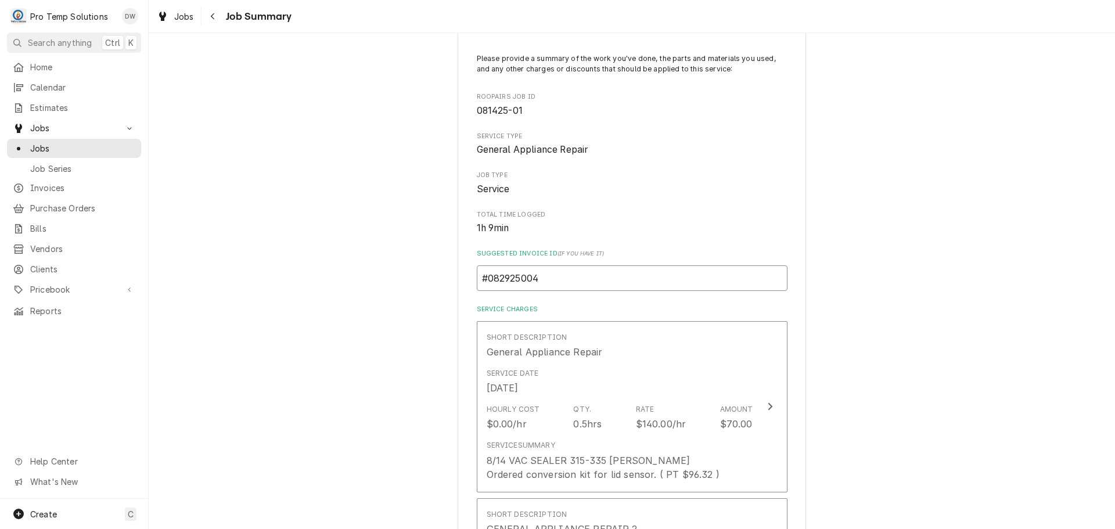
scroll to position [290, 0]
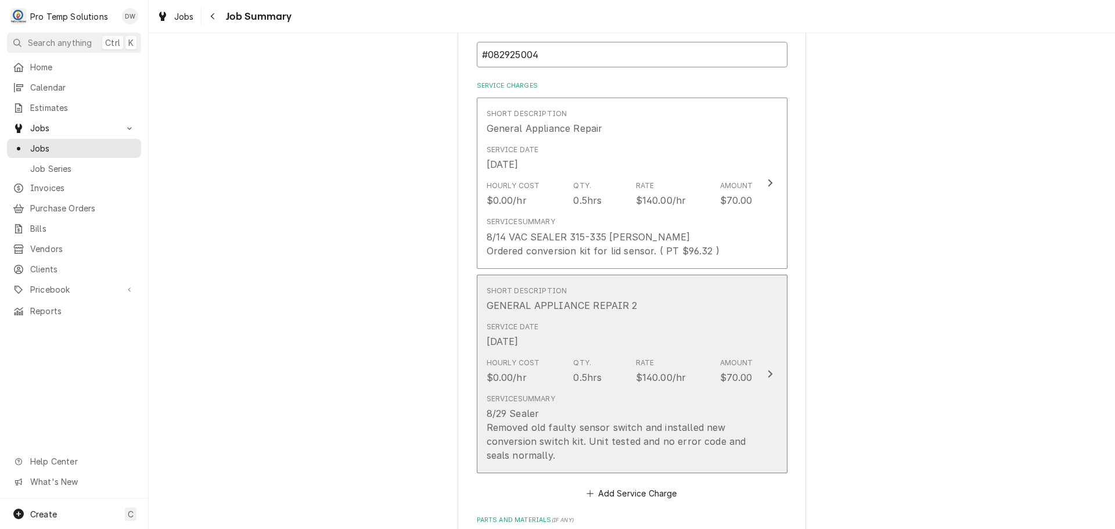
type input "#082925004"
click at [768, 373] on icon "Update Line Item" at bounding box center [770, 373] width 6 height 9
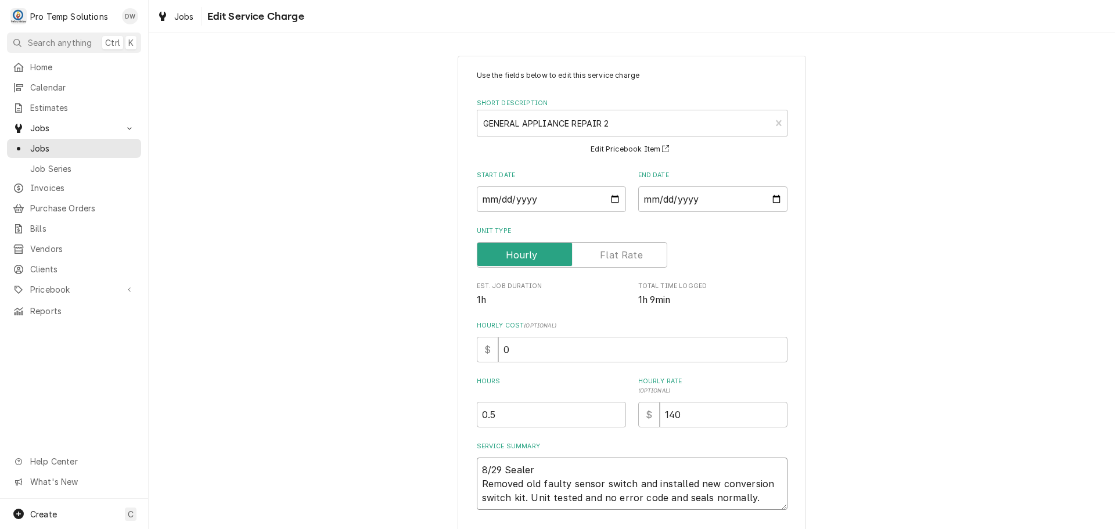
click at [550, 467] on textarea "8/29 Sealer Removed old faulty sensor switch and installed new conversion switc…" at bounding box center [632, 484] width 311 height 52
type textarea "x"
type input "1"
click at [610, 409] on input "1" at bounding box center [551, 415] width 149 height 26
type textarea "x"
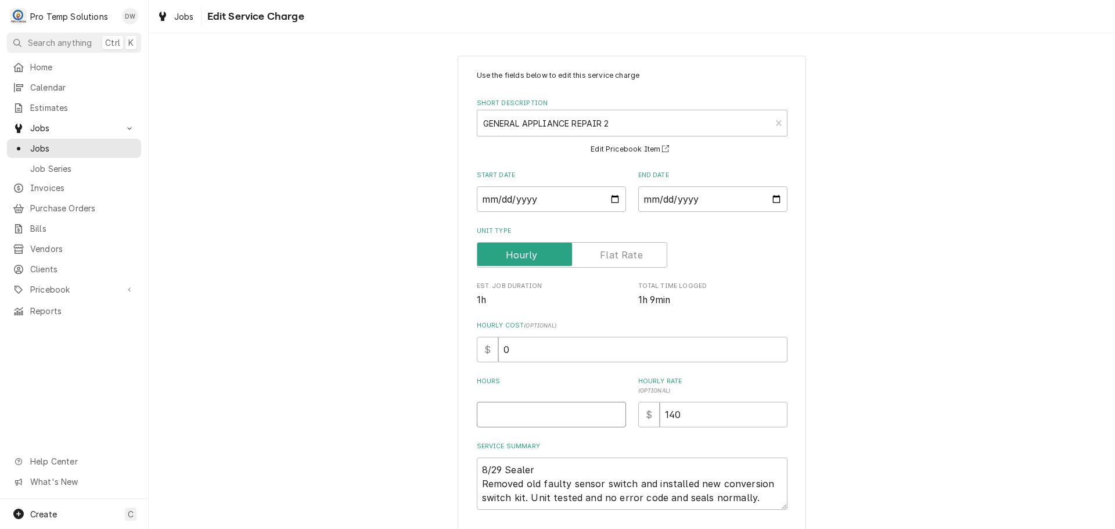
type textarea "x"
type input ".7"
type textarea "x"
type input ".75"
click at [508, 349] on input "0" at bounding box center [642, 350] width 289 height 26
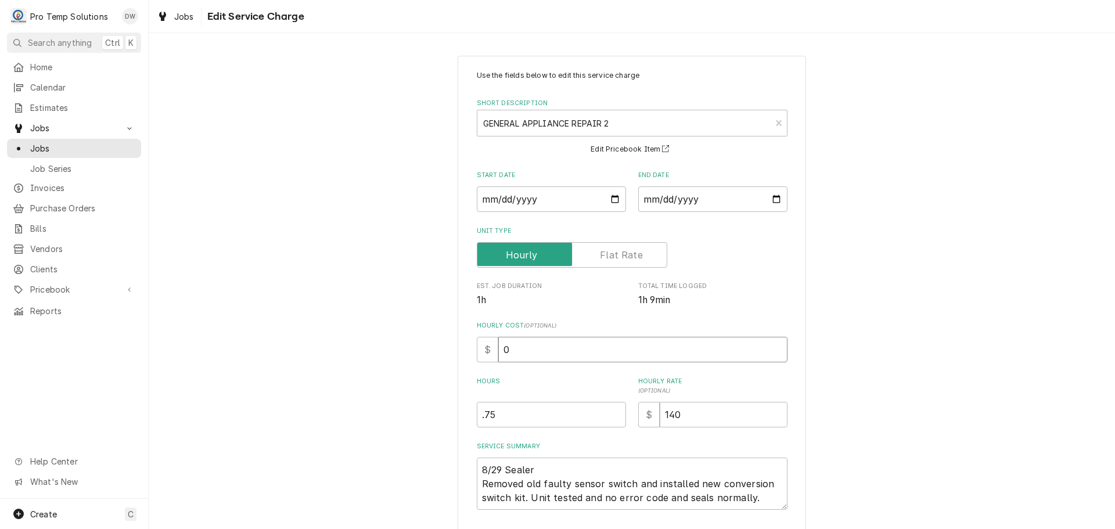
type textarea "x"
type input "1"
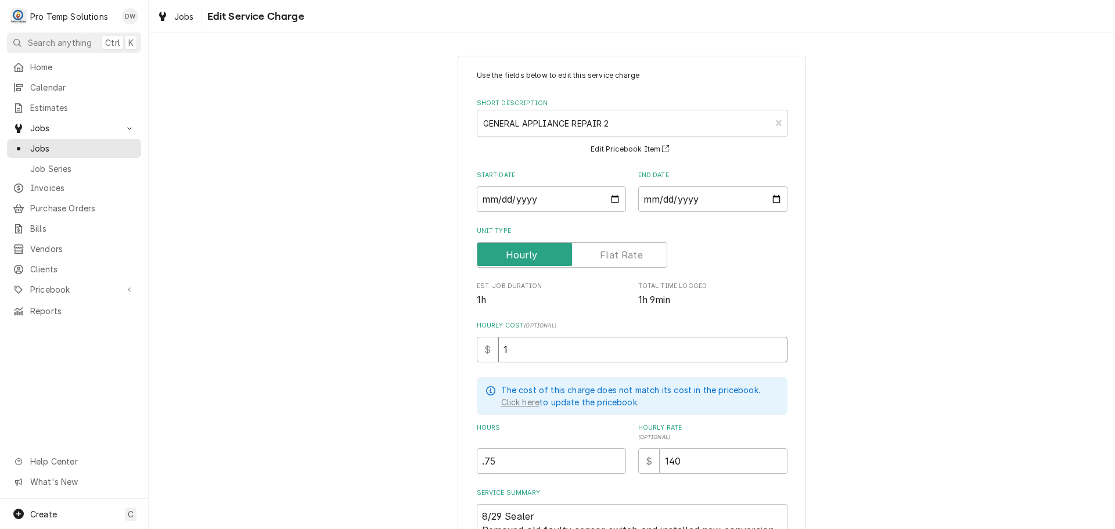
type textarea "x"
type input "18"
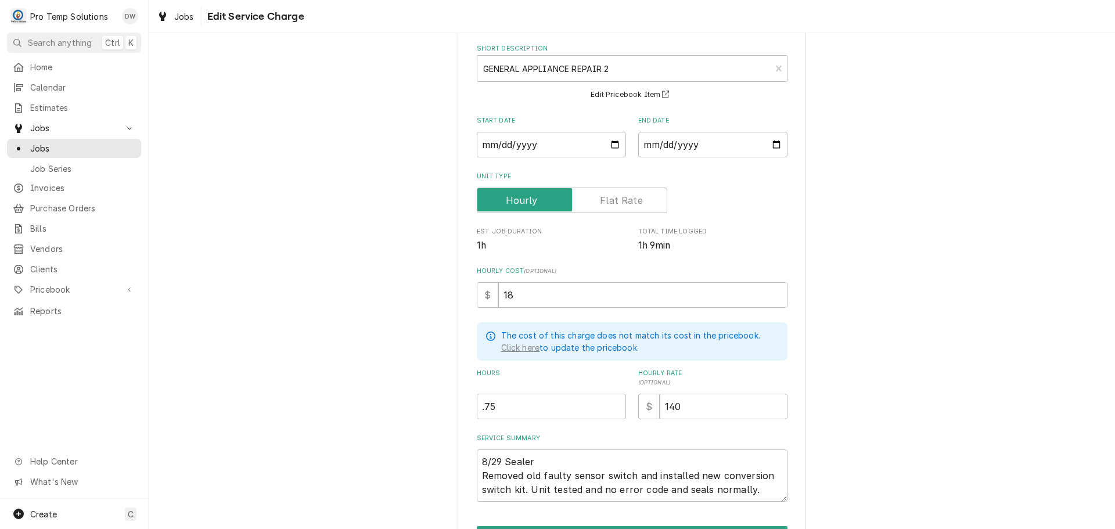
scroll to position [127, 0]
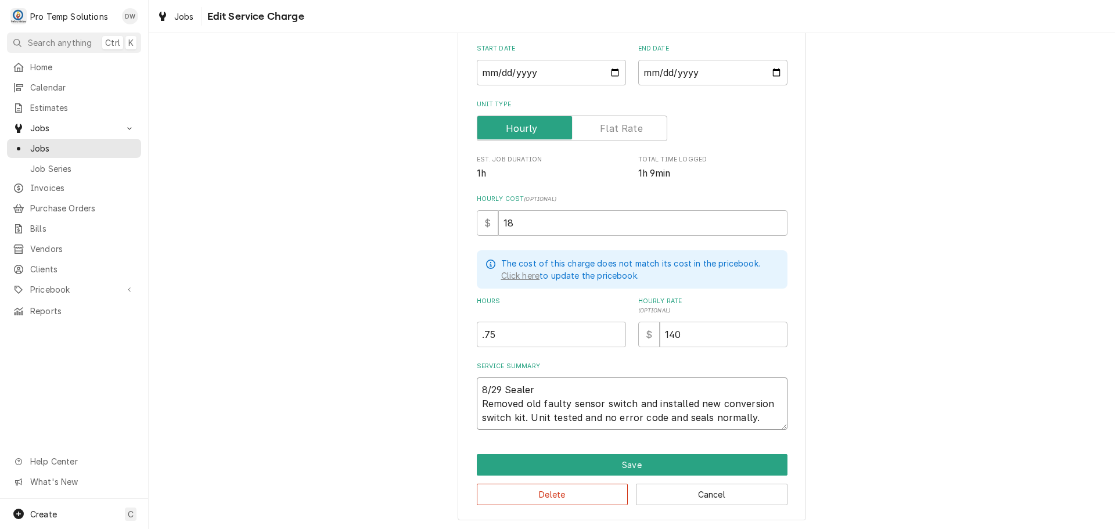
click at [548, 389] on textarea "8/29 Sealer Removed old faulty sensor switch and installed new conversion switc…" at bounding box center [632, 403] width 311 height 52
type textarea "x"
type textarea "8/29 Sealer 1 Removed old faulty sensor switch and installed new conversion swi…"
type textarea "x"
type textarea "8/29 Sealer 11 Removed old faulty sensor switch and installed new conversion sw…"
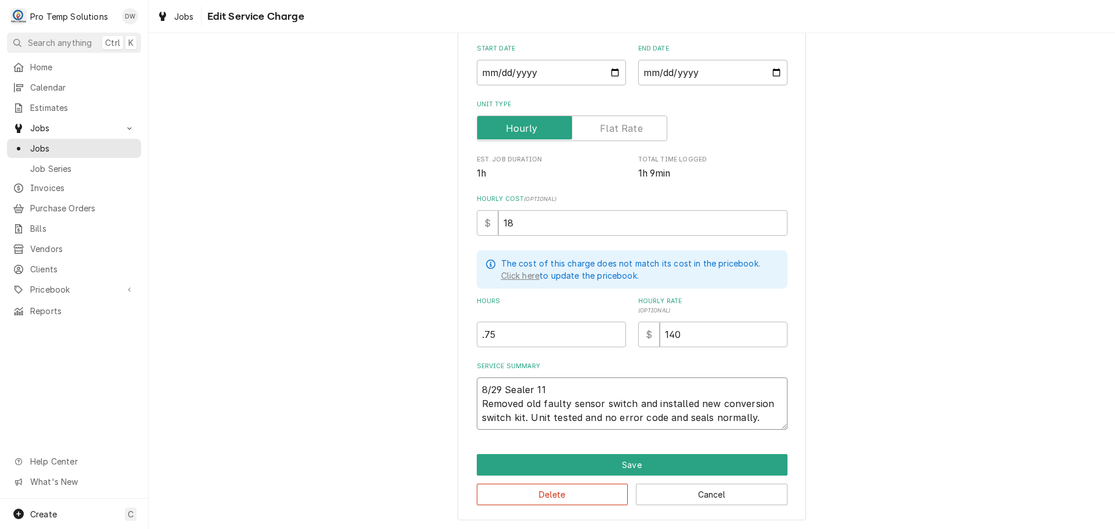
type textarea "x"
type textarea "8/29 Sealer 112 Removed old faulty sensor switch and installed new conversion s…"
type textarea "x"
type textarea "8/29 Sealer 1120 Removed old faulty sensor switch and installed new conversion …"
type textarea "x"
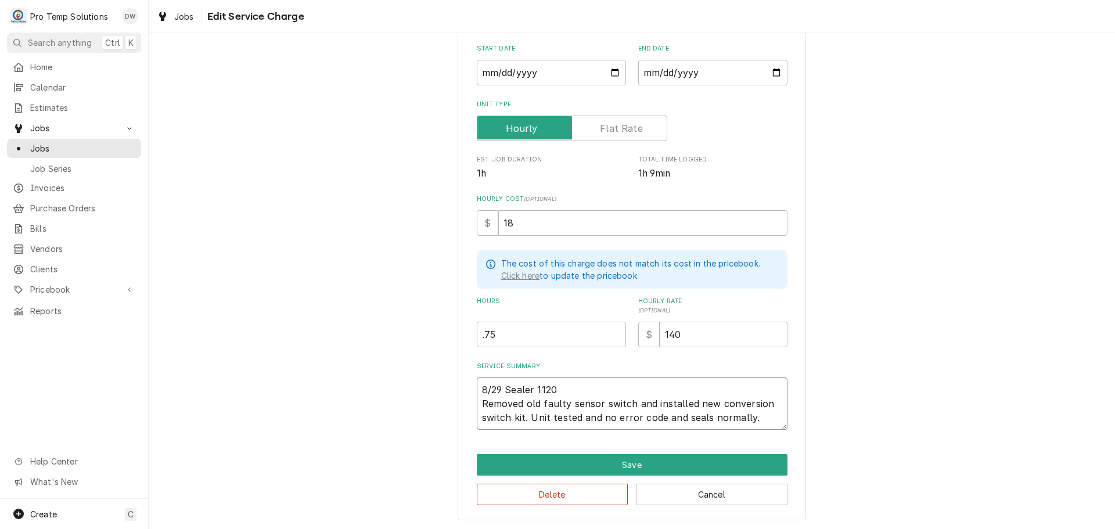
type textarea "8/29 Sealer 1120- Removed old faulty sensor switch and installed new conversion…"
type textarea "x"
type textarea "8/29 Sealer 1120-1 Removed old faulty sensor switch and installed new conversio…"
type textarea "x"
type textarea "8/29 Sealer 1120-12 Removed old faulty sensor switch and installed new conversi…"
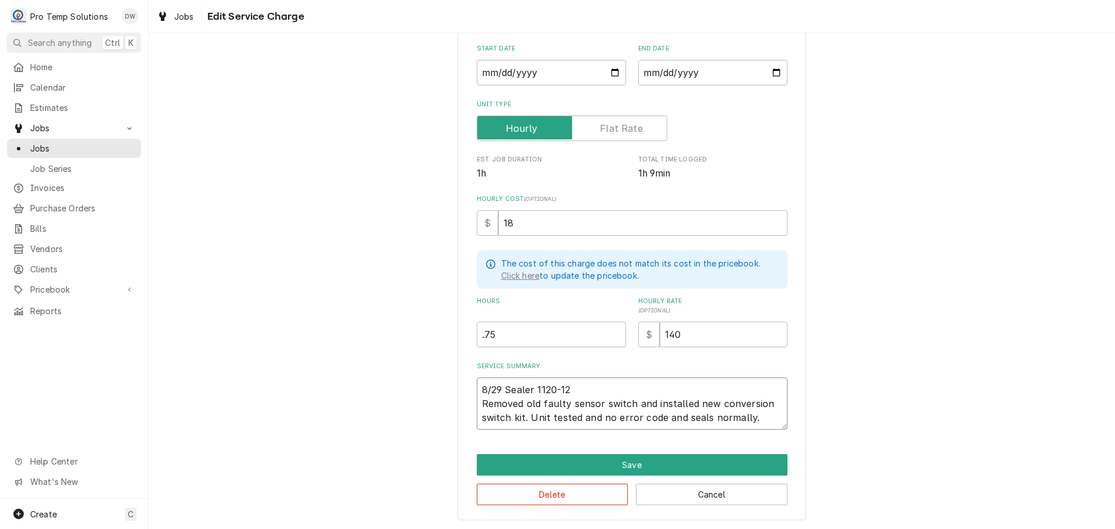
type textarea "x"
type textarea "8/29 Sealer 1120-121 Removed old faulty sensor switch and installed new convers…"
type textarea "x"
type textarea "8/29 Sealer [DATE]-[DATE] Removed old faulty sensor switch and installed new co…"
type textarea "x"
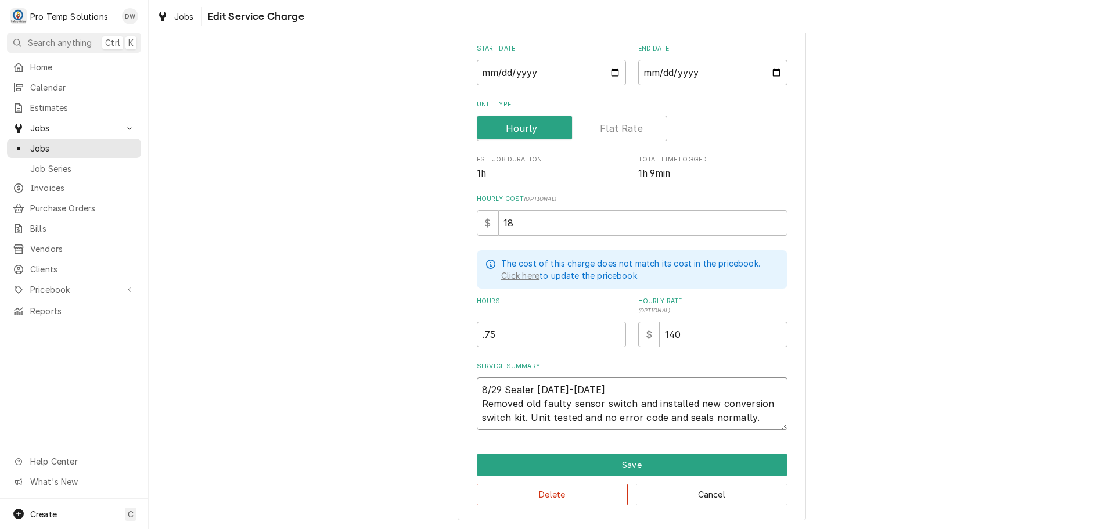
type textarea "8/29 Sealer [DATE]-[DATE] Removed old faulty sensor switch and installed new co…"
type textarea "x"
type textarea "8/29 Sealer [DATE]-[DATE] K Removed old faulty sensor switch and installed new …"
type textarea "x"
type textarea "8/29 Sealer [DATE]-[DATE] KO Removed old faulty sensor switch and installed new…"
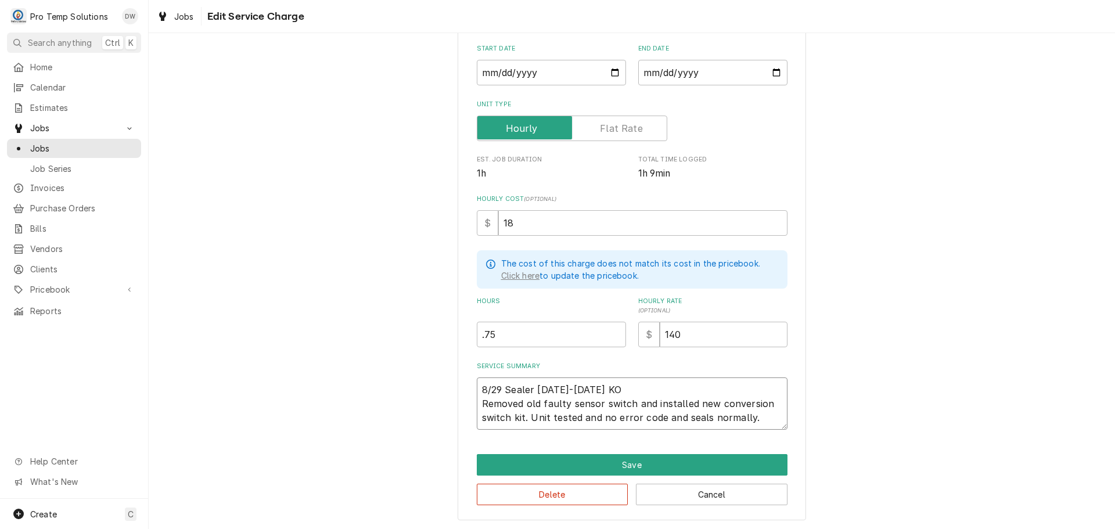
type textarea "x"
type textarea "8/29 Sealer [DATE]-[DATE] KOT Removed old faulty sensor switch and installed ne…"
type textarea "x"
type textarea "8/29 Sealer [DATE]-[DATE] KOTY Removed old faulty sensor switch and installed n…"
type textarea "x"
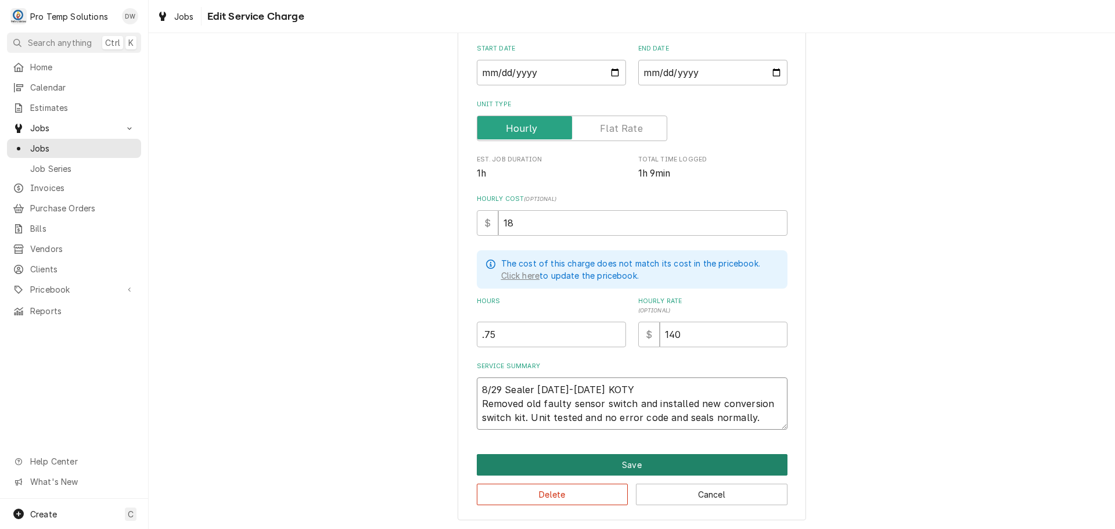
type textarea "8/29 Sealer [DATE]-[DATE] KOTY Removed old faulty sensor switch and installed n…"
click at [625, 461] on button "Save" at bounding box center [632, 464] width 311 height 21
type textarea "x"
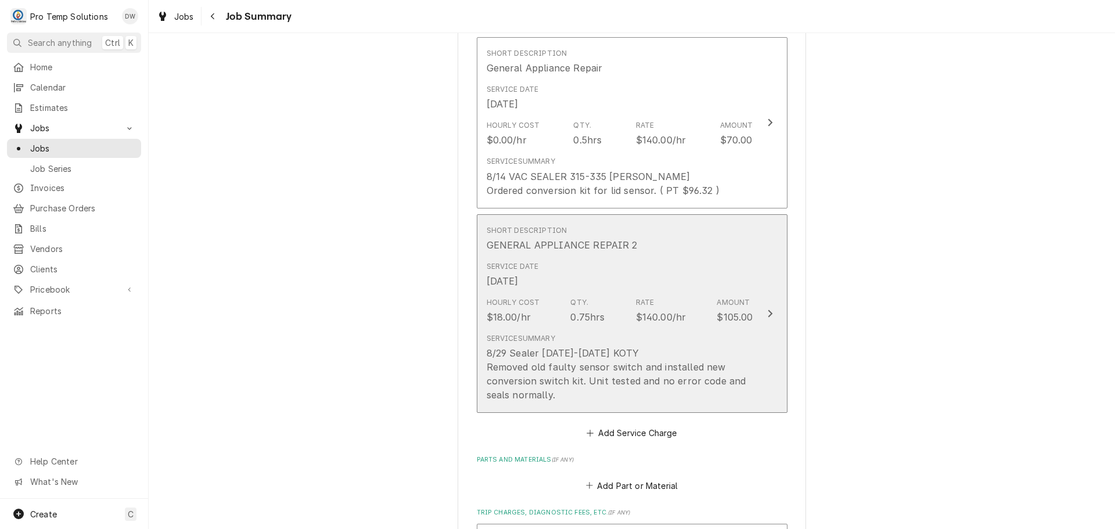
scroll to position [581, 0]
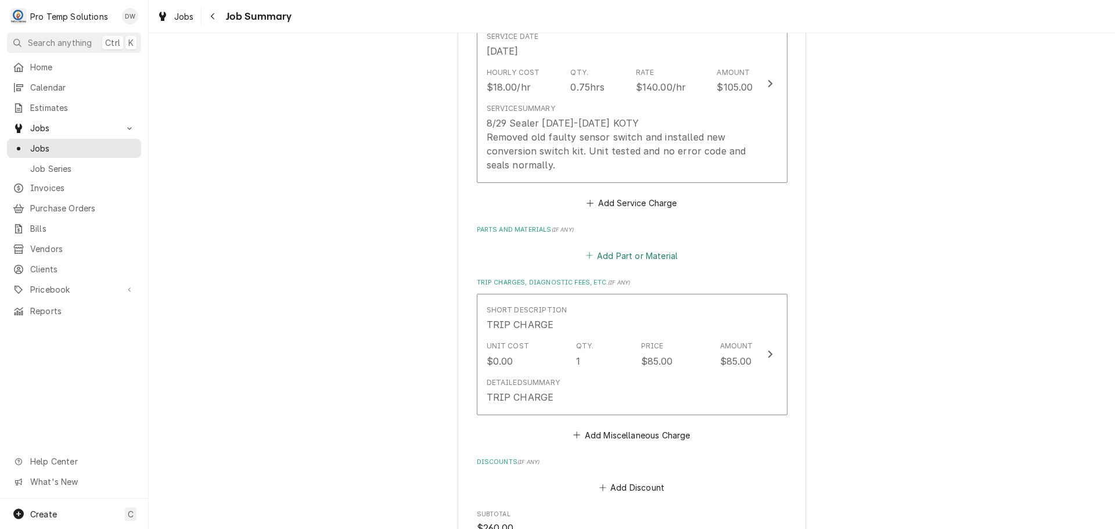
click at [623, 254] on button "Add Part or Material" at bounding box center [632, 255] width 96 height 16
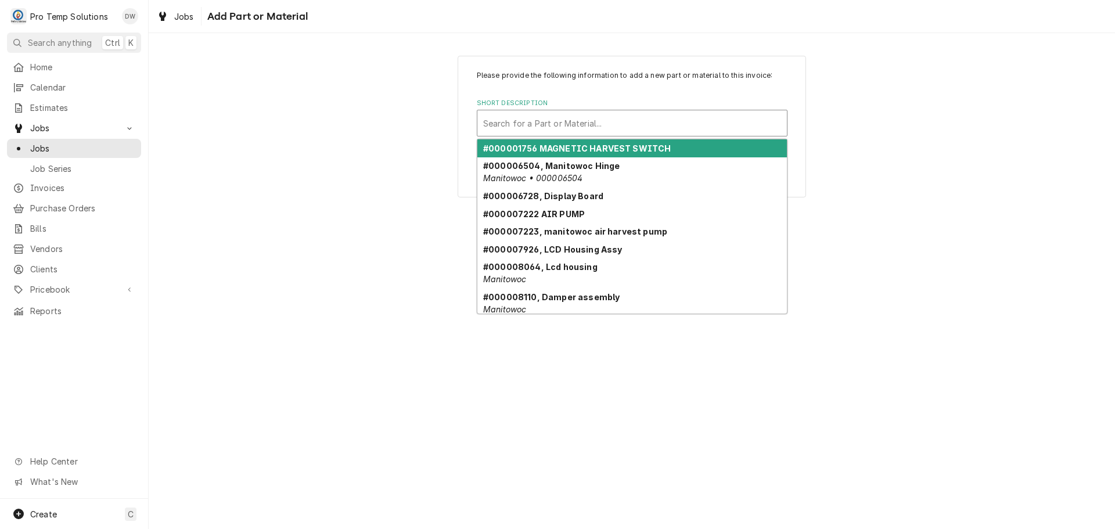
click at [576, 110] on div "Search for a Part or Material..." at bounding box center [632, 123] width 311 height 27
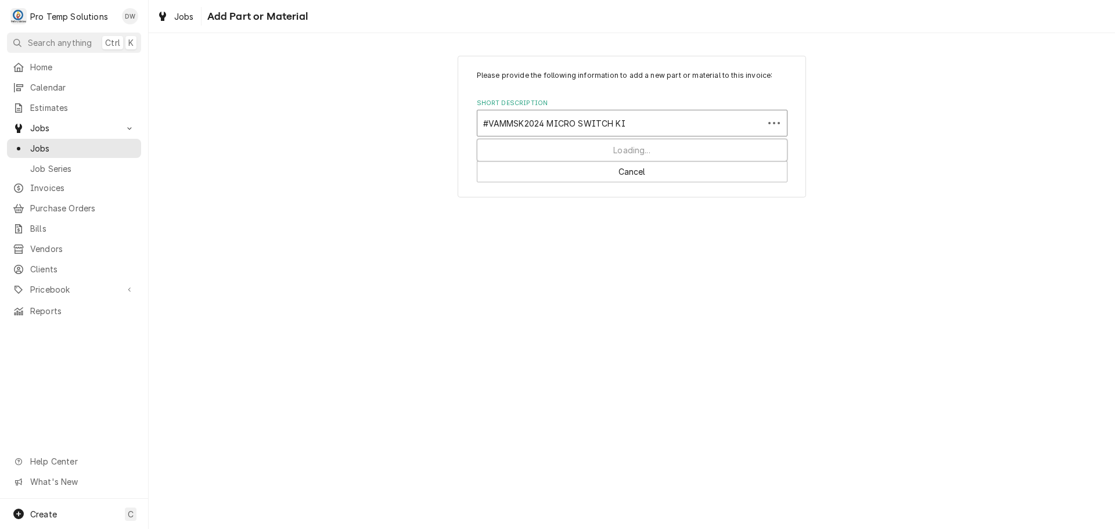
type input "#VAMMSK2024 MICRO SWITCH KIT"
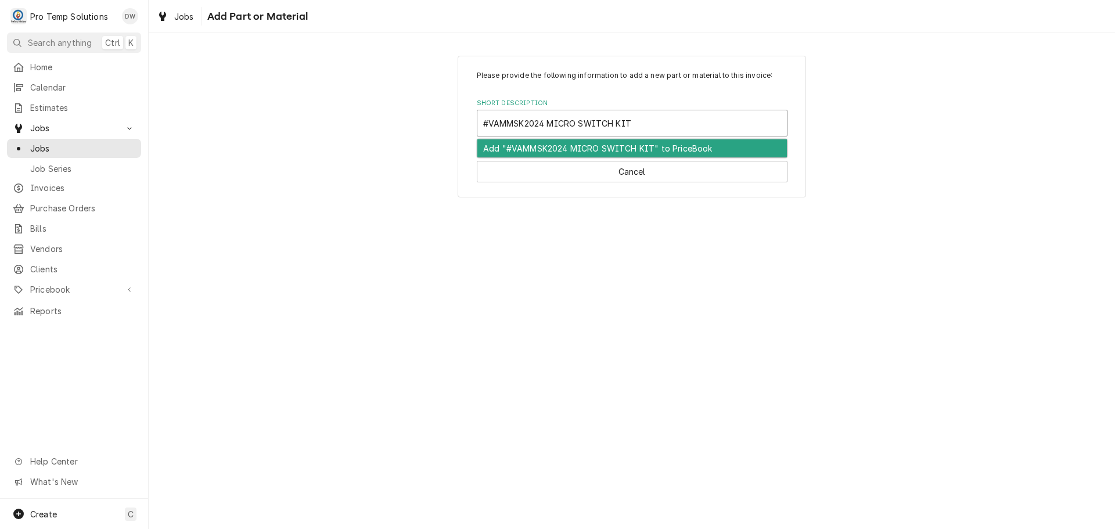
click at [584, 149] on div "Add "#VAMMSK2024 MICRO SWITCH KIT" to PriceBook" at bounding box center [632, 148] width 310 height 18
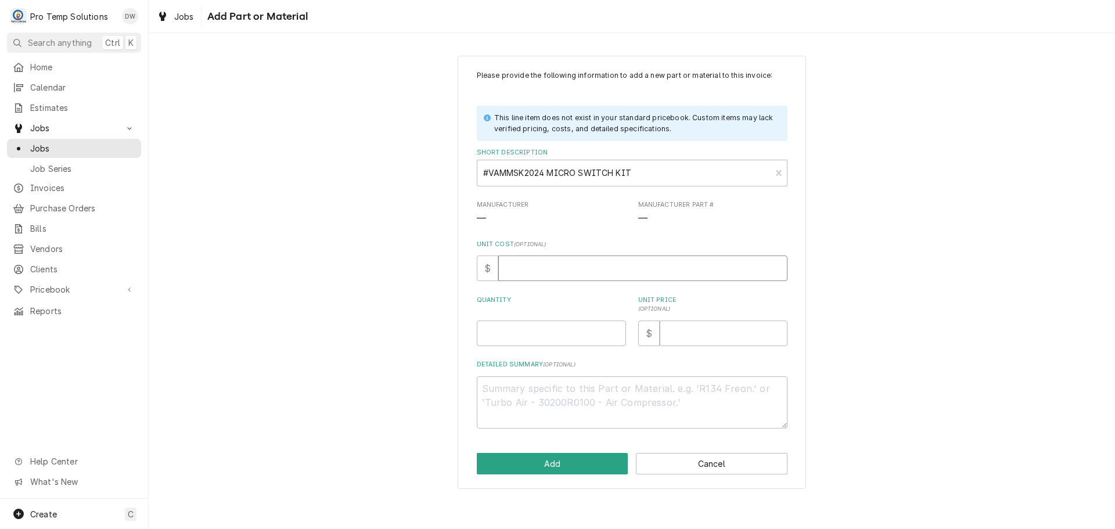
click at [545, 264] on input "Unit Cost ( optional )" at bounding box center [642, 269] width 289 height 26
type textarea "x"
type input "5"
type textarea "x"
type input "59"
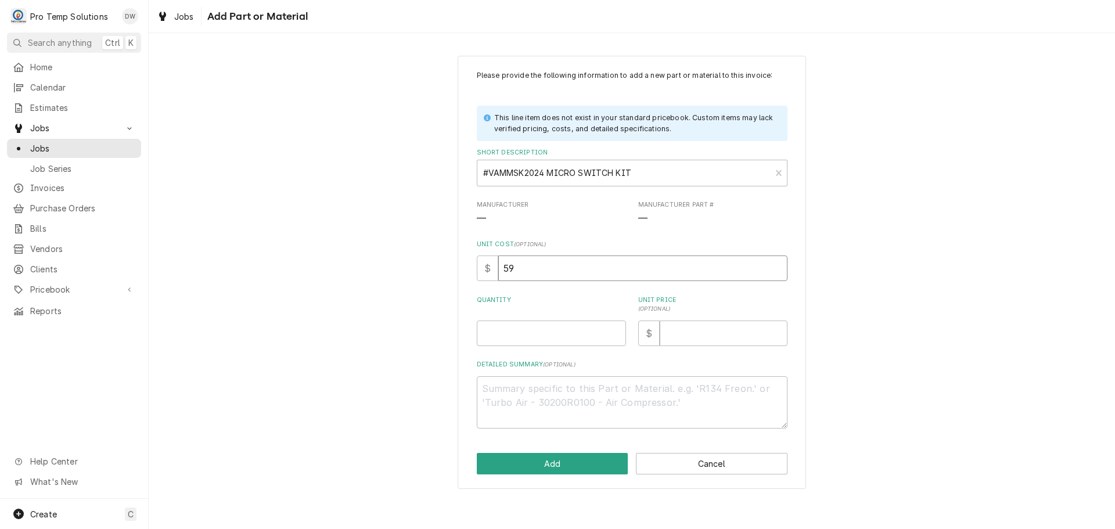
type textarea "x"
type input "59.4"
type textarea "x"
type input "59.47"
click at [596, 335] on input "Quantity" at bounding box center [551, 334] width 149 height 26
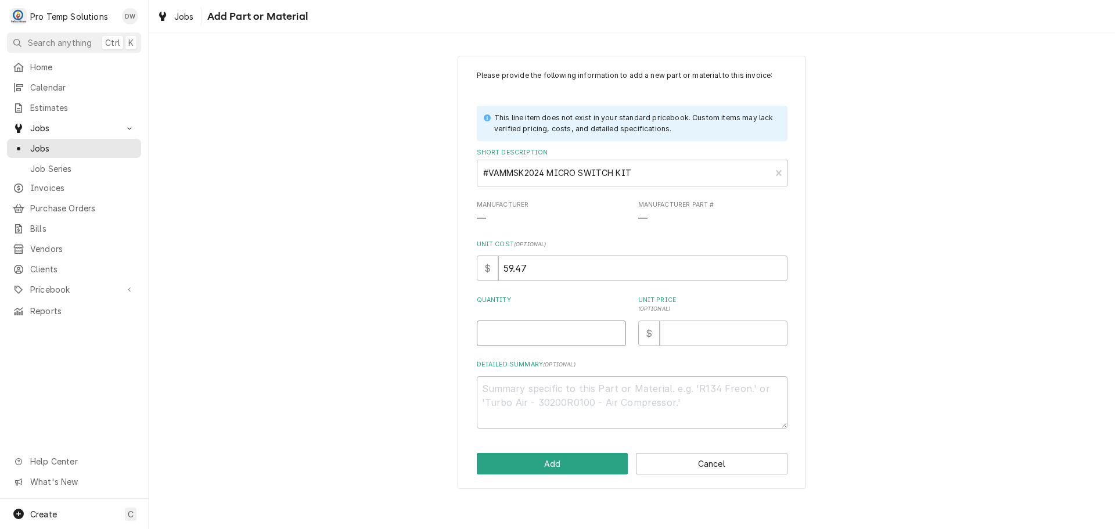
type textarea "x"
type input "1"
click at [699, 352] on div "Please provide the following information to add a new part or material to this …" at bounding box center [632, 249] width 311 height 358
click at [724, 336] on input "Unit Price ( optional )" at bounding box center [724, 334] width 128 height 26
type textarea "x"
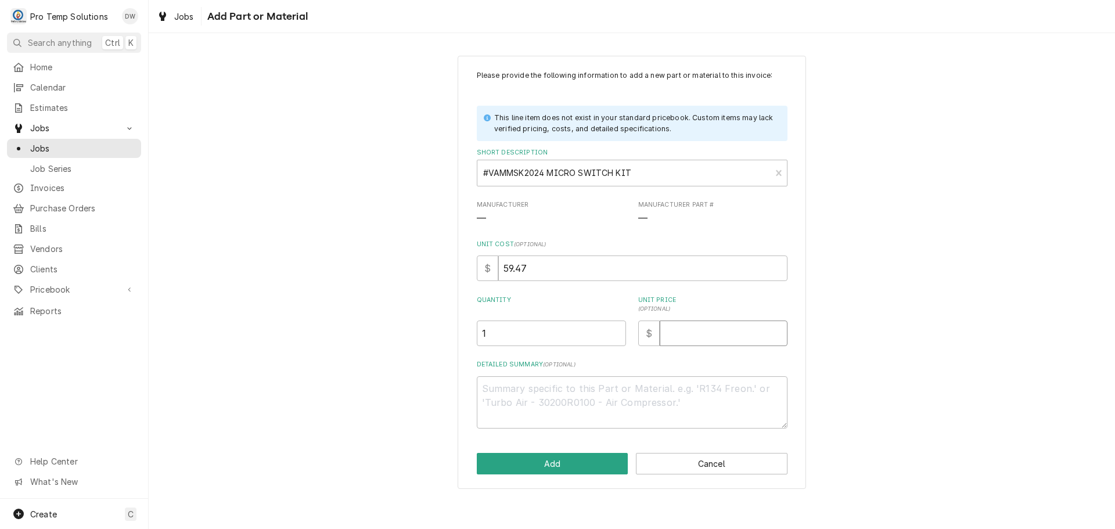
type input "8"
type textarea "x"
type input "80"
type textarea "x"
type input "80.0"
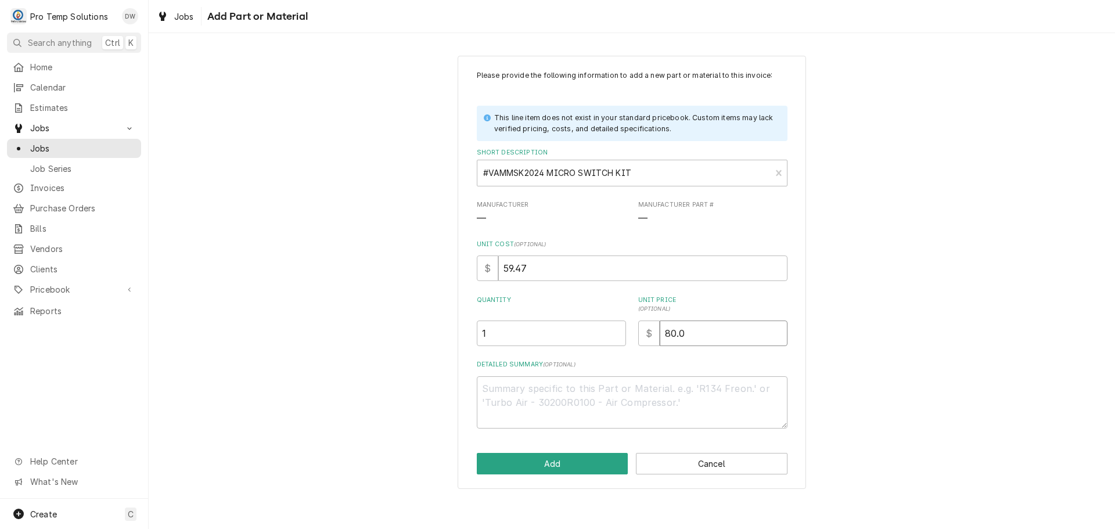
type textarea "x"
type input "80.00"
click at [495, 386] on textarea "Detailed Summary ( optional )" at bounding box center [632, 402] width 311 height 52
type textarea "x"
type textarea "#"
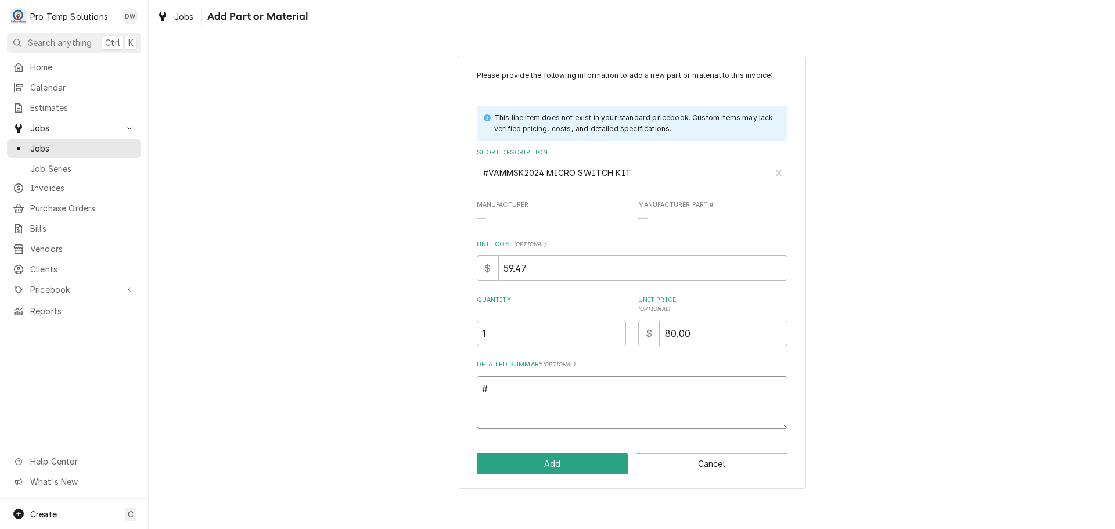
type textarea "x"
type textarea "#V"
type textarea "x"
type textarea "#VA"
type textarea "x"
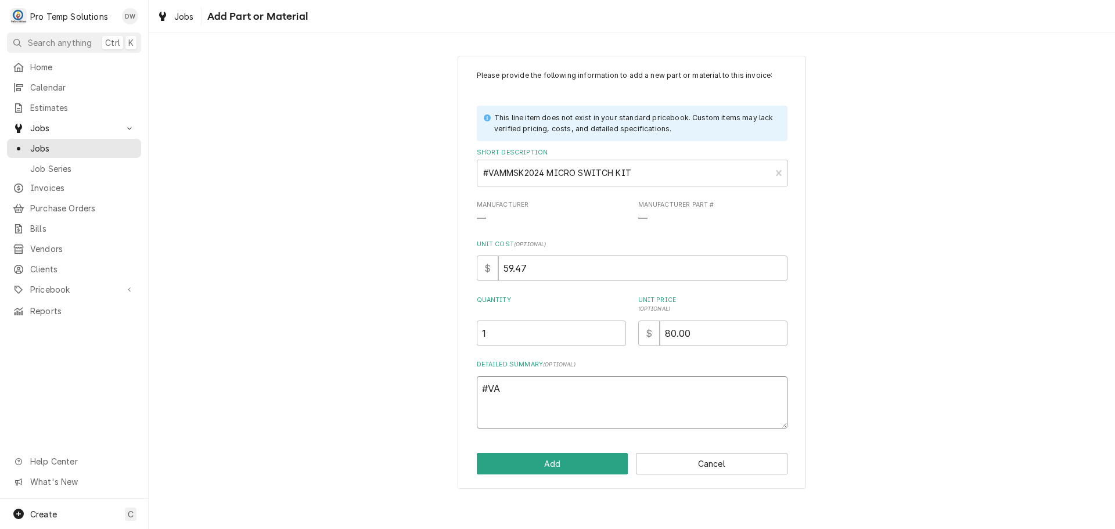
type textarea "#VAM"
type textarea "x"
type textarea "#VAMM"
type textarea "x"
type textarea "#VAMMS"
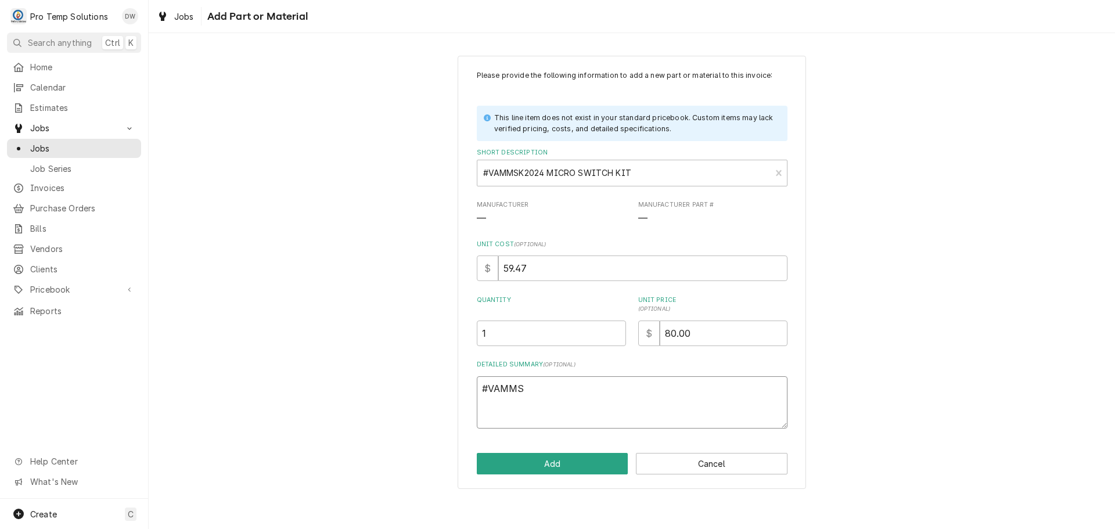
type textarea "x"
type textarea "#VAMMSK"
type textarea "x"
type textarea "#VAMMSK2"
type textarea "x"
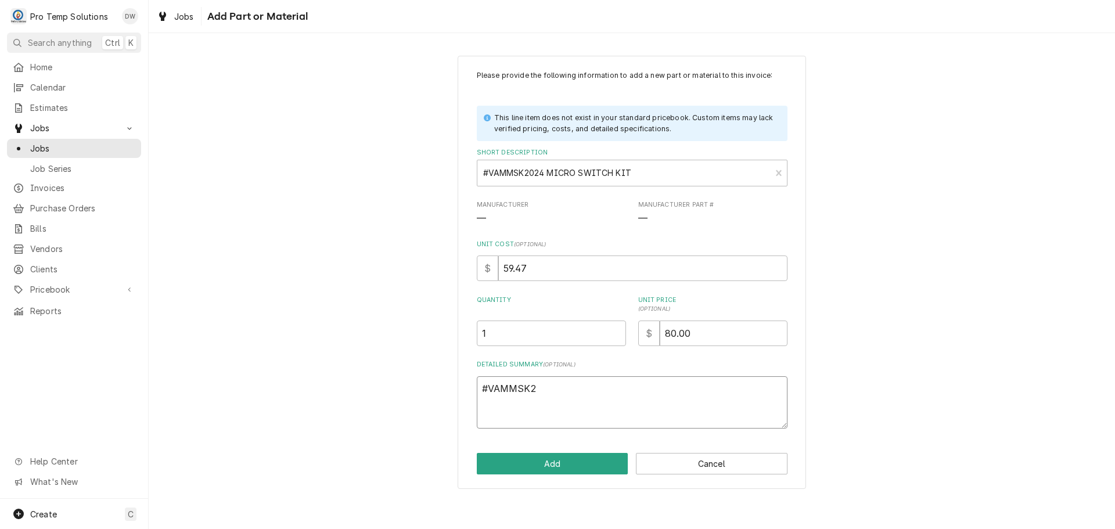
type textarea "#VAMMSK20"
type textarea "x"
type textarea "#VAMMSK202"
type textarea "x"
type textarea "#VAMMSK2024"
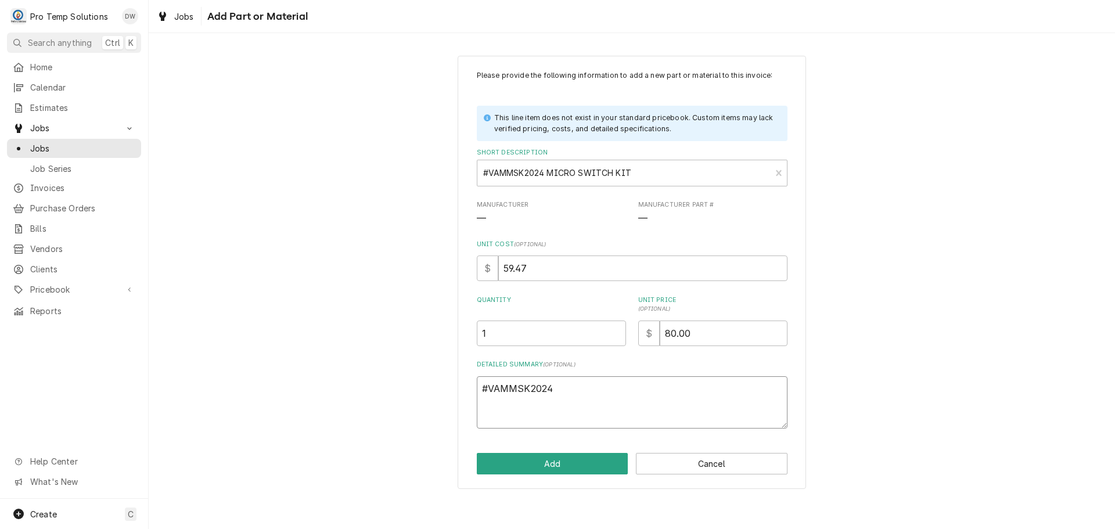
type textarea "x"
type textarea "#VAMMSK2024"
type textarea "x"
type textarea "#VAMMSK2024 M"
type textarea "x"
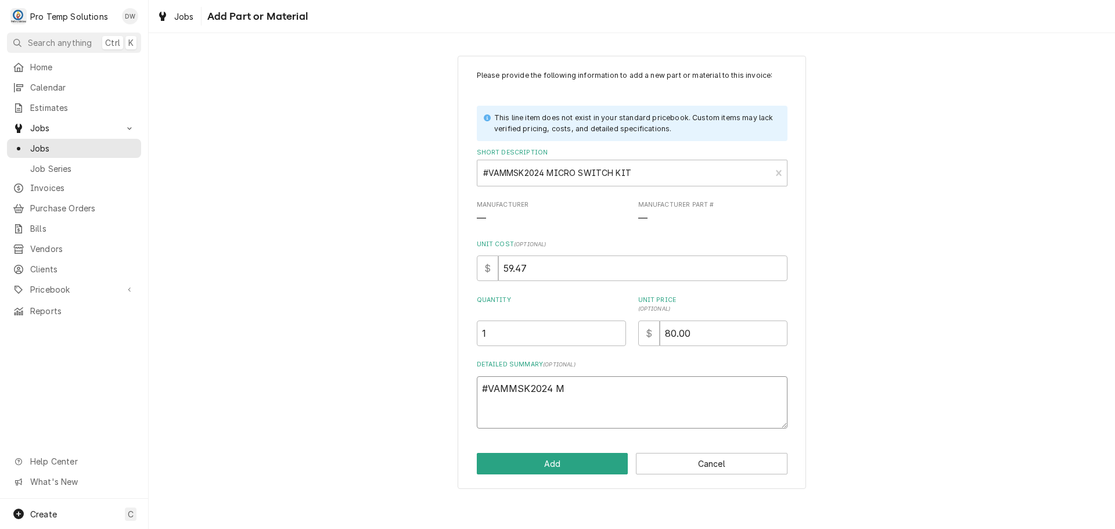
type textarea "#VAMMSK2024 MI"
type textarea "x"
type textarea "#VAMMSK2024 MIC"
type textarea "x"
type textarea "#VAMMSK2024 MICR"
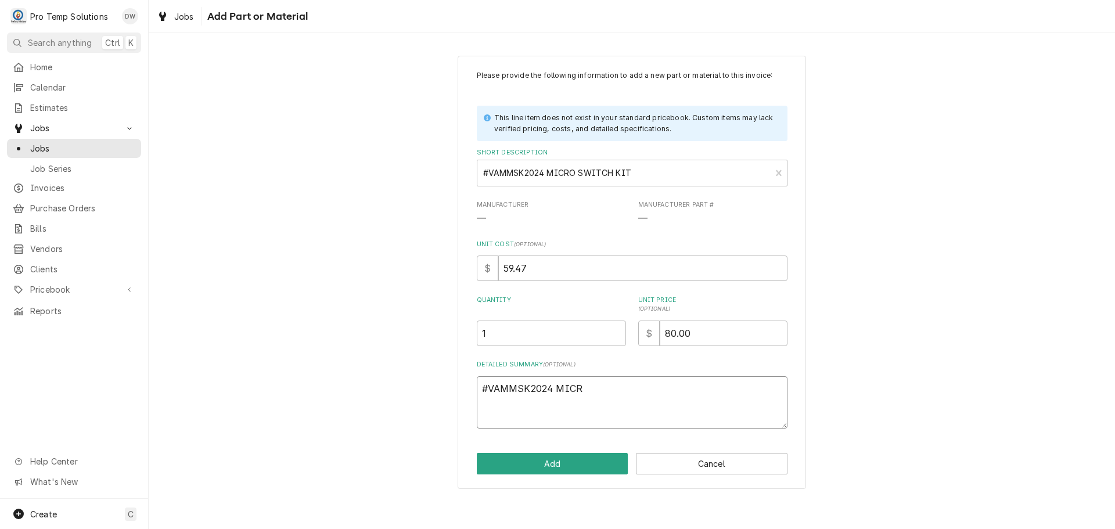
type textarea "x"
type textarea "#VAMMSK2024 MICRO"
type textarea "x"
type textarea "#VAMMSK2024 MICRO"
type textarea "x"
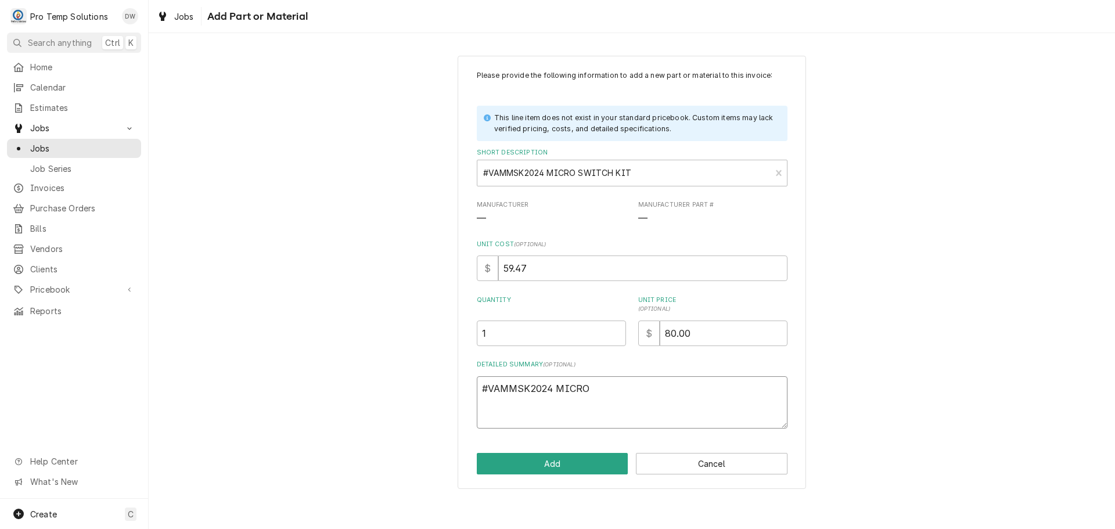
type textarea "#VAMMSK2024 MICRO S"
type textarea "x"
type textarea "#VAMMSK2024 MICRO SW"
type textarea "x"
type textarea "#VAMMSK2024 MICRO SWI"
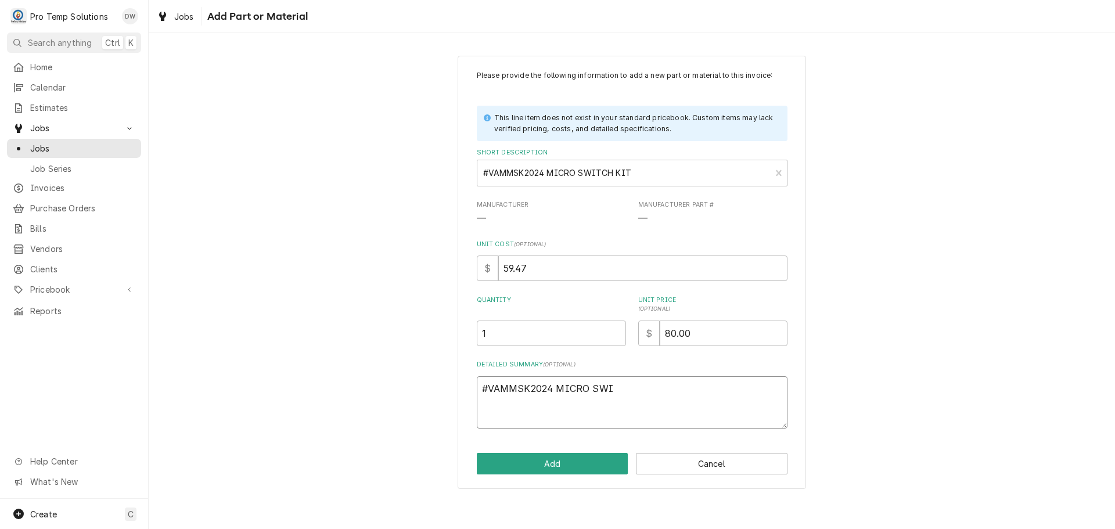
type textarea "x"
type textarea "#VAMMSK2024 MICRO SWIT"
type textarea "x"
type textarea "#VAMMSK2024 MICRO SWITC"
type textarea "x"
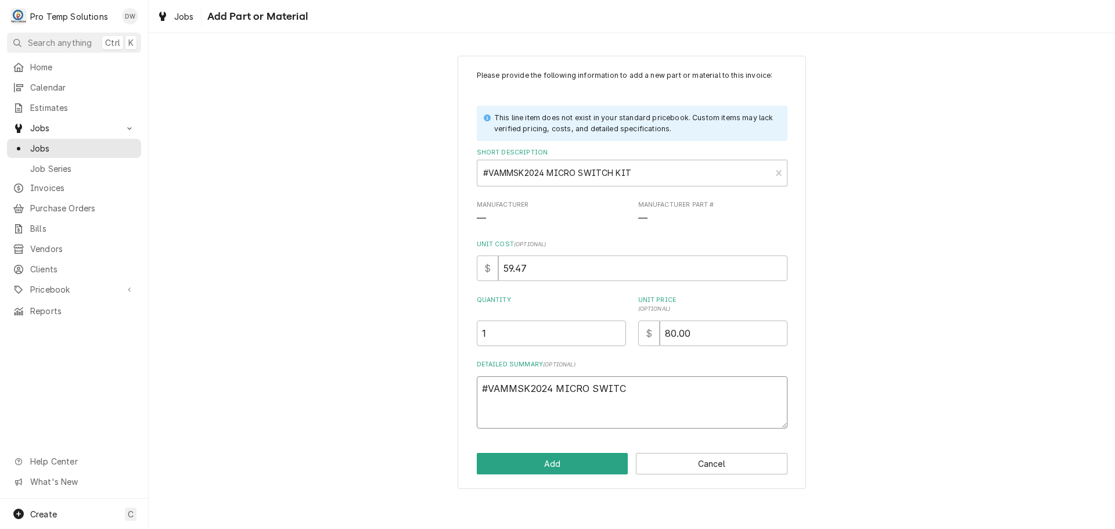
type textarea "#VAMMSK2024 MICRO SWITCH"
type textarea "x"
type textarea "#VAMMSK2024 MICRO SWITCH"
type textarea "x"
type textarea "#VAMMSK2024 MICRO SWITCH F"
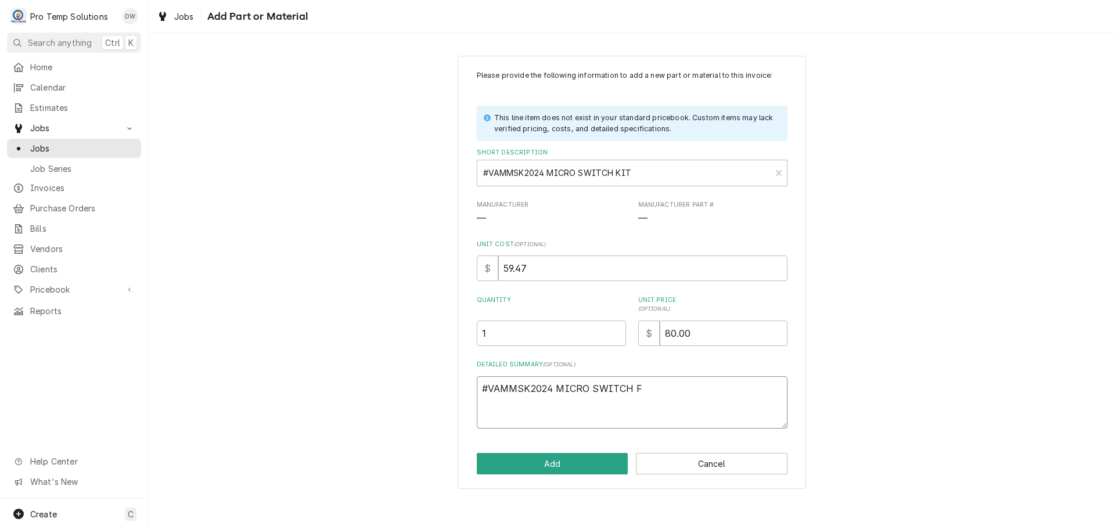
type textarea "x"
type textarea "#VAMMSK2024 MICRO SWITCH FO"
type textarea "x"
type textarea "#VAMMSK2024 MICRO SWITCH FOR"
type textarea "x"
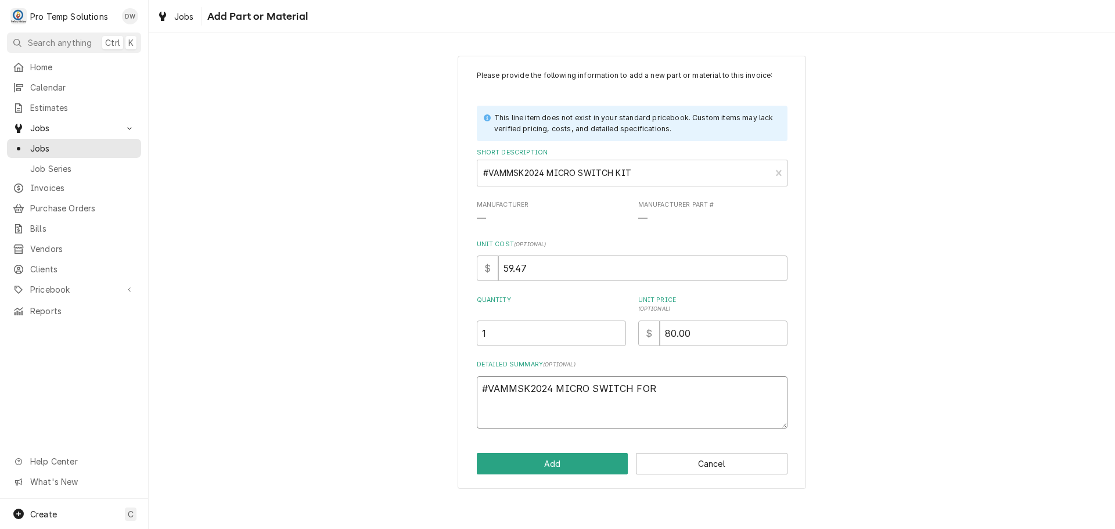
type textarea "#VAMMSK2024 MICRO SWITCH FOR"
type textarea "x"
type textarea "#VAMMSK2024 MICRO SWITCH FOR V"
type textarea "x"
type textarea "#VAMMSK2024 MICRO SWITCH FOR VA"
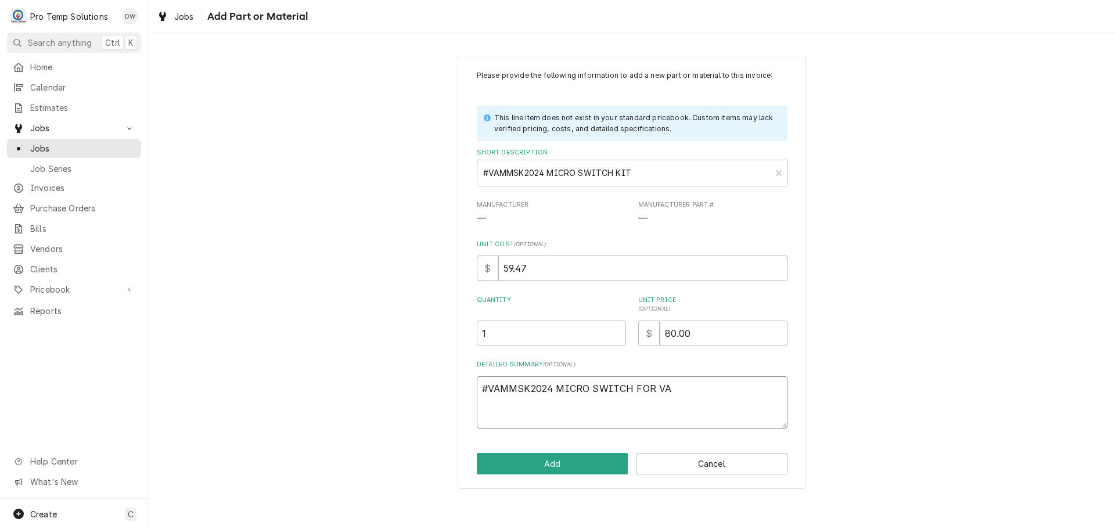
type textarea "x"
type textarea "#VAMMSK2024 MICRO SWITCH FOR VAC"
type textarea "x"
type textarea "#VAMMSK2024 MICRO SWITCH FOR VAC"
type textarea "x"
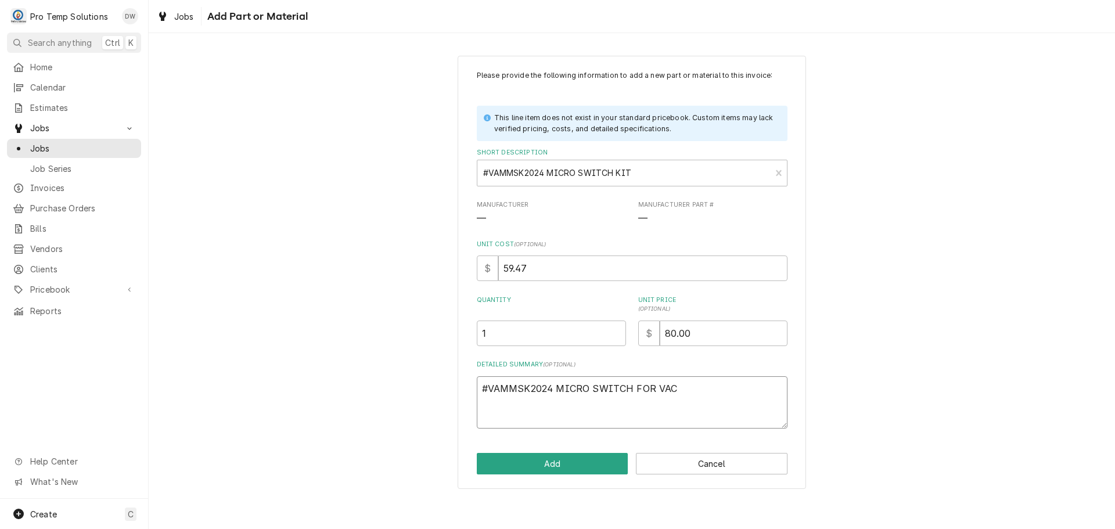
type textarea "#VAMMSK2024 MICRO SWITCH FOR VAC S"
type textarea "x"
type textarea "#VAMMSK2024 MICRO SWITCH FOR VAC SE"
type textarea "x"
type textarea "#VAMMSK2024 MICRO SWITCH FOR VAC SEA"
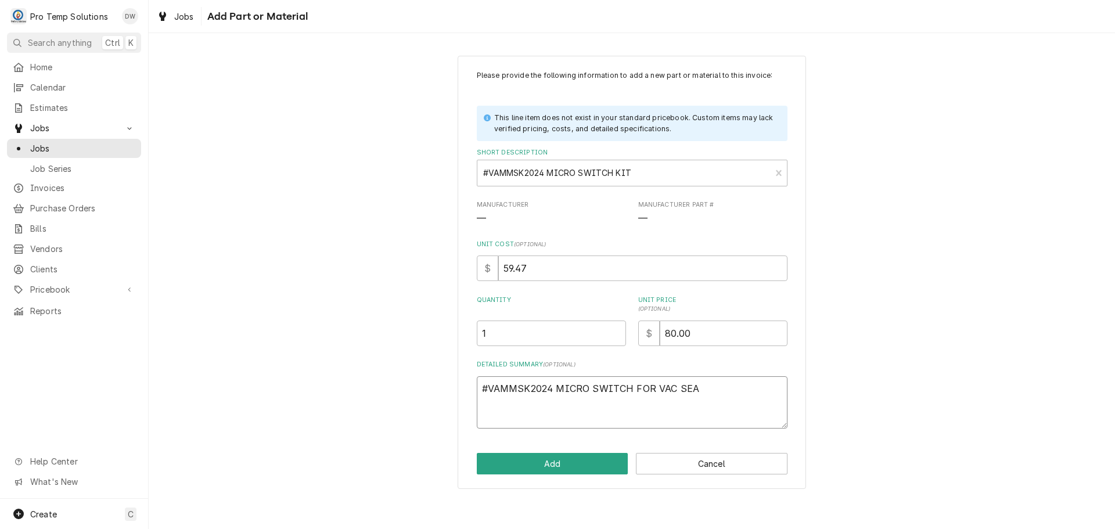
type textarea "x"
type textarea "#VAMMSK2024 MICRO SWITCH FOR VAC SEAL"
type textarea "x"
type textarea "#VAMMSK2024 MICRO SWITCH FOR VAC SEALE"
type textarea "x"
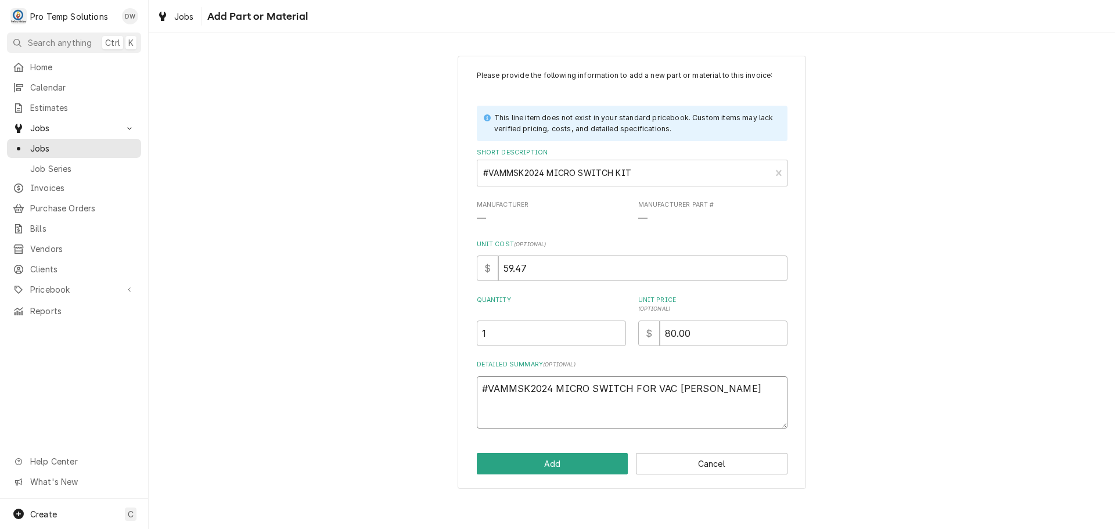
type textarea "#VAMMSK2024 MICRO SWITCH FOR VAC SEALER"
type textarea "x"
type textarea "#VAMMSK2024 MICRO SWITCH FOR VAC SEALER"
type textarea "x"
type textarea "#VAMMSK2024 MICRO SWITCH FOR VAC SEALER P"
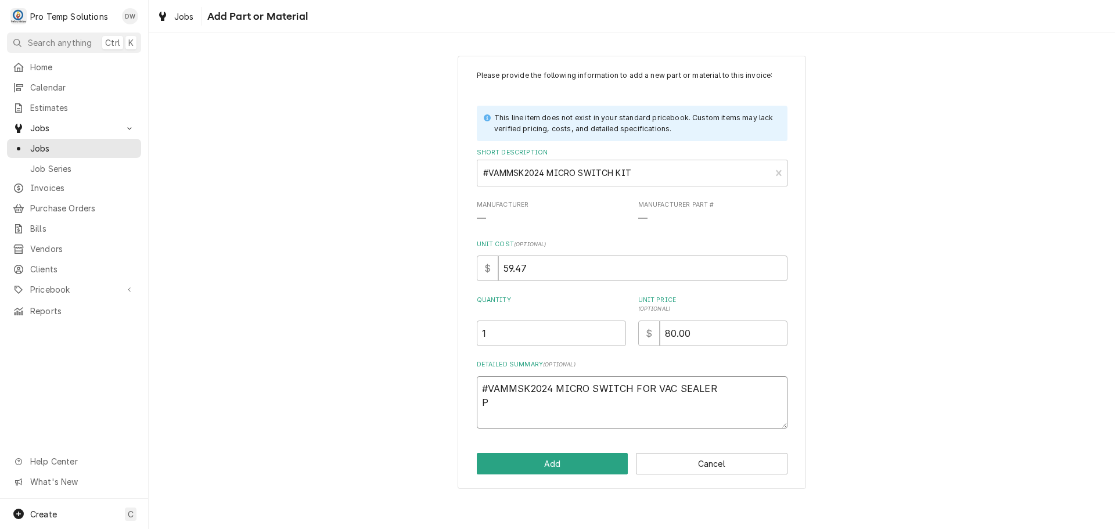
type textarea "x"
type textarea "#VAMMSK2024 MICRO SWITCH FOR VAC SEALER PT"
type textarea "x"
type textarea "#VAMMSK2024 MICRO SWITCH FOR VAC SEALER PT"
type textarea "x"
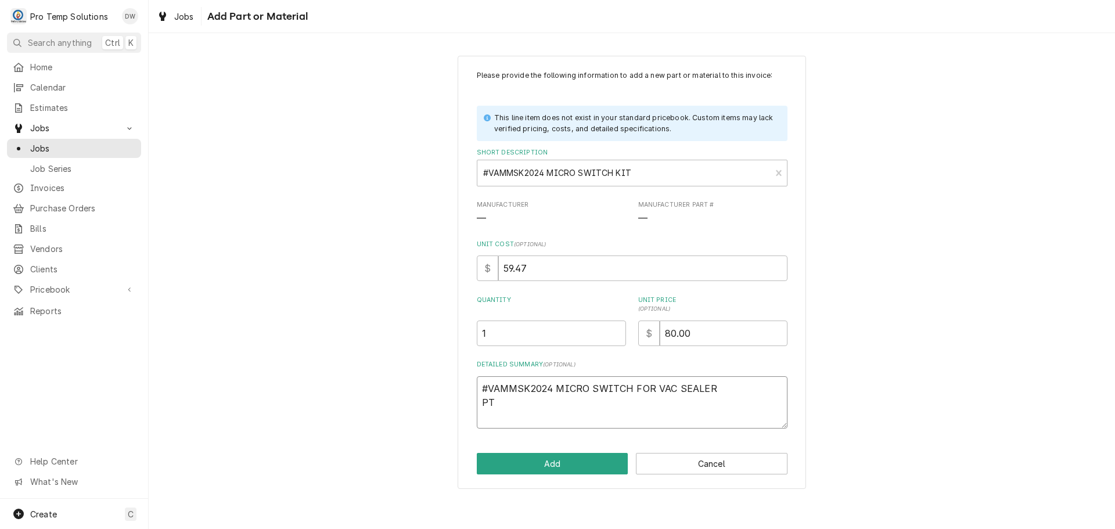
type textarea "#VAMMSK2024 MICRO SWITCH FOR VAC SEALER PT L"
type textarea "x"
type textarea "#VAMMSK2024 MICRO SWITCH FOR VAC SEALER PT LI"
type textarea "x"
type textarea "#VAMMSK2024 MICRO SWITCH FOR VAC SEALER PT LIS"
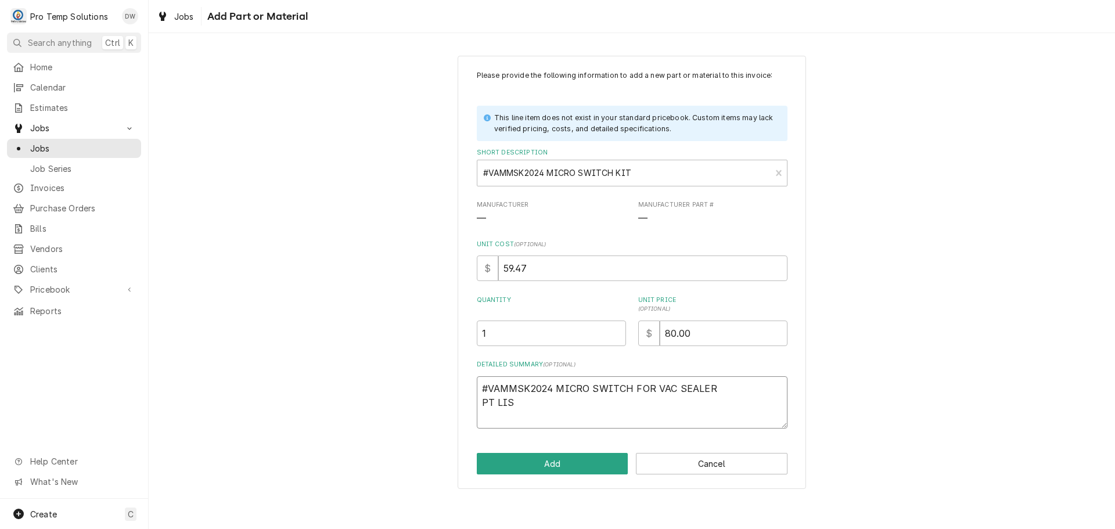
type textarea "x"
type textarea "#VAMMSK2024 MICRO SWITCH FOR VAC SEALER PT LIST"
type textarea "x"
type textarea "#VAMMSK2024 MICRO SWITCH FOR VAC SEALER PT LIST"
type textarea "x"
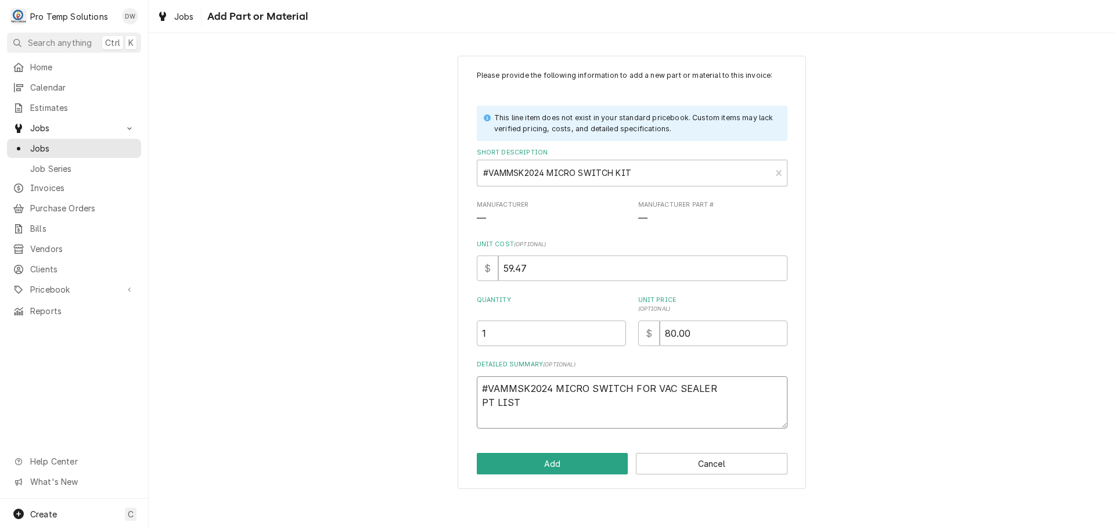
type textarea "#VAMMSK2024 MICRO SWITCH FOR VAC SEALER PT LIST $"
type textarea "x"
type textarea "#VAMMSK2024 MICRO SWITCH FOR VAC SEALER PT LIST $6"
type textarea "x"
type textarea "#VAMMSK2024 MICRO SWITCH FOR VAC SEALER PT LIST $67"
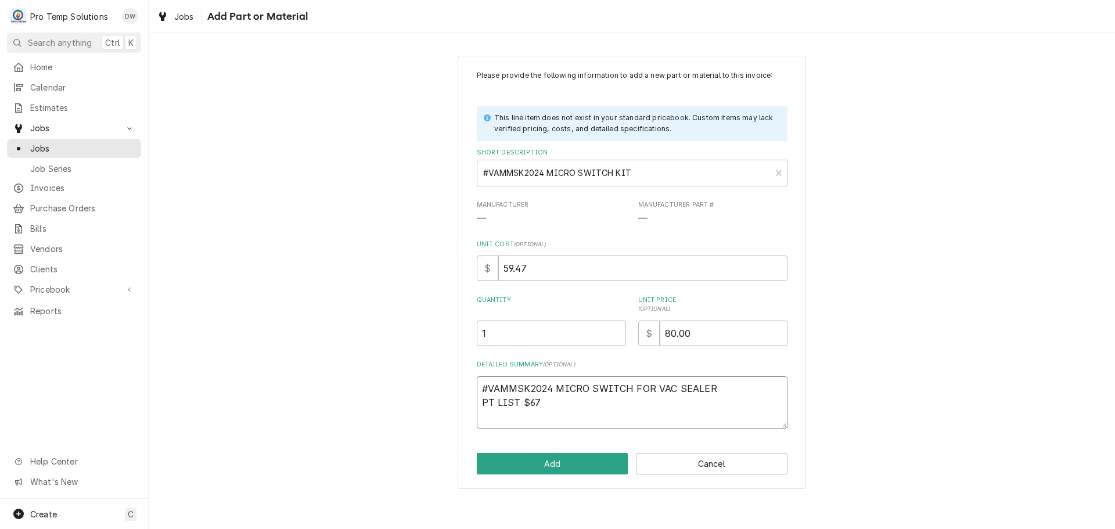
type textarea "x"
type textarea "#VAMMSK2024 MICRO SWITCH FOR VAC SEALER PT LIST $67."
type textarea "x"
type textarea "#VAMMSK2024 MICRO SWITCH FOR VAC SEALER PT LIST $67.5"
type textarea "x"
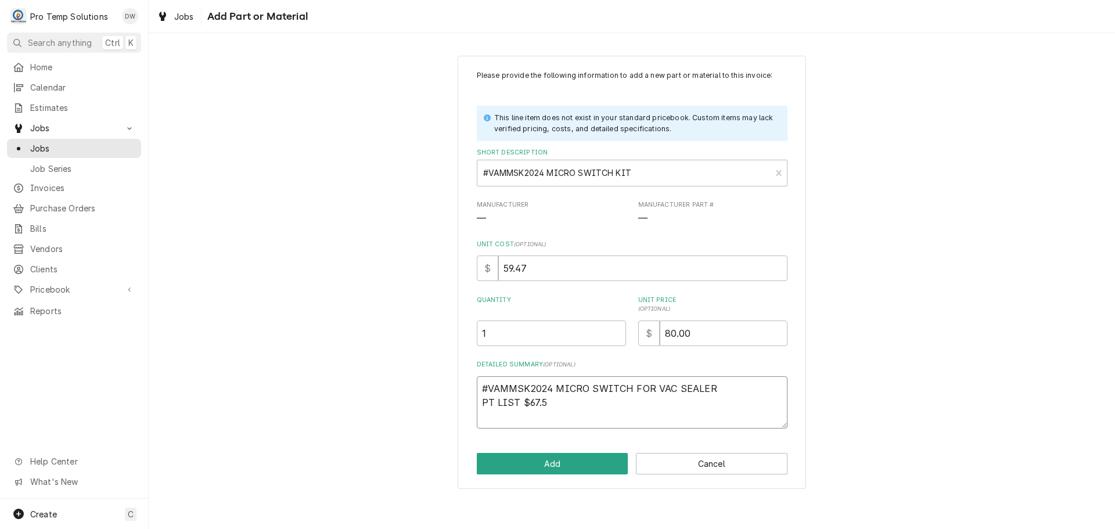
type textarea "#VAMMSK2024 MICRO SWITCH FOR VAC SEALER PT LIST $67.57"
type textarea "x"
type textarea "#VAMMSK2024 MICRO SWITCH FOR VAC SEALER PT LIST $67.57"
type textarea "x"
type textarea "#VAMMSK2024 MICRO SWITCH FOR VAC SEALER PT LIST $67.57 P"
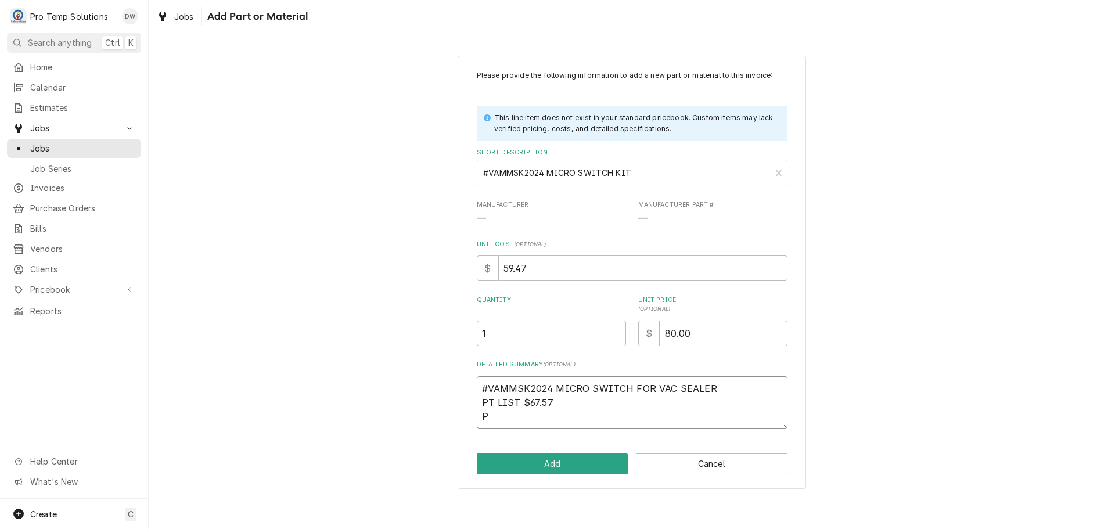
type textarea "x"
type textarea "#VAMMSK2024 MICRO SWITCH FOR VAC SEALER PT LIST $67.57 PR"
type textarea "x"
type textarea "#VAMMSK2024 MICRO SWITCH FOR VAC SEALER PT LIST $67.57 PRI"
type textarea "x"
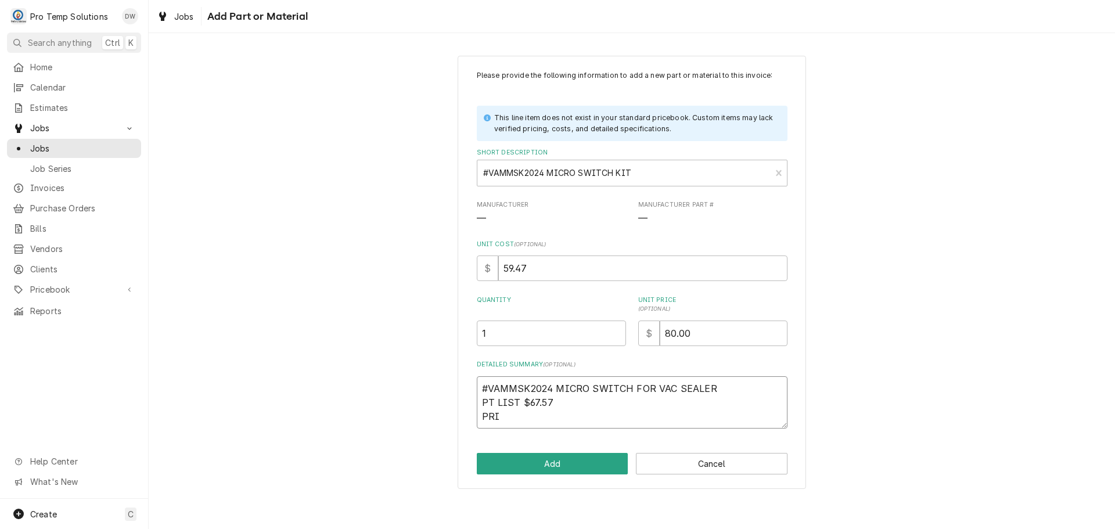
type textarea "#VAMMSK2024 MICRO SWITCH FOR VAC SEALER PT LIST $67.57 PRIC"
type textarea "x"
type textarea "#VAMMSK2024 MICRO SWITCH FOR VAC SEALER PT LIST $67.57 PRICE"
type textarea "x"
type textarea "#VAMMSK2024 MICRO SWITCH FOR VAC SEALER PT LIST $67.57 PRICE"
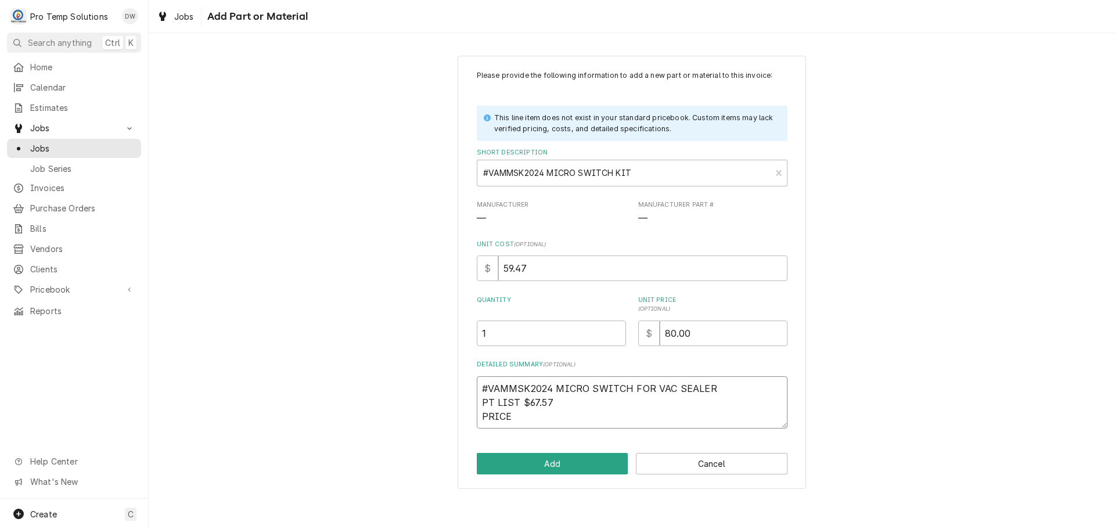
type textarea "x"
type textarea "#VAMMSK2024 MICRO SWITCH FOR VAC SEALER PT LIST $67.57 PRICE 6"
type textarea "x"
type textarea "#VAMMSK2024 MICRO SWITCH FOR VAC SEALER PT LIST $67.57 PRICE 60"
type textarea "x"
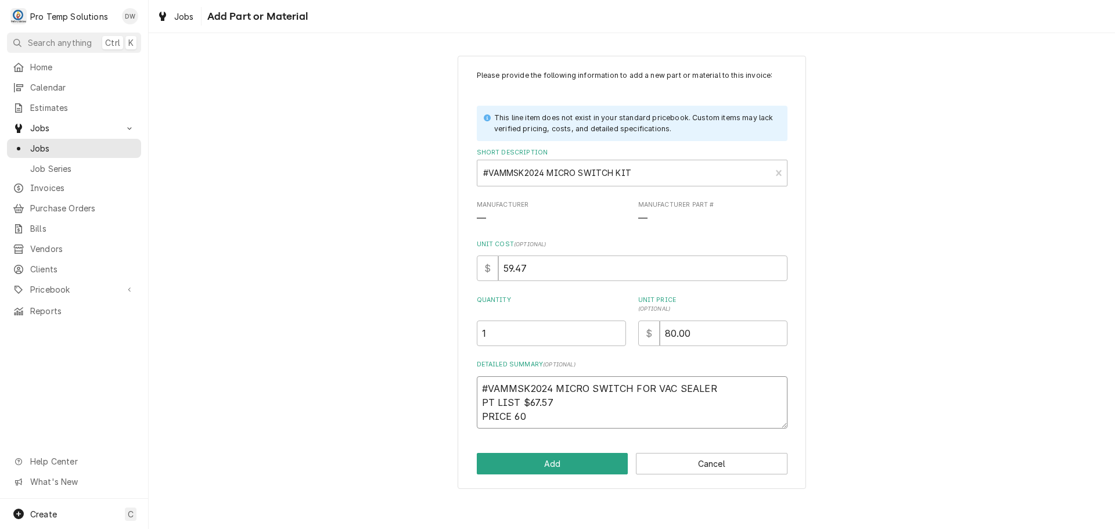
type textarea "#VAMMSK2024 MICRO SWITCH FOR VAC SEALER PT LIST $67.57 PRICE 60"
click at [556, 458] on button "Add" at bounding box center [553, 463] width 152 height 21
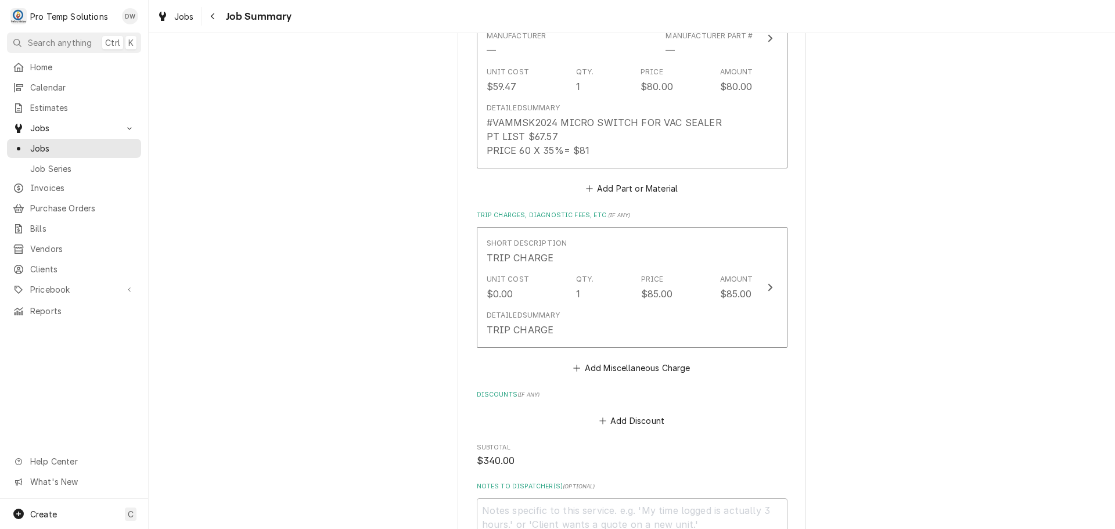
scroll to position [929, 0]
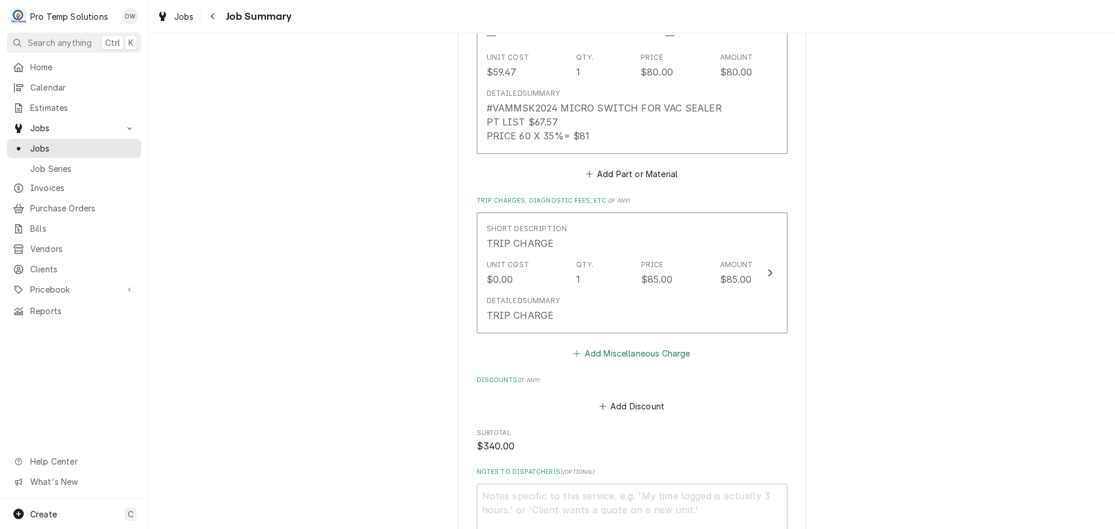
click at [631, 355] on button "Add Miscellaneous Charge" at bounding box center [631, 354] width 121 height 16
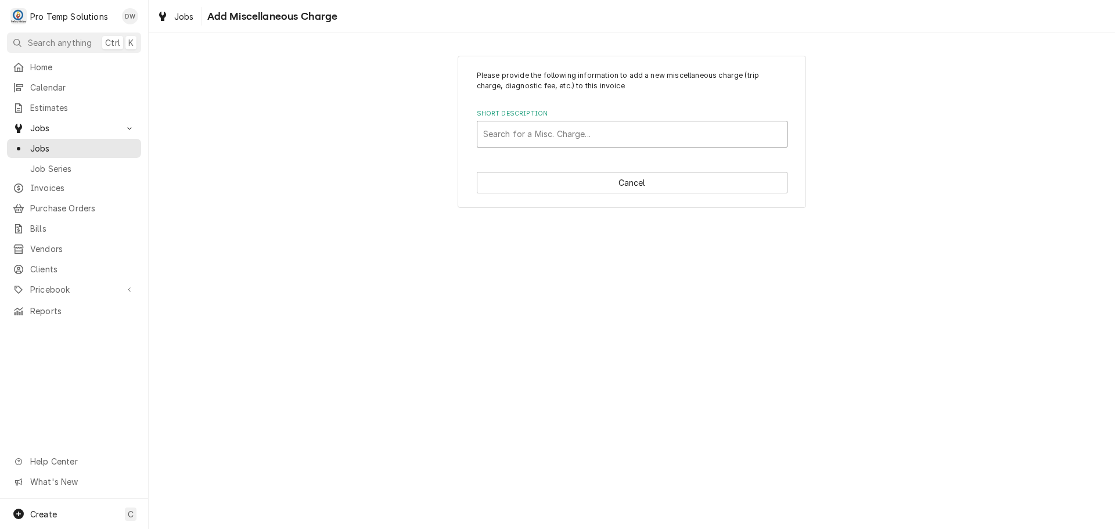
click at [627, 132] on div "Short Description" at bounding box center [632, 134] width 298 height 21
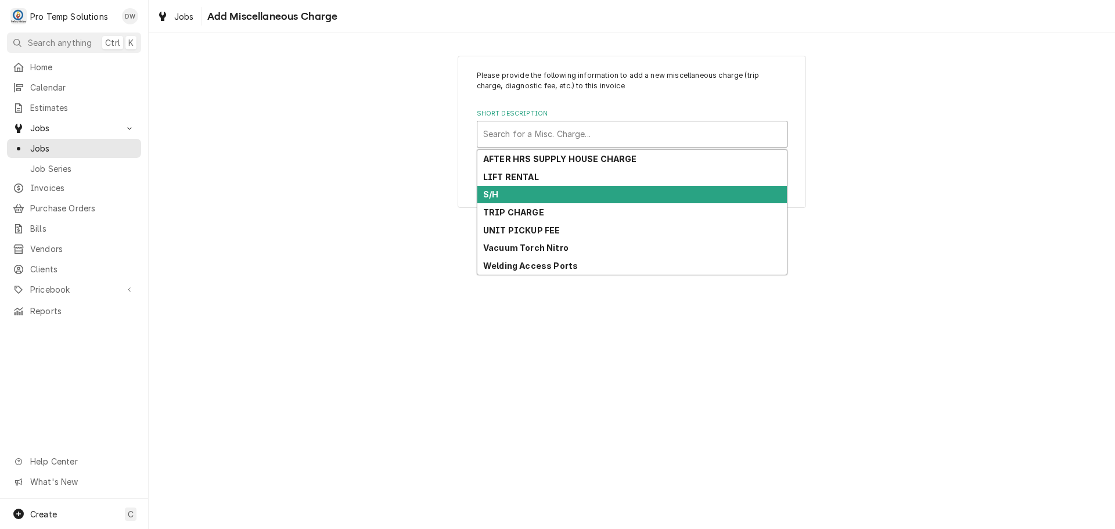
click at [606, 197] on div "S/H" at bounding box center [632, 195] width 310 height 18
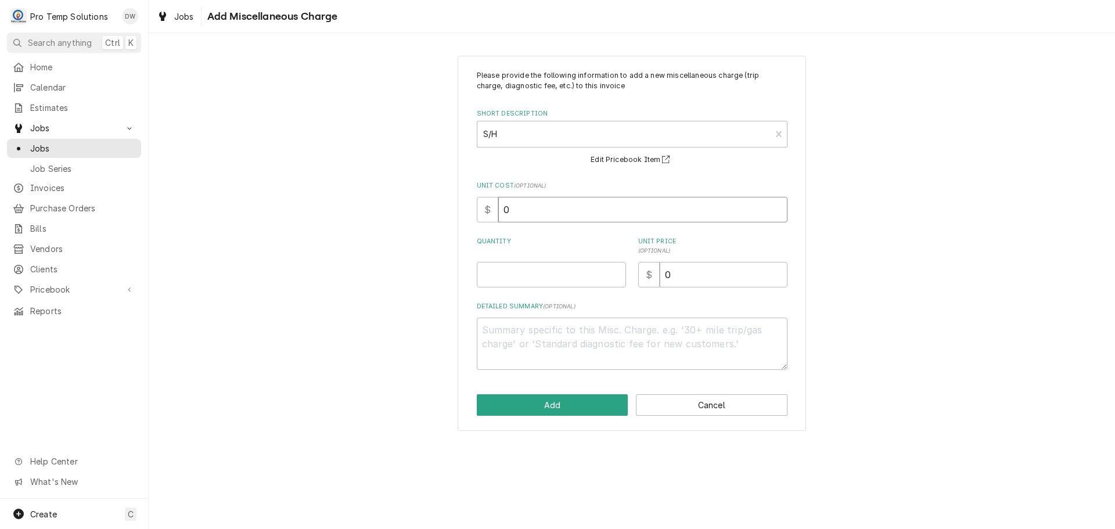
click at [555, 217] on input "0" at bounding box center [642, 210] width 289 height 26
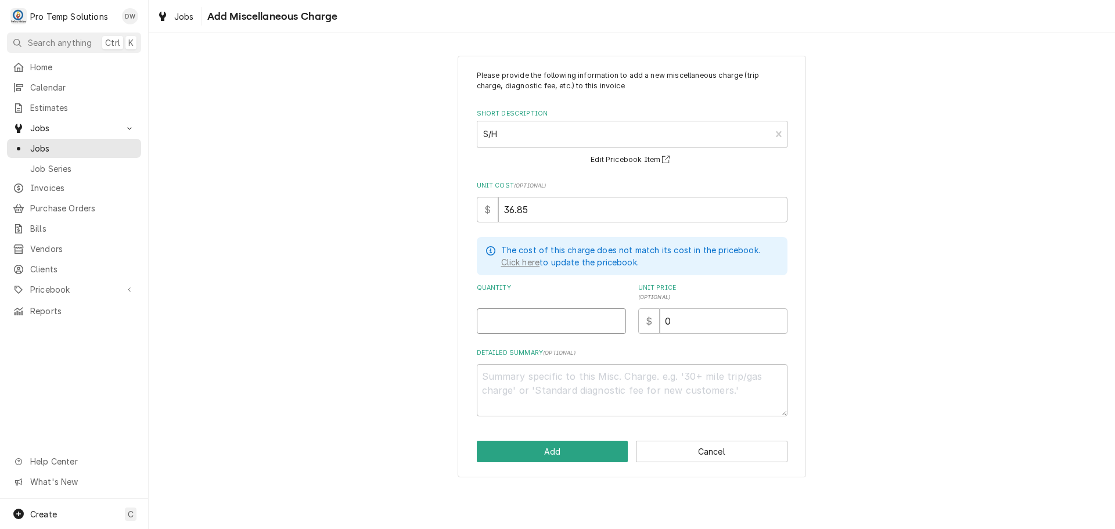
click at [567, 310] on input "Quantity" at bounding box center [551, 321] width 149 height 26
click at [681, 315] on input "0" at bounding box center [724, 321] width 128 height 26
click at [567, 373] on textarea "Detailed Summary ( optional )" at bounding box center [632, 390] width 311 height 52
click at [553, 454] on button "Add" at bounding box center [553, 451] width 152 height 21
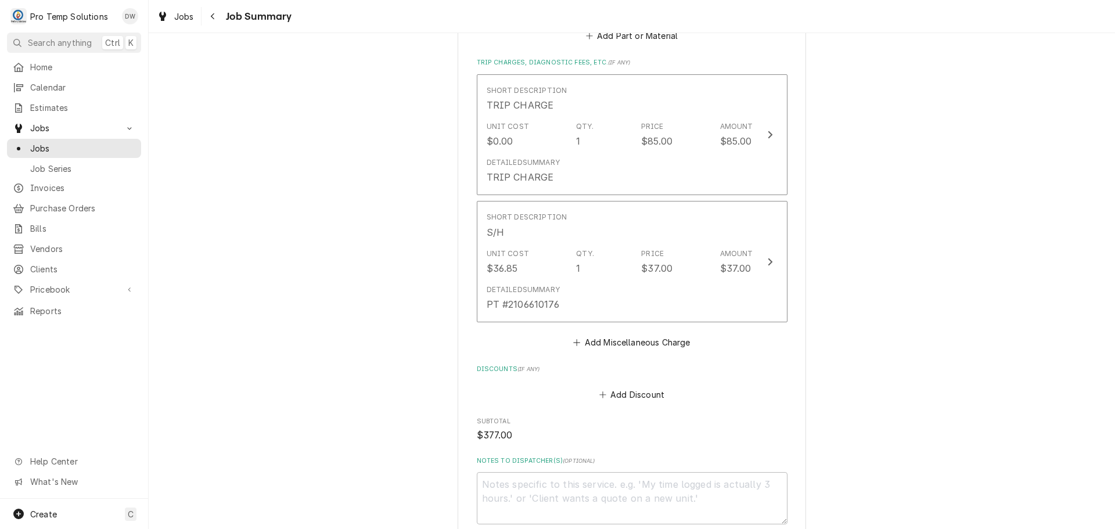
scroll to position [1278, 0]
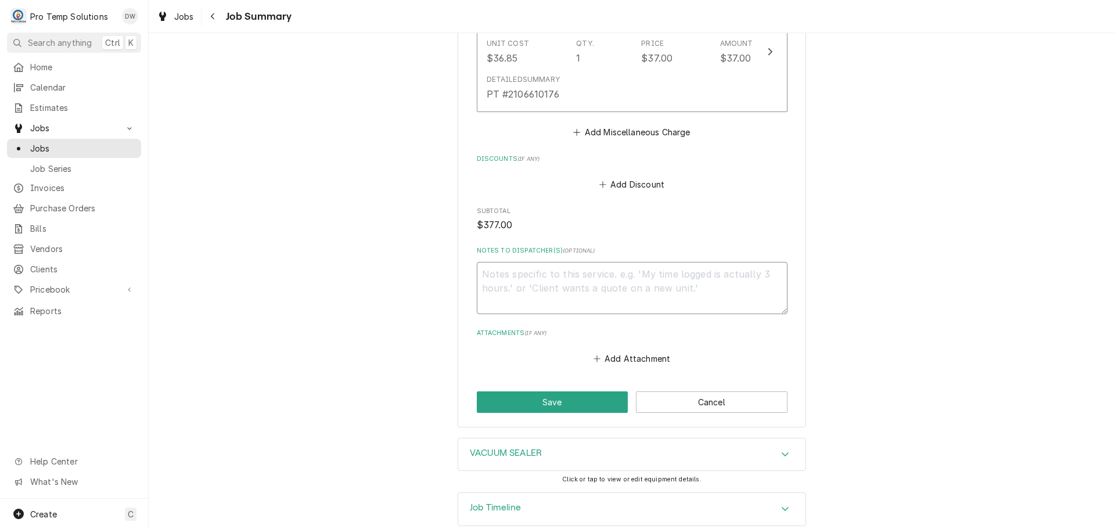
click at [531, 276] on textarea "Notes to Dispatcher(s) ( optional )" at bounding box center [632, 288] width 311 height 52
click at [546, 401] on button "Save" at bounding box center [553, 401] width 152 height 21
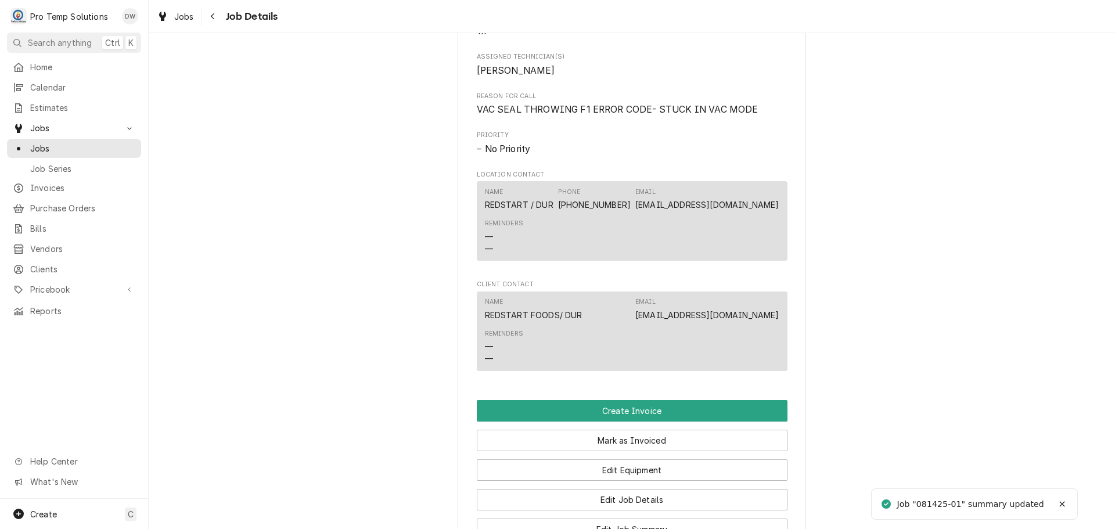
scroll to position [697, 0]
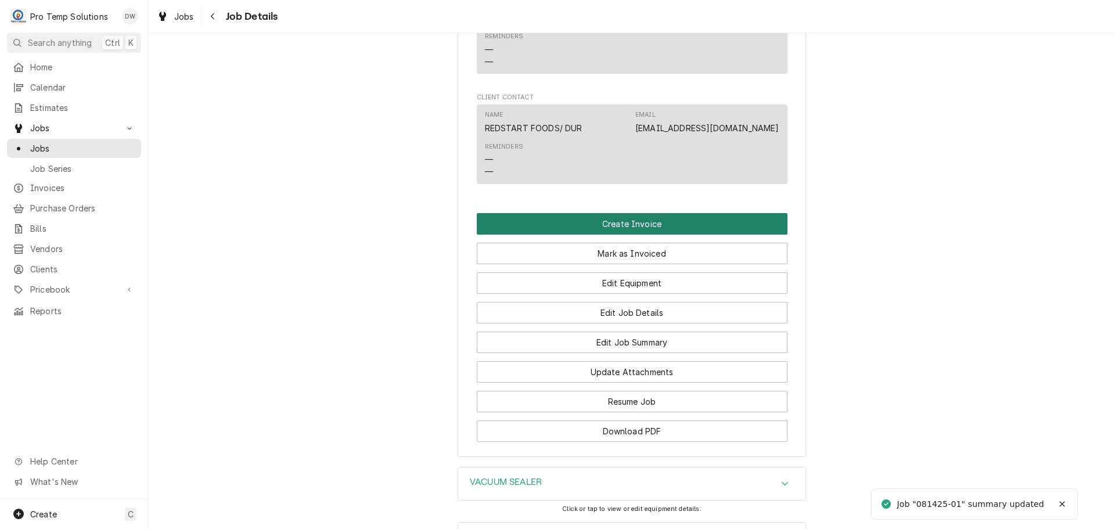
click at [620, 235] on button "Create Invoice" at bounding box center [632, 223] width 311 height 21
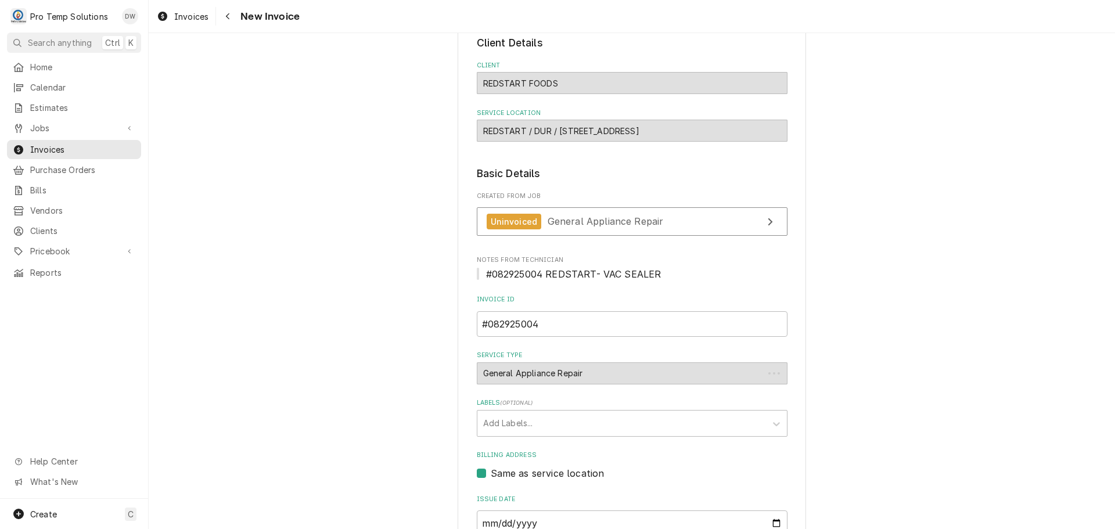
scroll to position [229, 0]
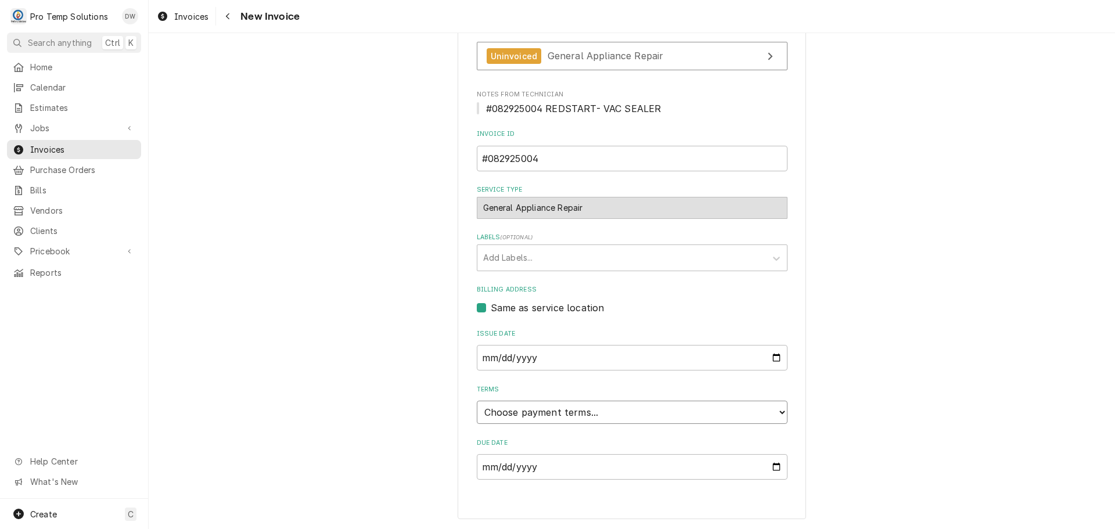
drag, startPoint x: 535, startPoint y: 412, endPoint x: 537, endPoint y: 402, distance: 10.0
click at [537, 402] on select "Choose payment terms... Same Day Net 7 Net 14 Net 21 Net 30 Net 45 Net 60 Net 90" at bounding box center [632, 412] width 311 height 23
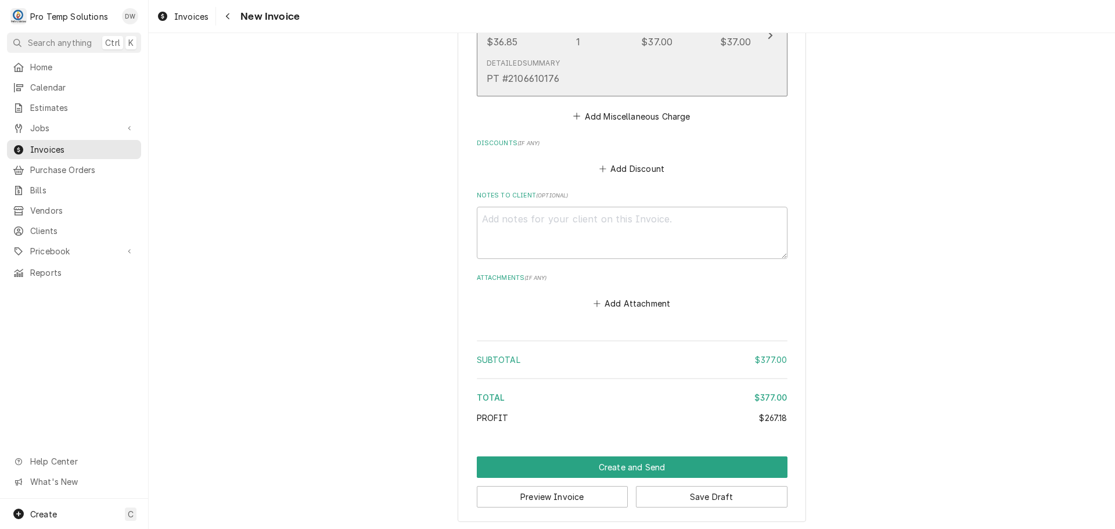
scroll to position [1684, 0]
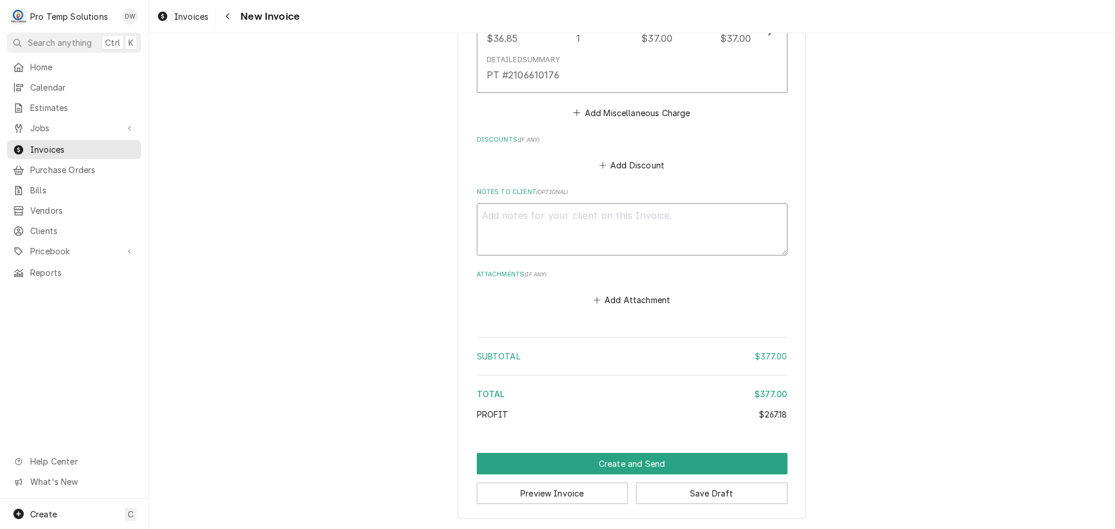
click at [524, 231] on textarea "Notes to Client ( optional )" at bounding box center [632, 229] width 311 height 52
type textarea "x"
type textarea "#"
type textarea "x"
type textarea "#0"
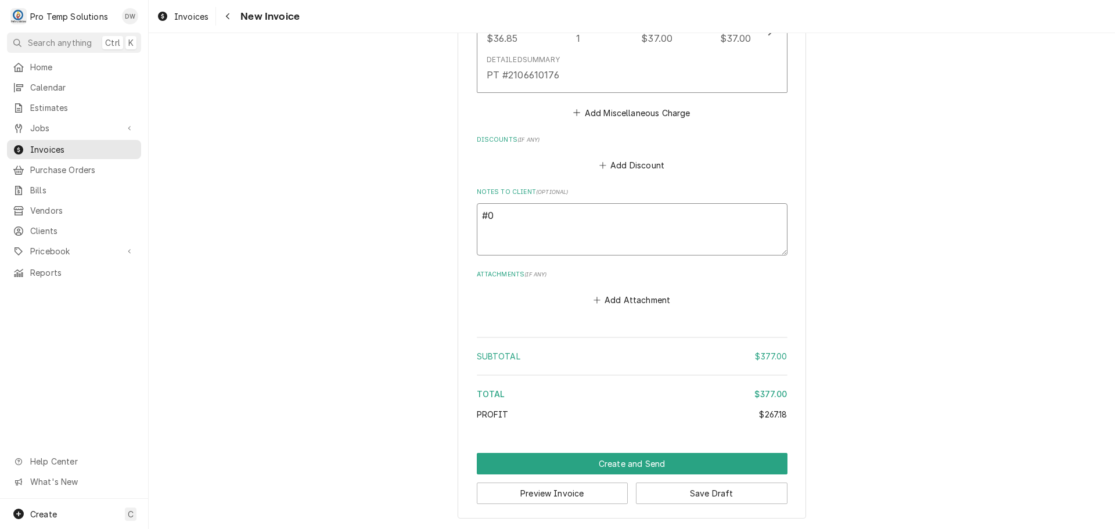
type textarea "x"
type textarea "#08"
type textarea "x"
type textarea "#082"
type textarea "x"
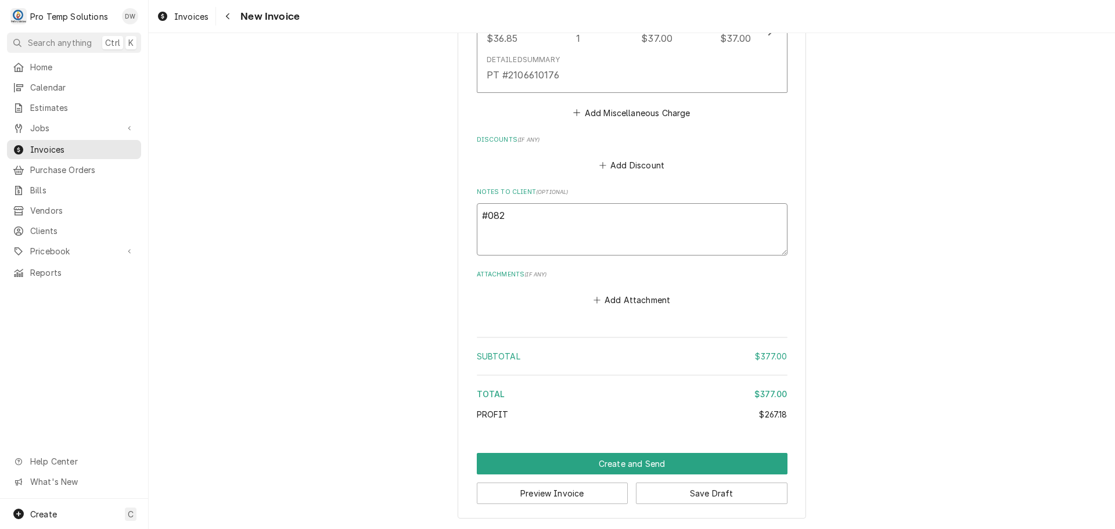
type textarea "#0829"
type textarea "x"
type textarea "#08292"
type textarea "x"
type textarea "#082925"
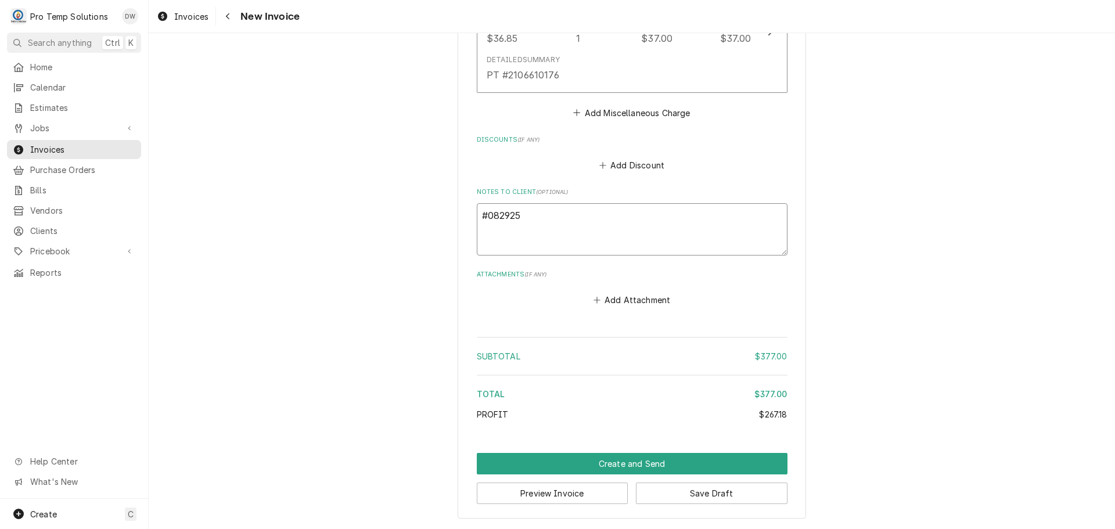
type textarea "x"
type textarea "#0829250"
type textarea "x"
type textarea "#08292500"
type textarea "x"
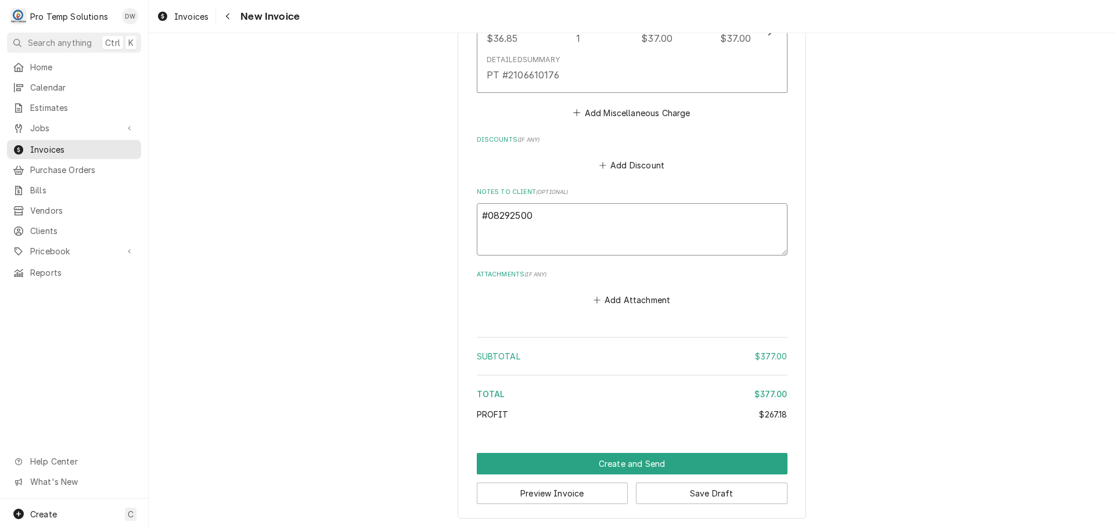
type textarea "#082925004"
type textarea "x"
type textarea "#082925004"
type textarea "x"
type textarea "#082925004 R"
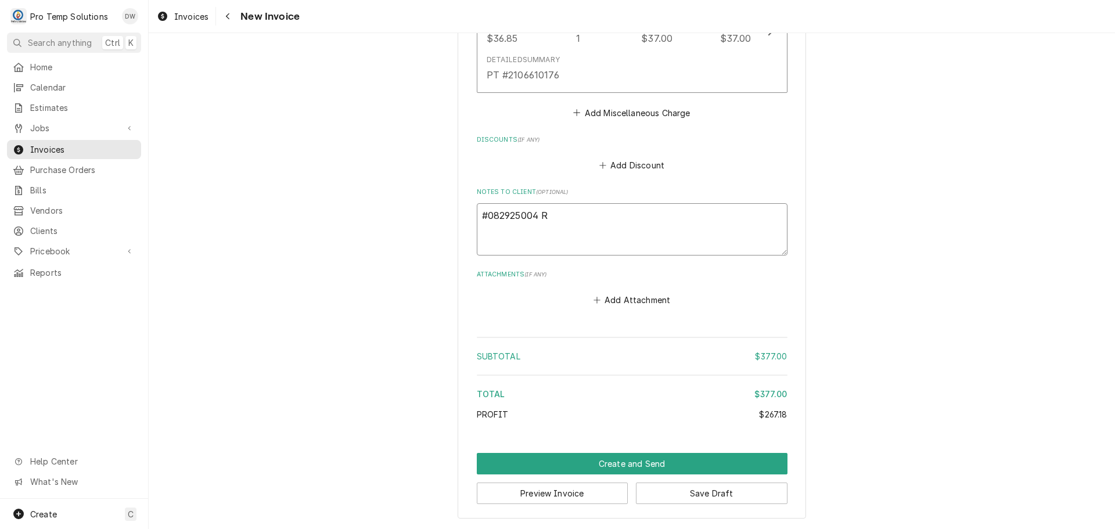
type textarea "x"
type textarea "#082925004 RE"
type textarea "x"
type textarea "#082925004 RED"
type textarea "x"
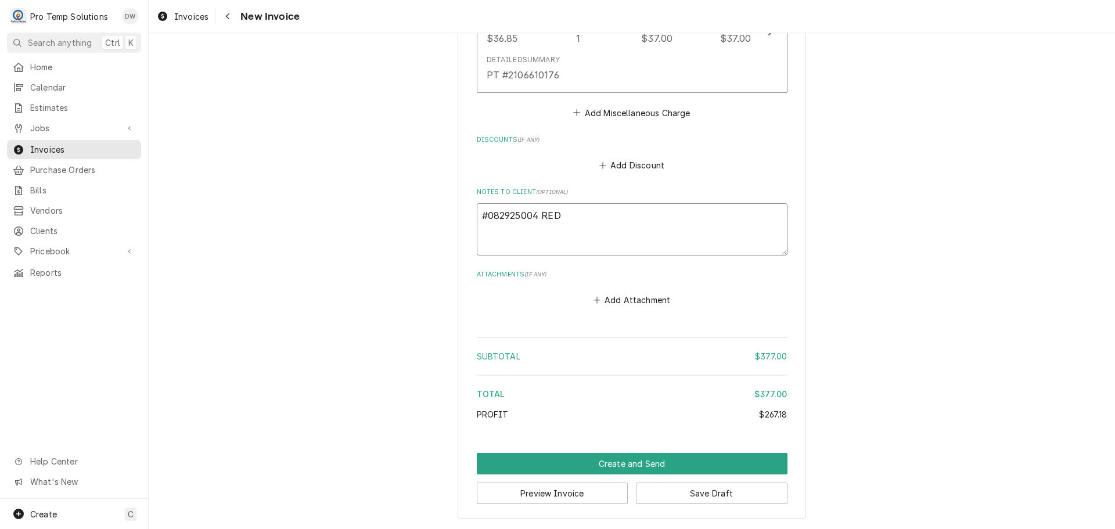
type textarea "#082925004 REDS"
type textarea "x"
type textarea "#082925004 REDST"
type textarea "x"
type textarea "#082925004 REDSTA"
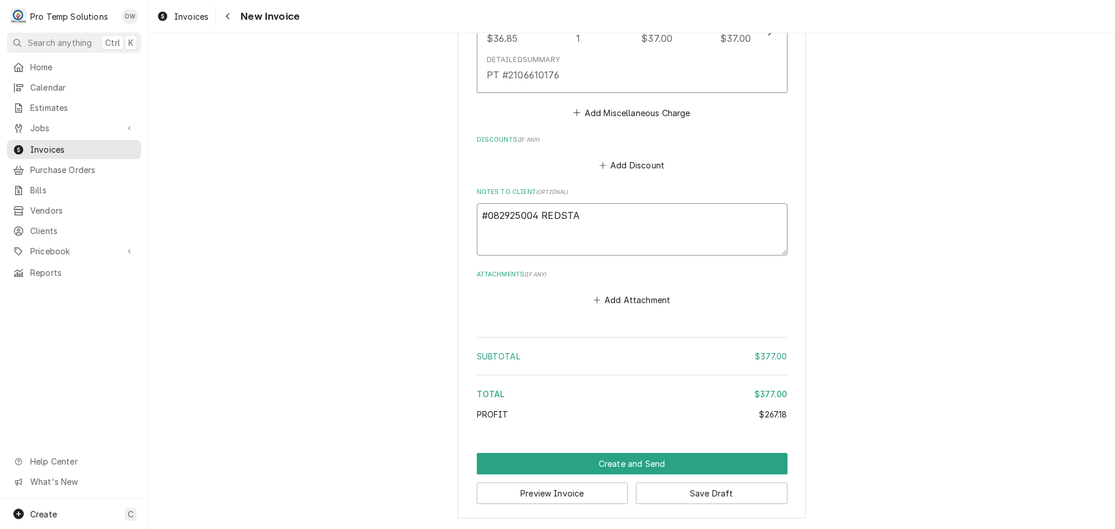
type textarea "x"
type textarea "#082925004 REDSTAR"
type textarea "x"
type textarea "#082925004 REDSTART"
type textarea "x"
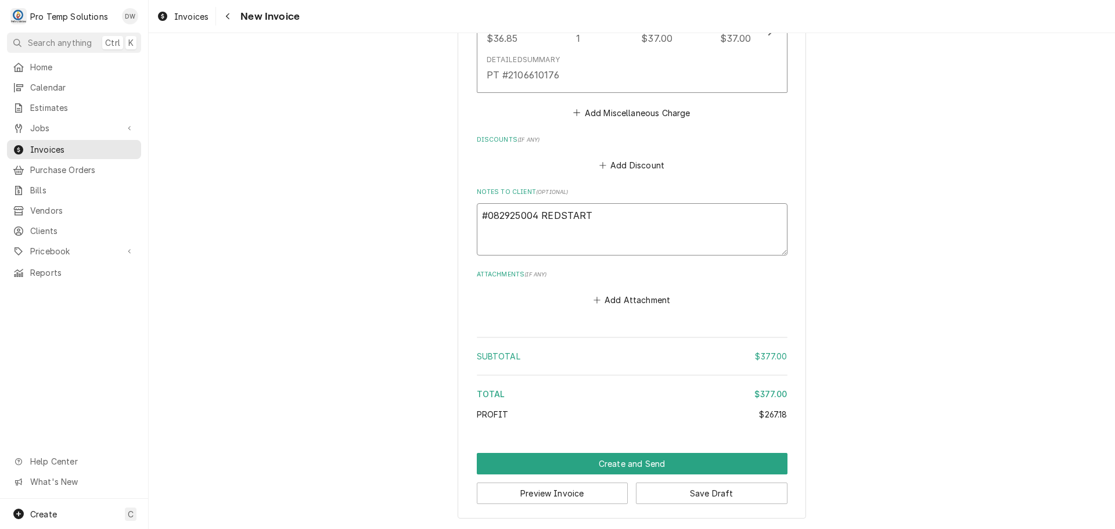
type textarea "#082925004 REDSTART-"
type textarea "x"
type textarea "#082925004 REDSTART-"
type textarea "x"
type textarea "#082925004 REDSTART- V"
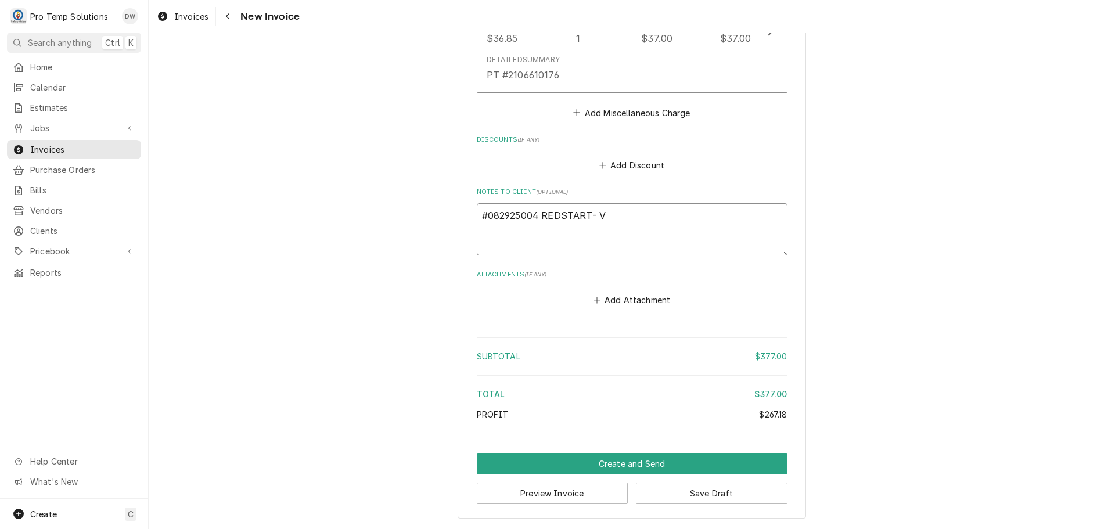
type textarea "x"
type textarea "#082925004 REDSTART- VA"
type textarea "x"
type textarea "#082925004 REDSTART- VAC"
type textarea "x"
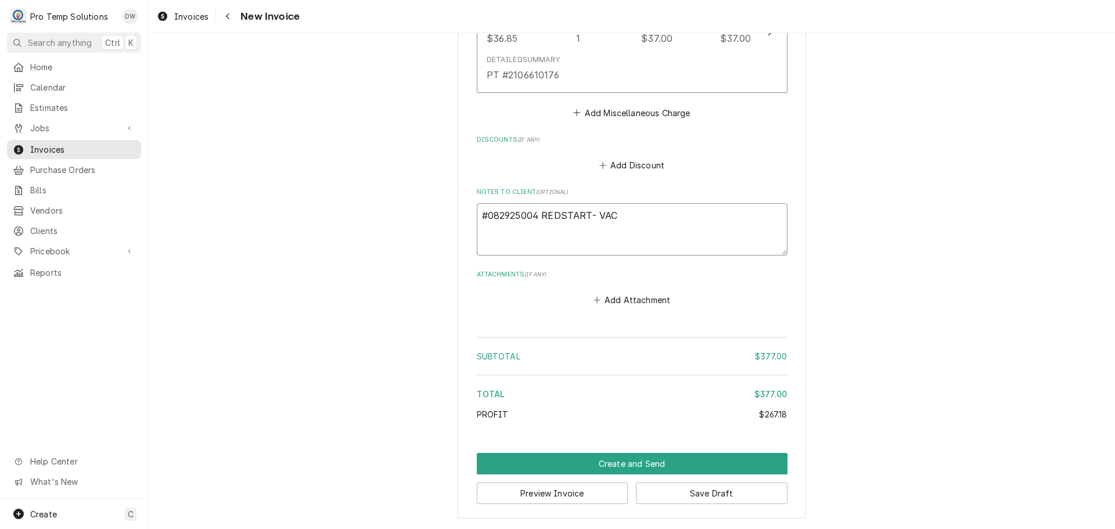
type textarea "#082925004 REDSTART- VAC"
type textarea "x"
type textarea "#082925004 REDSTART- VAC S"
type textarea "x"
type textarea "#082925004 REDSTART- VAC SE"
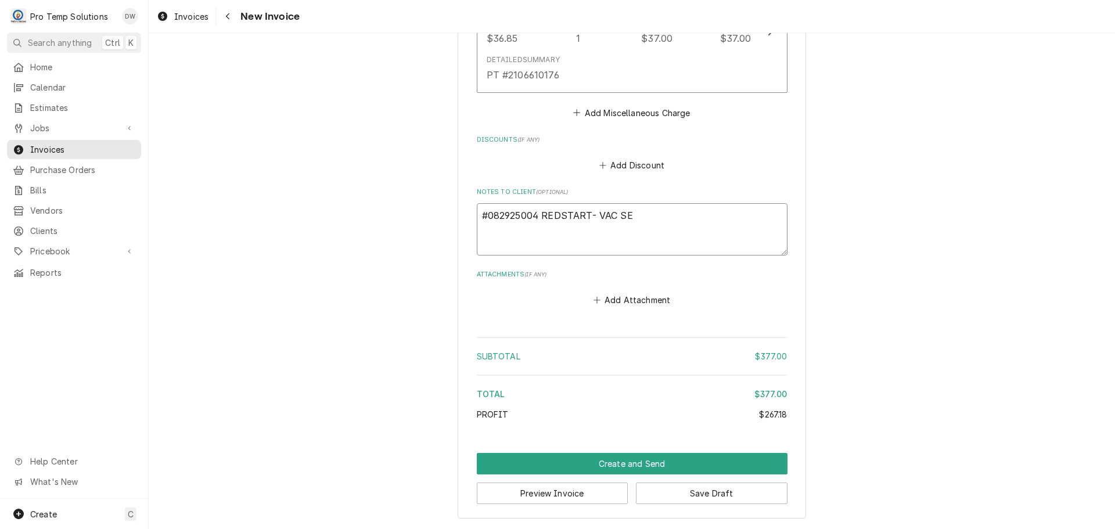
type textarea "x"
type textarea "#082925004 REDSTART- VAC SEA"
type textarea "x"
type textarea "#082925004 REDSTART- VAC SEAL"
type textarea "x"
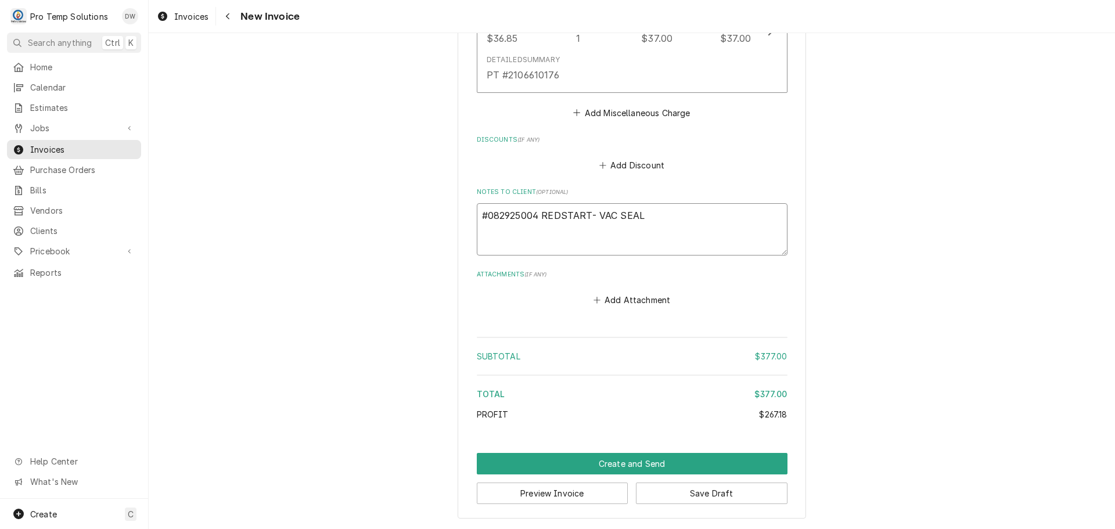
type textarea "#082925004 REDSTART- VAC [PERSON_NAME]"
type textarea "x"
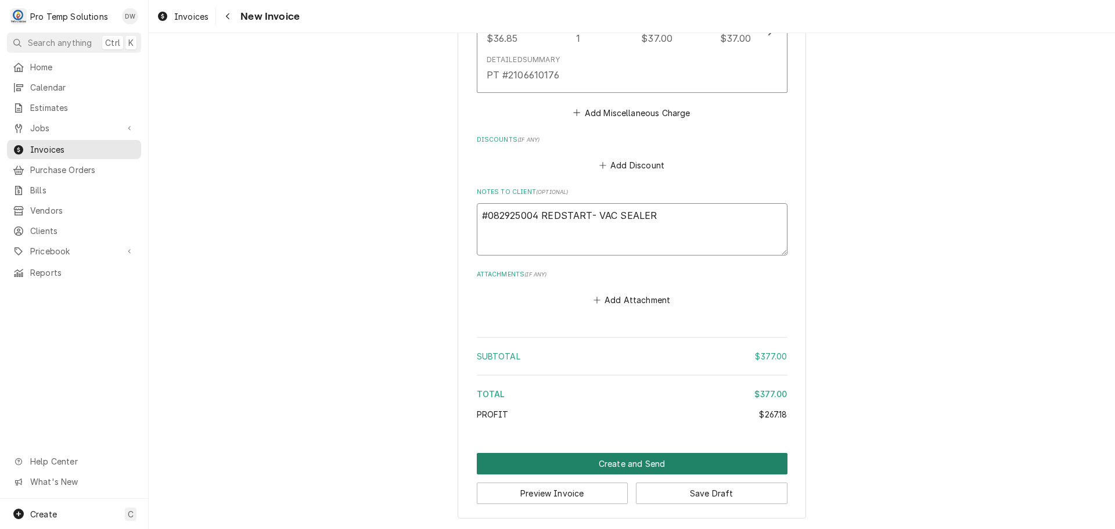
type textarea "#082925004 REDSTART- VAC SEALER"
click at [620, 463] on button "Create and Send" at bounding box center [632, 463] width 311 height 21
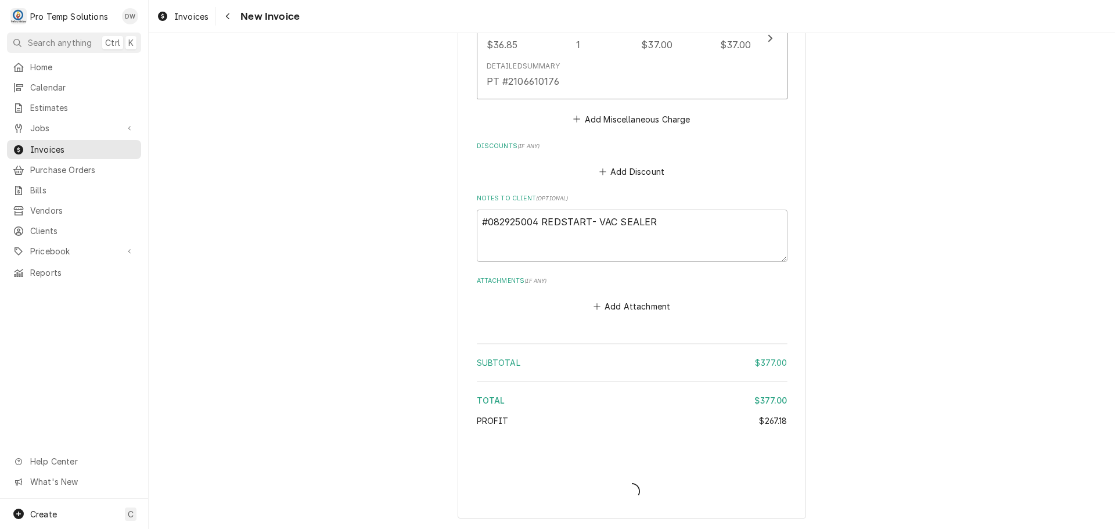
type textarea "x"
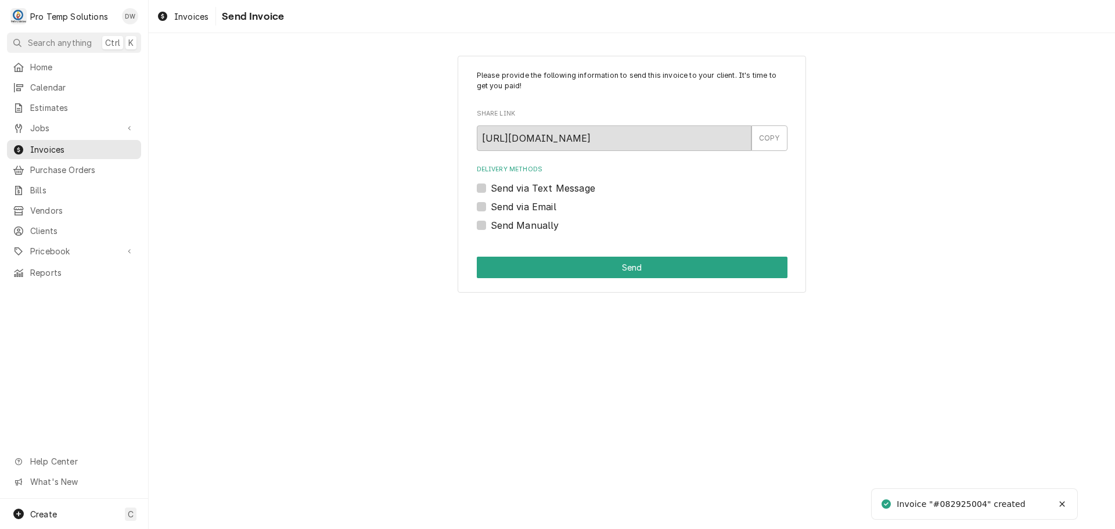
click at [491, 204] on label "Send via Email" at bounding box center [524, 207] width 66 height 14
click at [491, 204] on input "Send via Email" at bounding box center [646, 213] width 311 height 26
checkbox input "true"
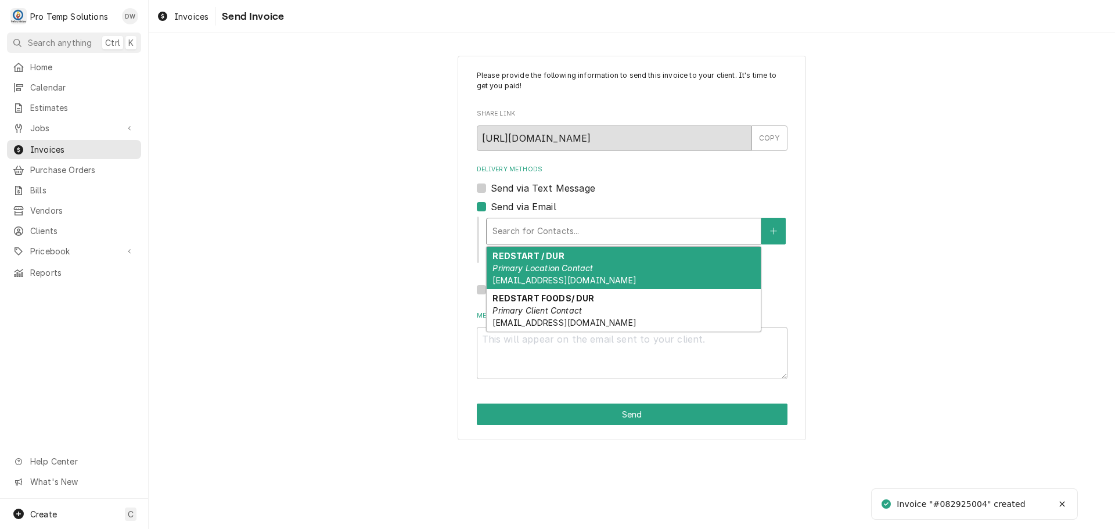
click at [547, 231] on div "Delivery Methods" at bounding box center [623, 231] width 262 height 21
click at [554, 254] on strong "REDSTART / DUR" at bounding box center [527, 256] width 71 height 10
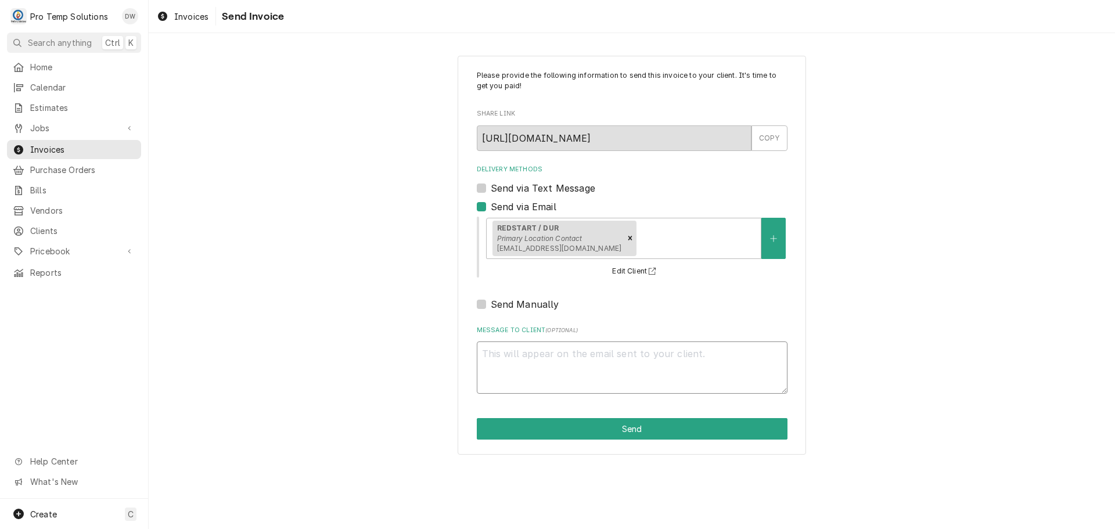
click at [532, 364] on textarea "Message to Client ( optional )" at bounding box center [632, 367] width 311 height 52
type textarea "x"
type textarea "#"
type textarea "x"
type textarea "#0"
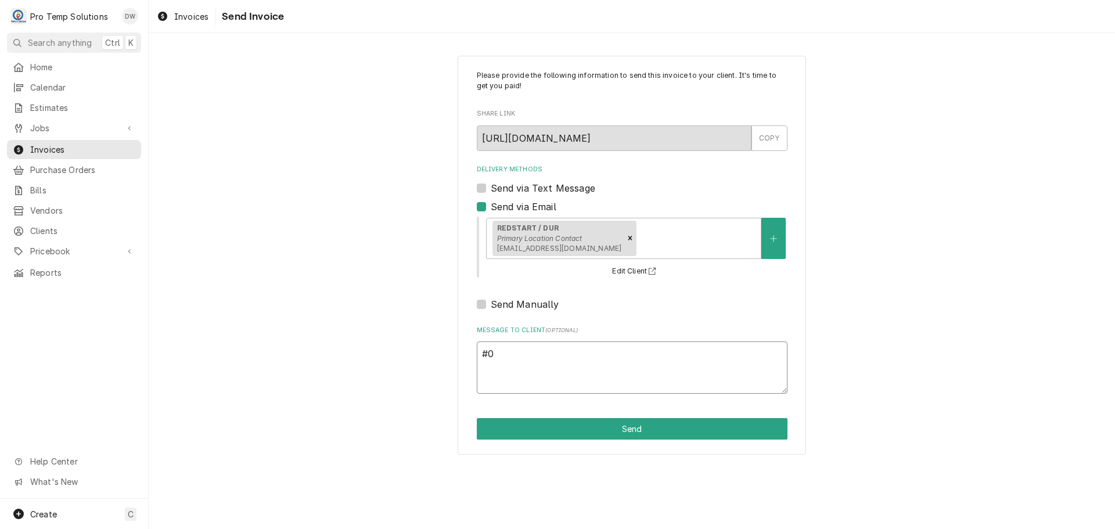
type textarea "x"
type textarea "#08"
type textarea "x"
type textarea "#082"
type textarea "x"
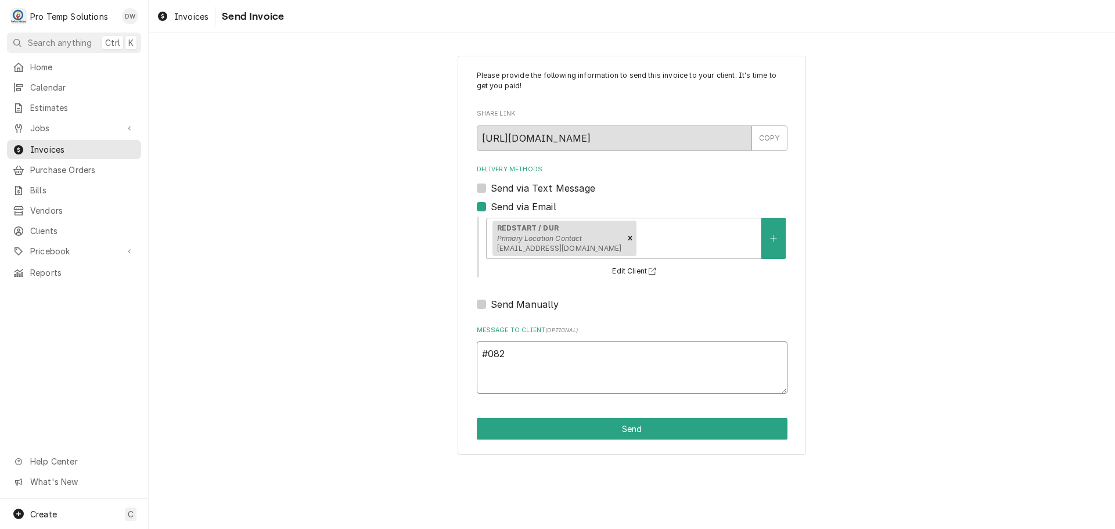
type textarea "#0829"
type textarea "x"
type textarea "#08292"
type textarea "x"
type textarea "#082925"
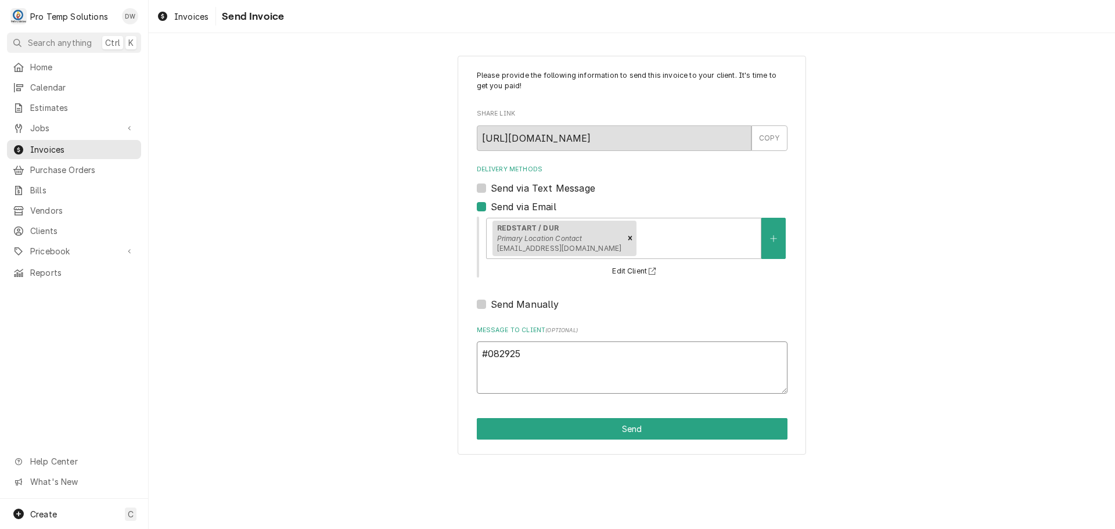
type textarea "x"
type textarea "#0829250"
type textarea "x"
type textarea "#08292500"
type textarea "x"
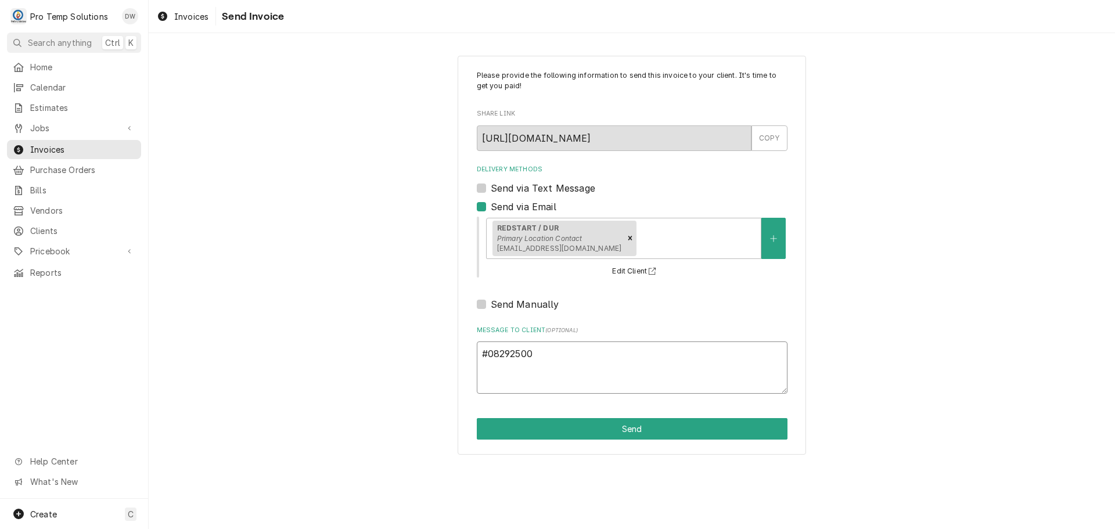
type textarea "#082925004"
type textarea "x"
type textarea "#082925004"
type textarea "x"
type textarea "#082925004 R"
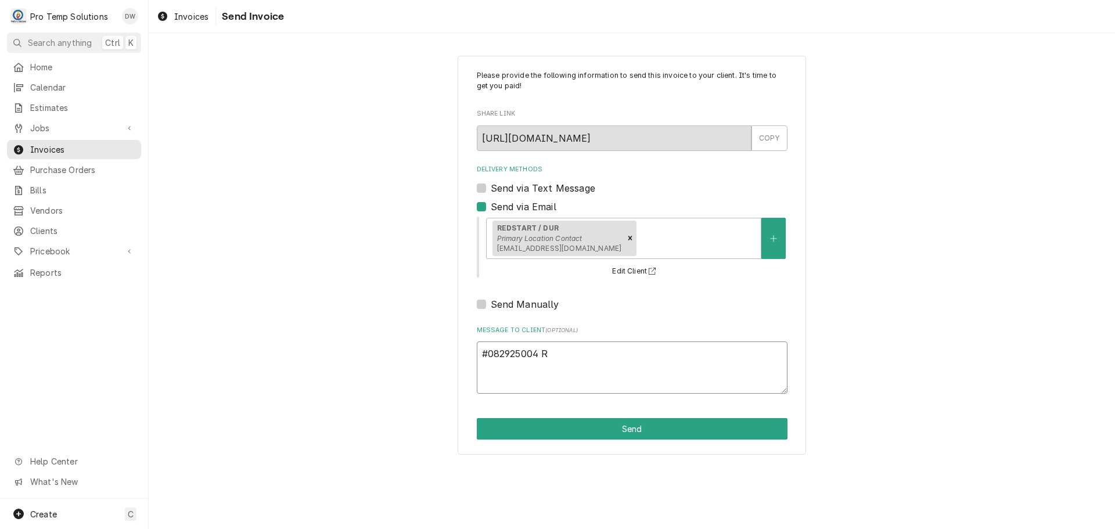
type textarea "x"
type textarea "#082925004 RE"
type textarea "x"
type textarea "#082925004 RED"
type textarea "x"
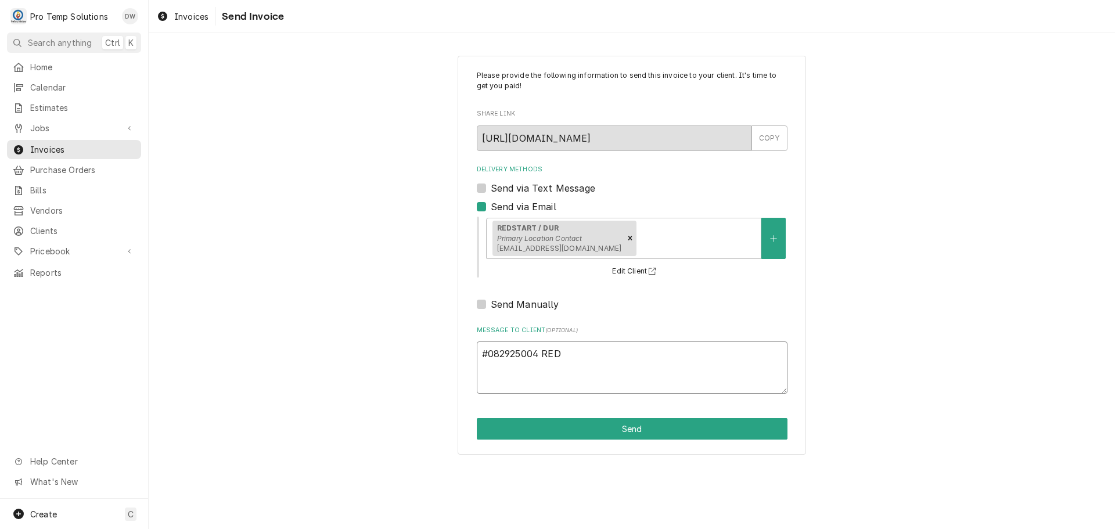
type textarea "#082925004 REDS"
type textarea "x"
type textarea "#082925004 REDST"
type textarea "x"
type textarea "#082925004 REDSTA"
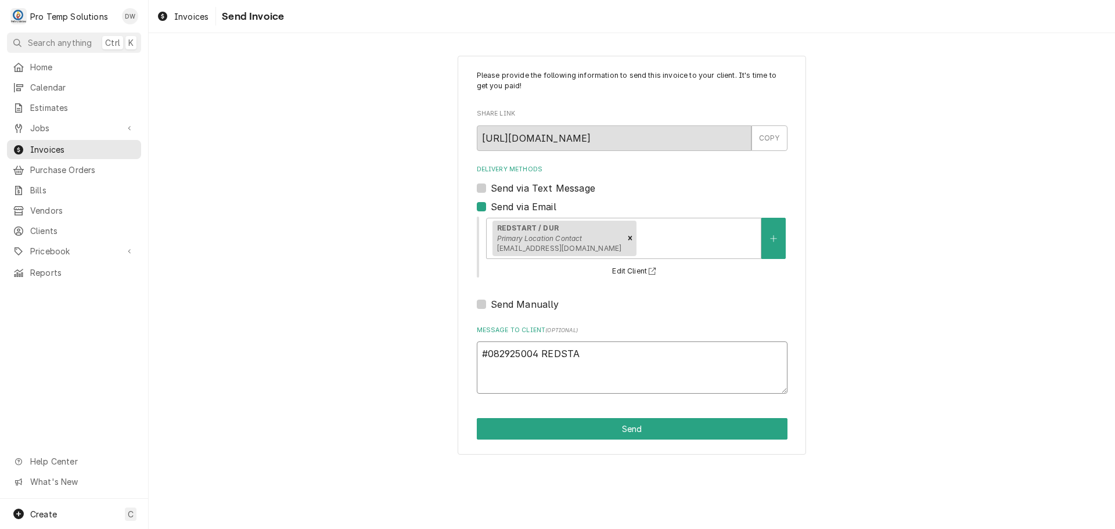
type textarea "x"
type textarea "#082925004 REDSTAR"
type textarea "x"
type textarea "#082925004 REDSTART"
type textarea "x"
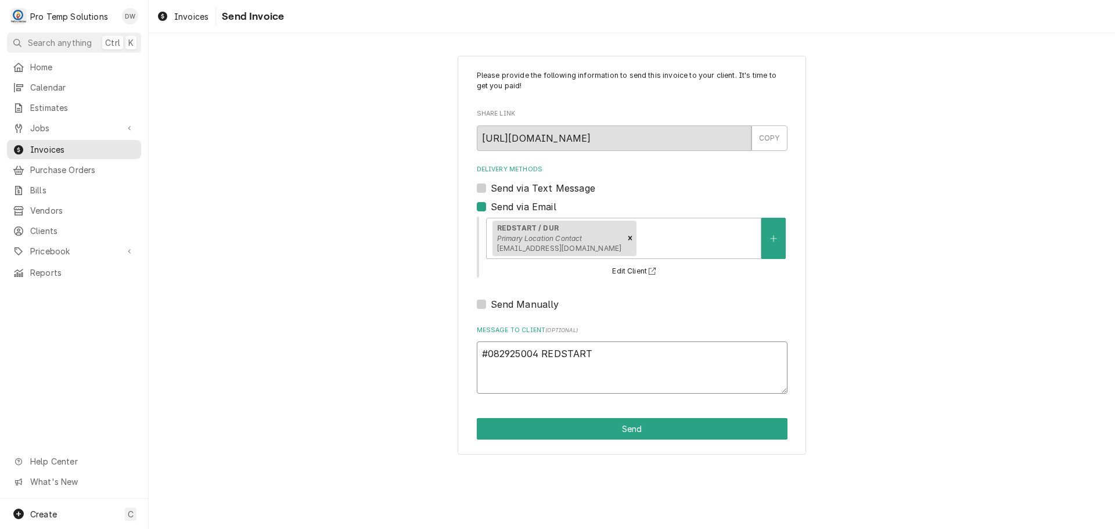
type textarea "#082925004 REDSTART-"
type textarea "x"
type textarea "#082925004 REDSTART-"
type textarea "x"
type textarea "#082925004 REDSTART- V"
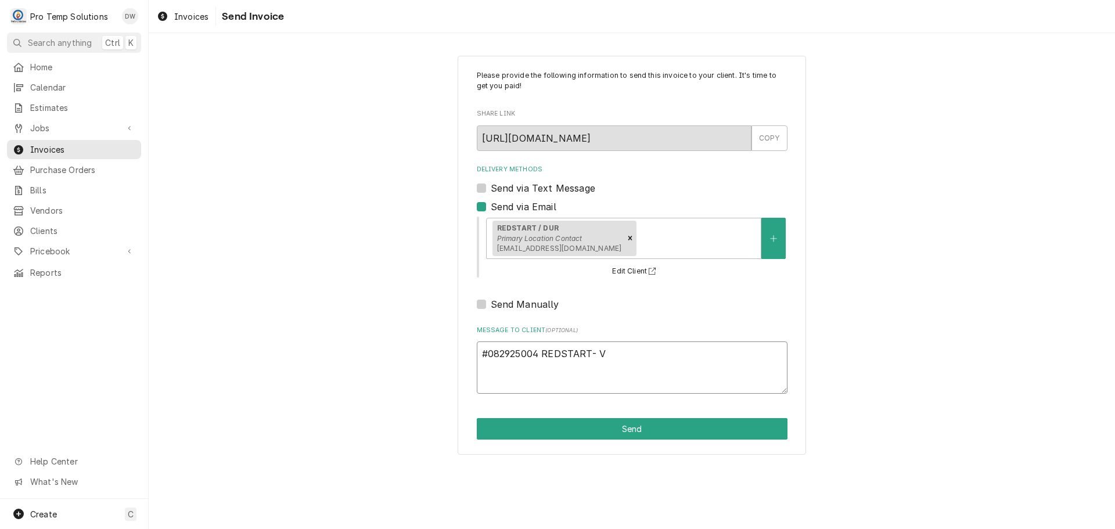
type textarea "x"
type textarea "#082925004 REDSTART- VA"
type textarea "x"
type textarea "#082925004 REDSTART- VAC"
type textarea "x"
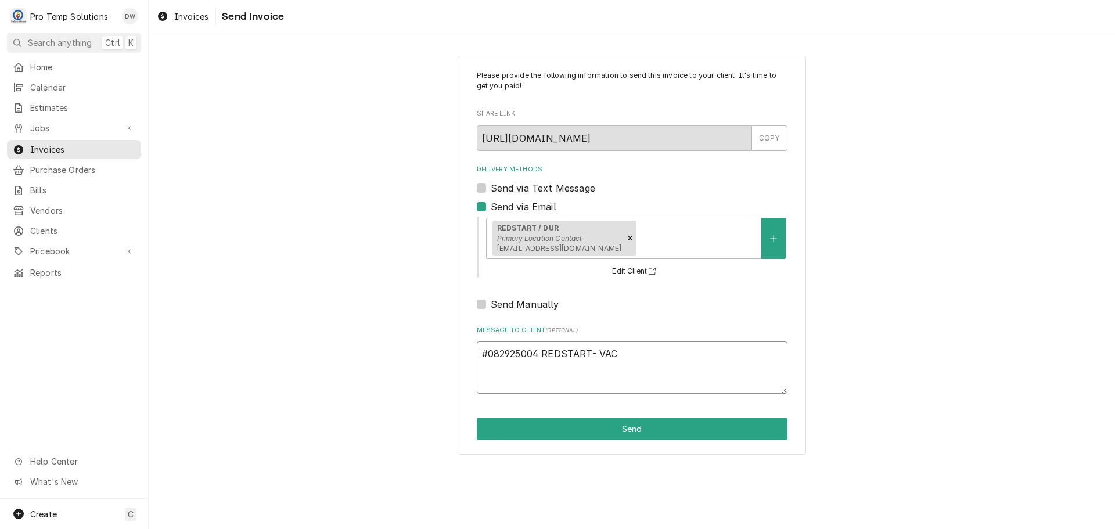
type textarea "#082925004 REDSTART- VAC"
type textarea "x"
type textarea "#082925004 REDSTART- VAC S"
type textarea "x"
type textarea "#082925004 REDSTART- VAC SE"
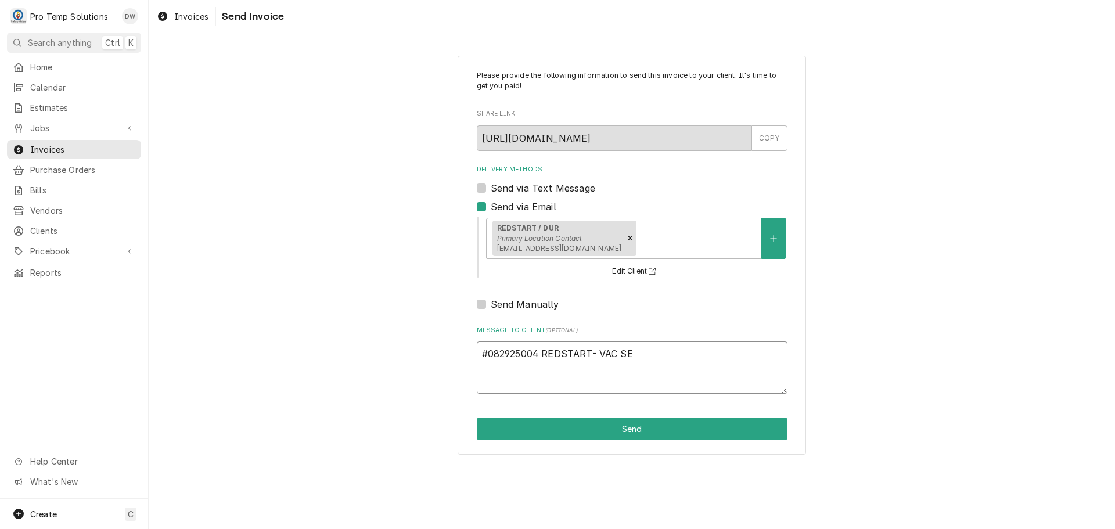
type textarea "x"
type textarea "#082925004 REDSTART- VAC SEA"
type textarea "x"
type textarea "#082925004 REDSTART- VAC SEAL"
type textarea "x"
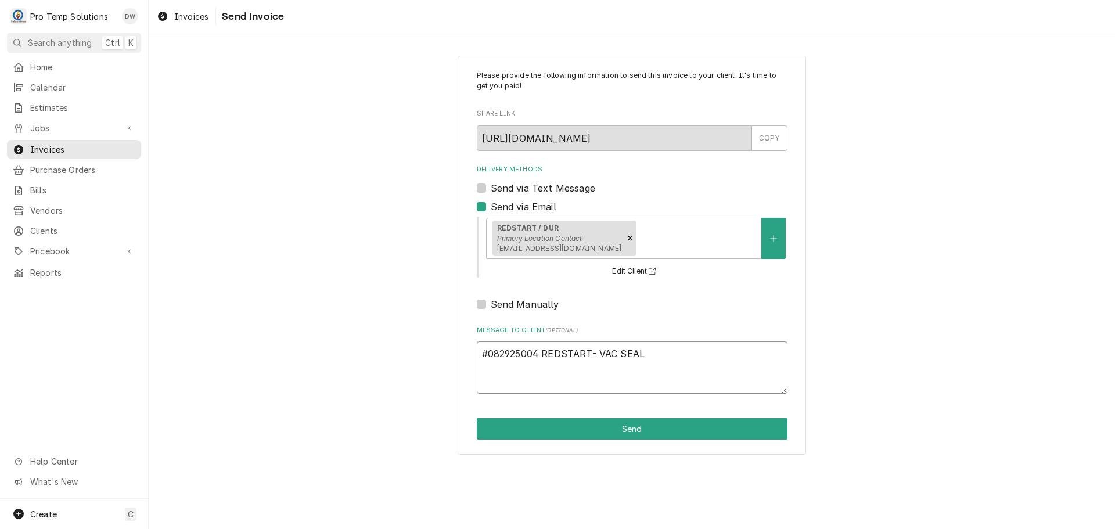
type textarea "#082925004 REDSTART- VAC [PERSON_NAME]"
type textarea "x"
type textarea "#082925004 REDSTART- VAC SEALER"
click at [627, 431] on button "Send" at bounding box center [632, 428] width 311 height 21
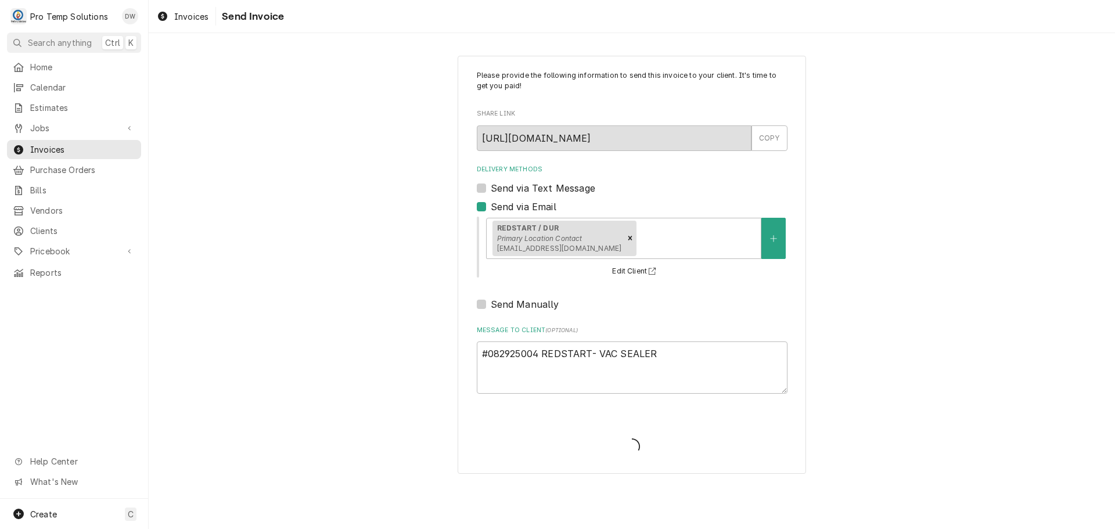
type textarea "x"
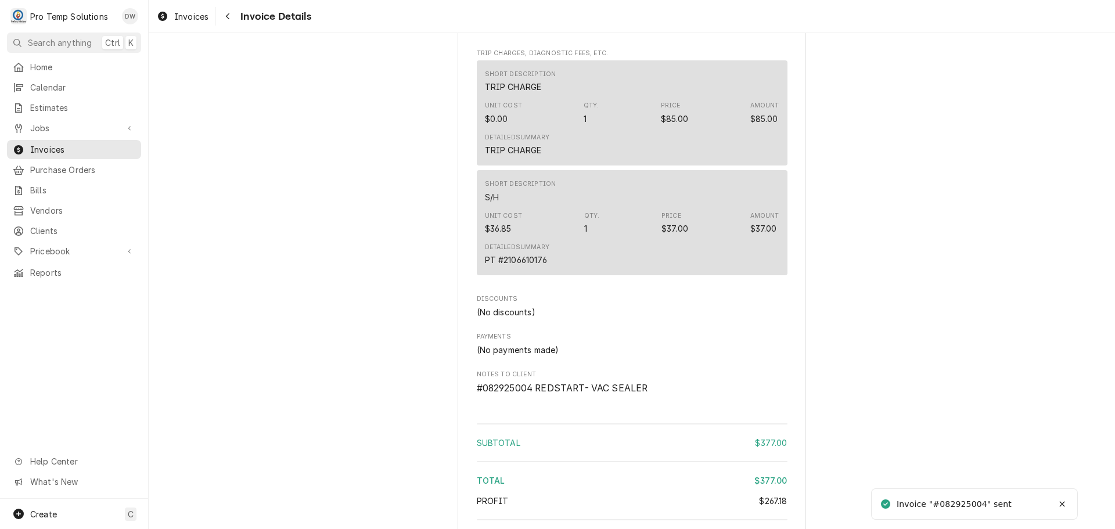
scroll to position [1510, 0]
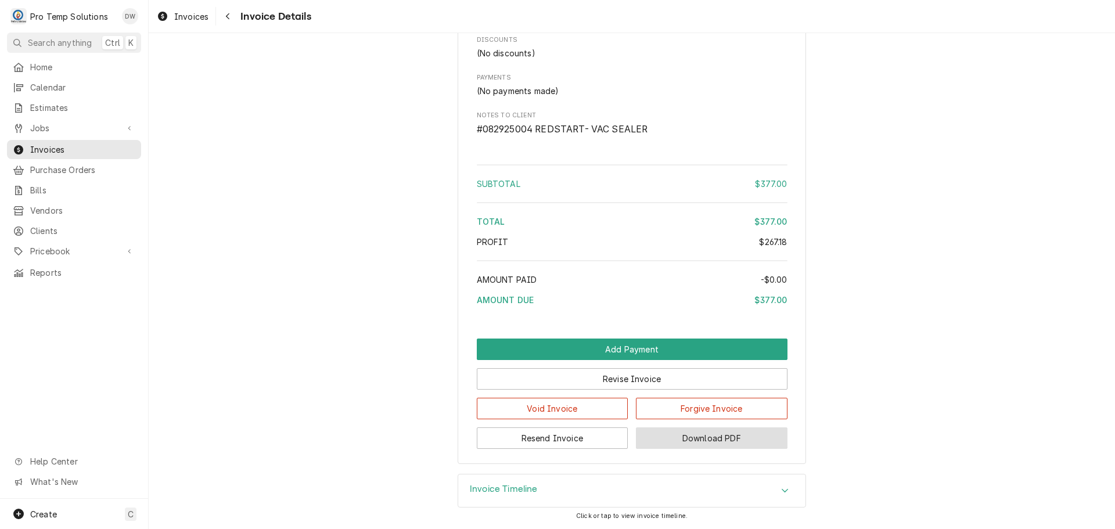
click at [692, 449] on button "Download PDF" at bounding box center [712, 437] width 152 height 21
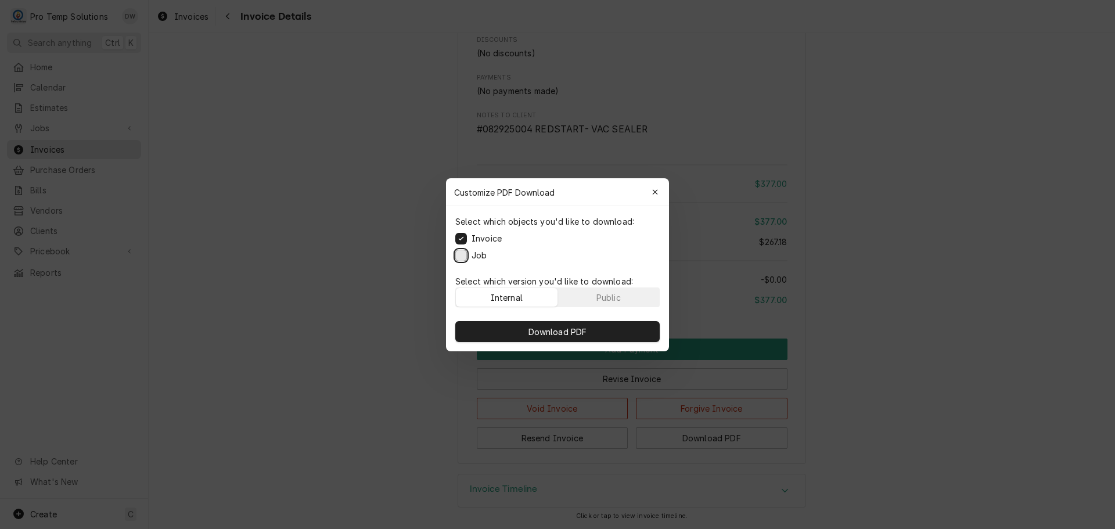
click at [462, 252] on button "Job" at bounding box center [461, 255] width 12 height 12
click at [558, 328] on span "Download PDF" at bounding box center [557, 331] width 63 height 12
